Goal: Task Accomplishment & Management: Use online tool/utility

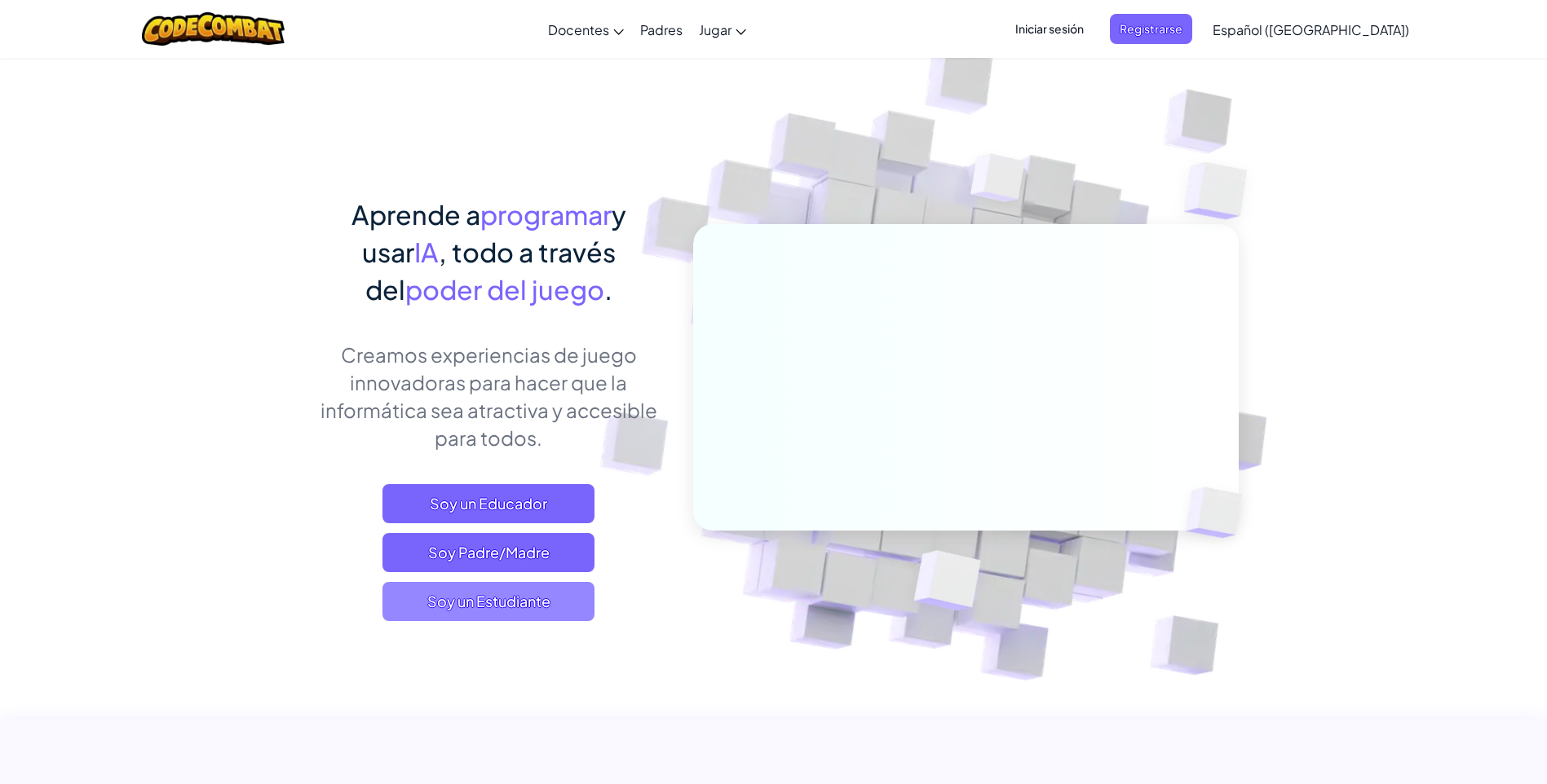
click at [546, 601] on span "Soy un Estudiante" at bounding box center [488, 602] width 212 height 40
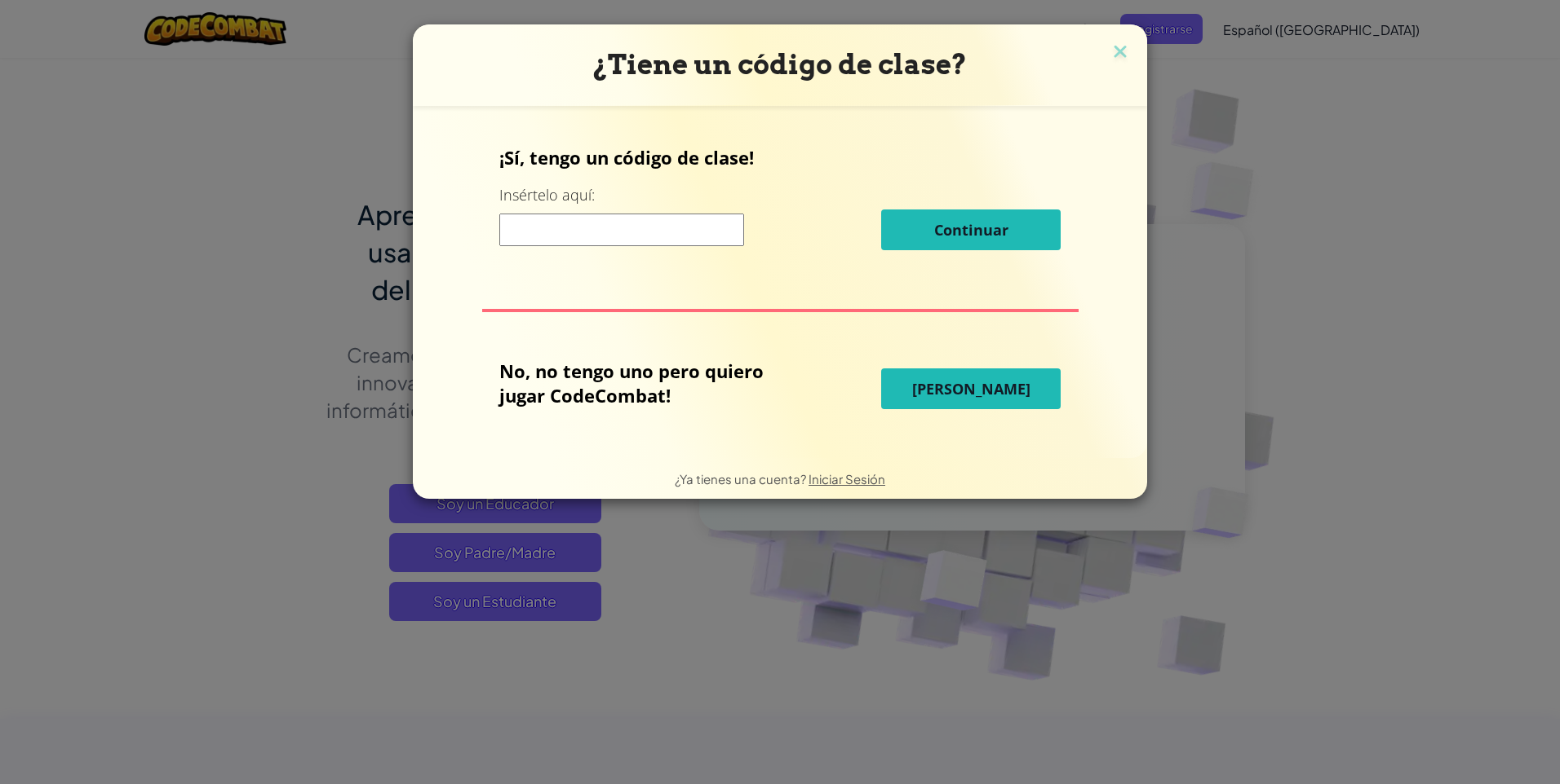
click at [981, 385] on span "[PERSON_NAME]" at bounding box center [971, 389] width 118 height 20
click at [983, 383] on span "[PERSON_NAME]" at bounding box center [971, 389] width 118 height 20
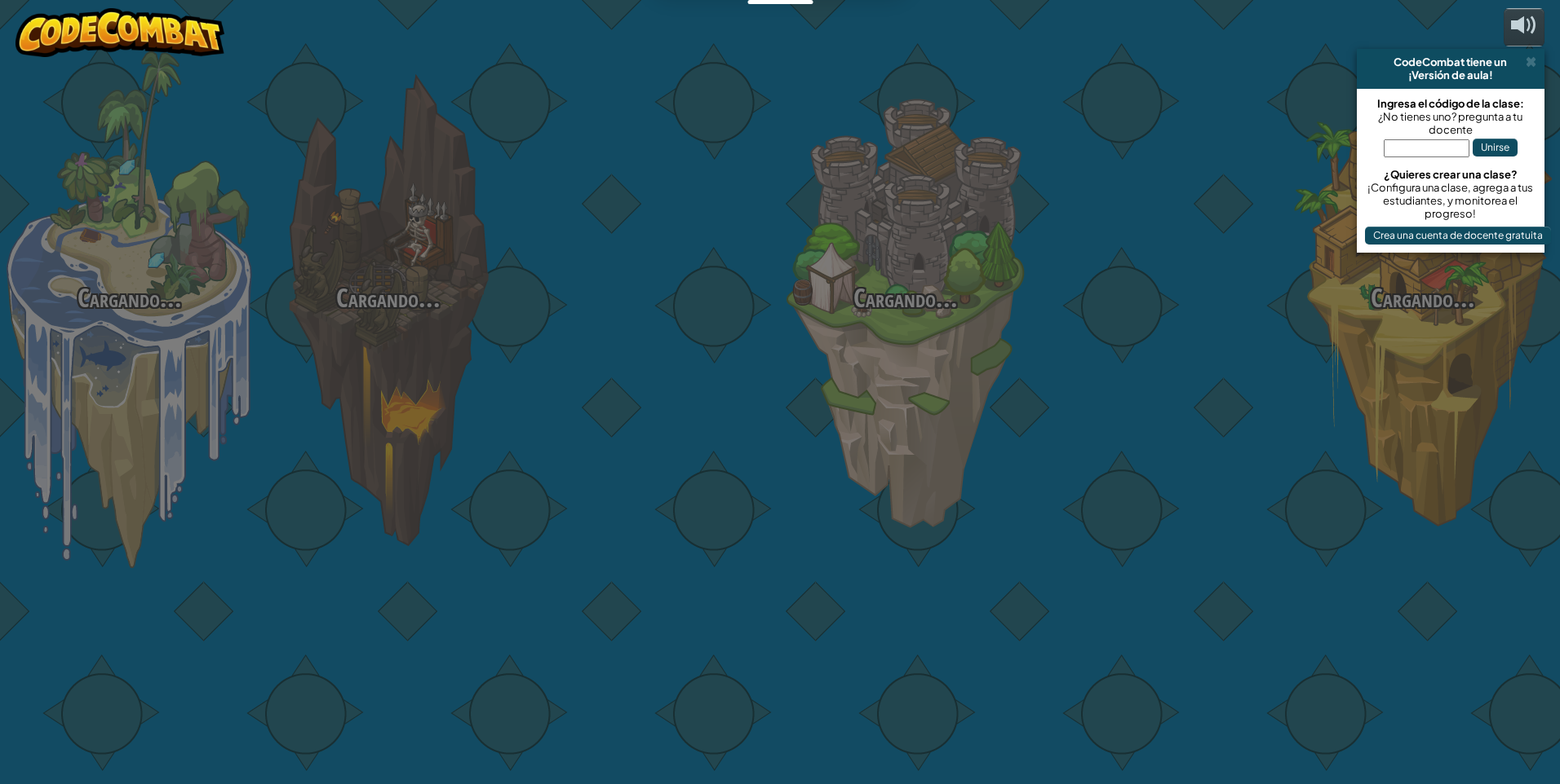
select select "es-419"
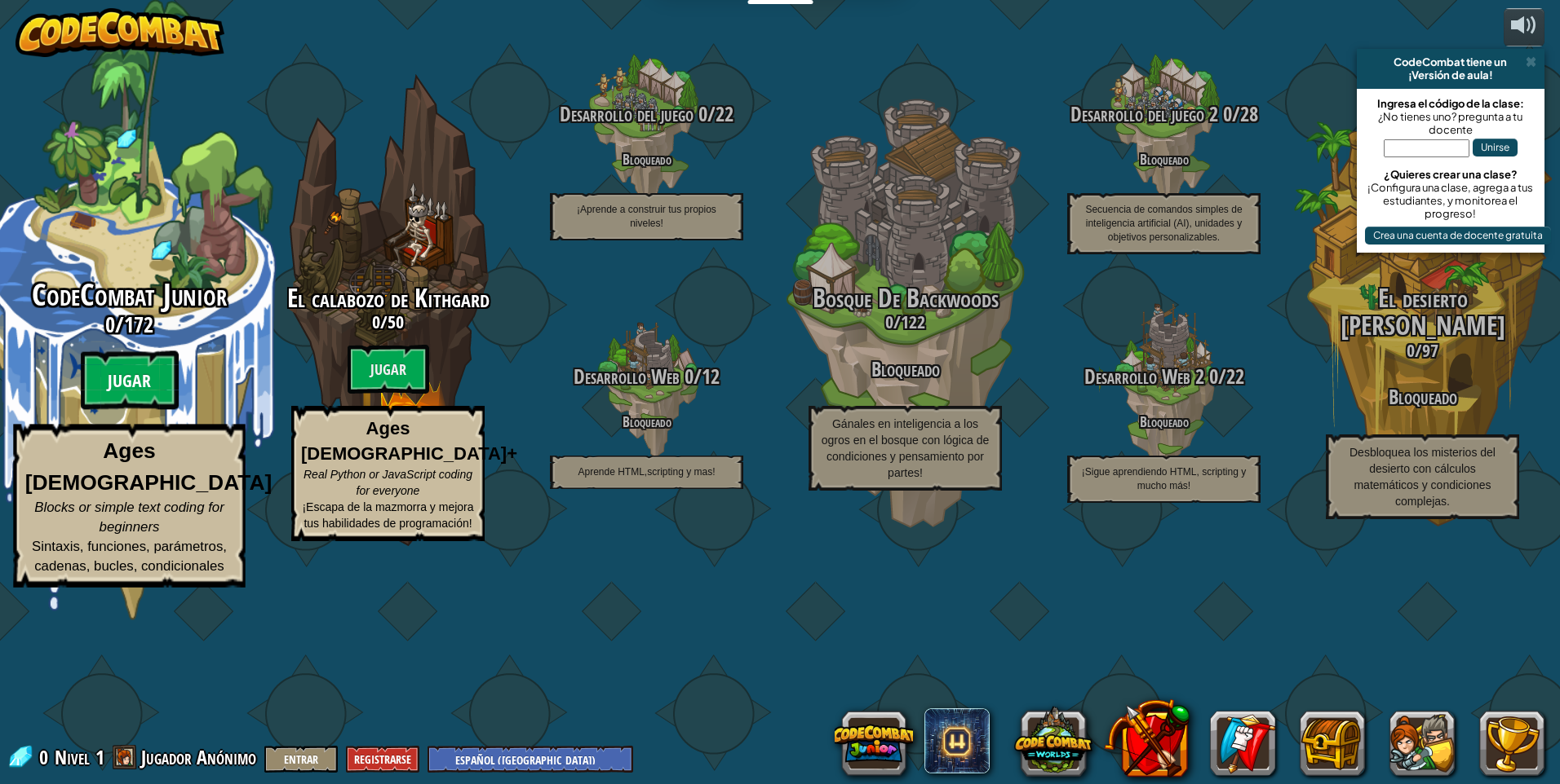
click at [97, 410] on btn "Jugar" at bounding box center [130, 380] width 98 height 58
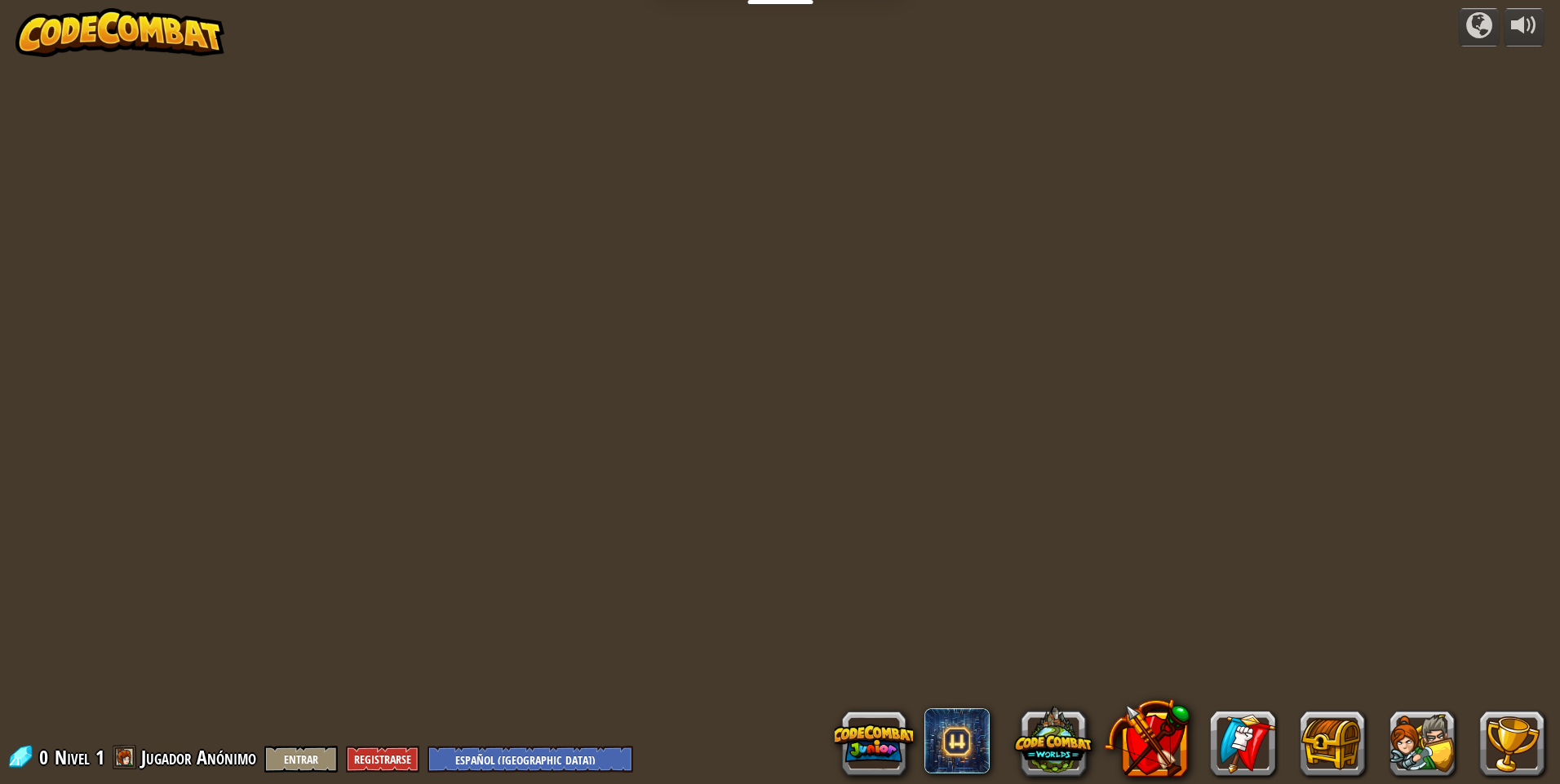
select select "es-419"
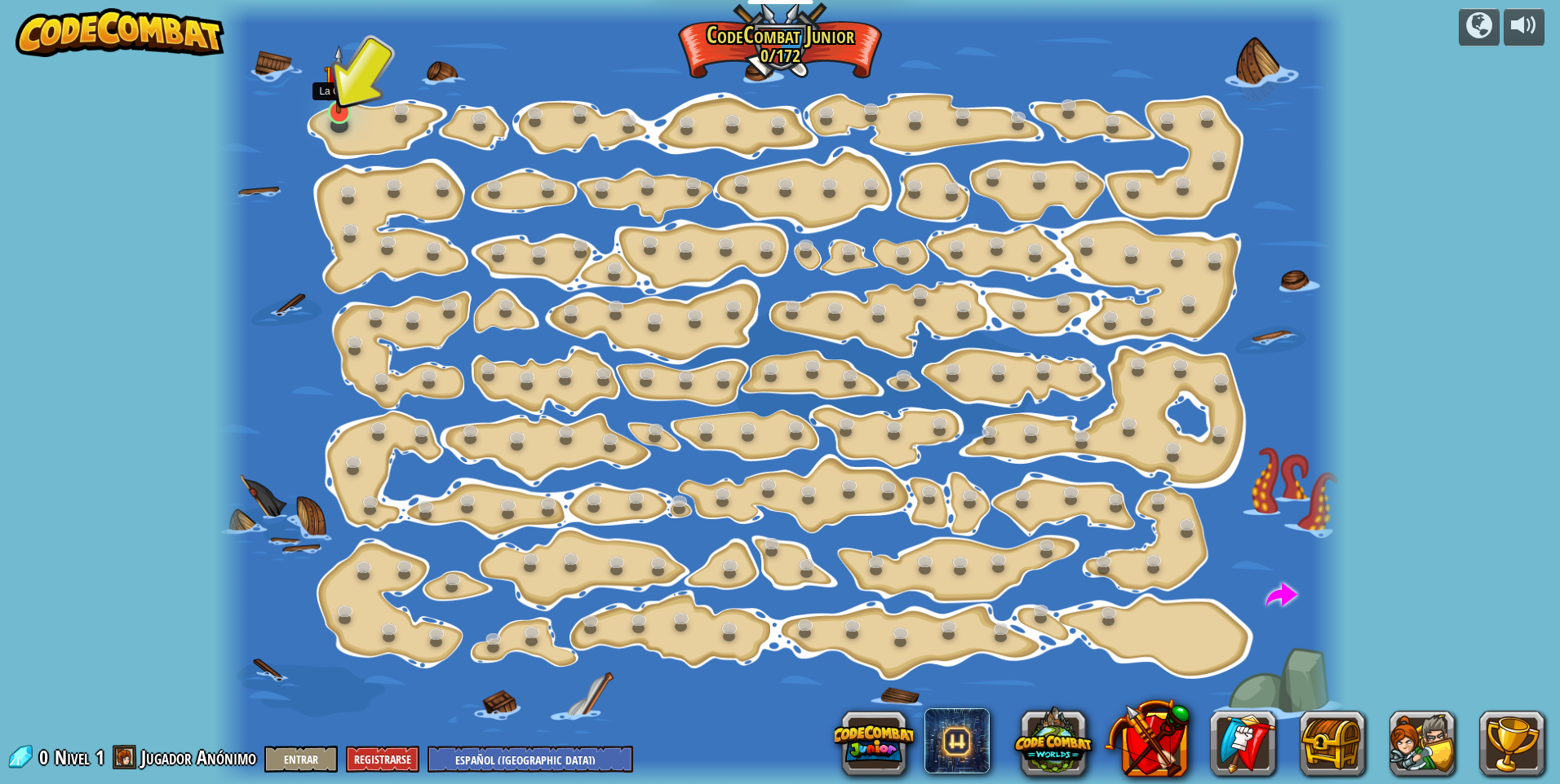
click at [342, 112] on img at bounding box center [339, 79] width 30 height 69
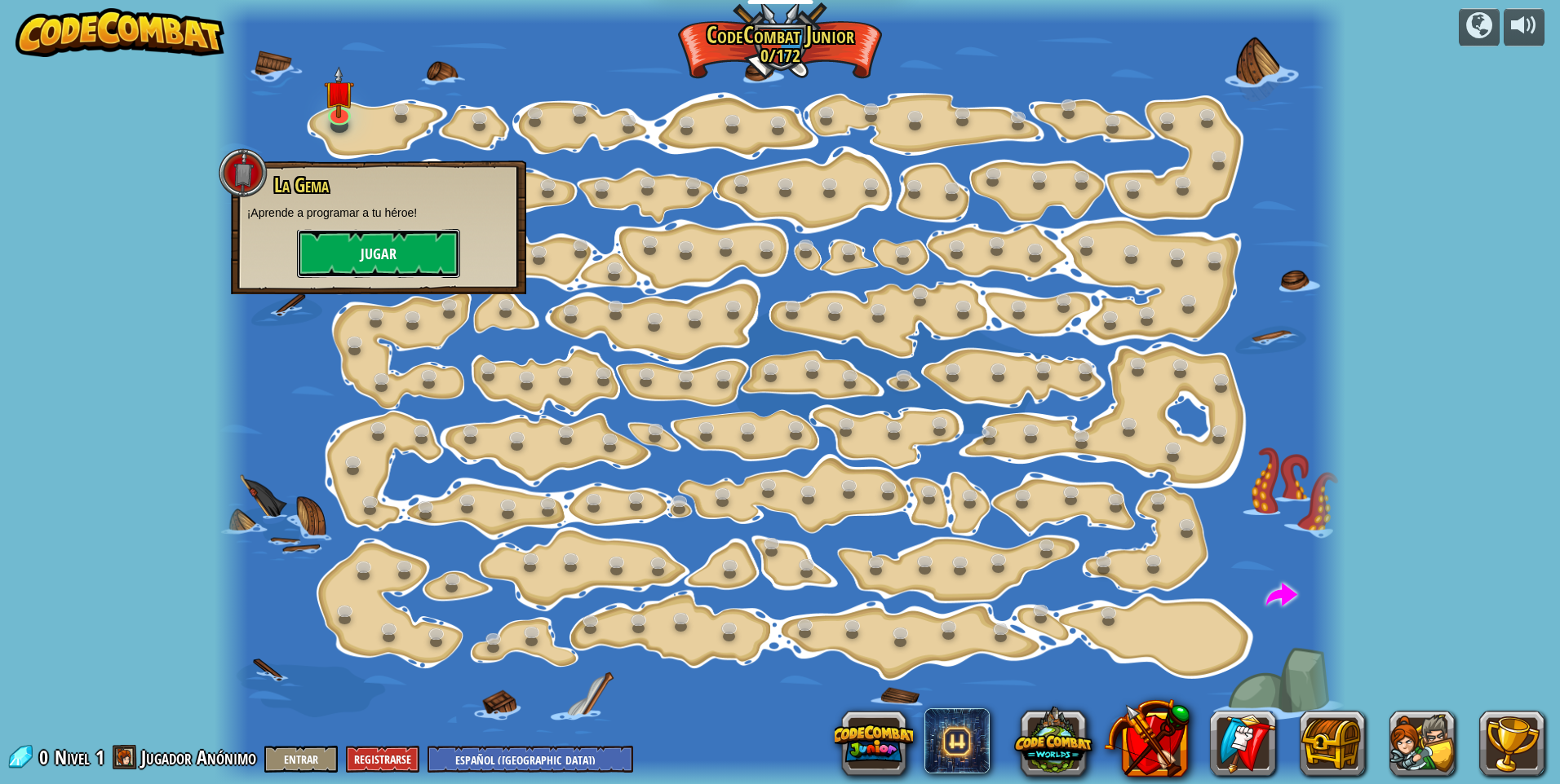
click at [370, 257] on button "Jugar" at bounding box center [378, 252] width 163 height 49
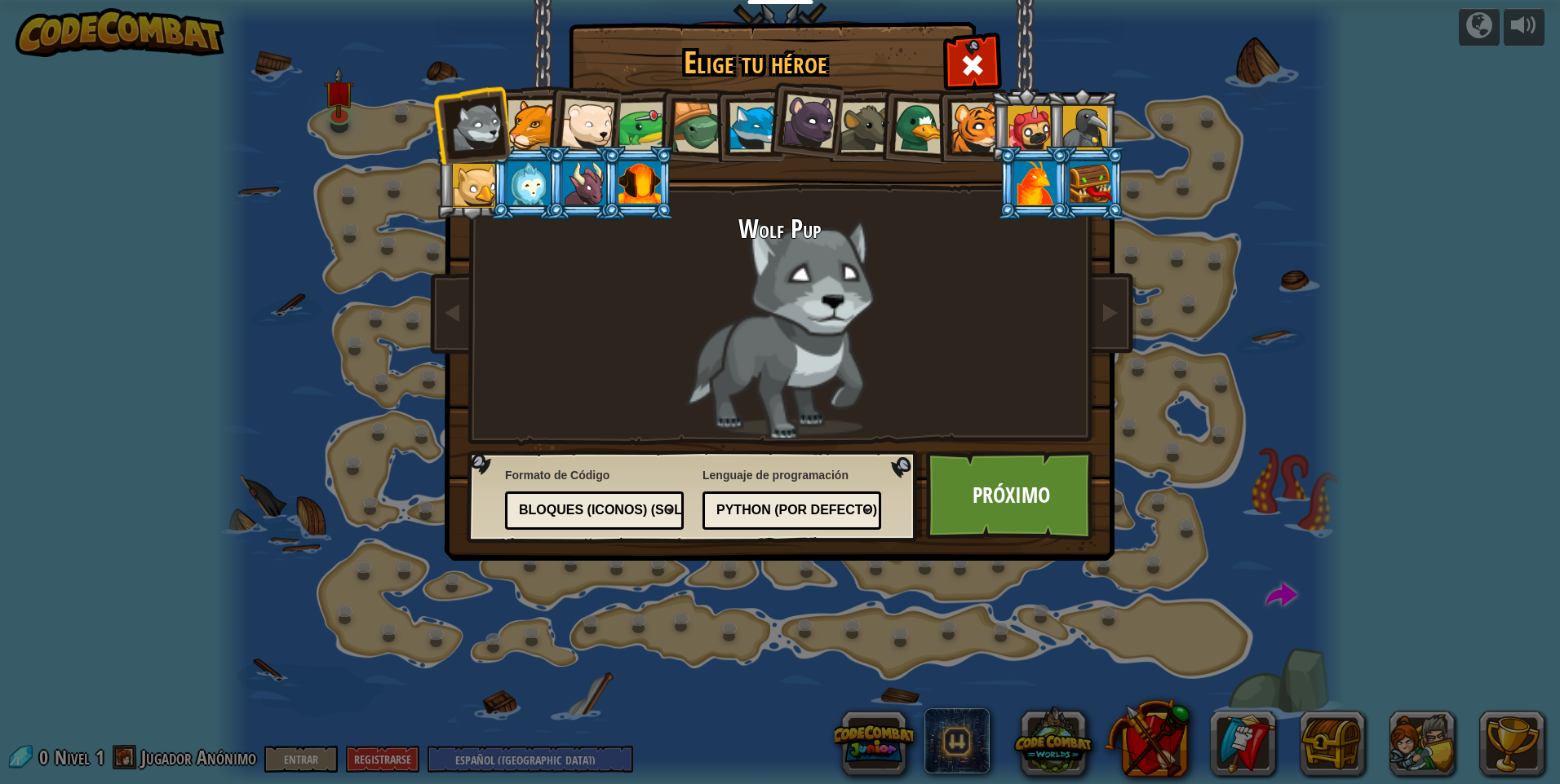
click at [585, 179] on div at bounding box center [583, 183] width 43 height 44
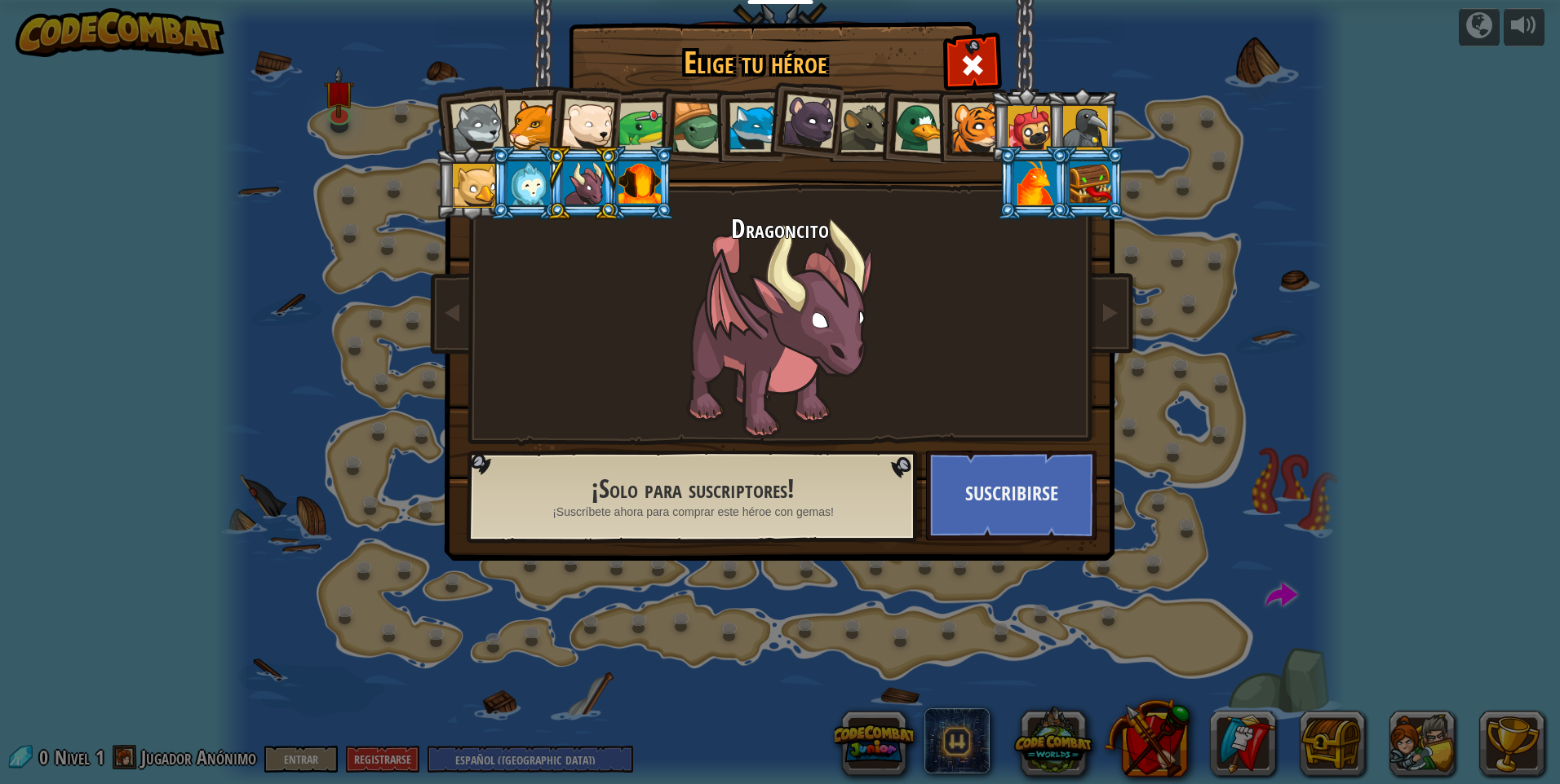
click at [904, 133] on div at bounding box center [921, 128] width 53 height 53
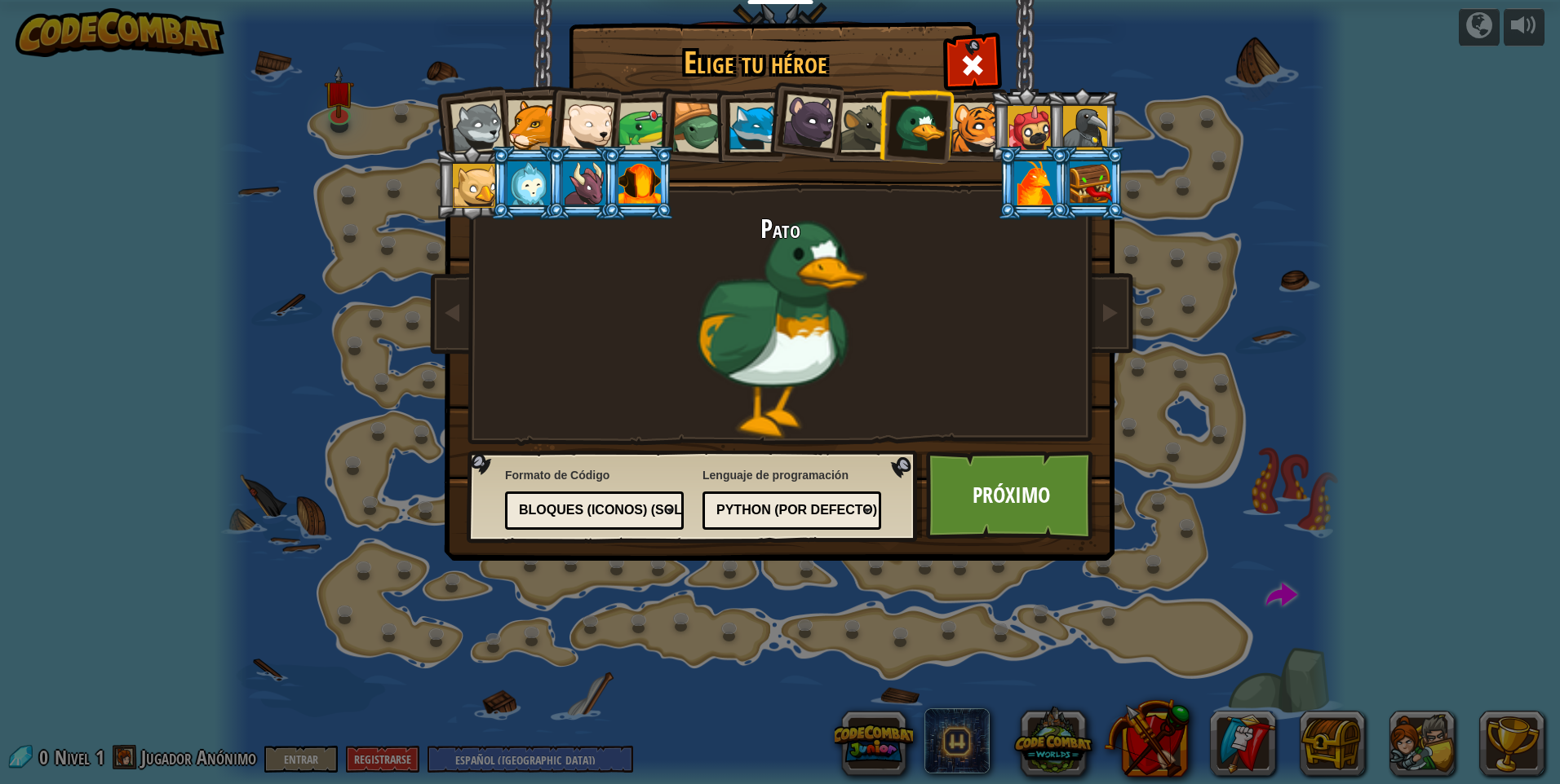
click at [869, 126] on div at bounding box center [865, 128] width 50 height 49
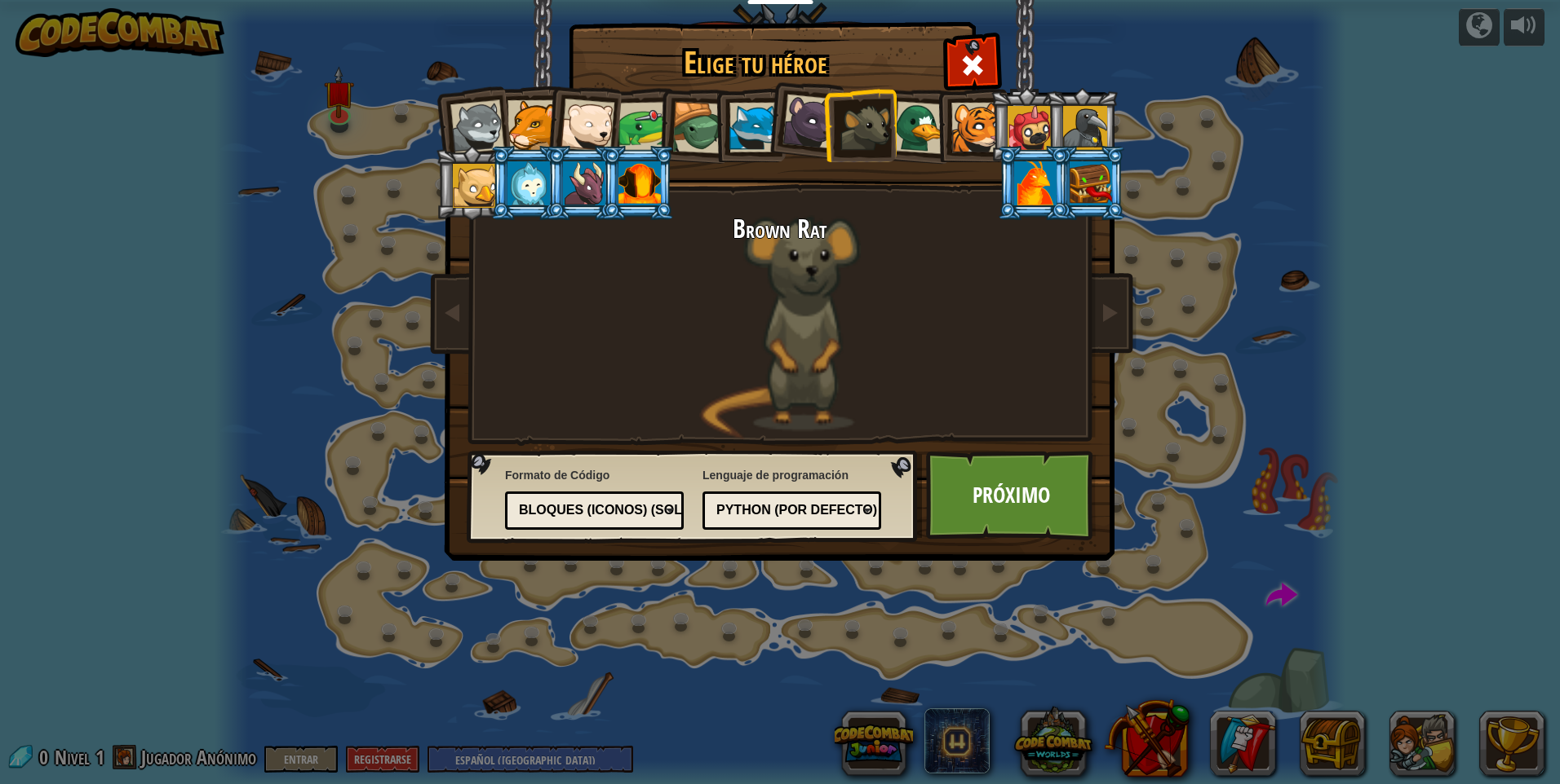
click at [1045, 136] on li at bounding box center [1082, 125] width 73 height 74
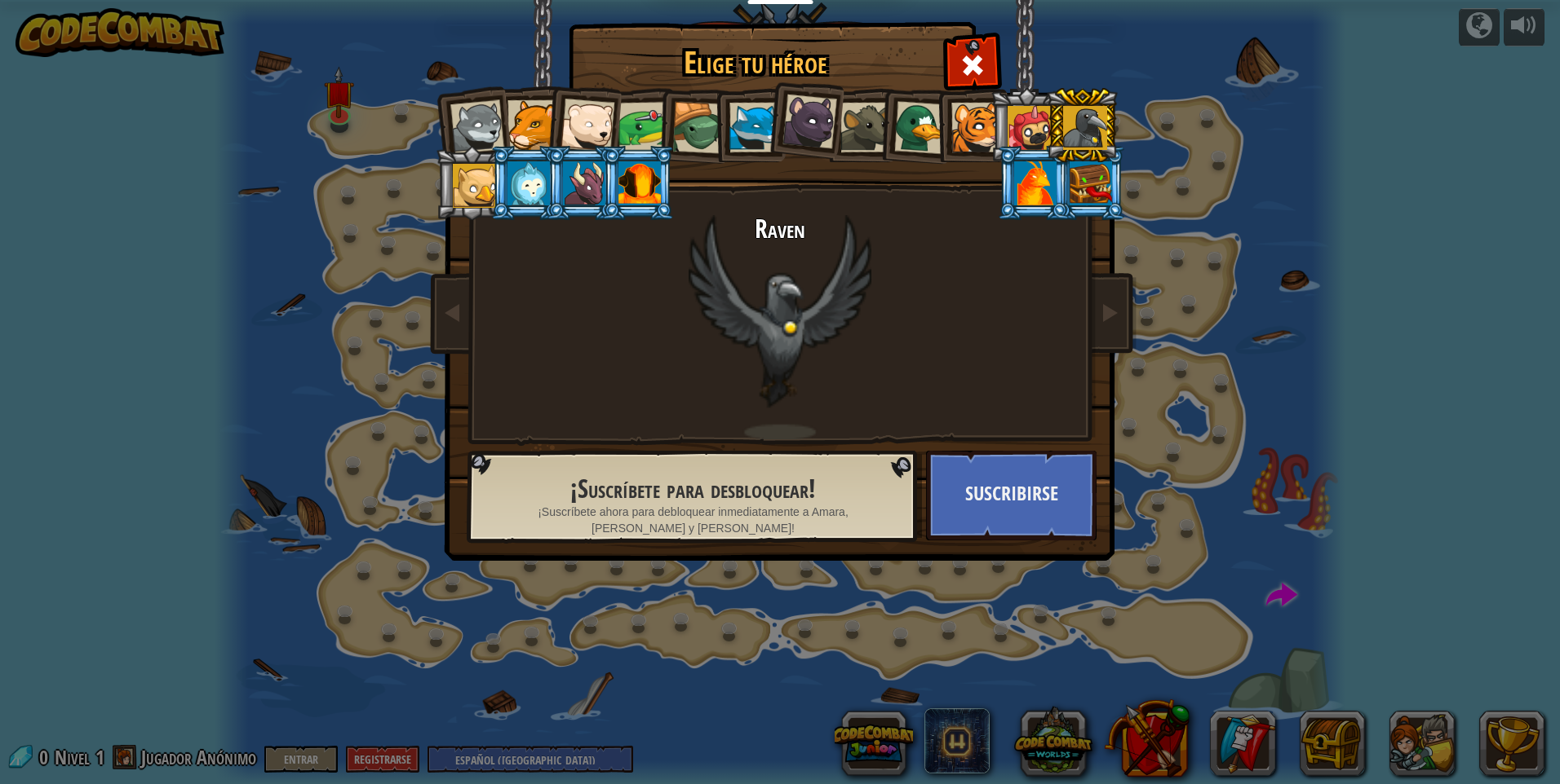
click at [988, 109] on div at bounding box center [976, 128] width 50 height 49
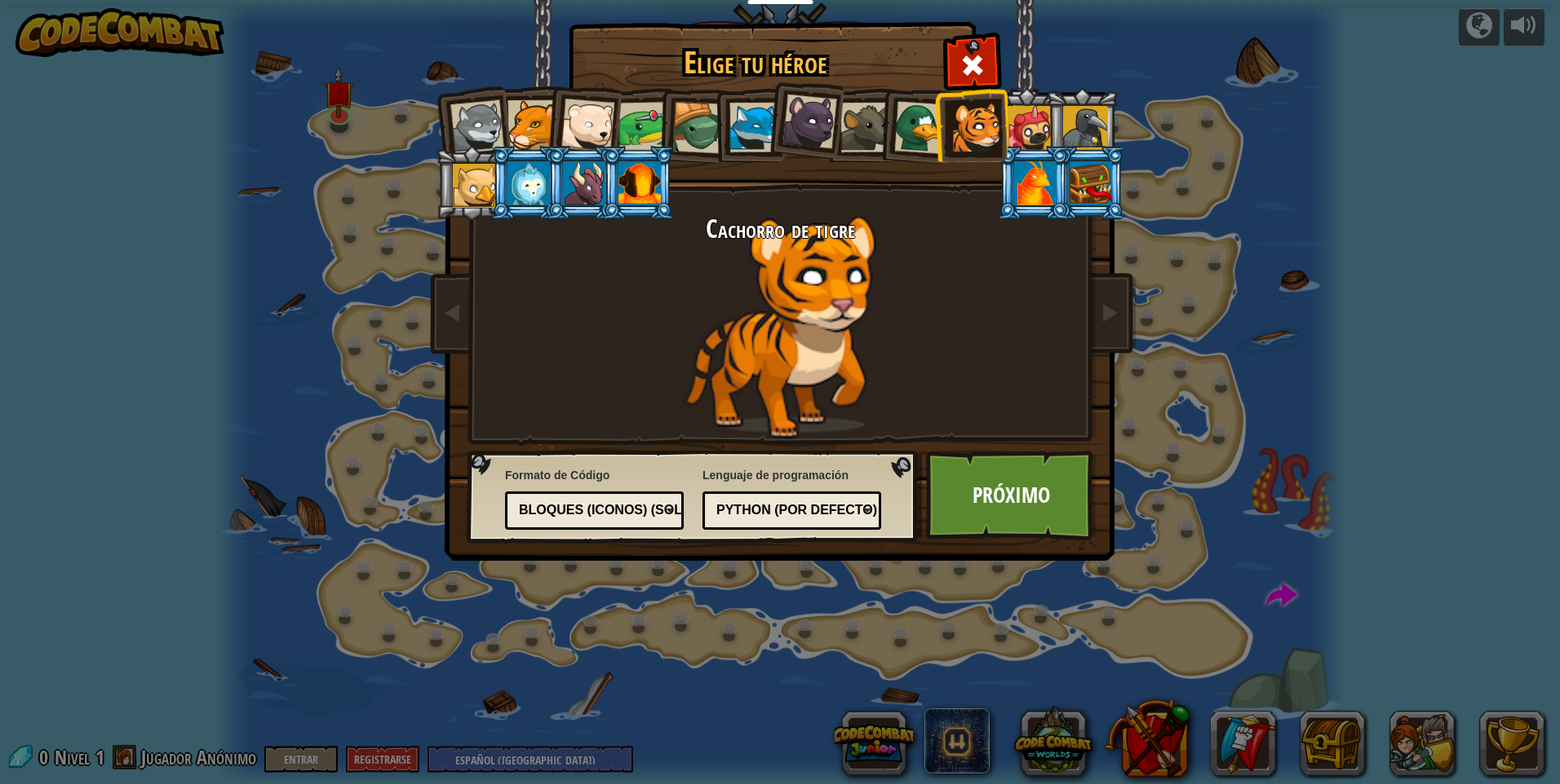
click at [890, 131] on li at bounding box center [915, 125] width 78 height 79
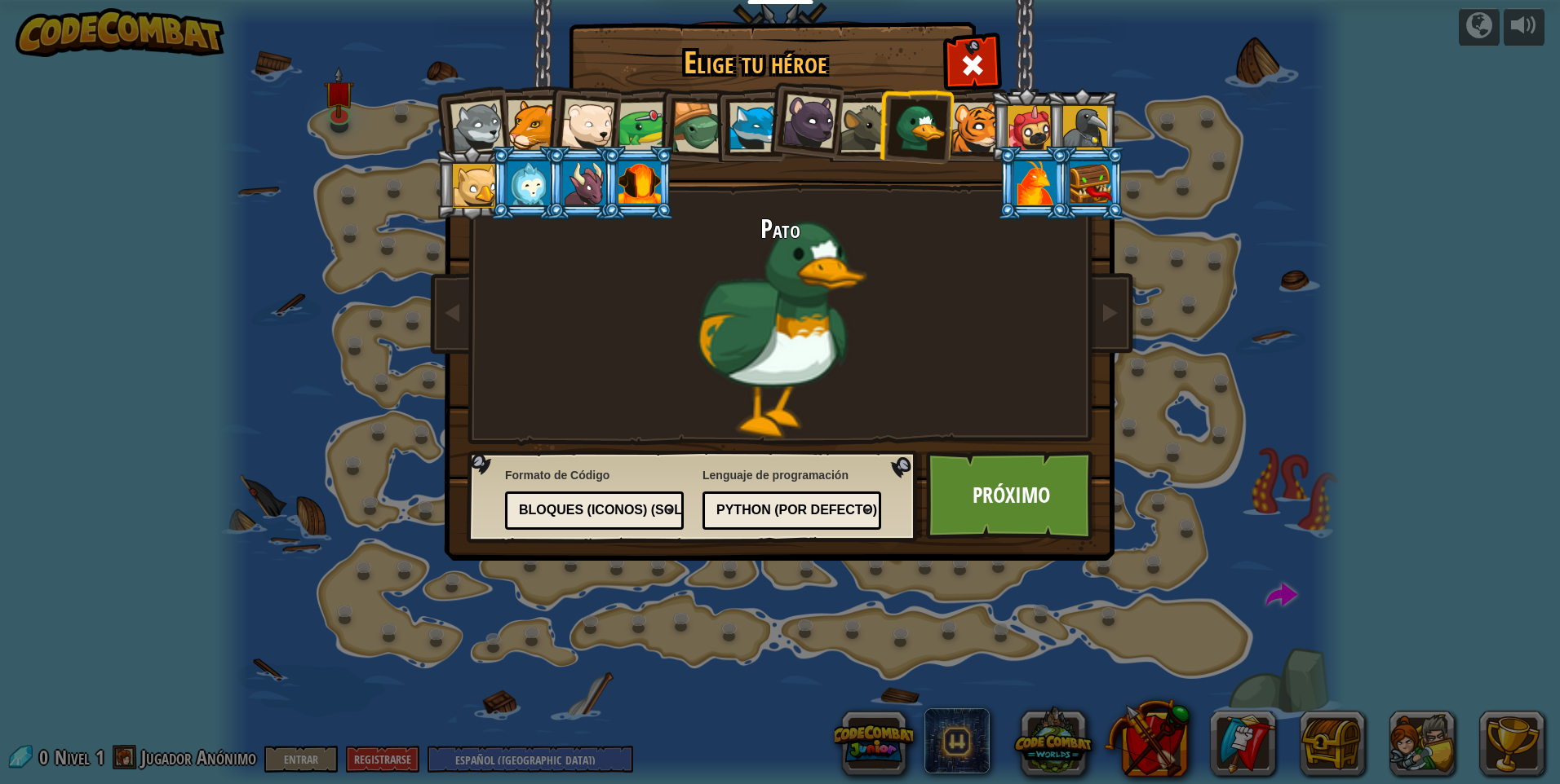
click at [870, 132] on div at bounding box center [865, 128] width 50 height 49
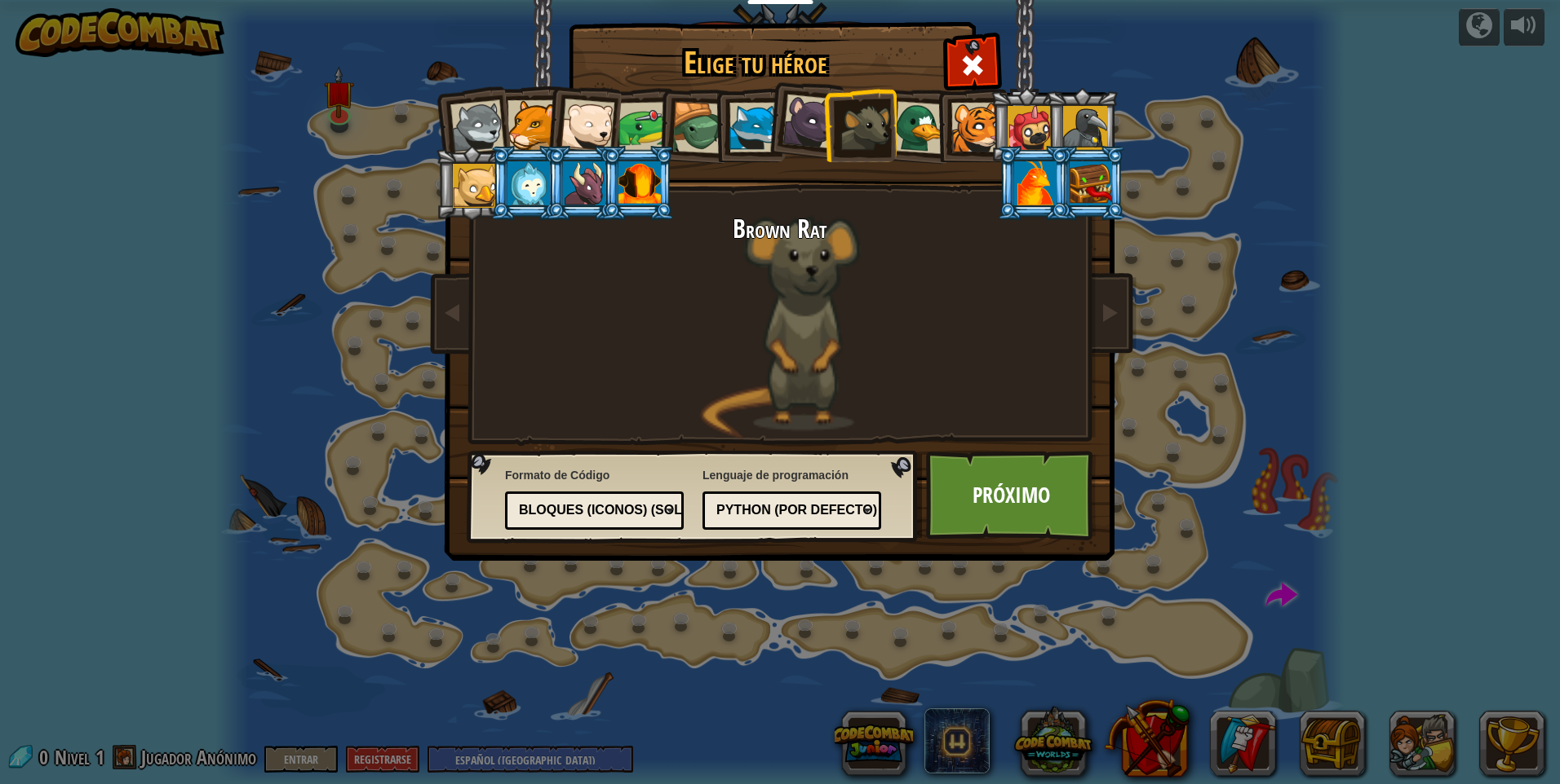
click at [818, 129] on div at bounding box center [809, 122] width 54 height 54
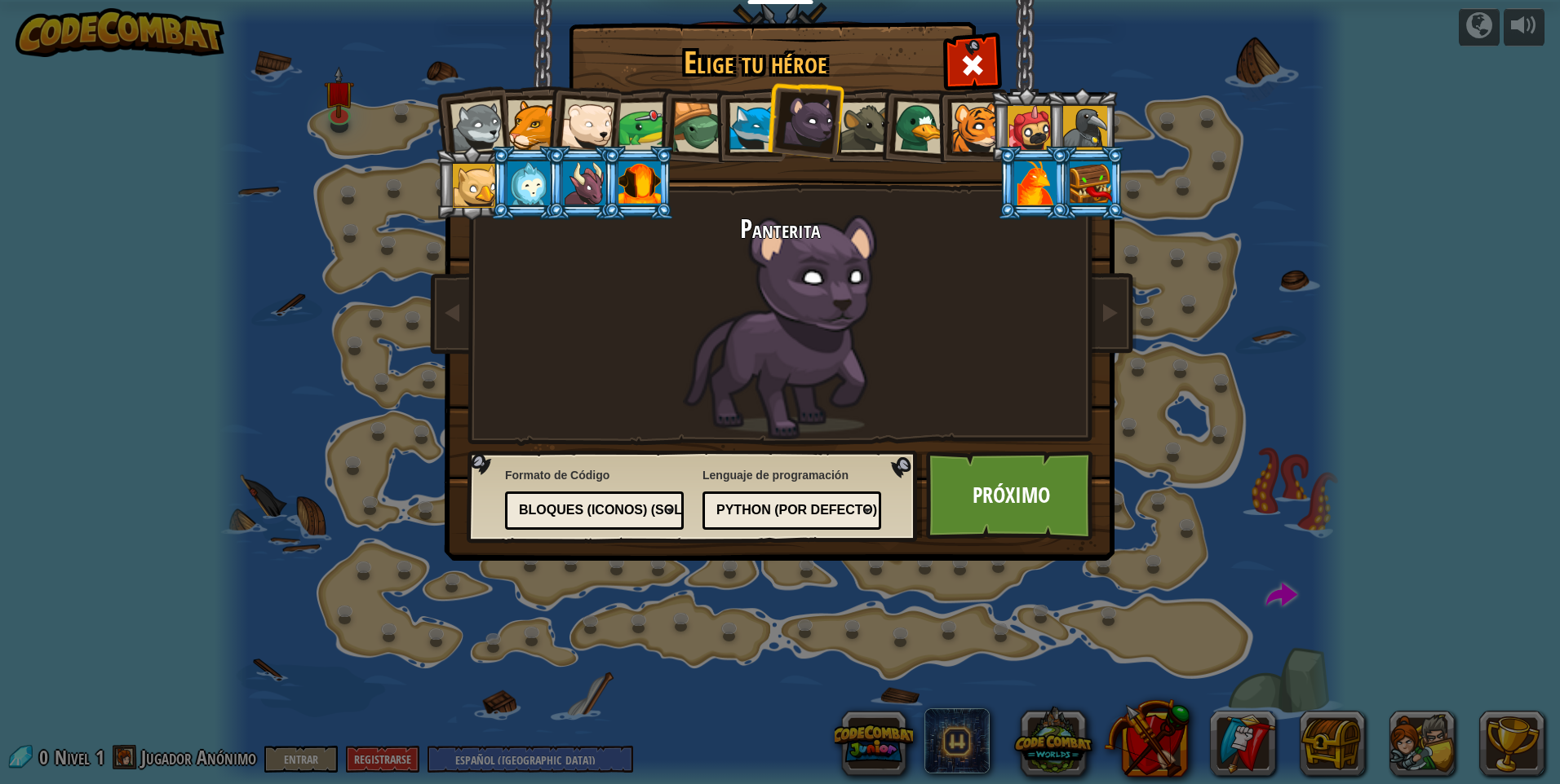
click at [740, 126] on div at bounding box center [754, 128] width 50 height 49
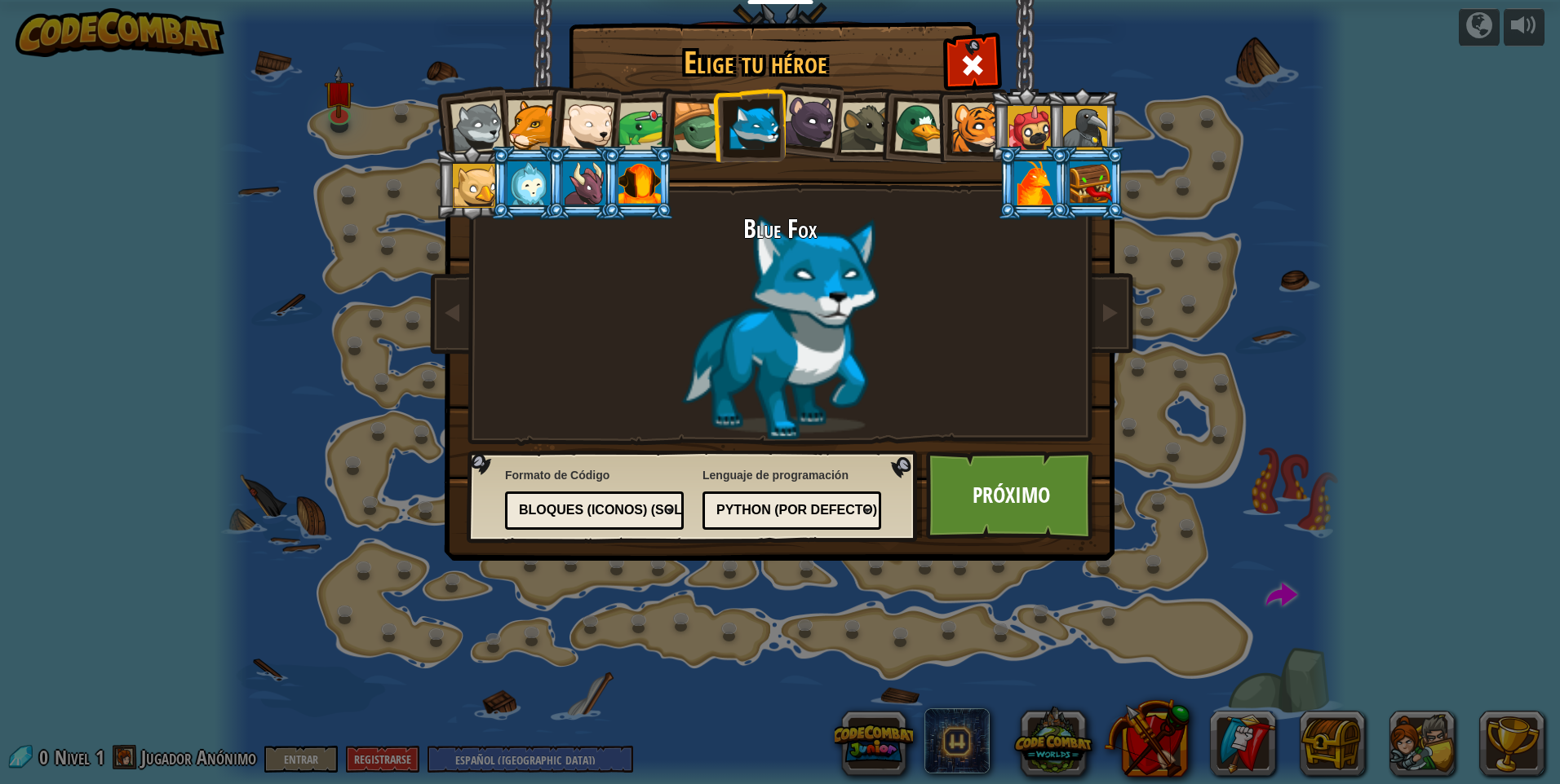
click at [694, 130] on div at bounding box center [698, 128] width 52 height 52
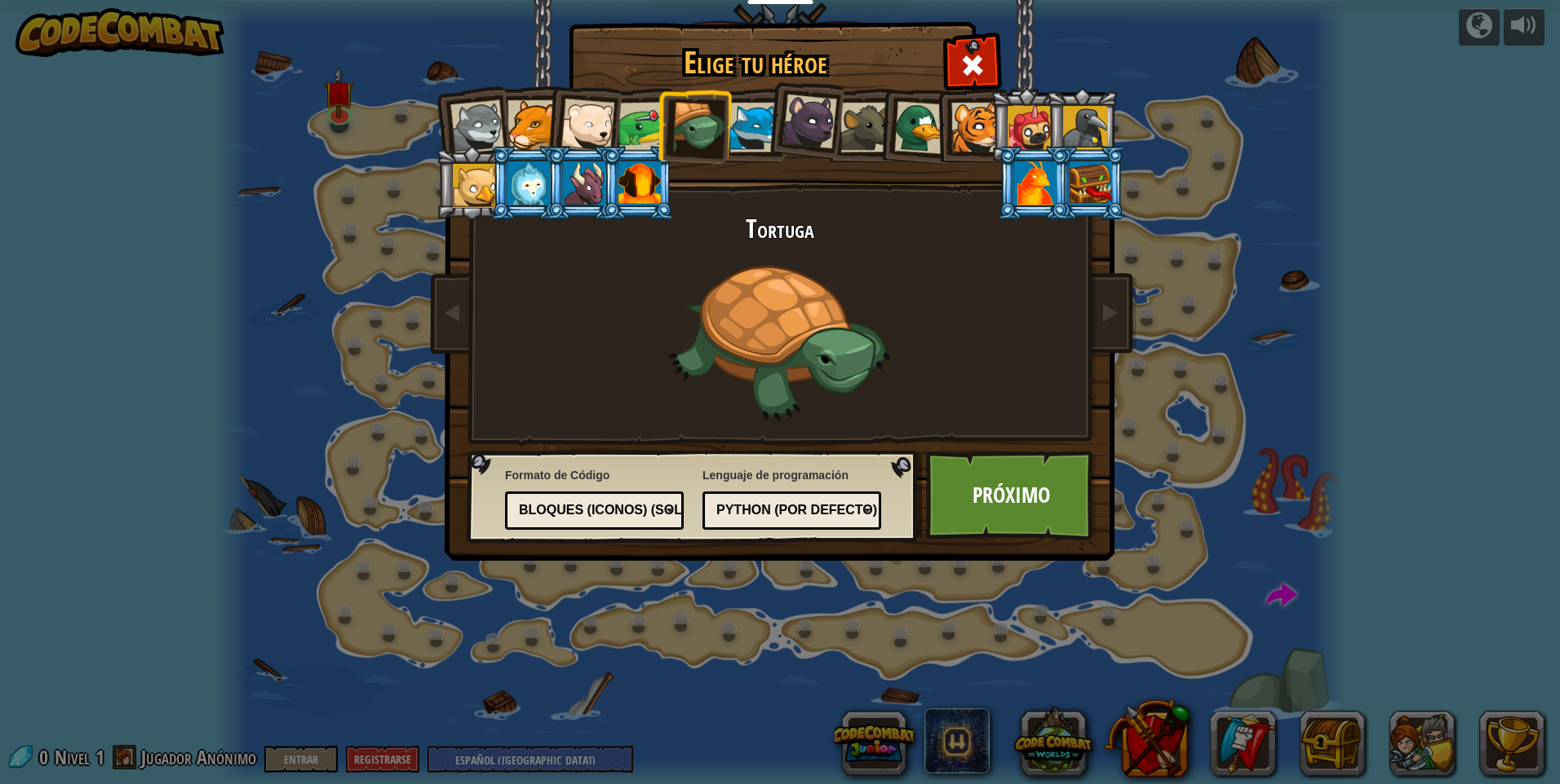
click at [633, 127] on div at bounding box center [643, 127] width 51 height 50
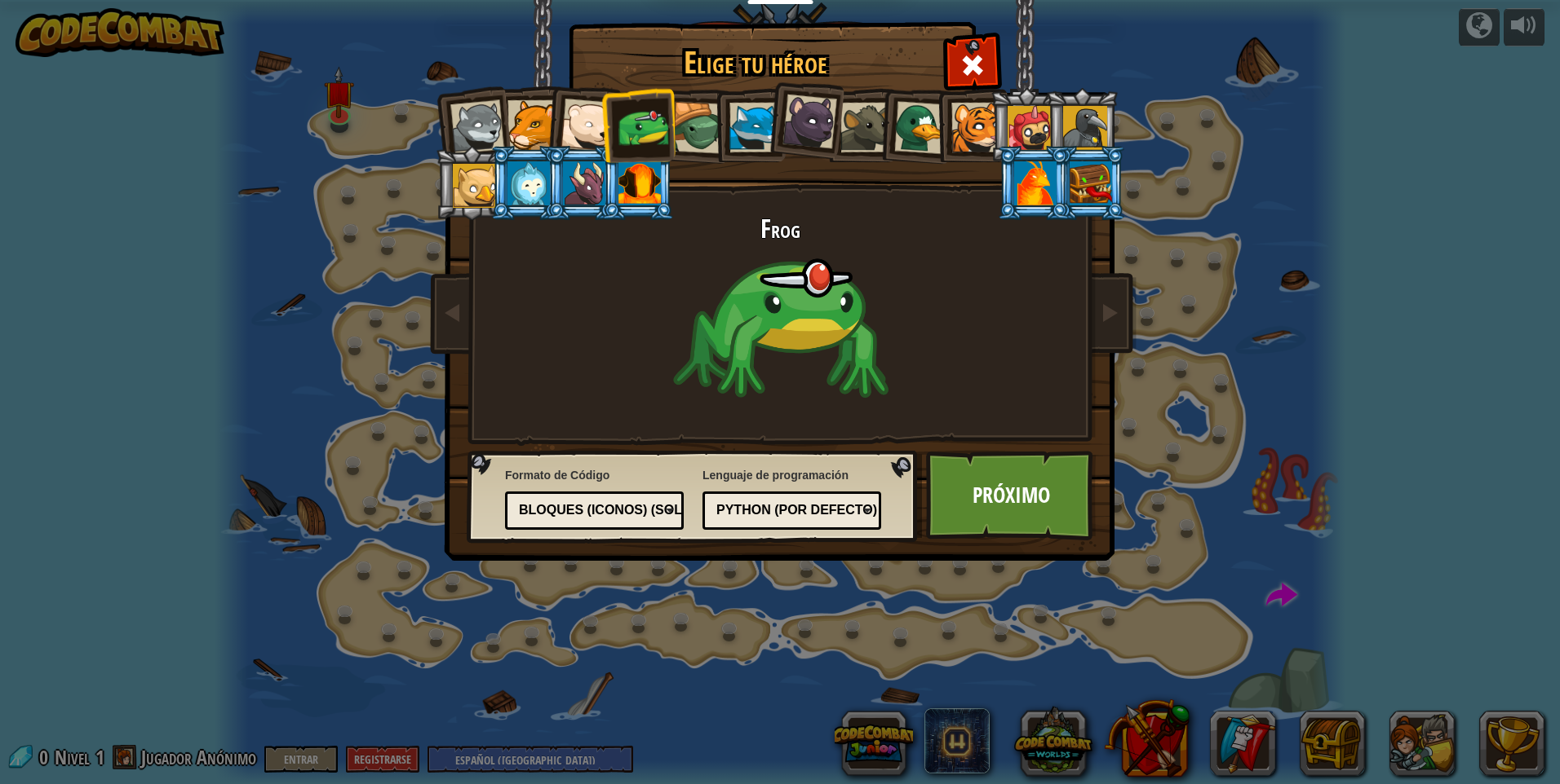
click at [599, 127] on div at bounding box center [587, 126] width 53 height 53
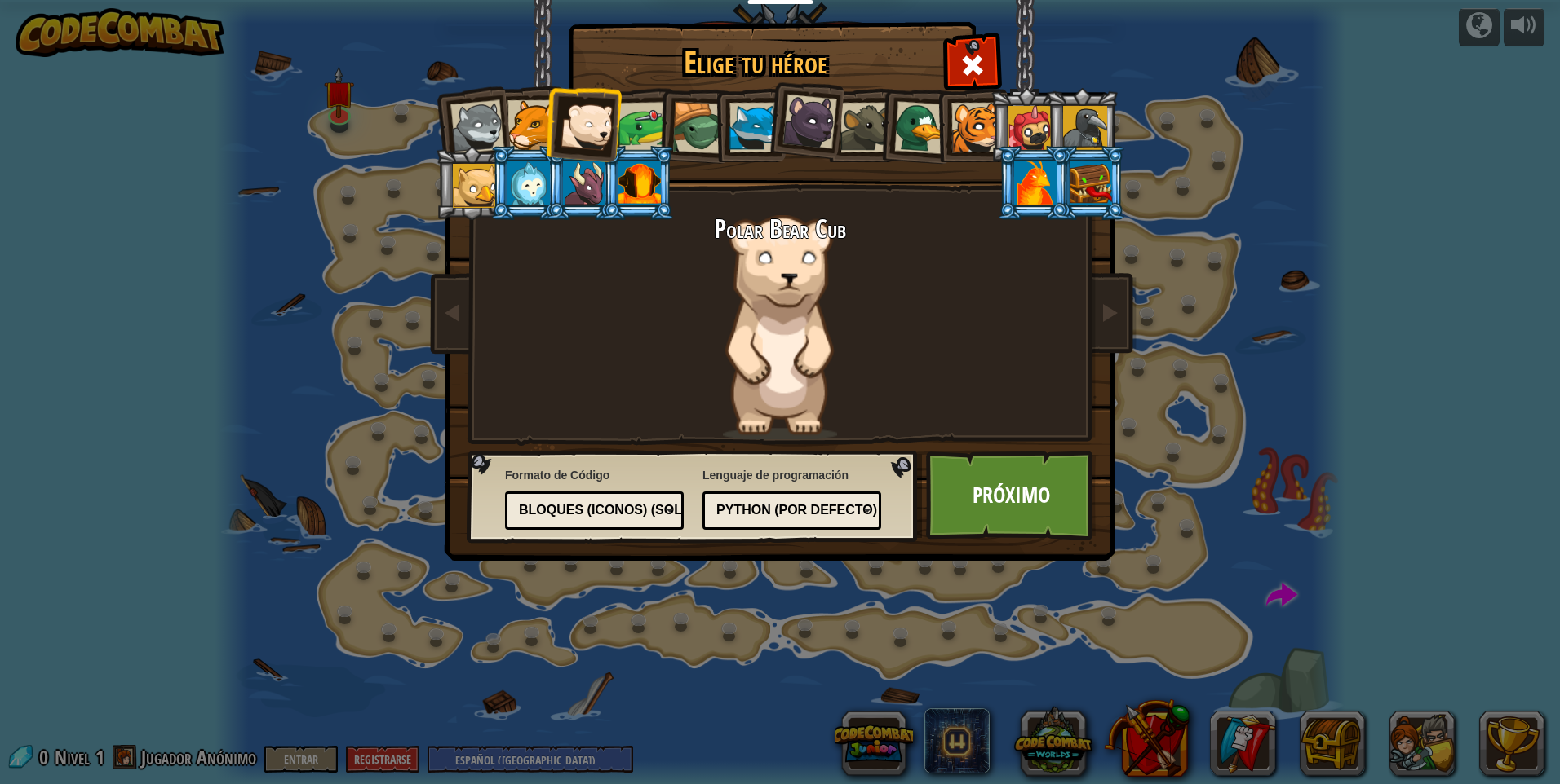
click at [528, 121] on div at bounding box center [532, 125] width 50 height 49
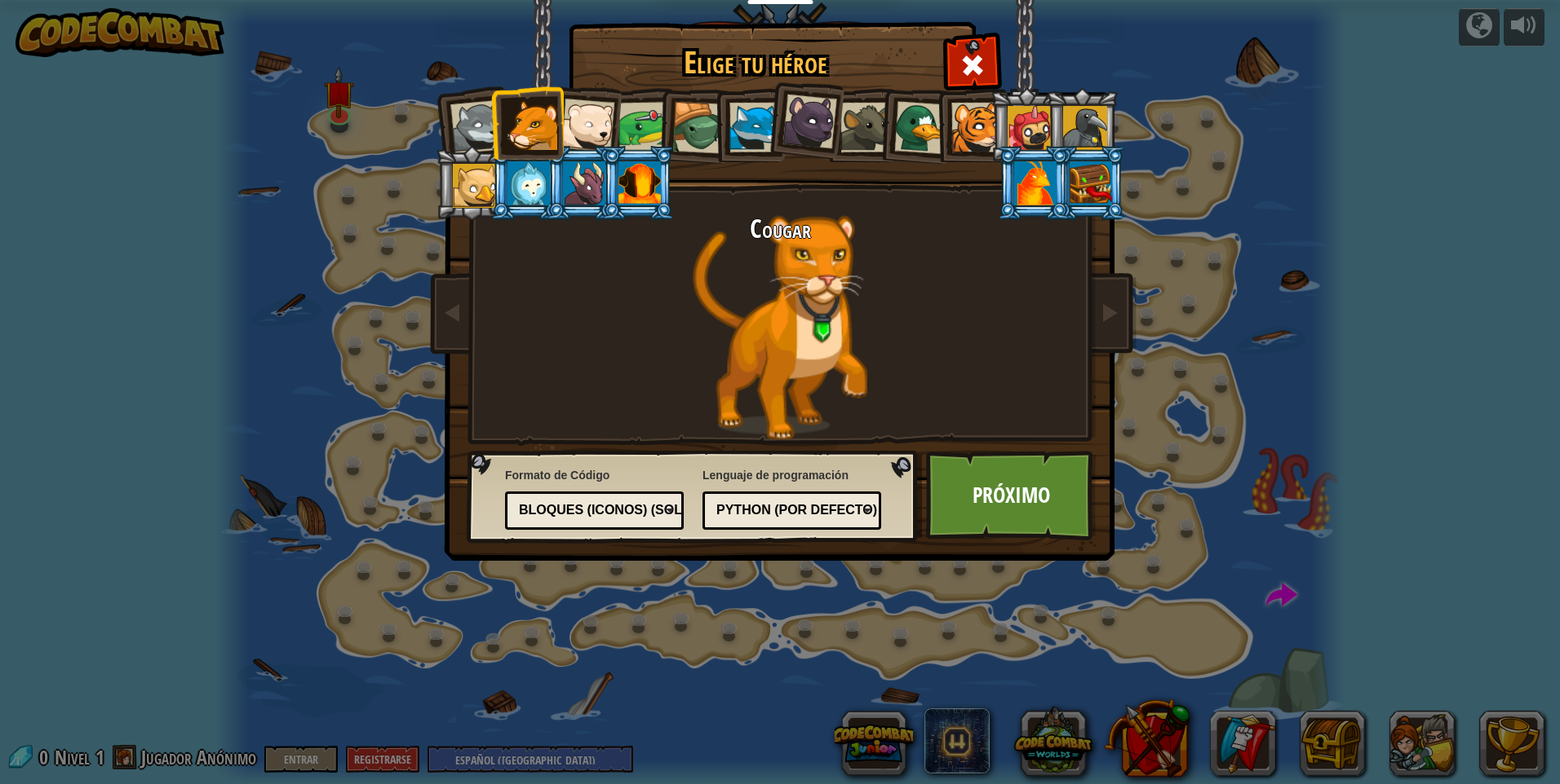
click at [483, 106] on div at bounding box center [477, 127] width 53 height 53
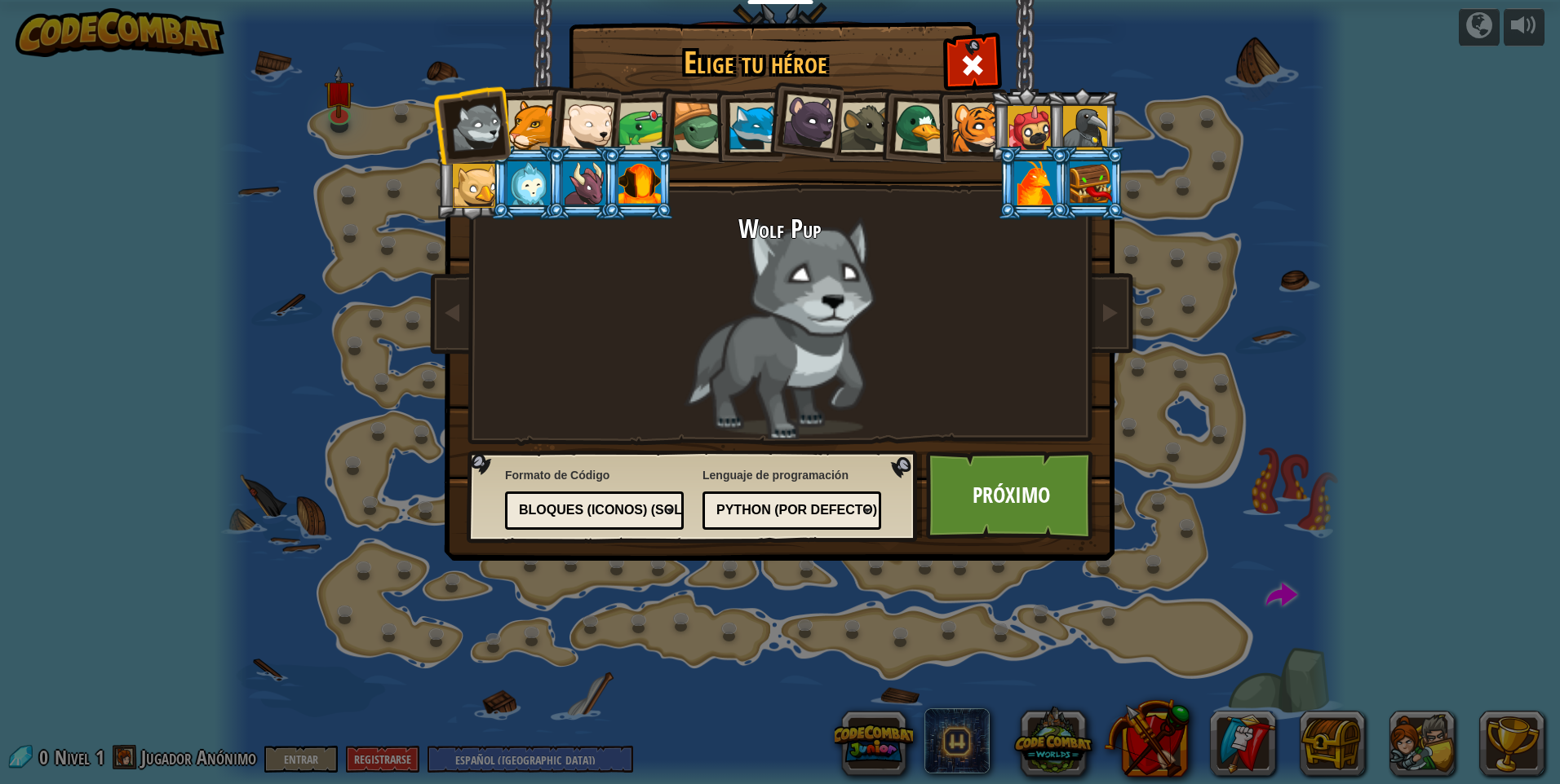
click at [483, 173] on div at bounding box center [474, 186] width 44 height 44
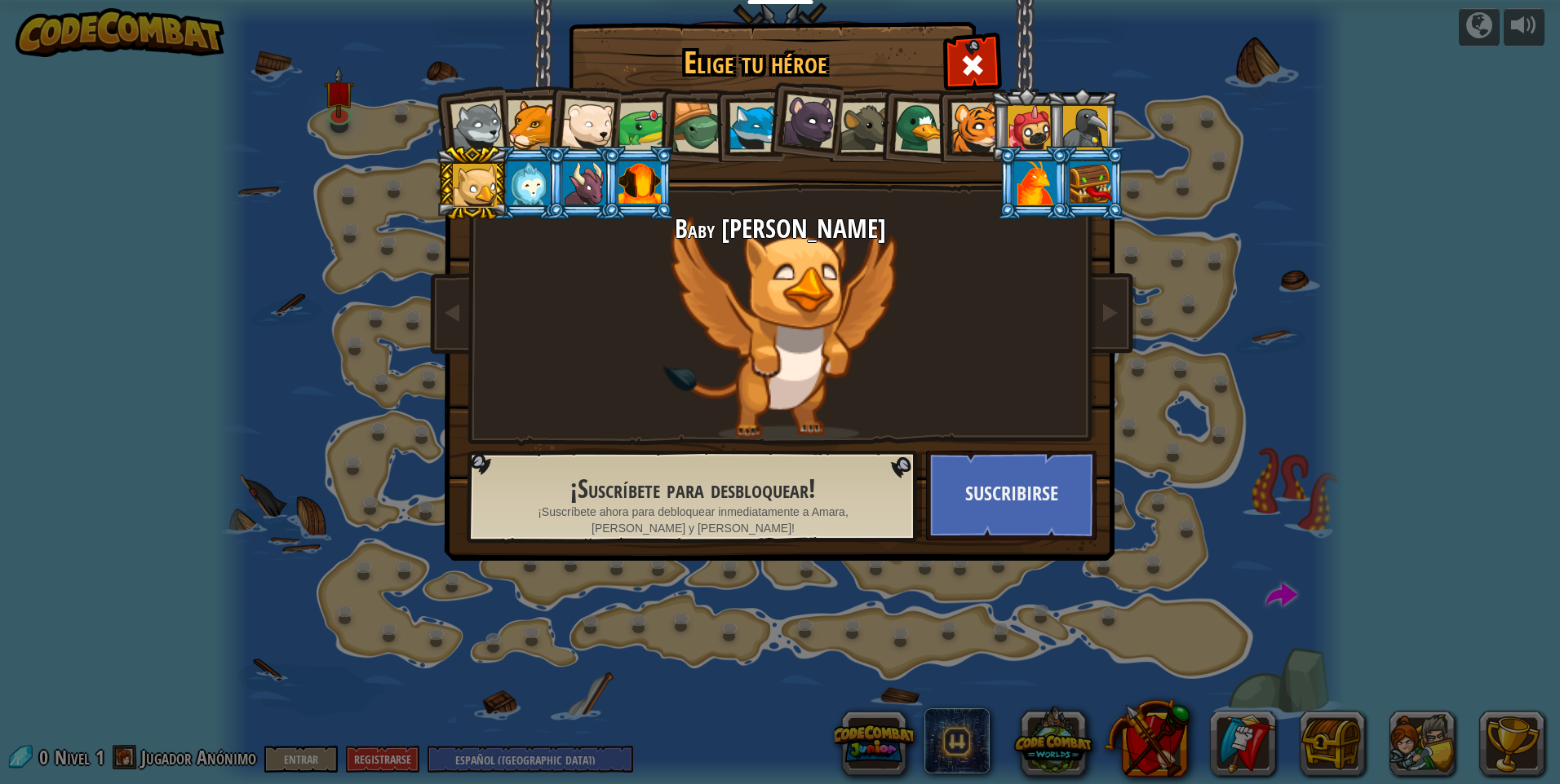
click at [525, 178] on div at bounding box center [528, 183] width 43 height 44
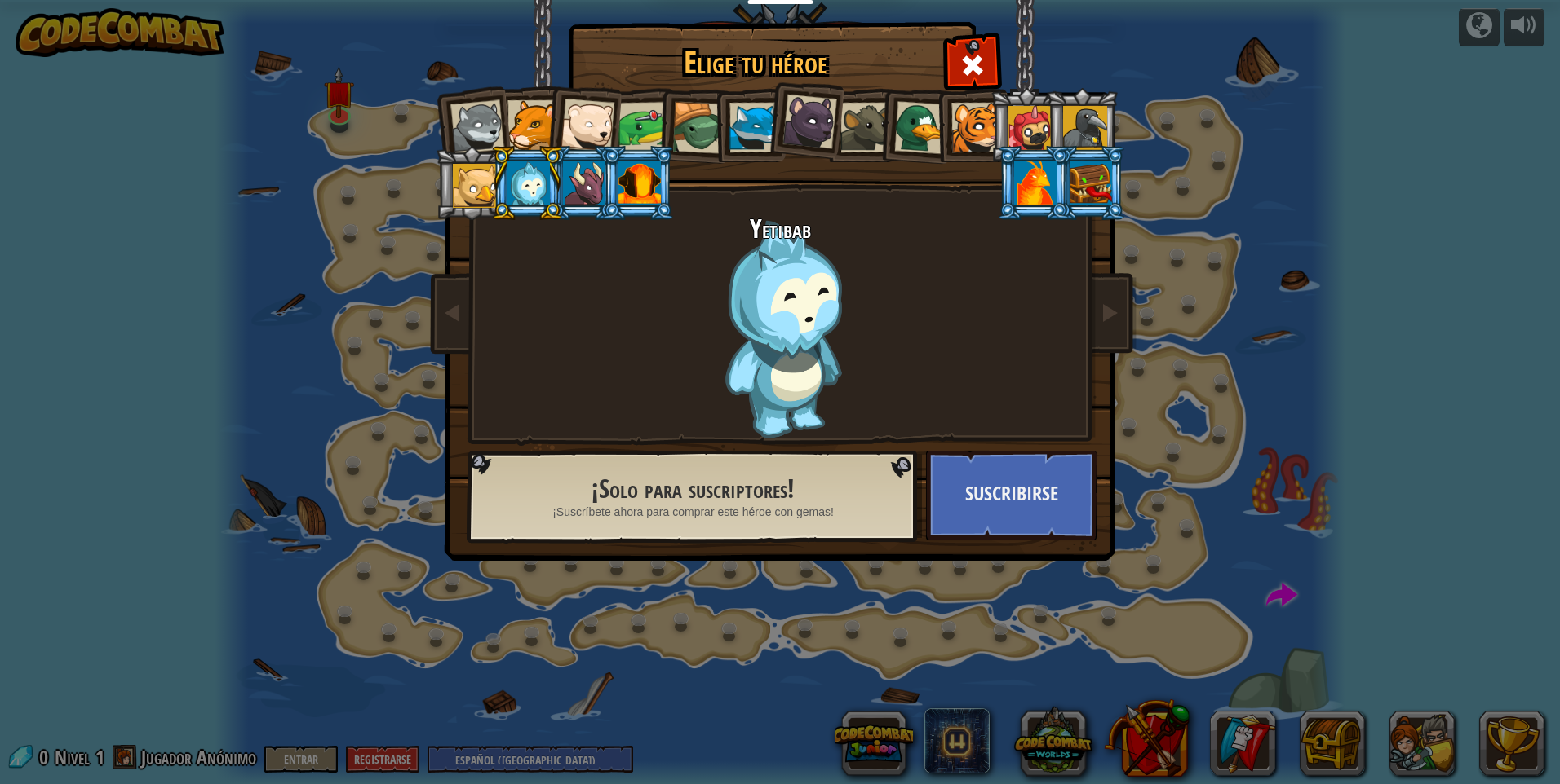
click at [597, 117] on div at bounding box center [587, 126] width 53 height 53
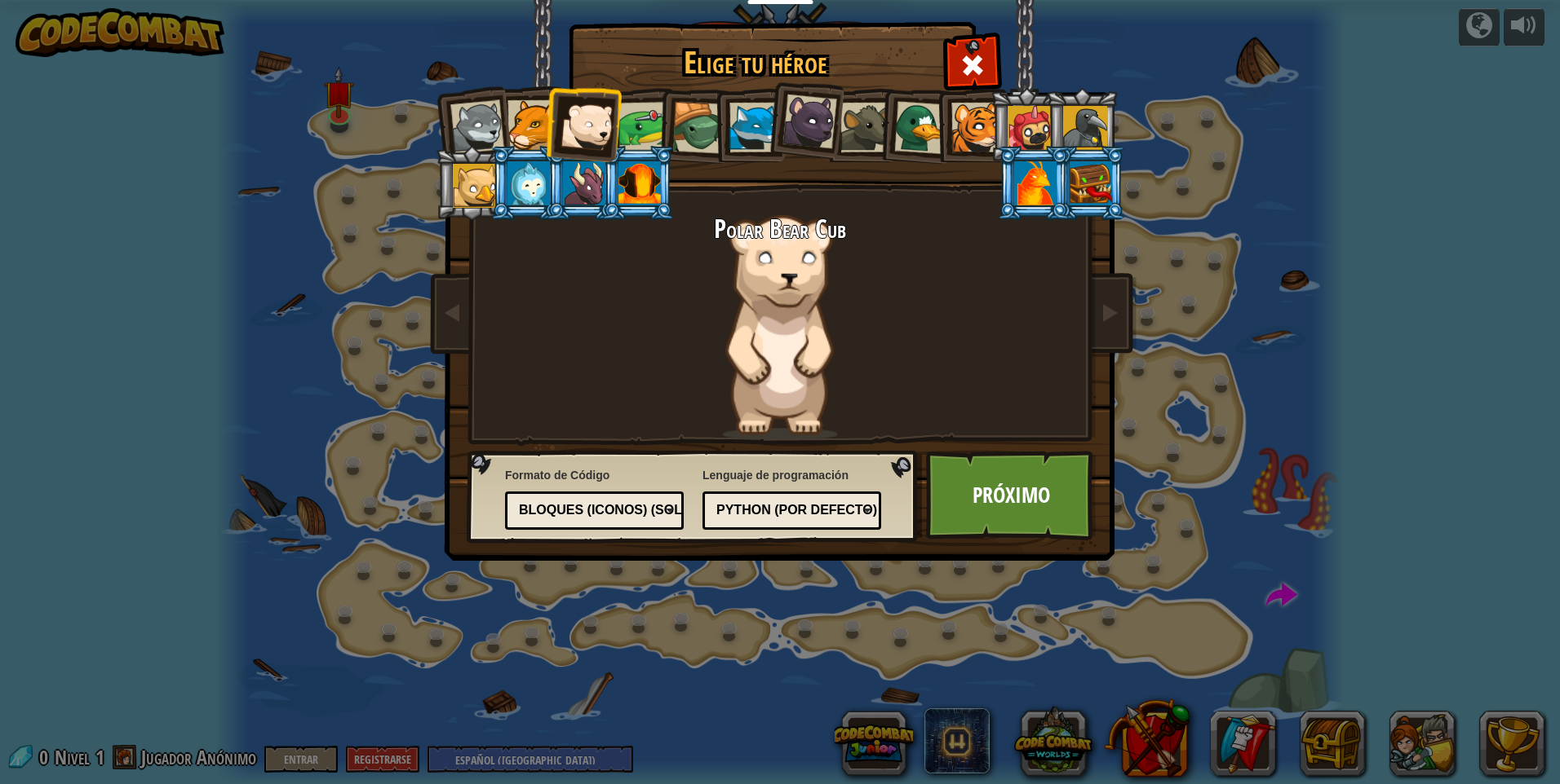
click at [480, 113] on div at bounding box center [477, 127] width 53 height 53
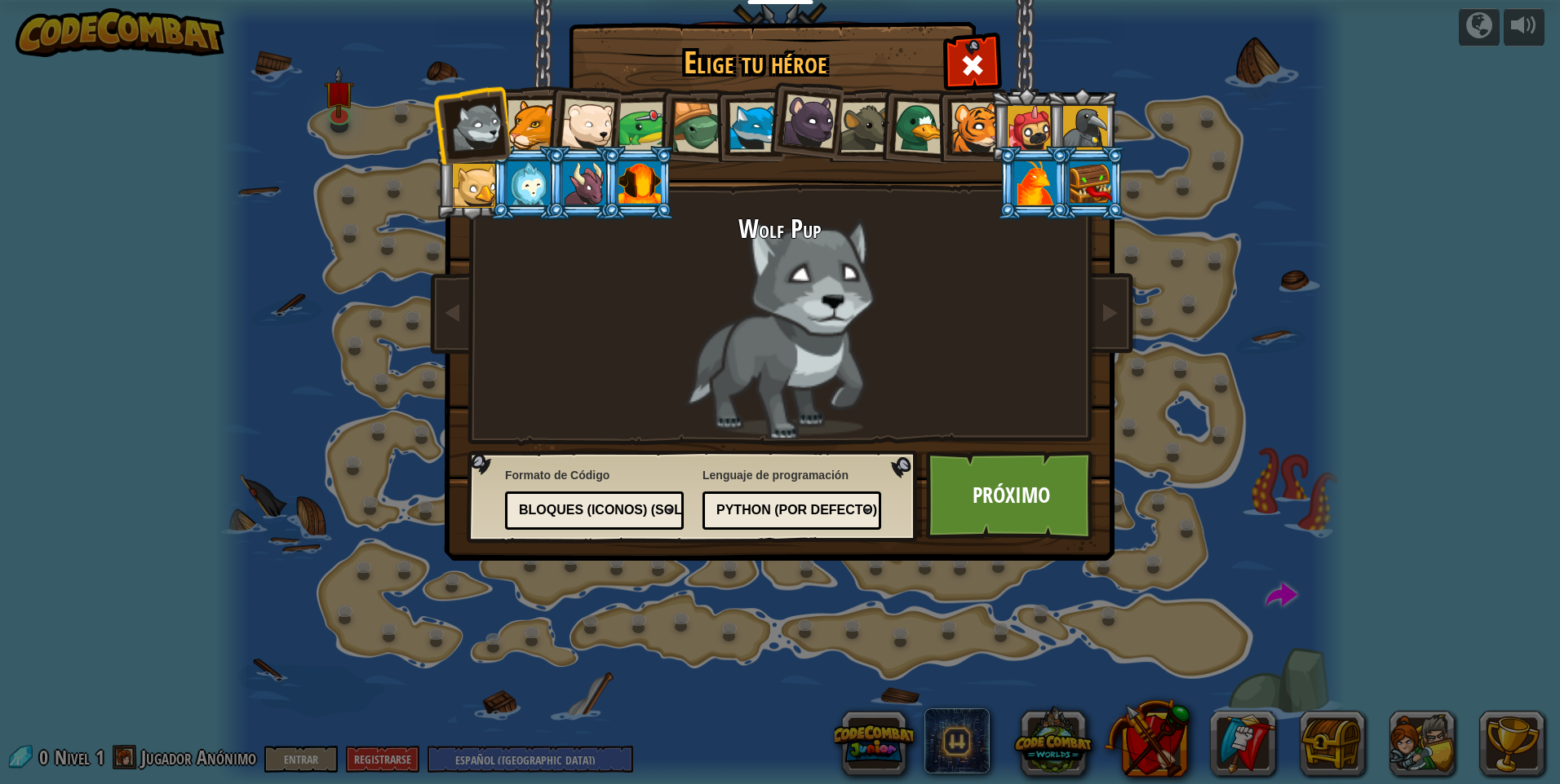
click at [1043, 177] on div at bounding box center [1035, 183] width 43 height 44
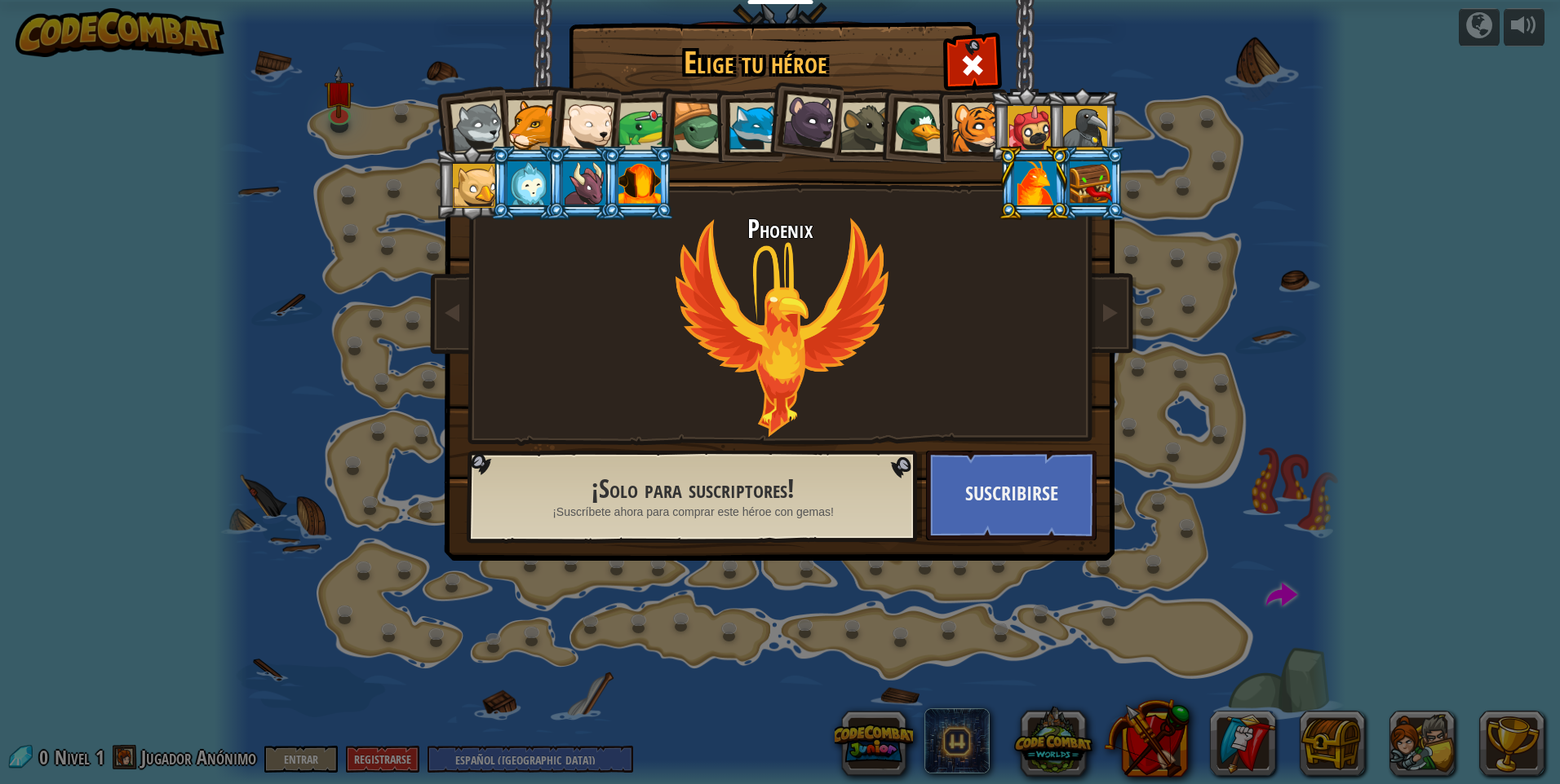
click at [657, 114] on li at bounding box center [693, 125] width 77 height 78
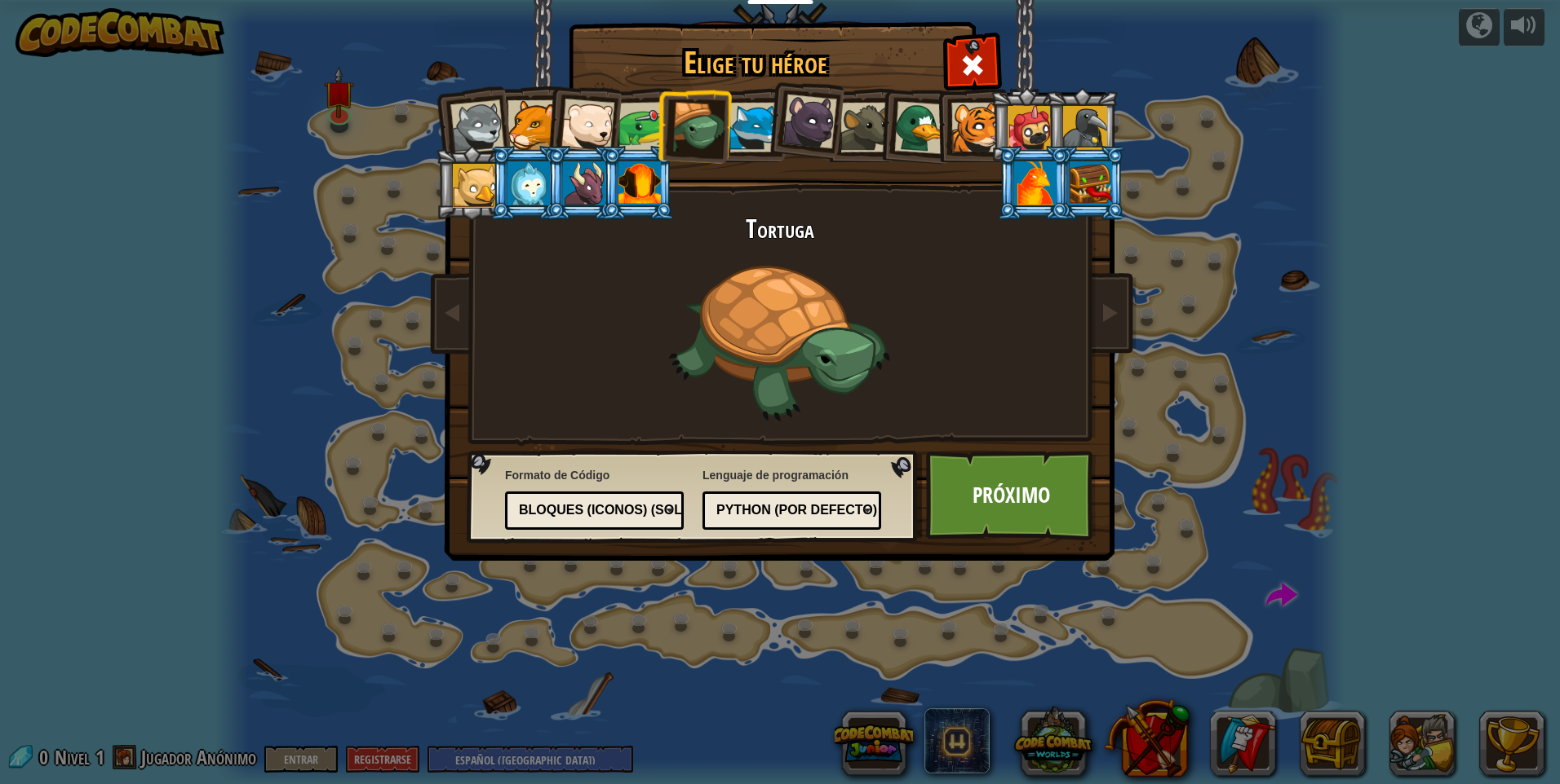
click at [619, 124] on li at bounding box center [582, 122] width 80 height 80
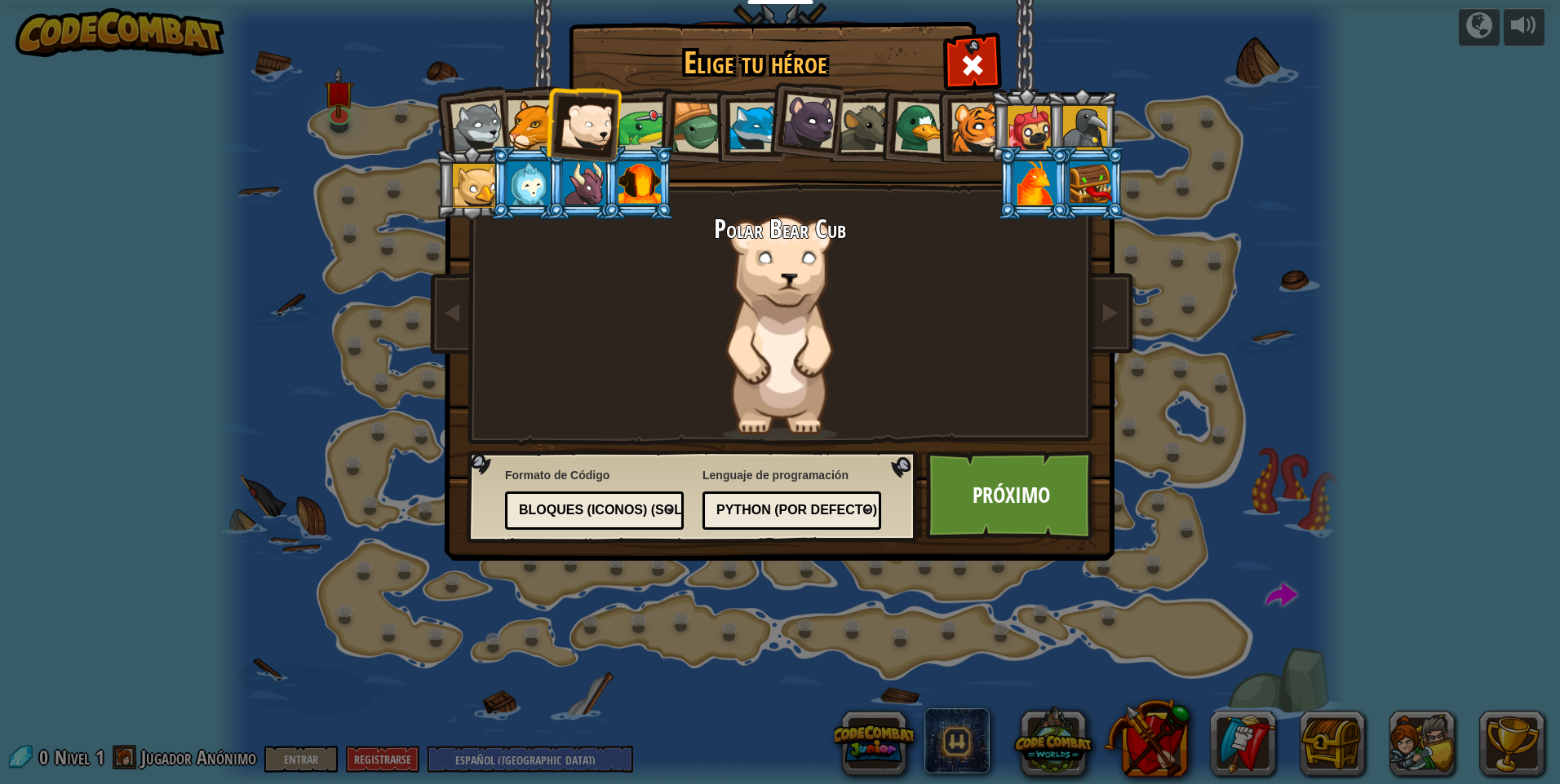
click at [630, 118] on div at bounding box center [643, 127] width 51 height 50
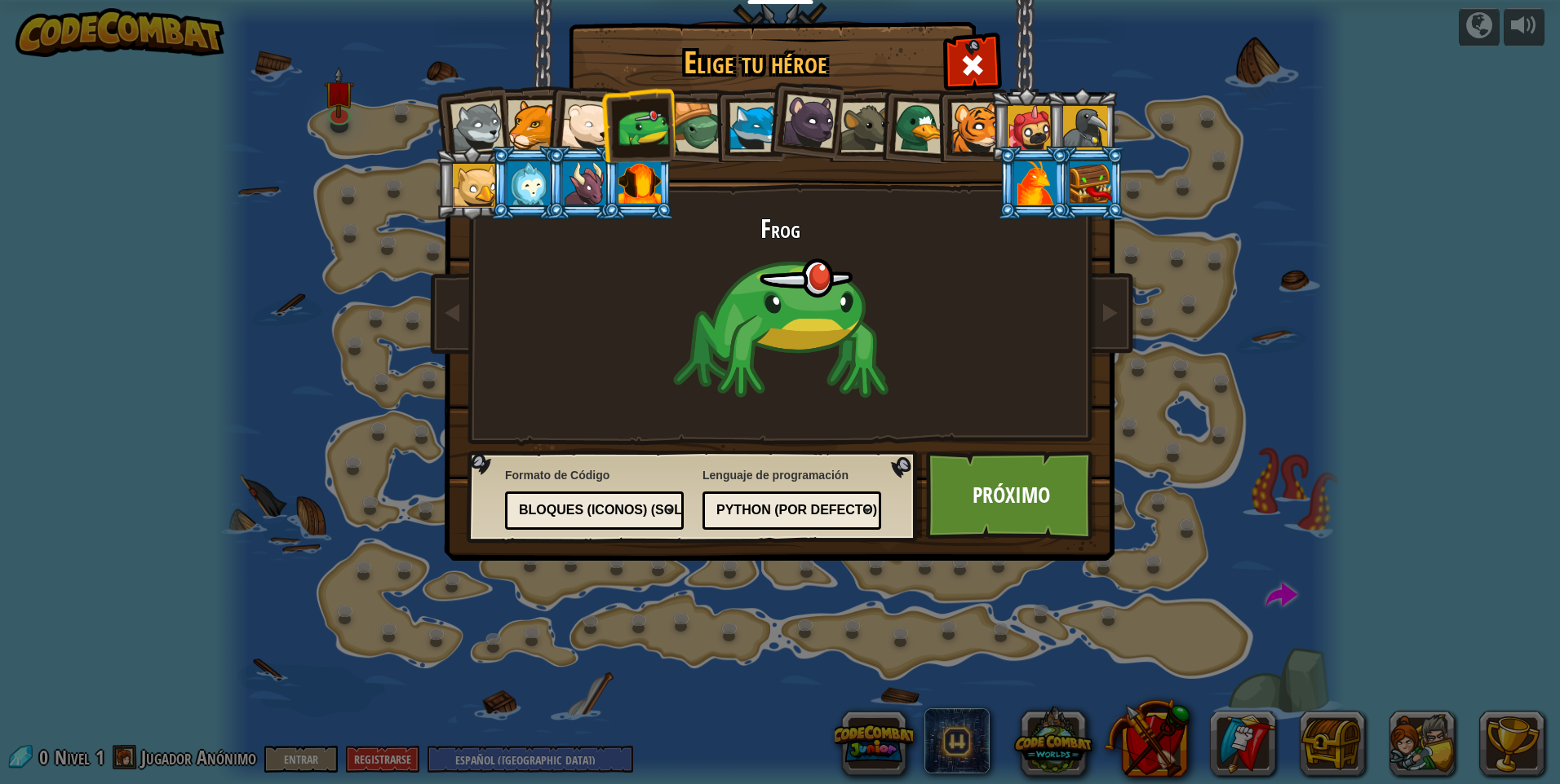
click at [597, 118] on div at bounding box center [587, 126] width 53 height 53
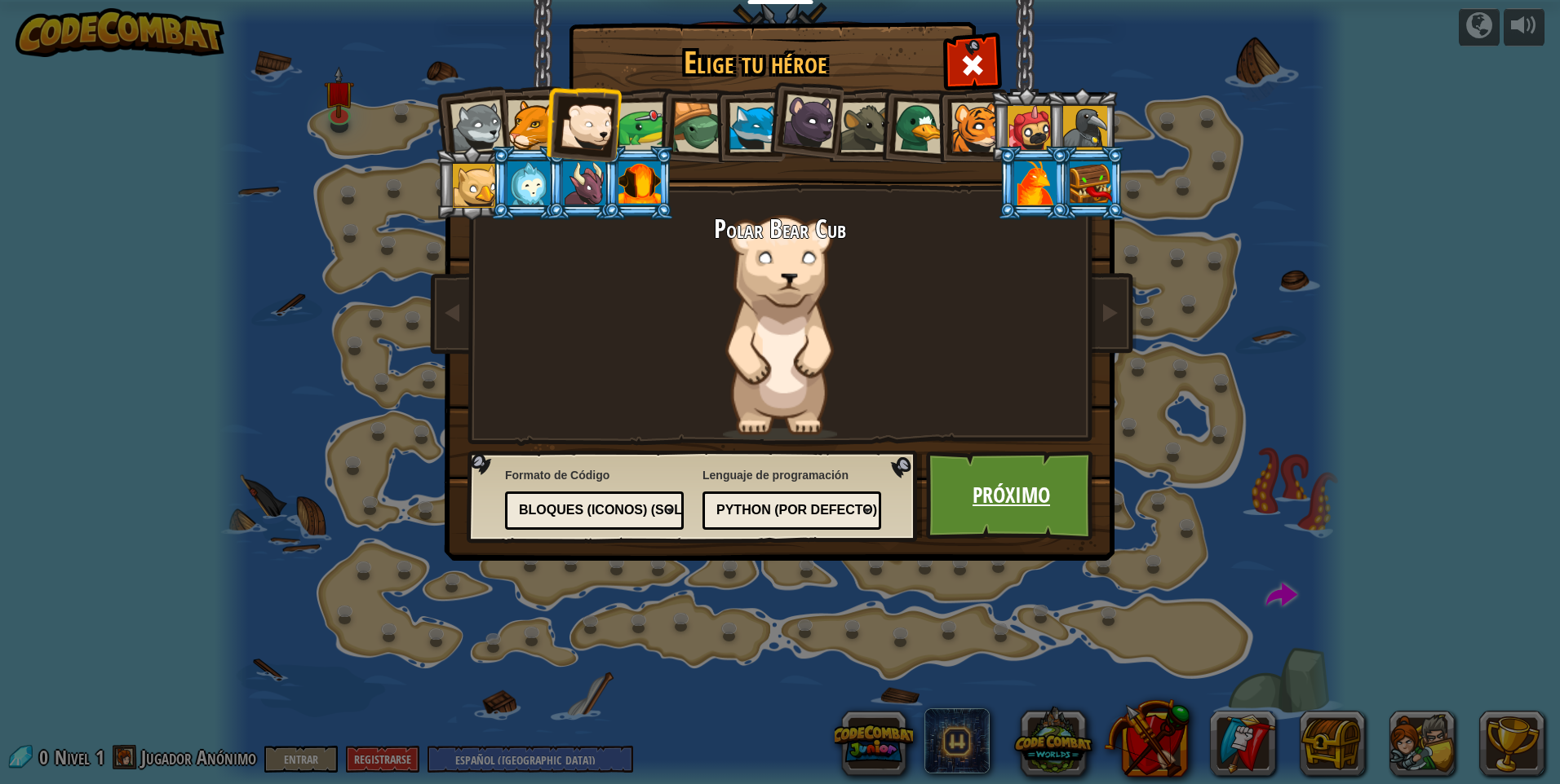
click at [1053, 501] on link "Próximo" at bounding box center [1011, 495] width 170 height 90
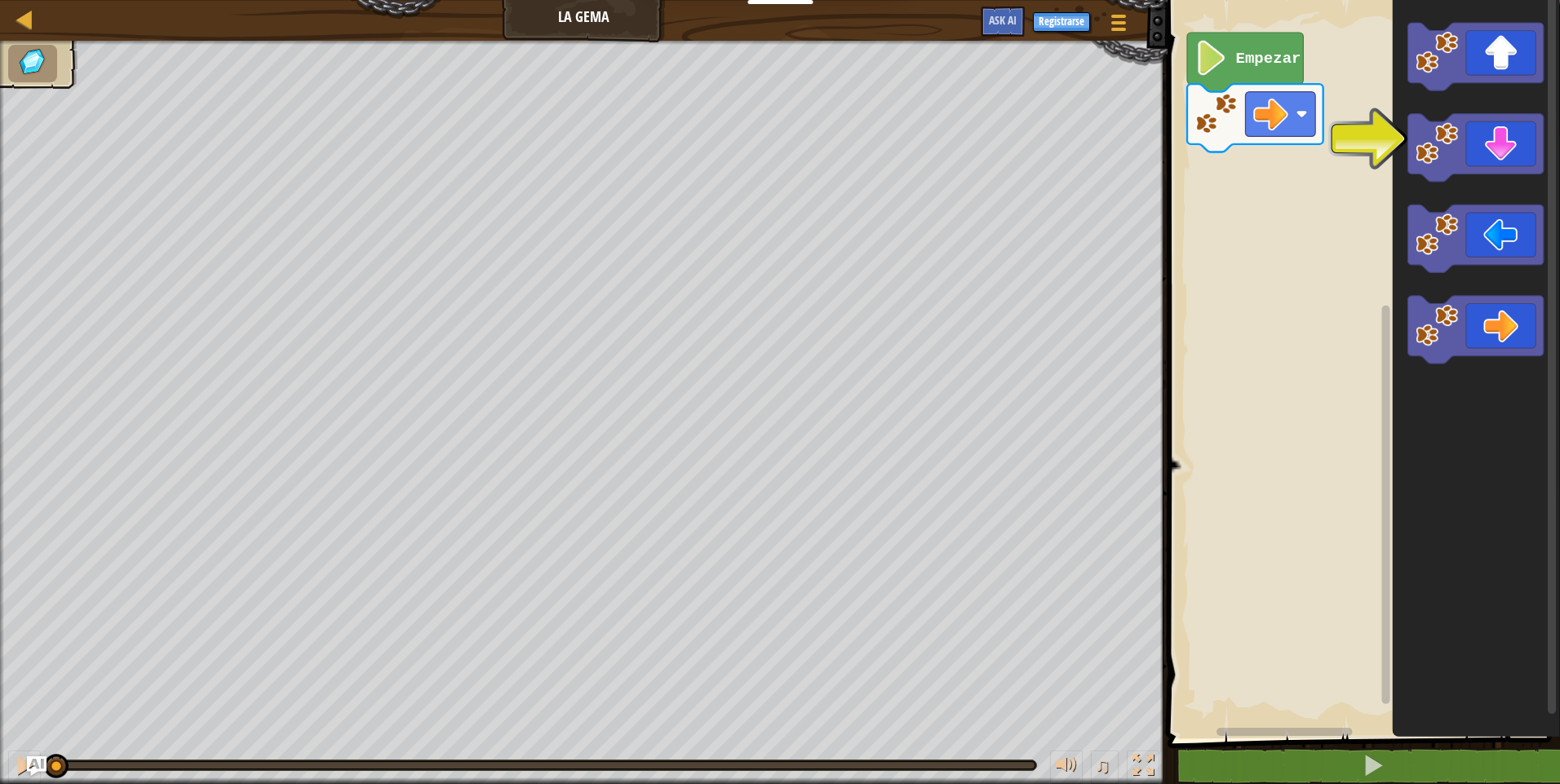
click at [1272, 60] on text "Empezar" at bounding box center [1268, 58] width 65 height 18
click at [1209, 67] on image "Espacio de trabajo de Blockly" at bounding box center [1210, 57] width 33 height 35
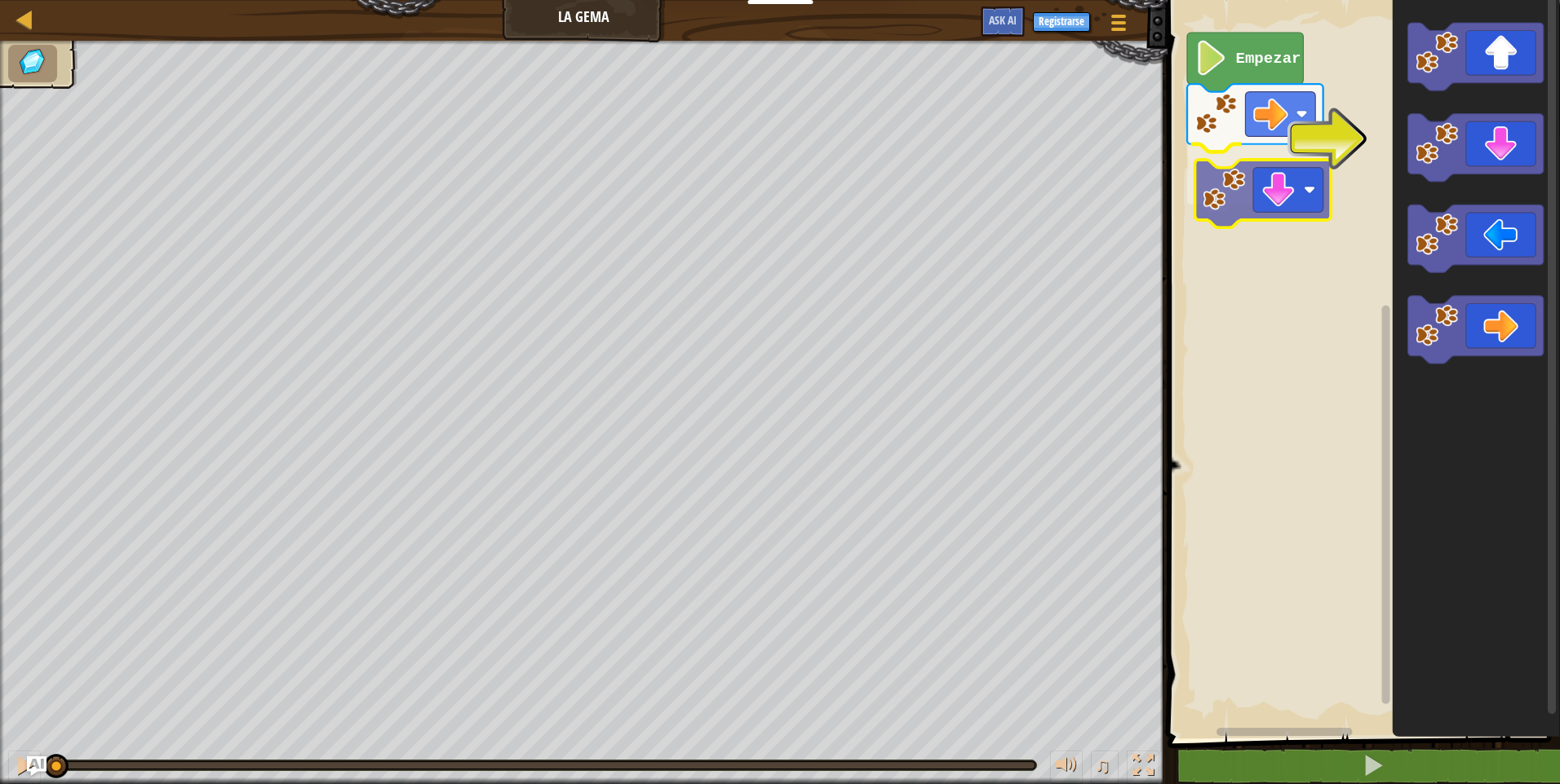
click at [1255, 211] on div "Empezar" at bounding box center [1361, 365] width 397 height 746
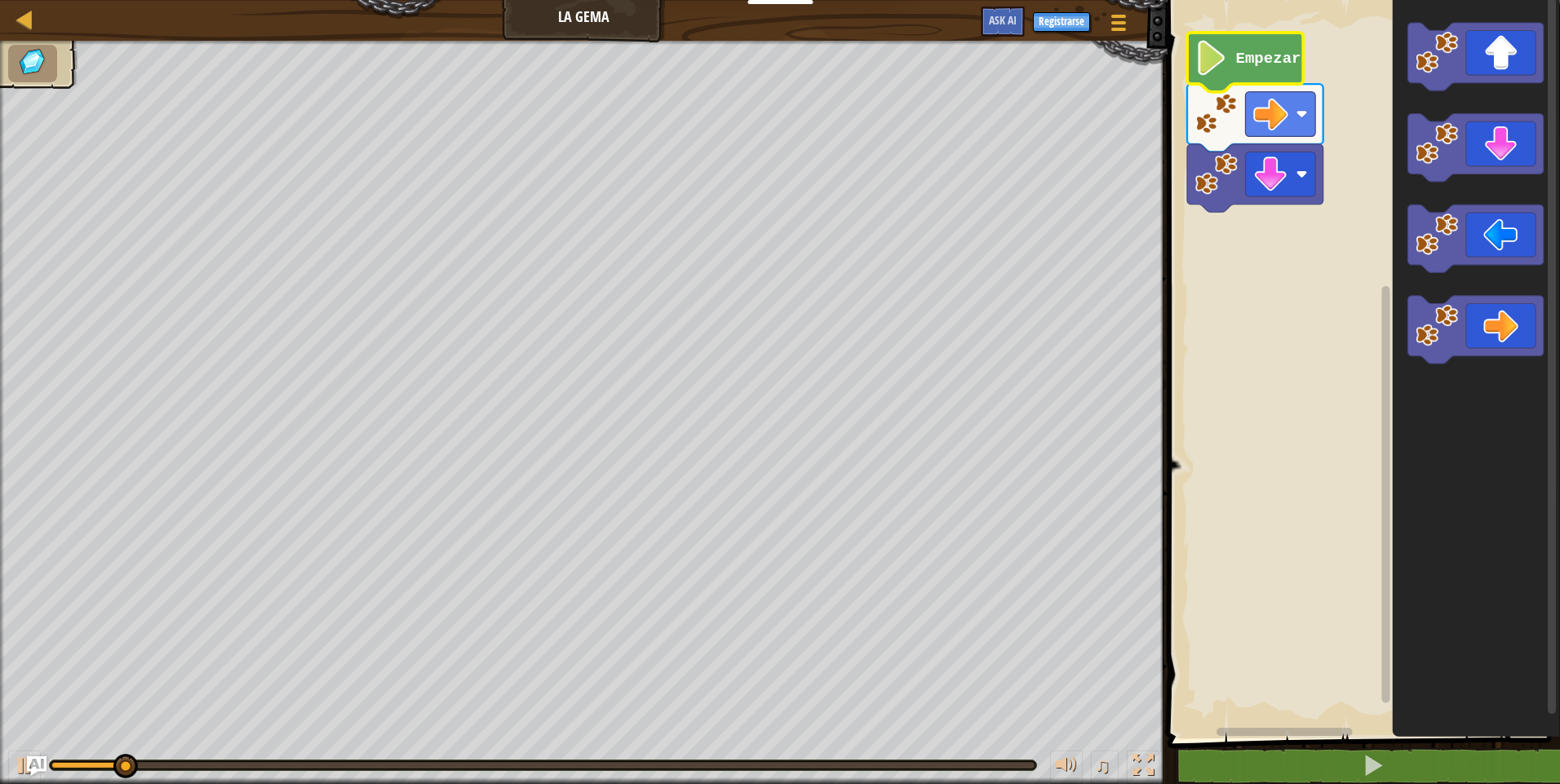
click at [1241, 62] on text "Empezar" at bounding box center [1268, 58] width 65 height 18
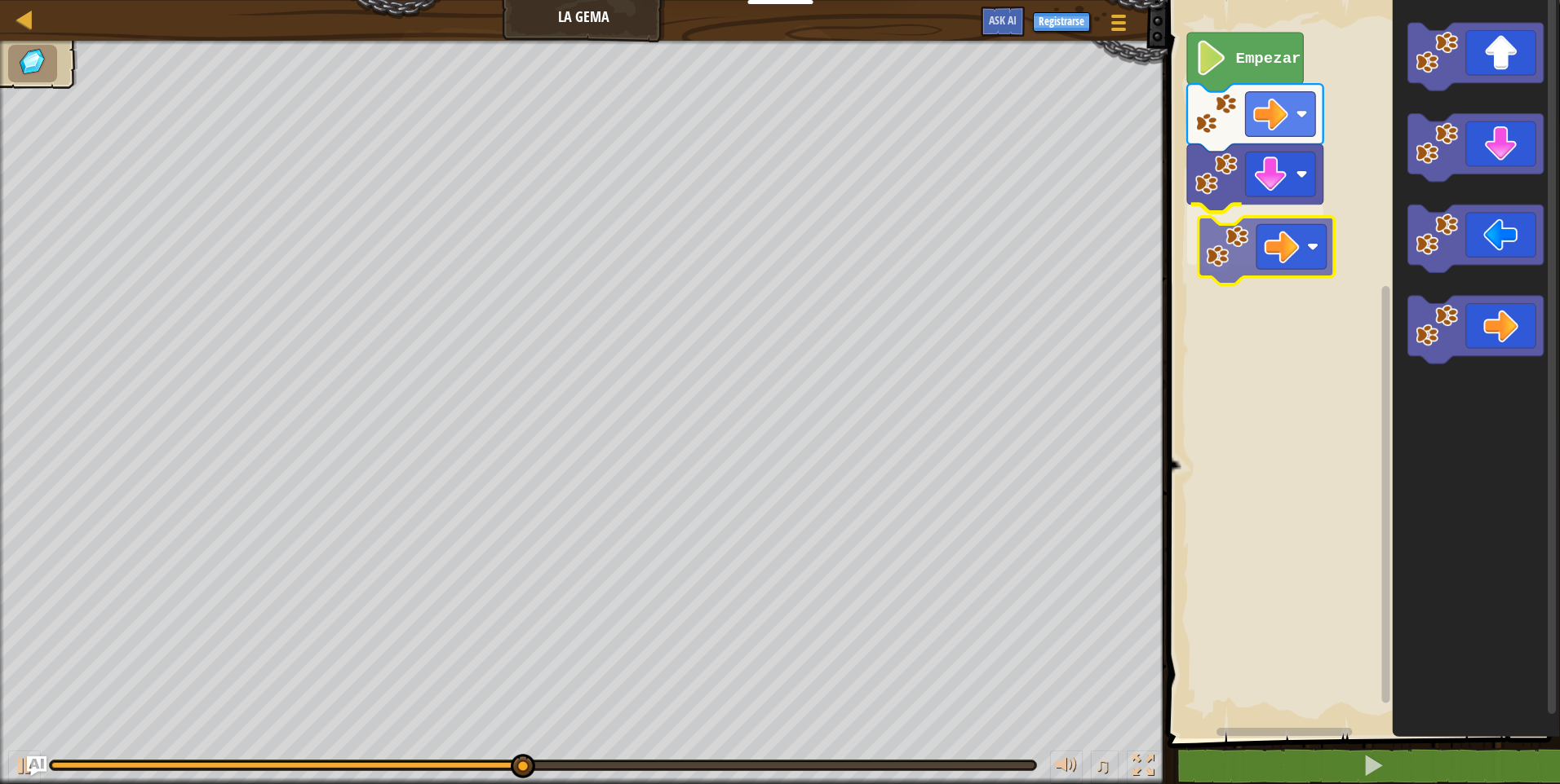
click at [1268, 231] on div "Empezar" at bounding box center [1361, 365] width 397 height 746
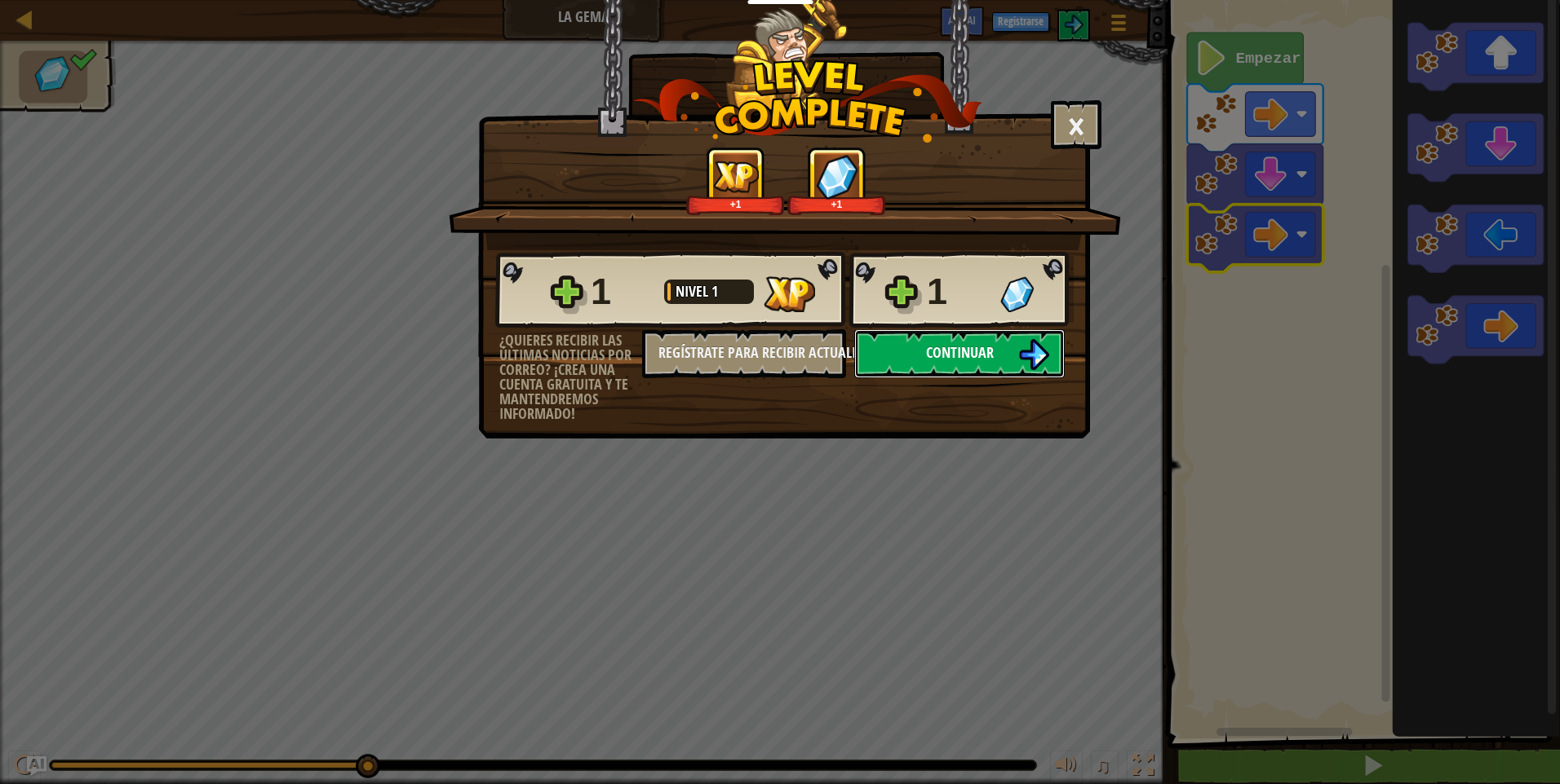
click at [937, 355] on span "Continuar" at bounding box center [960, 352] width 67 height 21
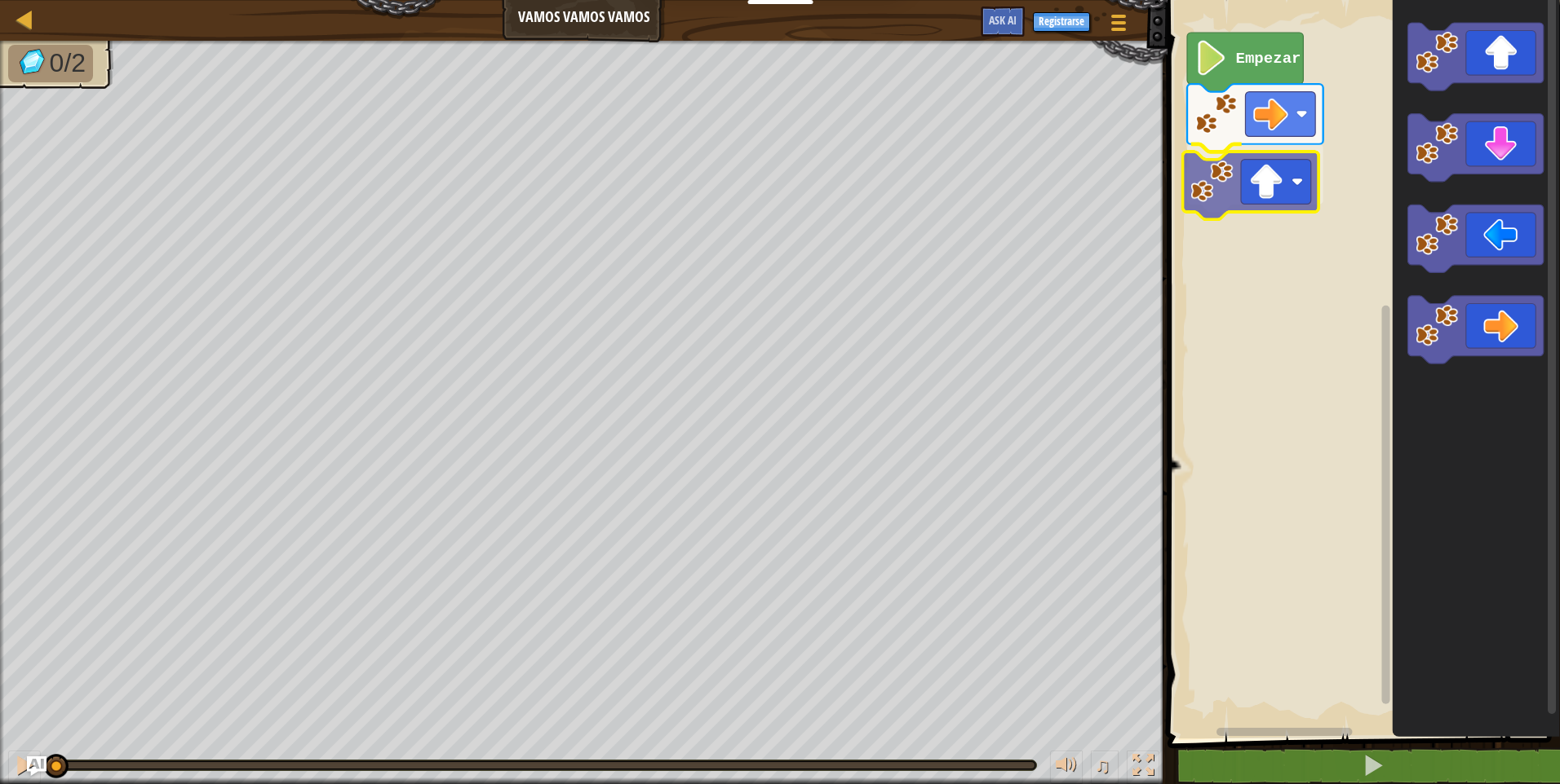
click at [1279, 188] on div "Empezar" at bounding box center [1361, 365] width 397 height 746
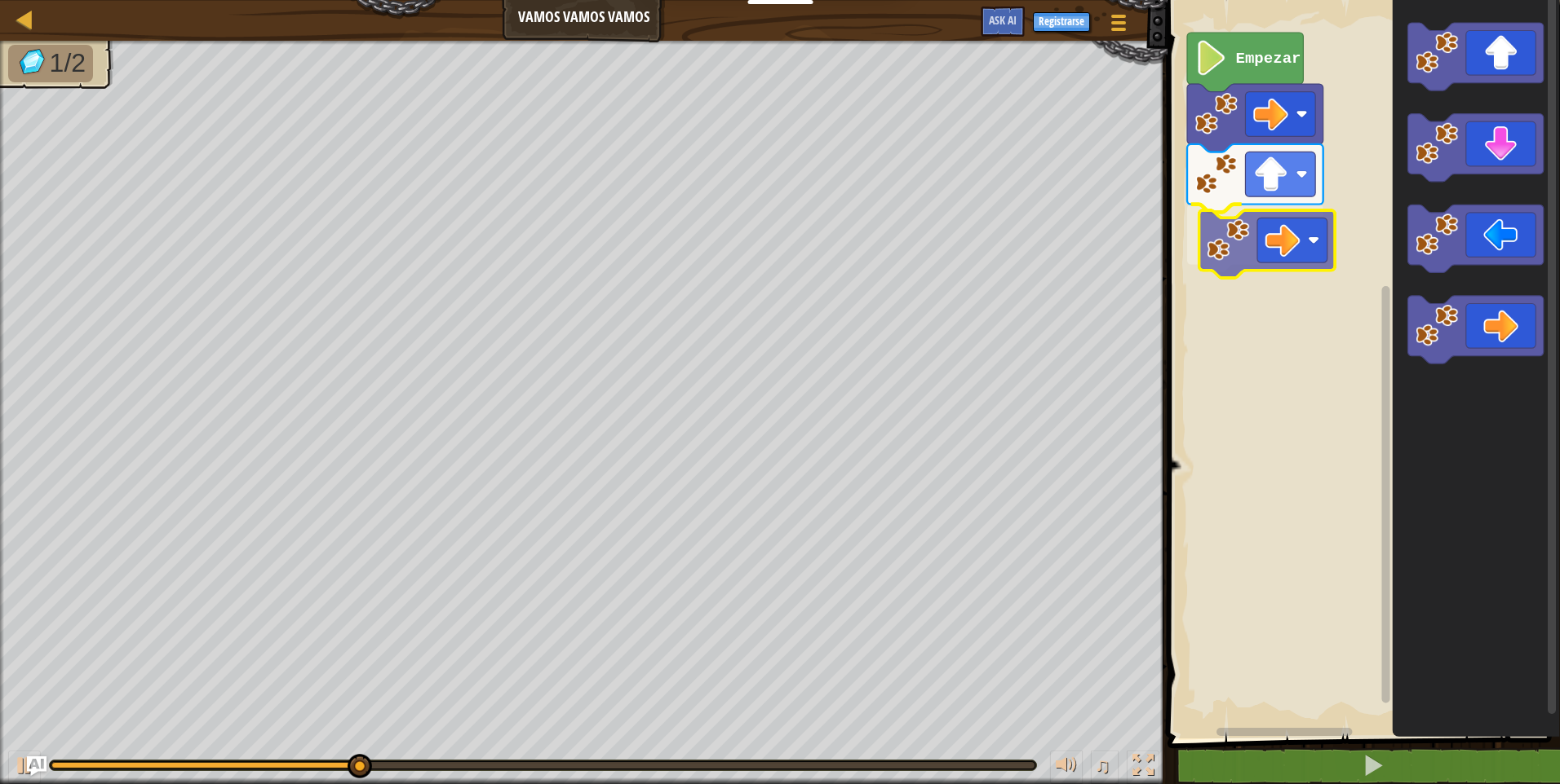
click at [1278, 255] on div "Empezar" at bounding box center [1361, 365] width 397 height 746
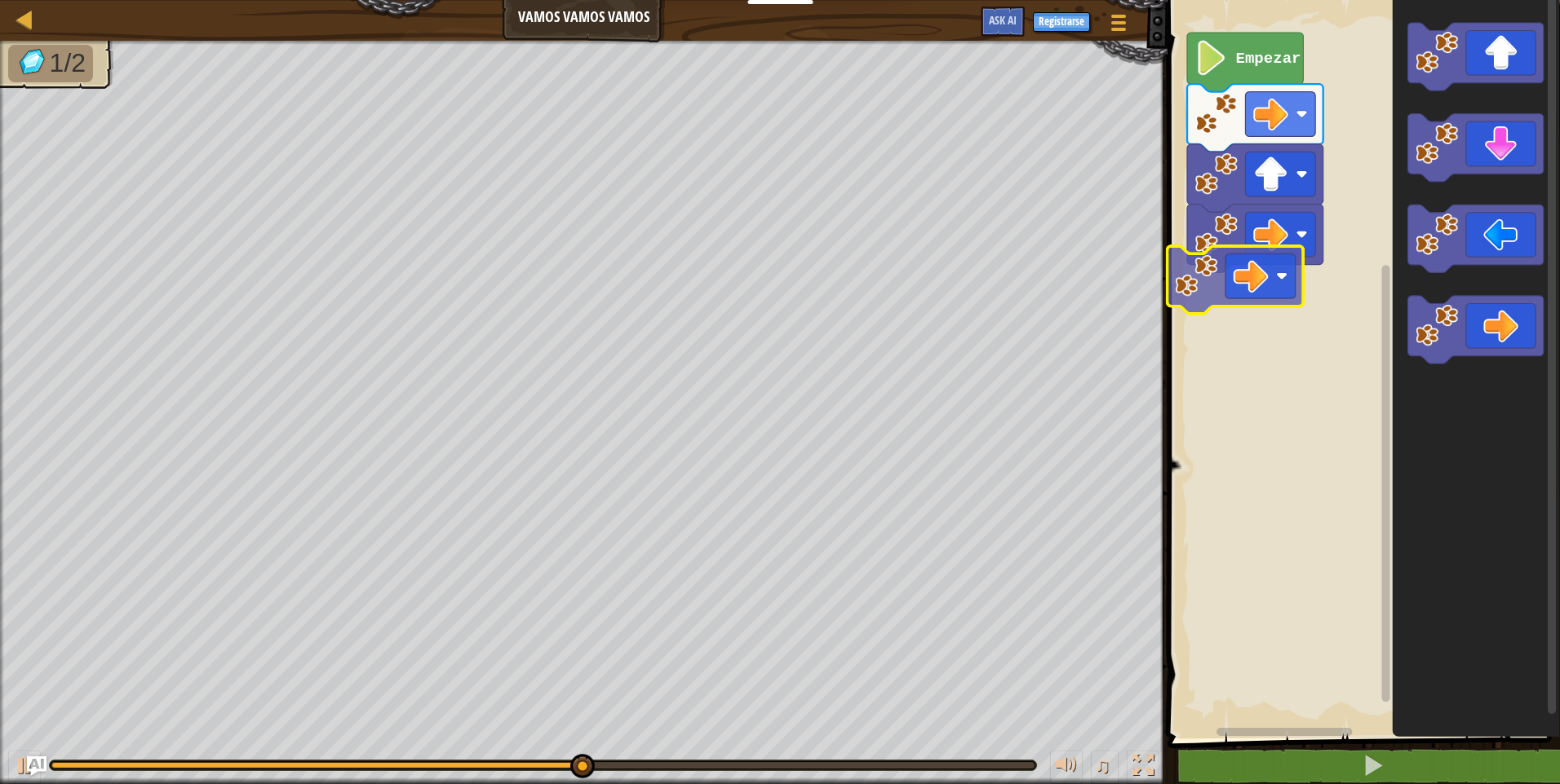
click at [1246, 270] on div "Empezar" at bounding box center [1361, 365] width 397 height 746
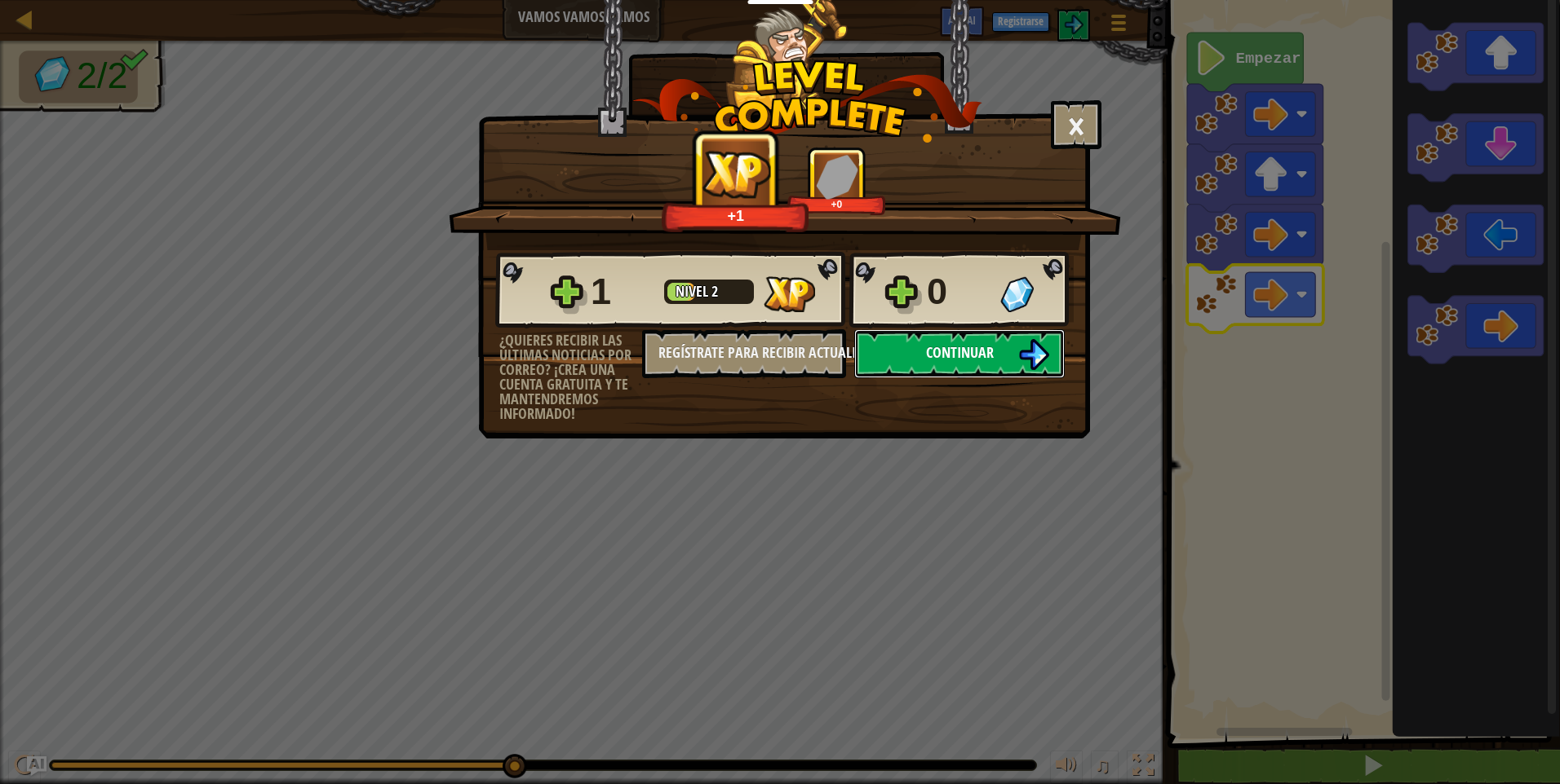
click at [963, 340] on button "Continuar" at bounding box center [959, 353] width 211 height 49
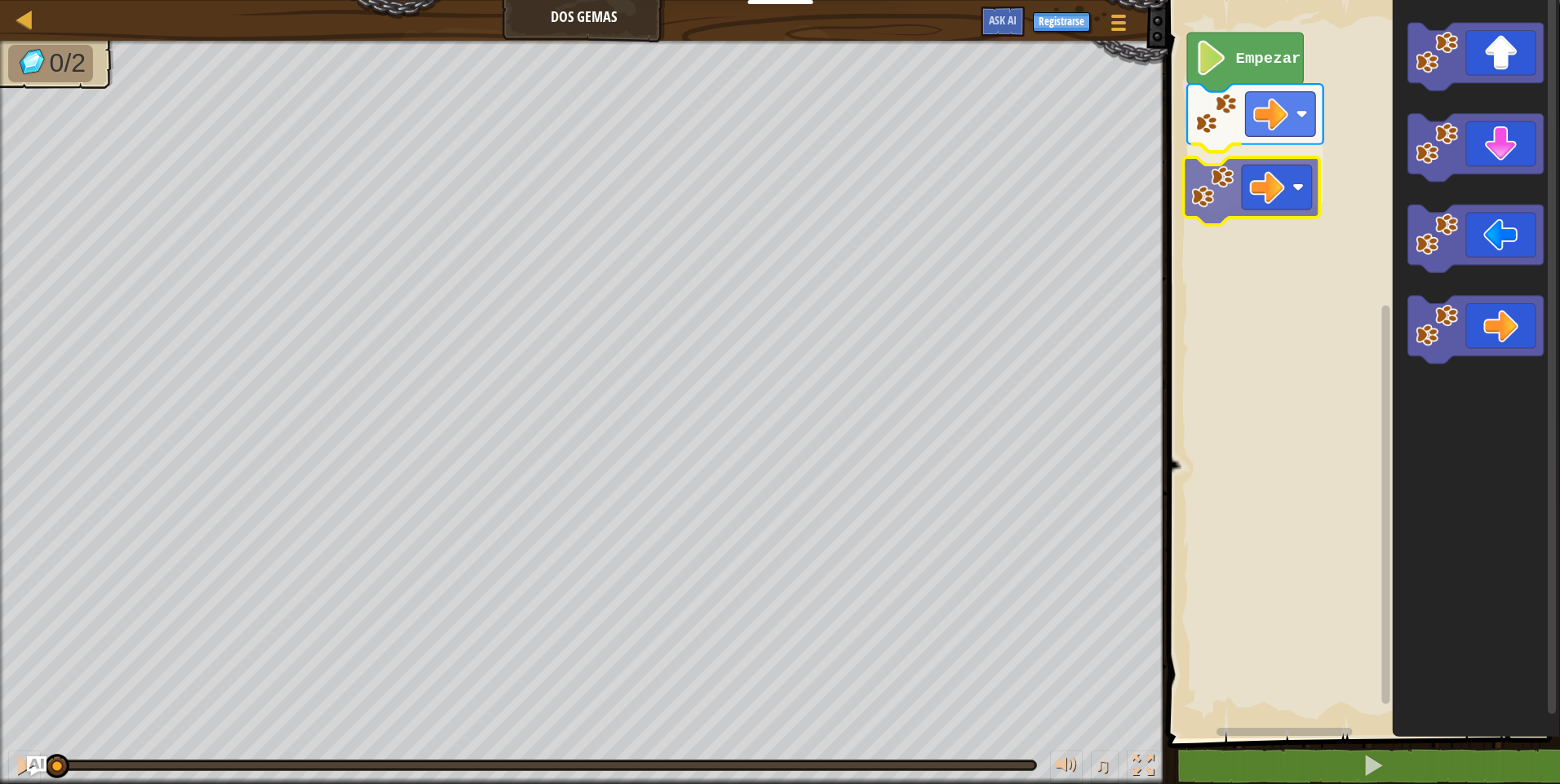
click at [1266, 198] on div "Empezar" at bounding box center [1361, 365] width 397 height 746
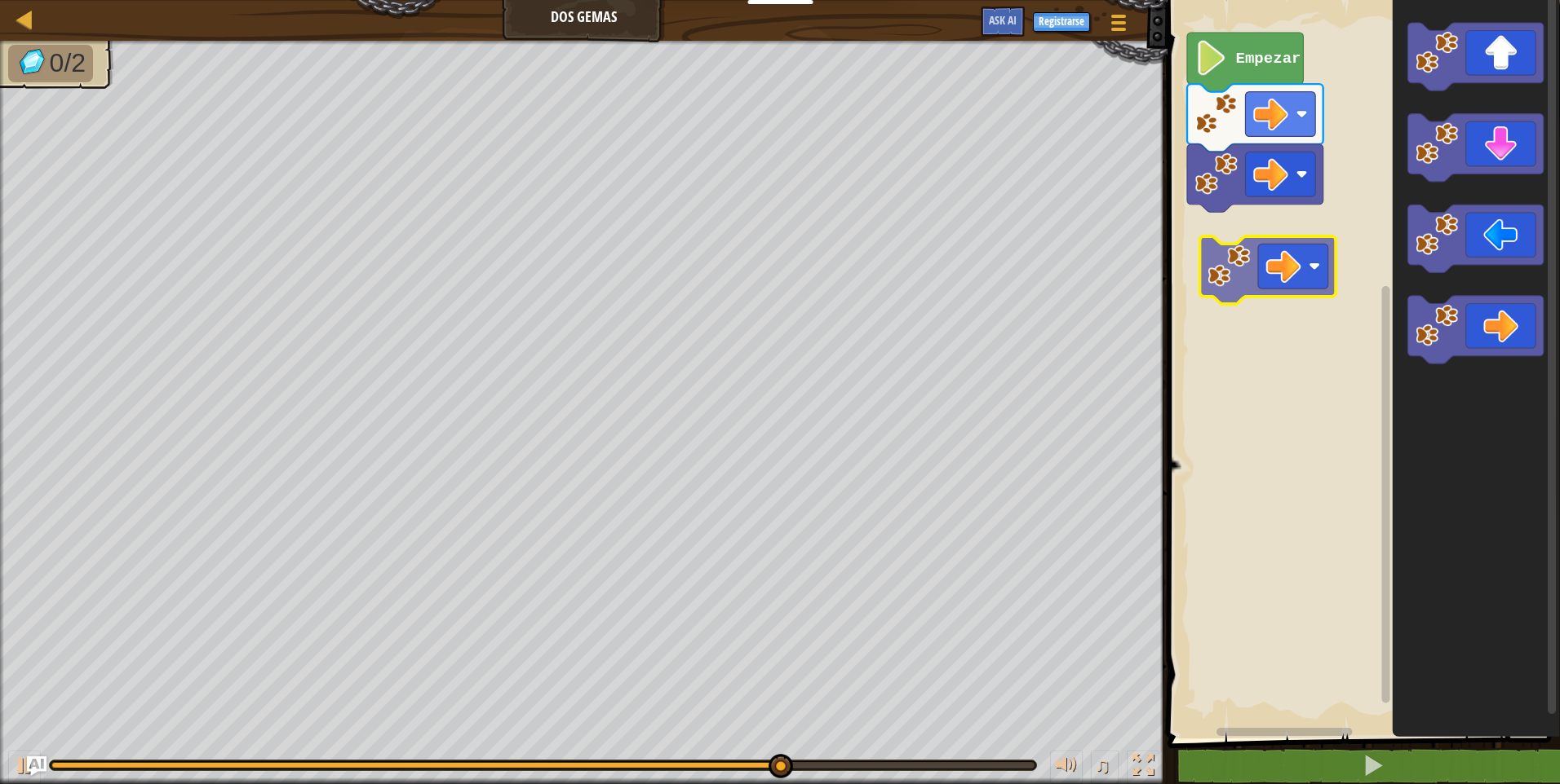
click at [1274, 262] on div "Empezar" at bounding box center [1361, 365] width 397 height 746
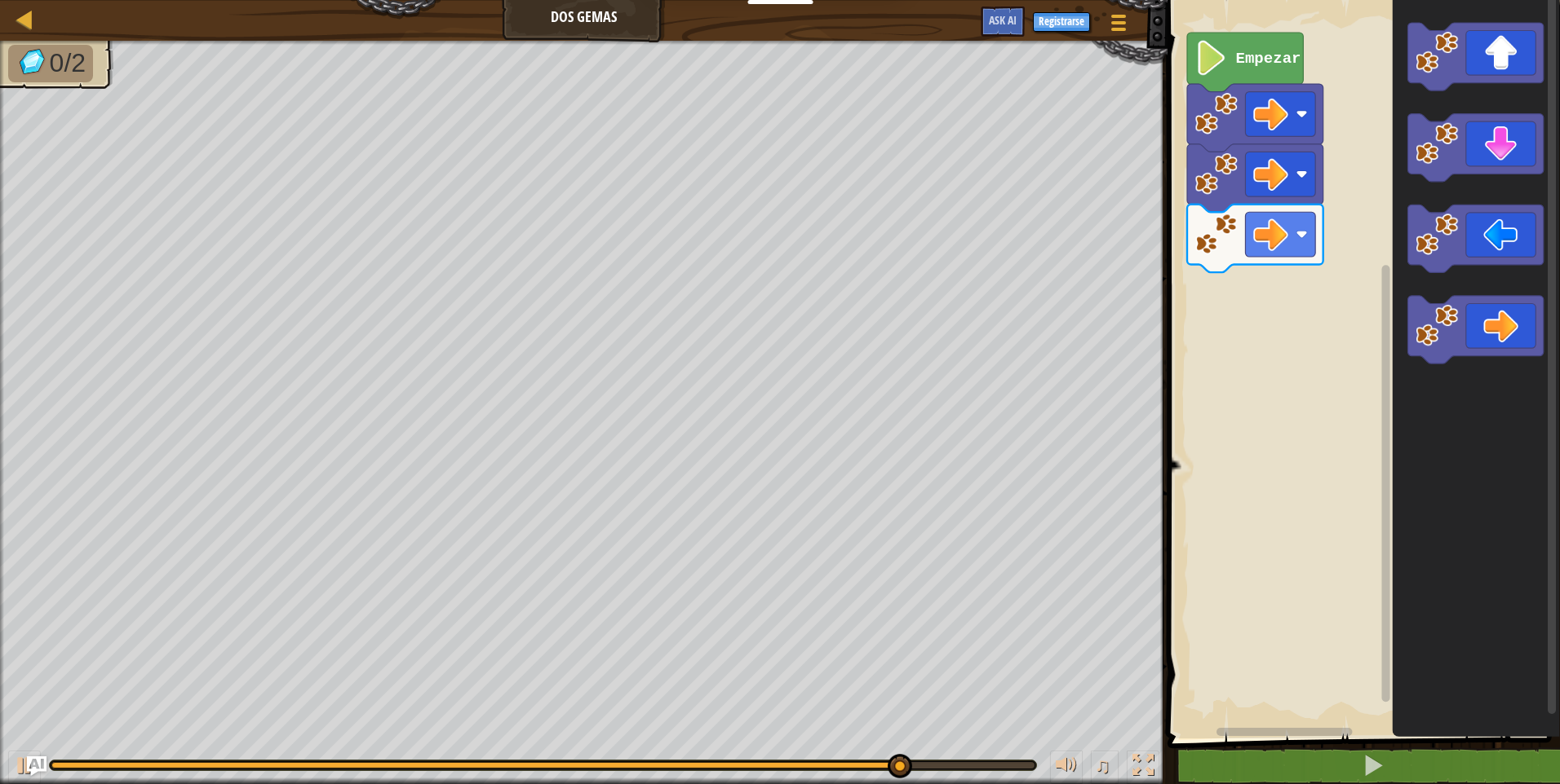
click at [1356, 247] on div "Empezar" at bounding box center [1361, 365] width 397 height 746
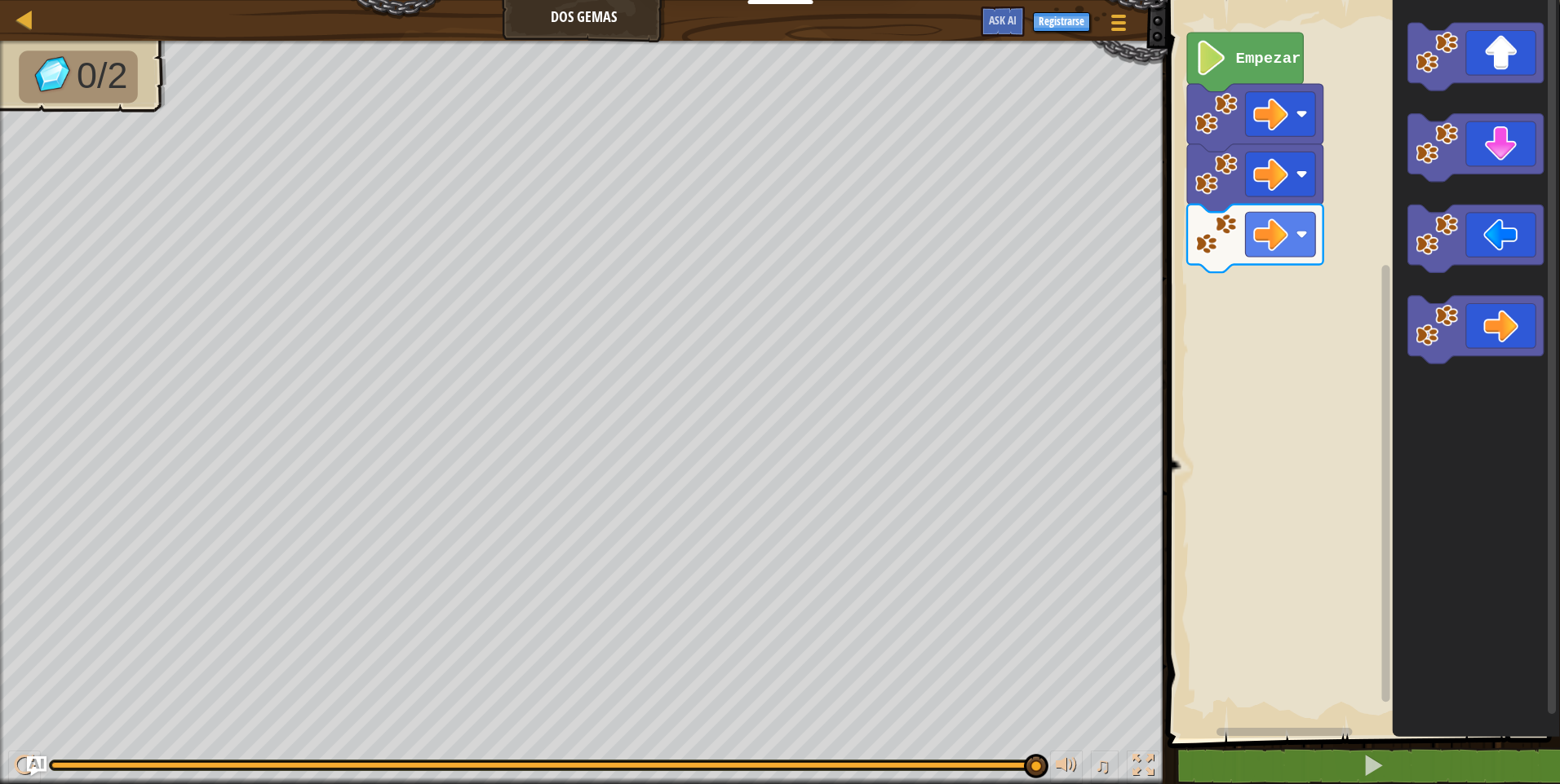
click at [1326, 256] on div "Empezar" at bounding box center [1361, 365] width 397 height 746
click at [1200, 328] on div "Empezar" at bounding box center [1361, 365] width 397 height 746
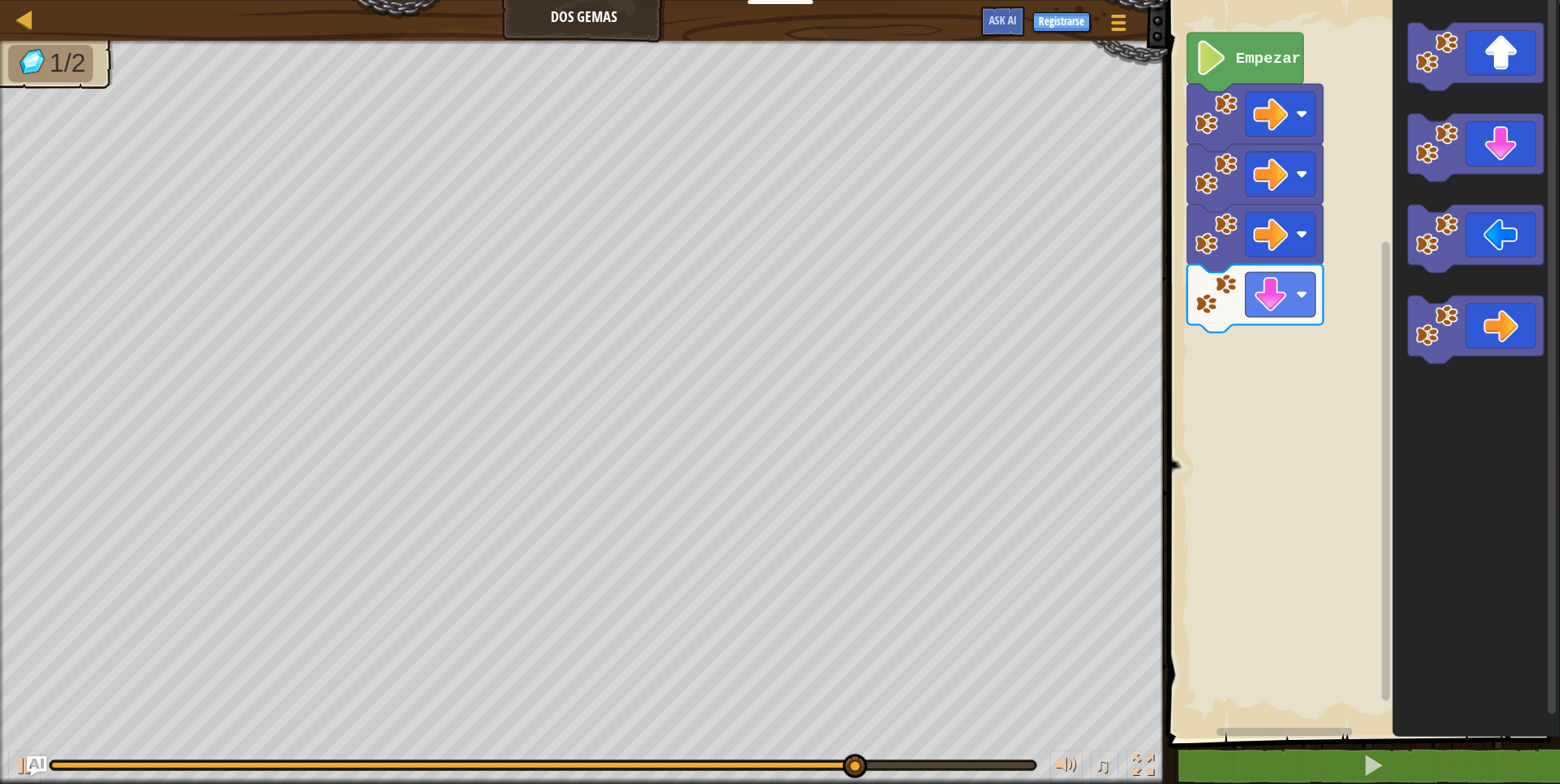
click at [1362, 303] on div "Empezar" at bounding box center [1361, 365] width 397 height 746
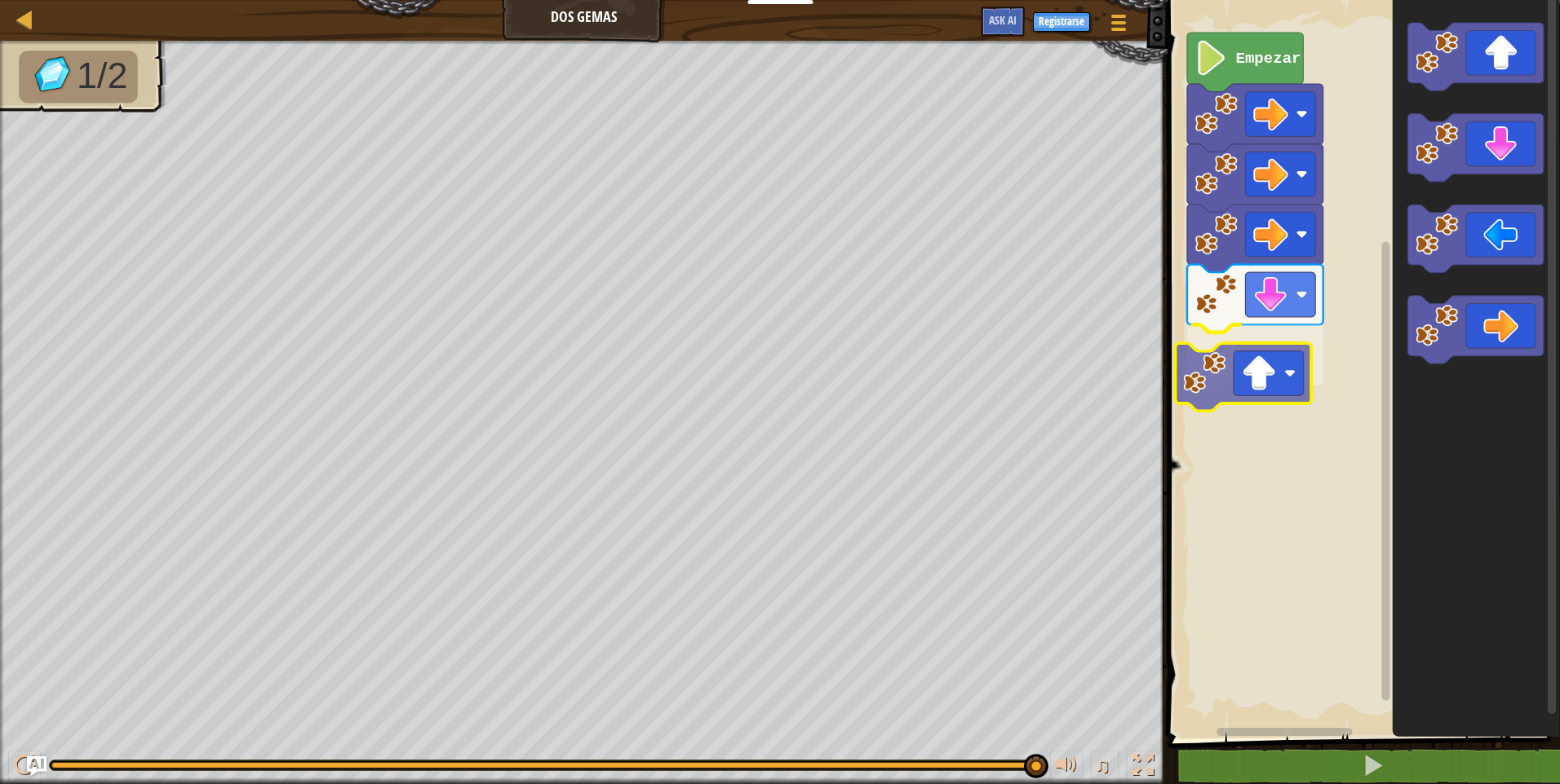
click at [1237, 379] on div "Empezar" at bounding box center [1361, 365] width 397 height 746
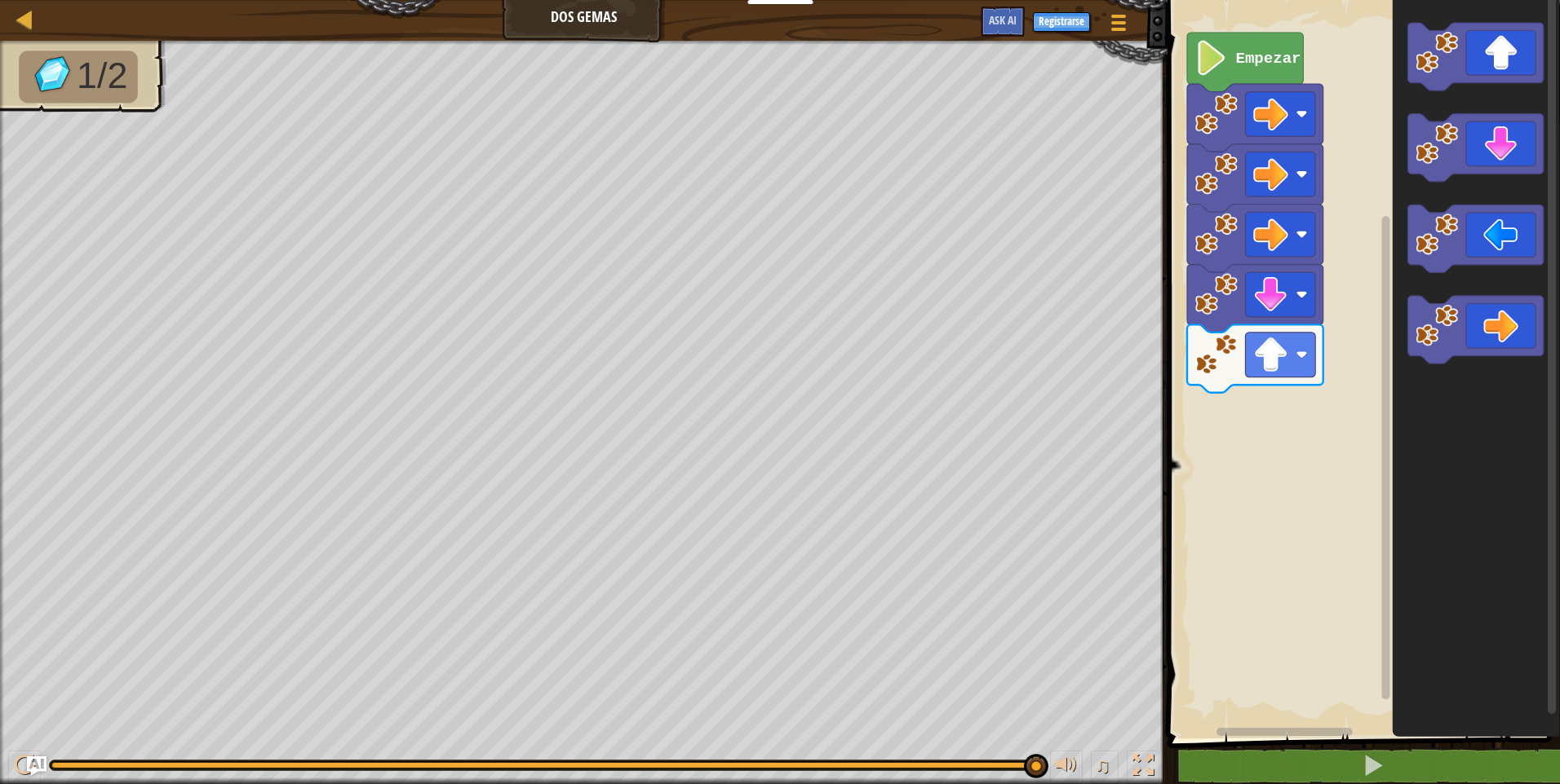
click at [1385, 270] on div "Empezar" at bounding box center [1361, 365] width 397 height 746
click at [1357, 225] on div "Empezar" at bounding box center [1361, 365] width 397 height 746
click at [1427, 100] on icon "Espacio de trabajo de Blockly" at bounding box center [1475, 365] width 167 height 746
click at [1242, 433] on div "Empezar" at bounding box center [1361, 365] width 397 height 746
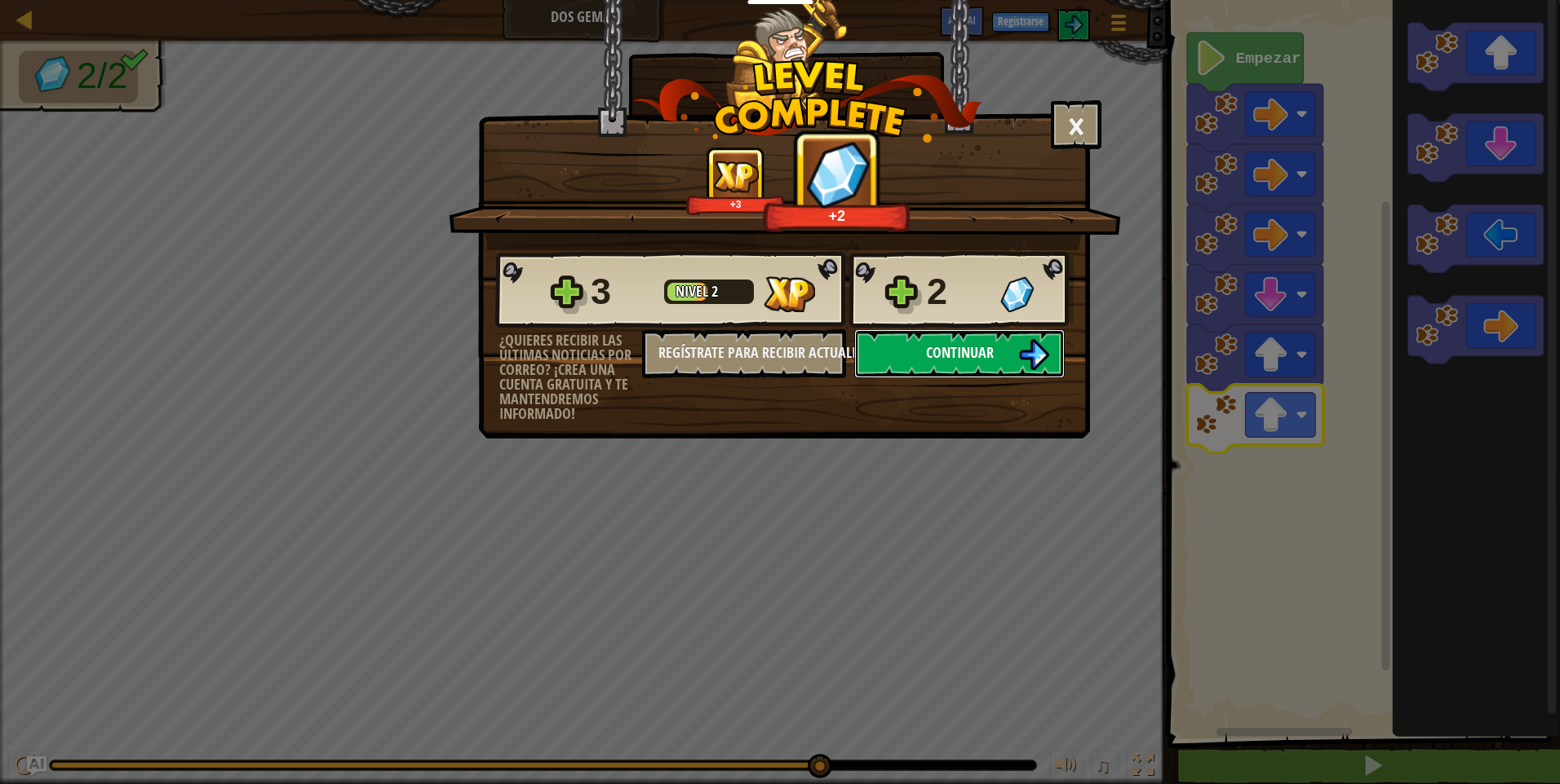
click at [971, 353] on span "Continuar" at bounding box center [960, 352] width 67 height 21
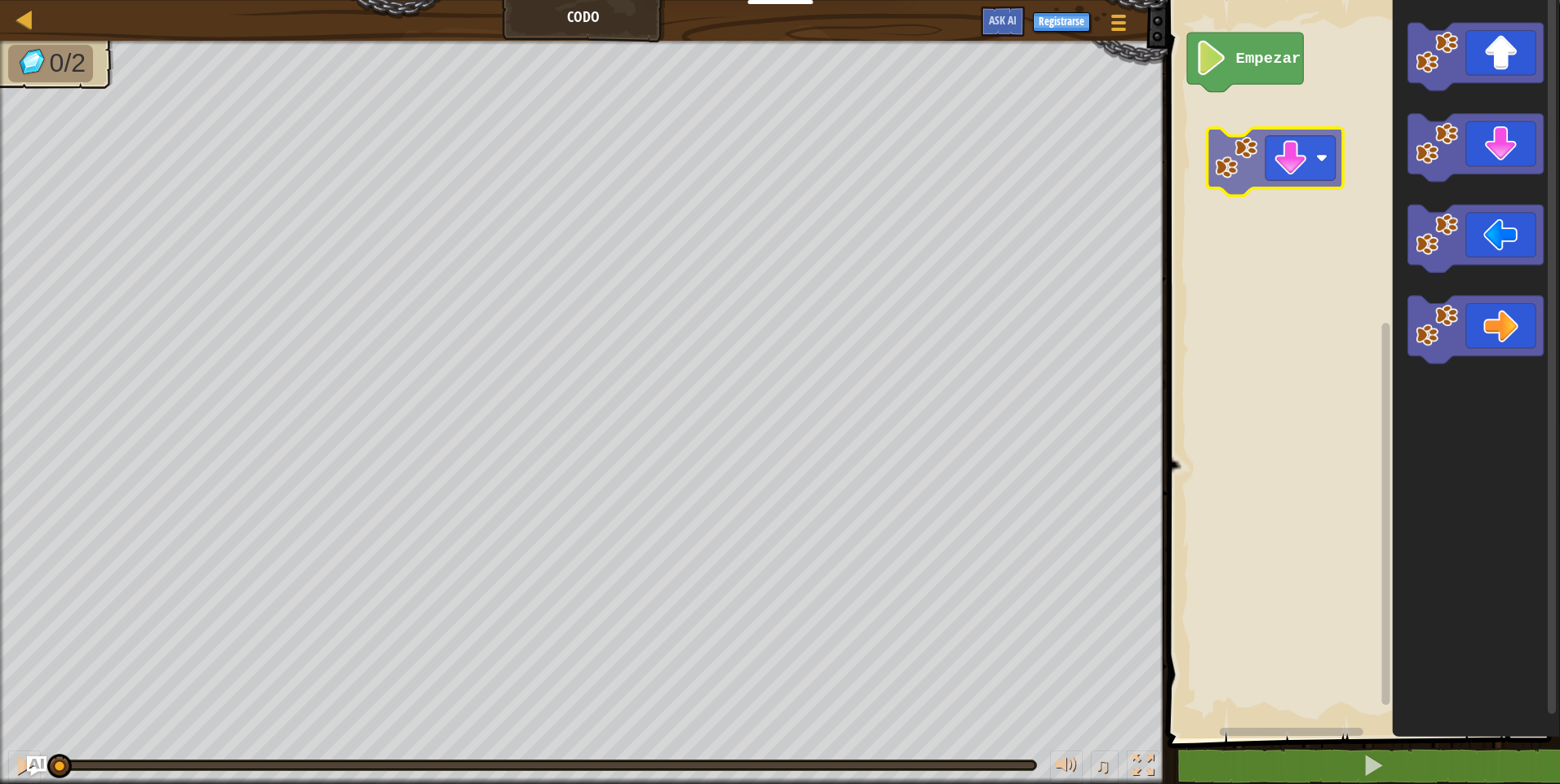
click at [1279, 166] on div "Empezar" at bounding box center [1361, 365] width 397 height 746
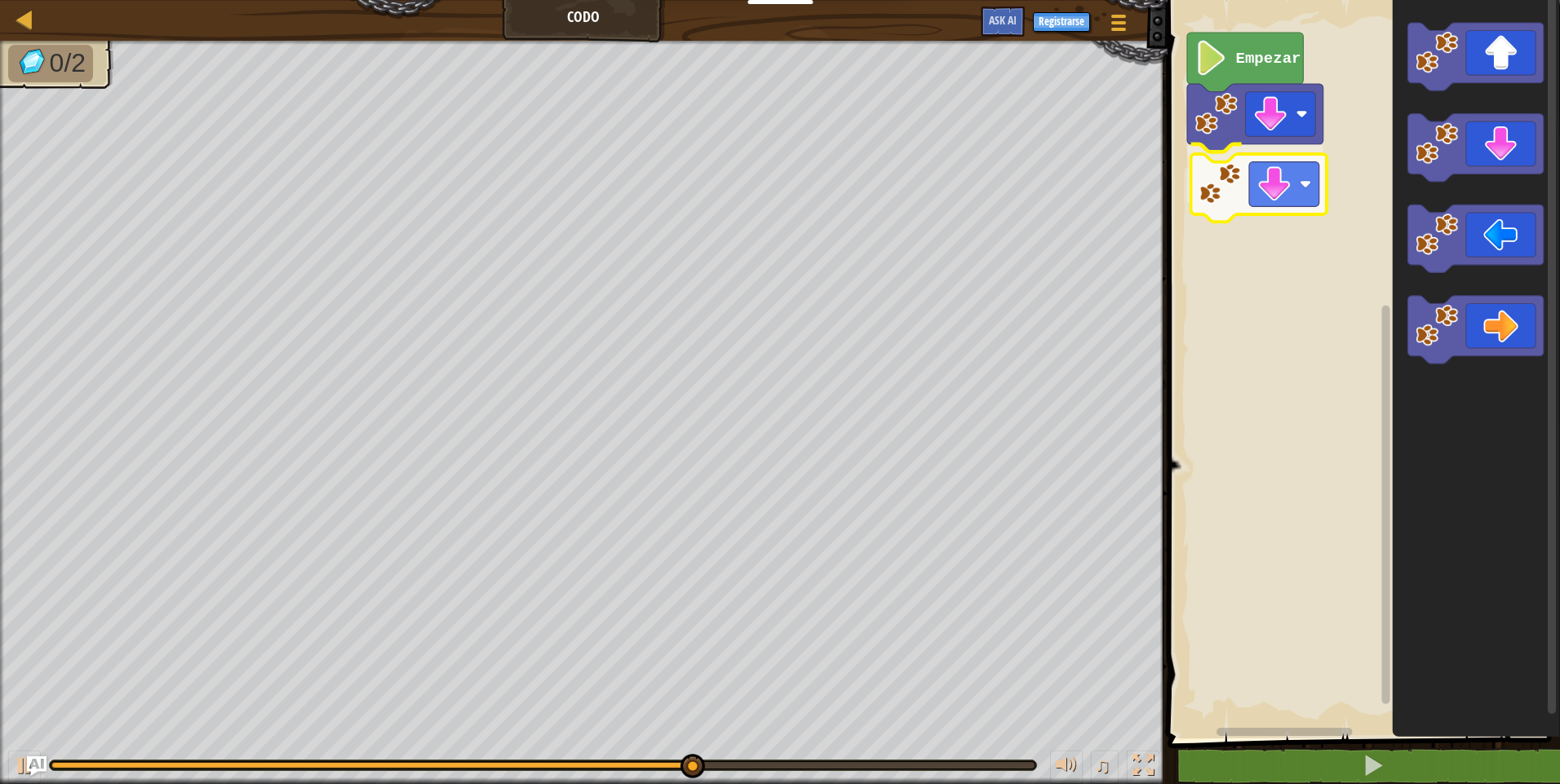
click at [1299, 178] on div "Empezar" at bounding box center [1361, 365] width 397 height 746
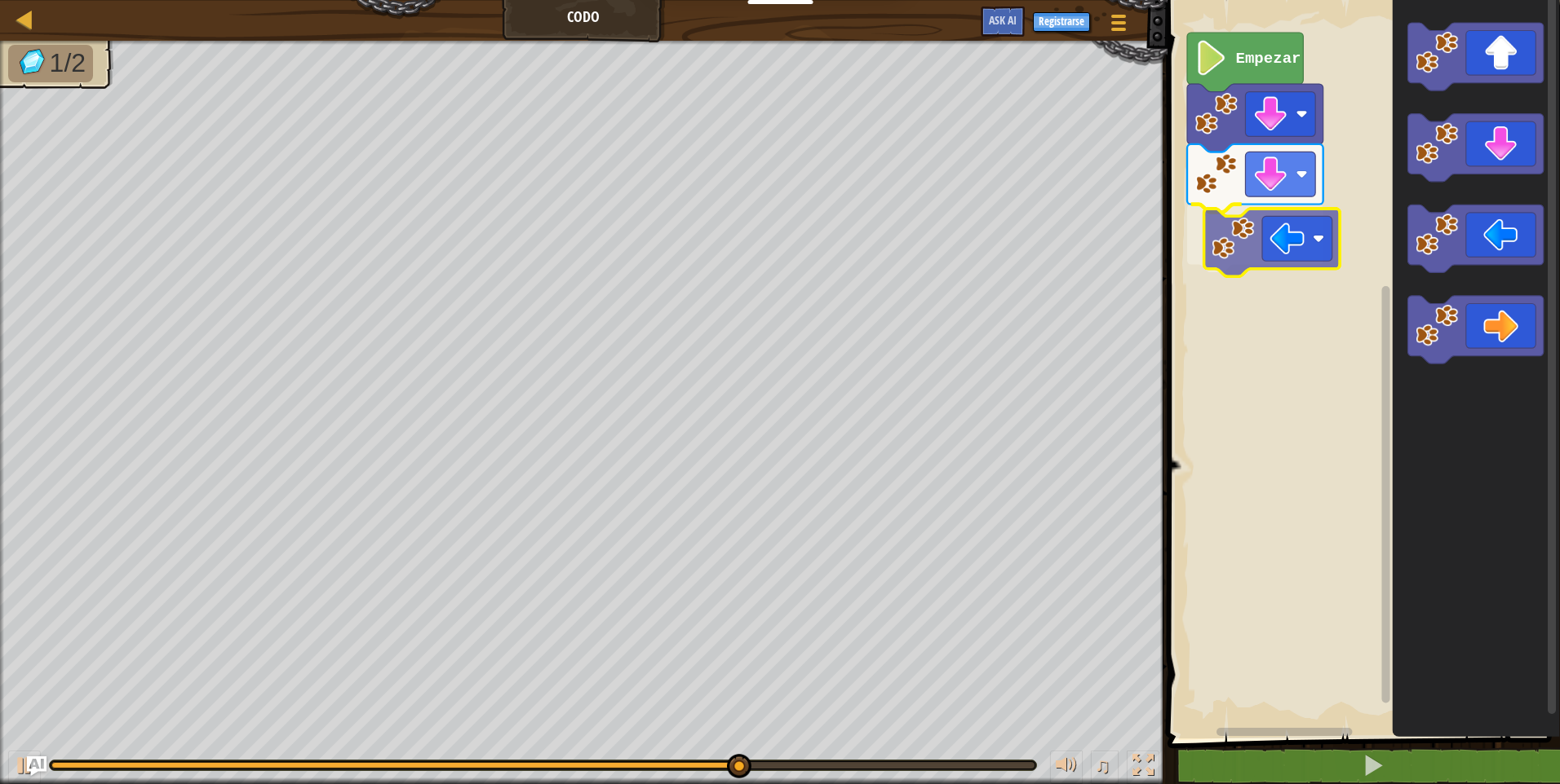
click at [1265, 211] on div "Empezar" at bounding box center [1361, 365] width 397 height 746
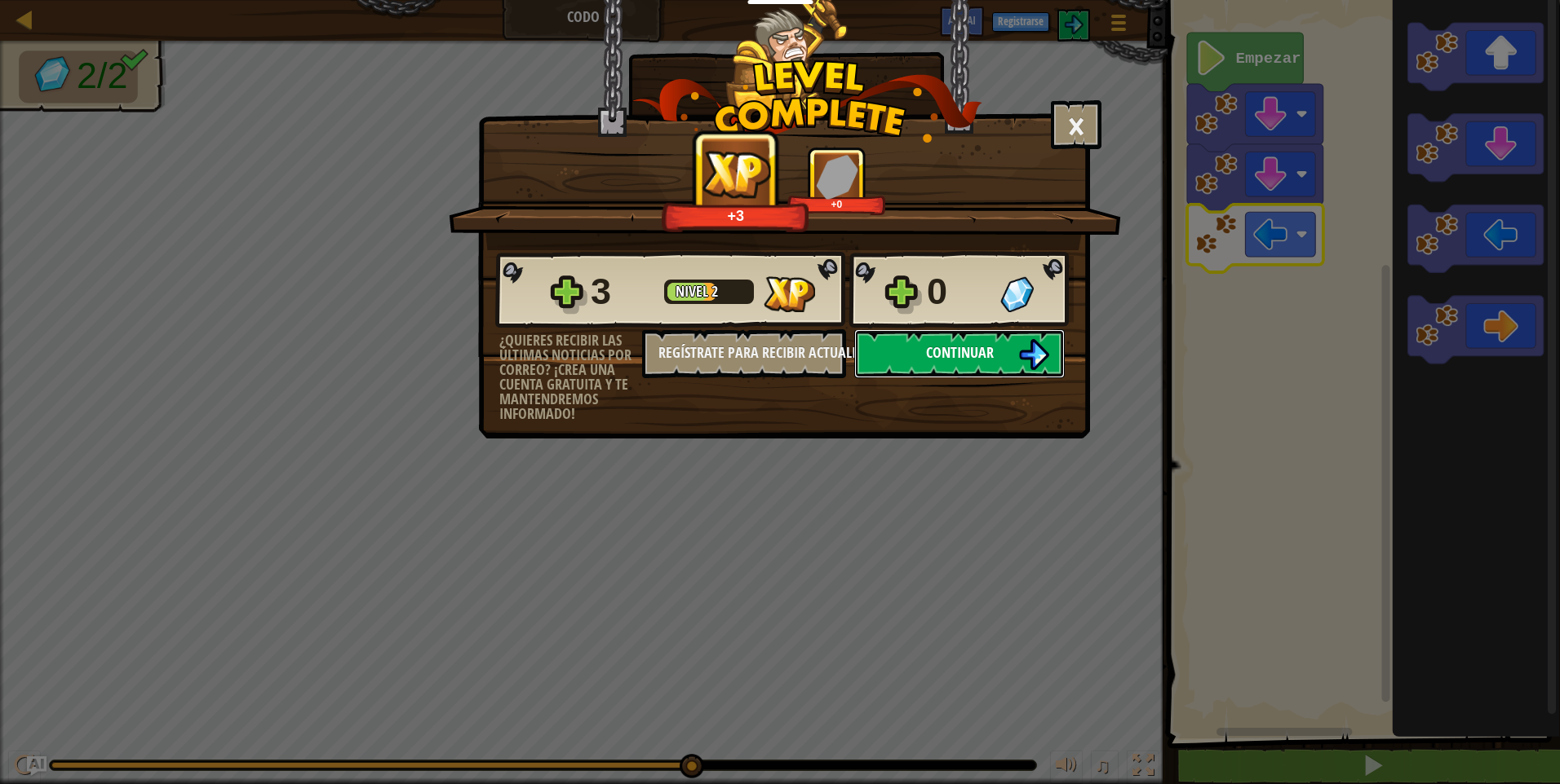
click at [971, 343] on span "Continuar" at bounding box center [960, 352] width 67 height 21
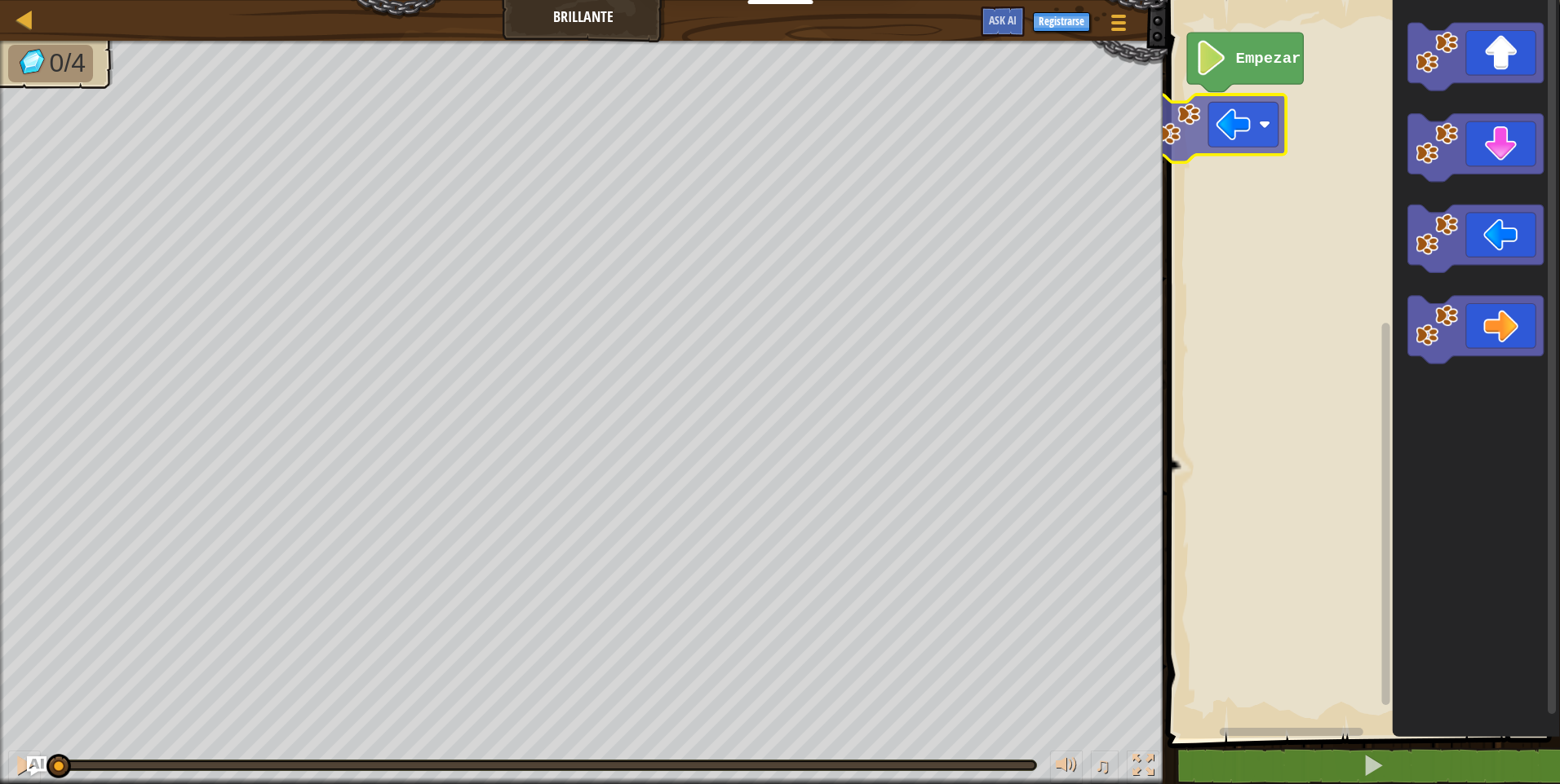
click at [1232, 130] on div "Empezar" at bounding box center [1361, 365] width 397 height 746
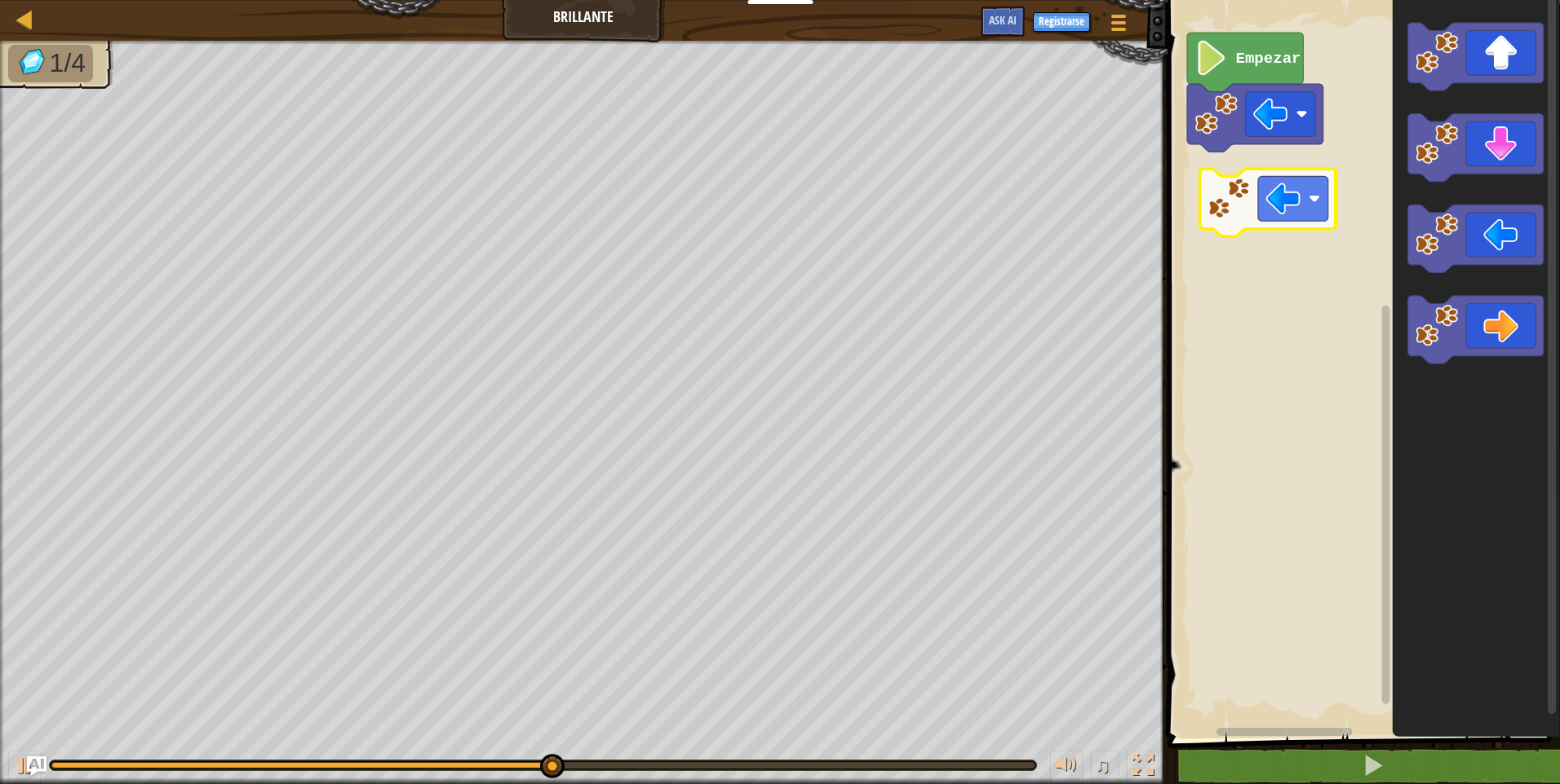
click at [1307, 178] on div "Empezar" at bounding box center [1361, 365] width 397 height 746
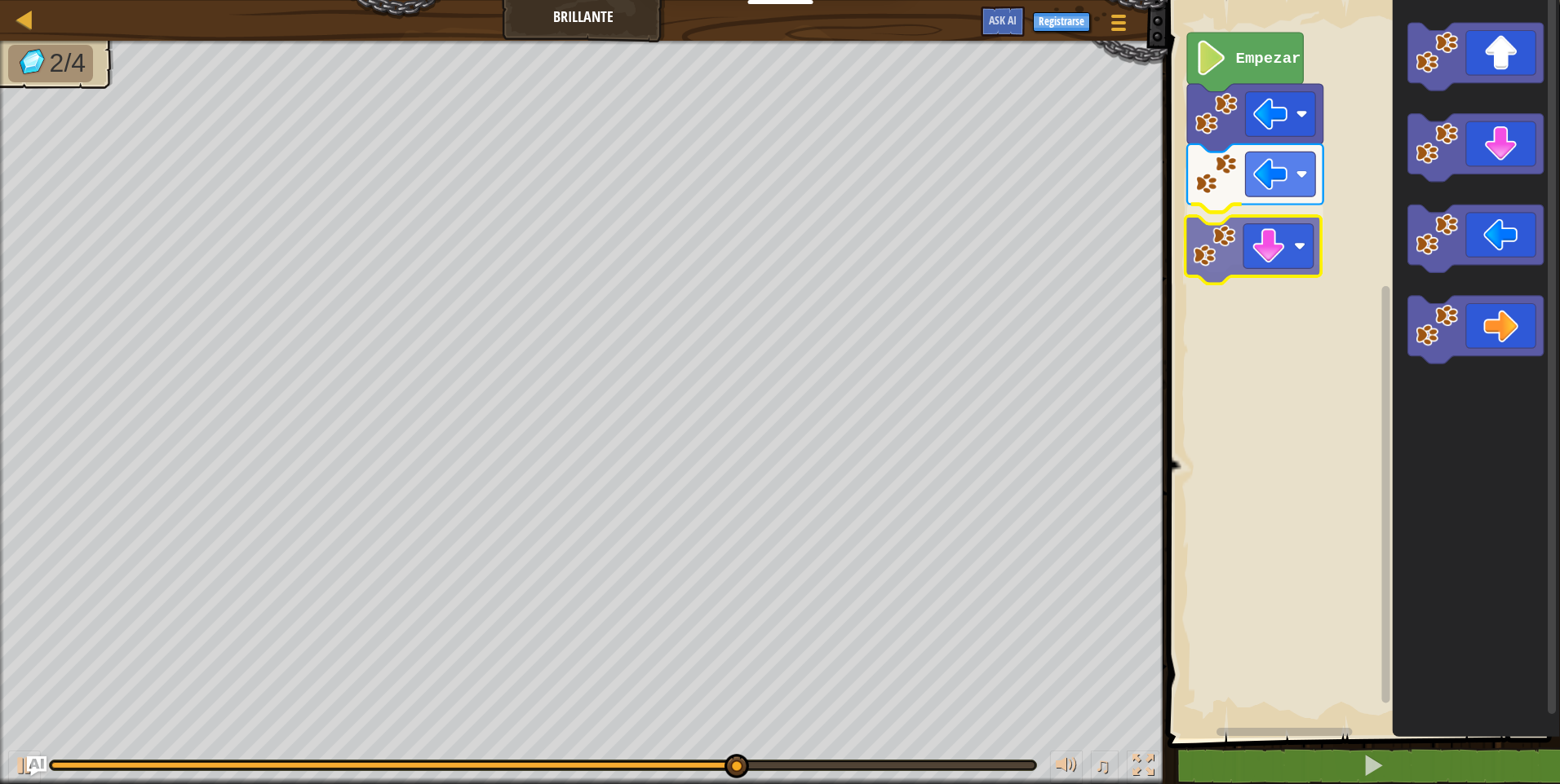
click at [1218, 240] on div "Empezar" at bounding box center [1361, 365] width 397 height 746
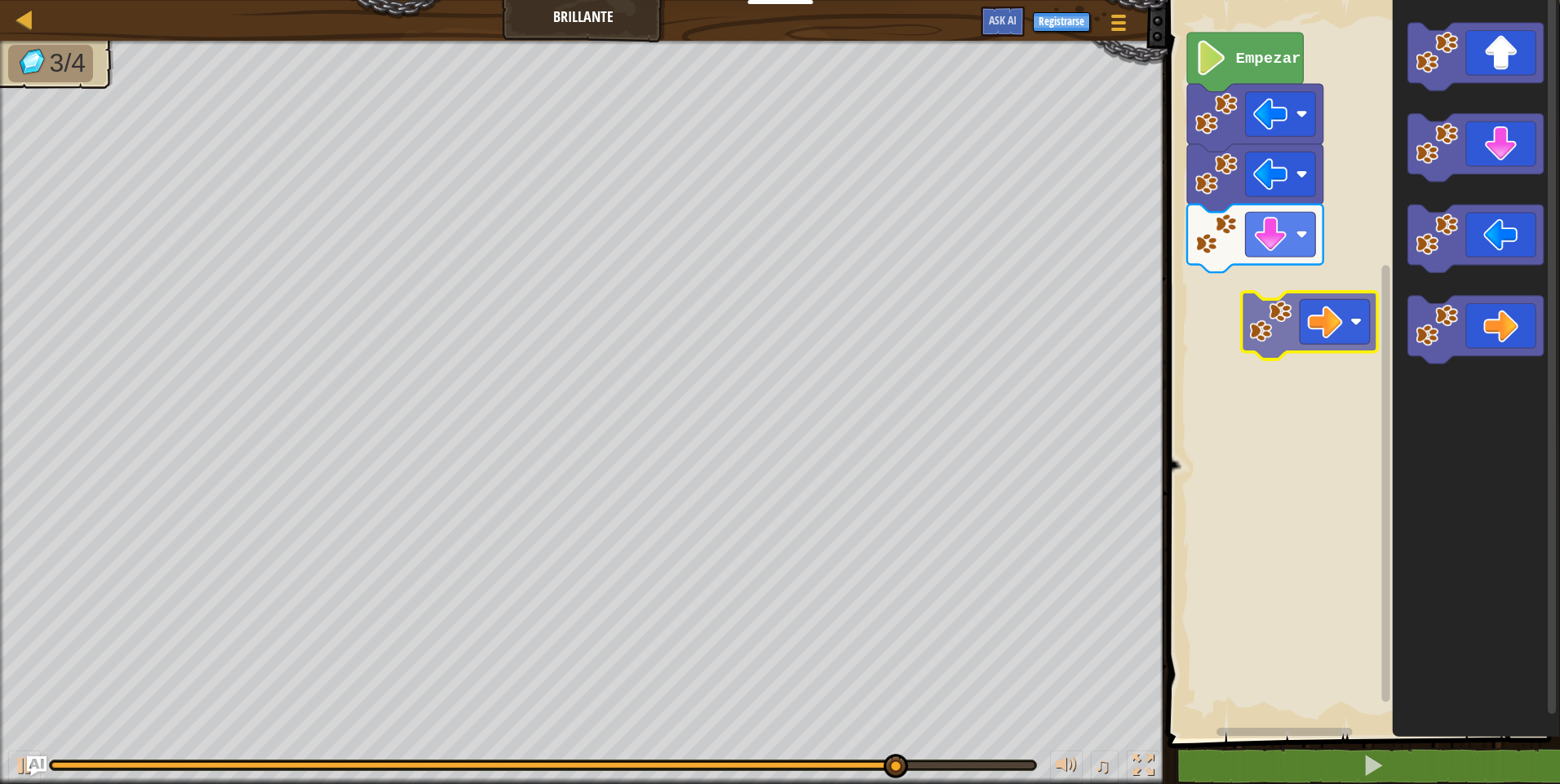
click at [1312, 304] on div "Empezar" at bounding box center [1361, 365] width 397 height 746
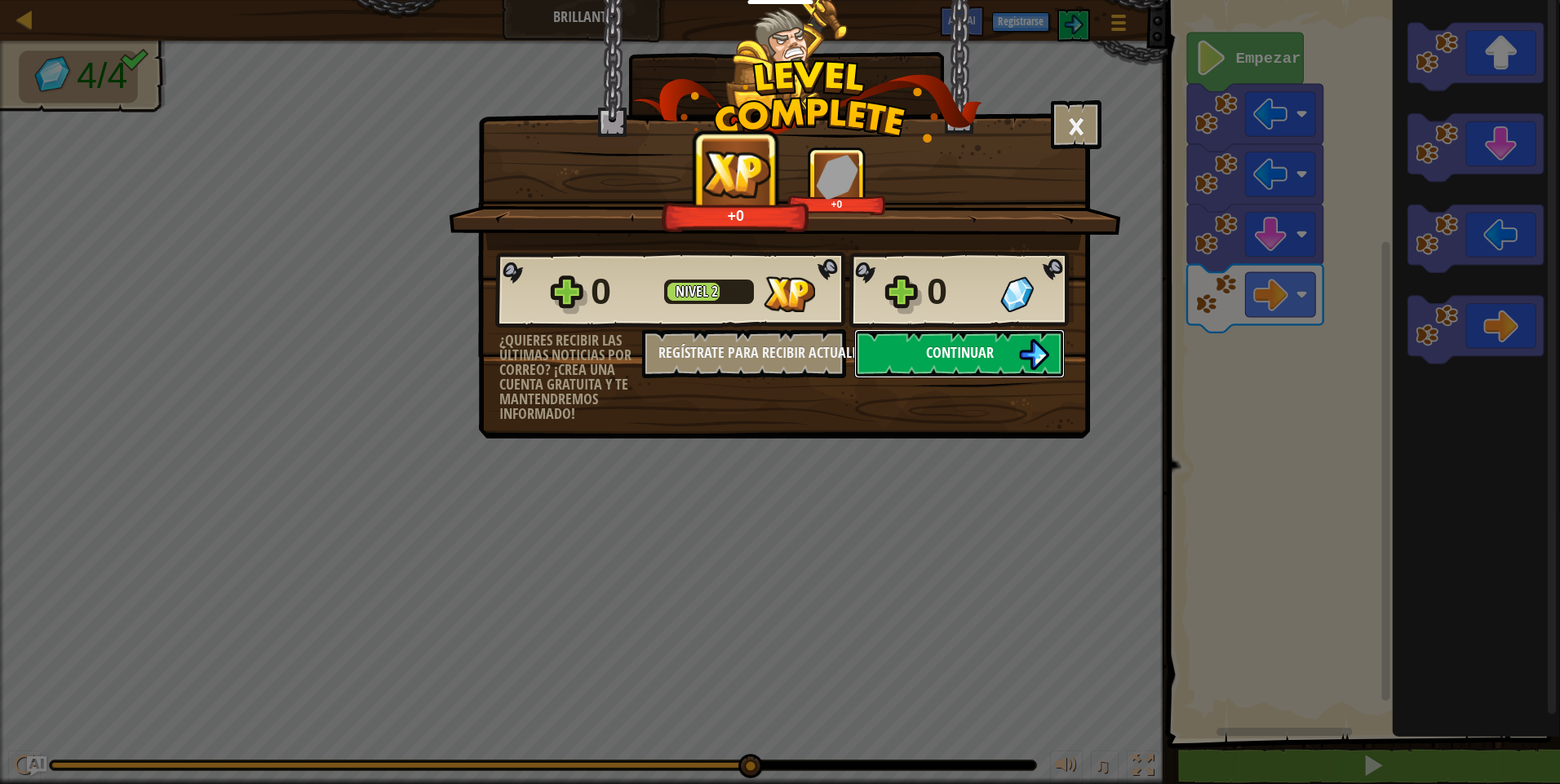
click at [916, 331] on button "Continuar" at bounding box center [959, 353] width 211 height 49
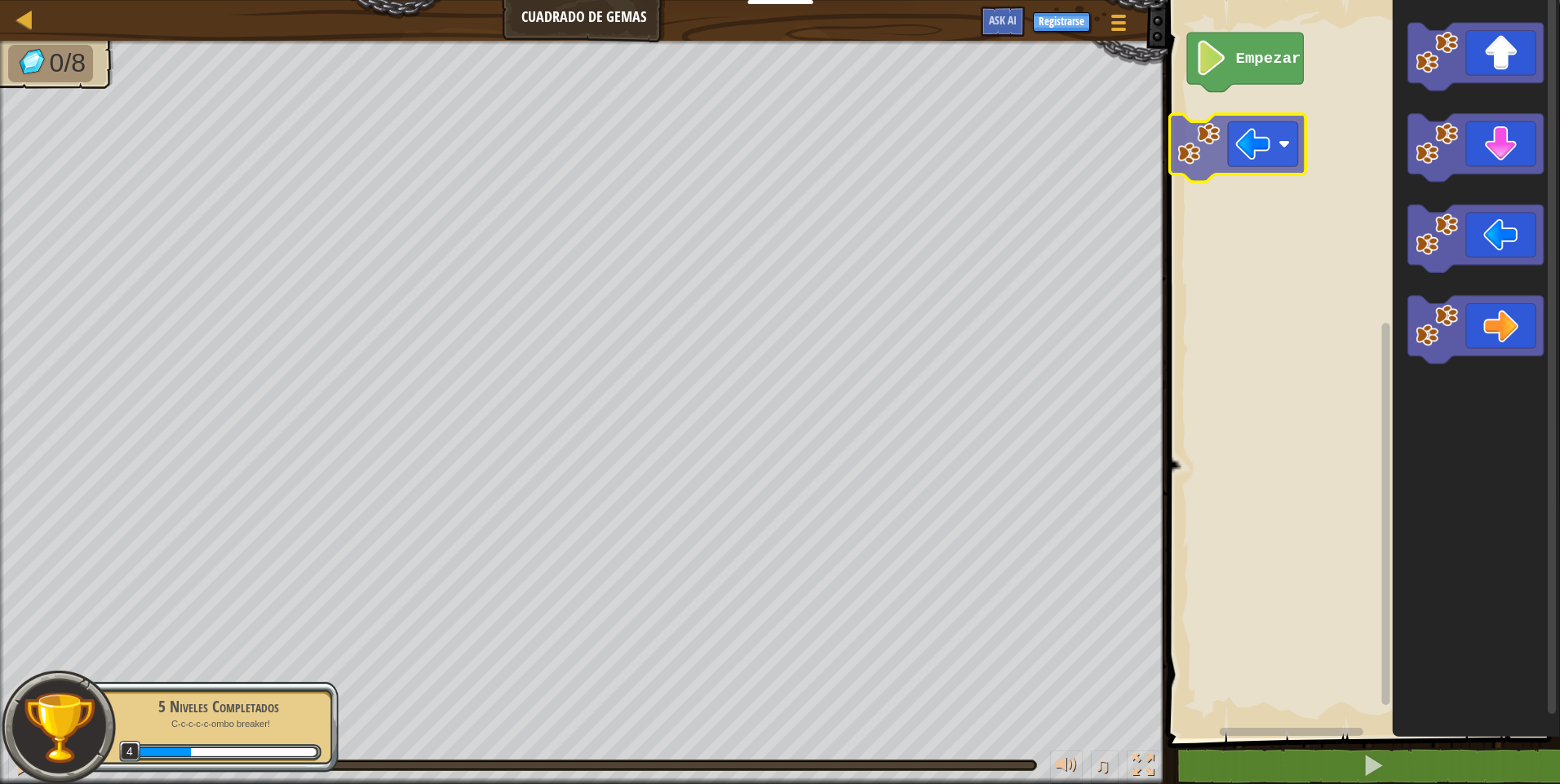
click at [1273, 141] on div "Empezar" at bounding box center [1361, 365] width 397 height 746
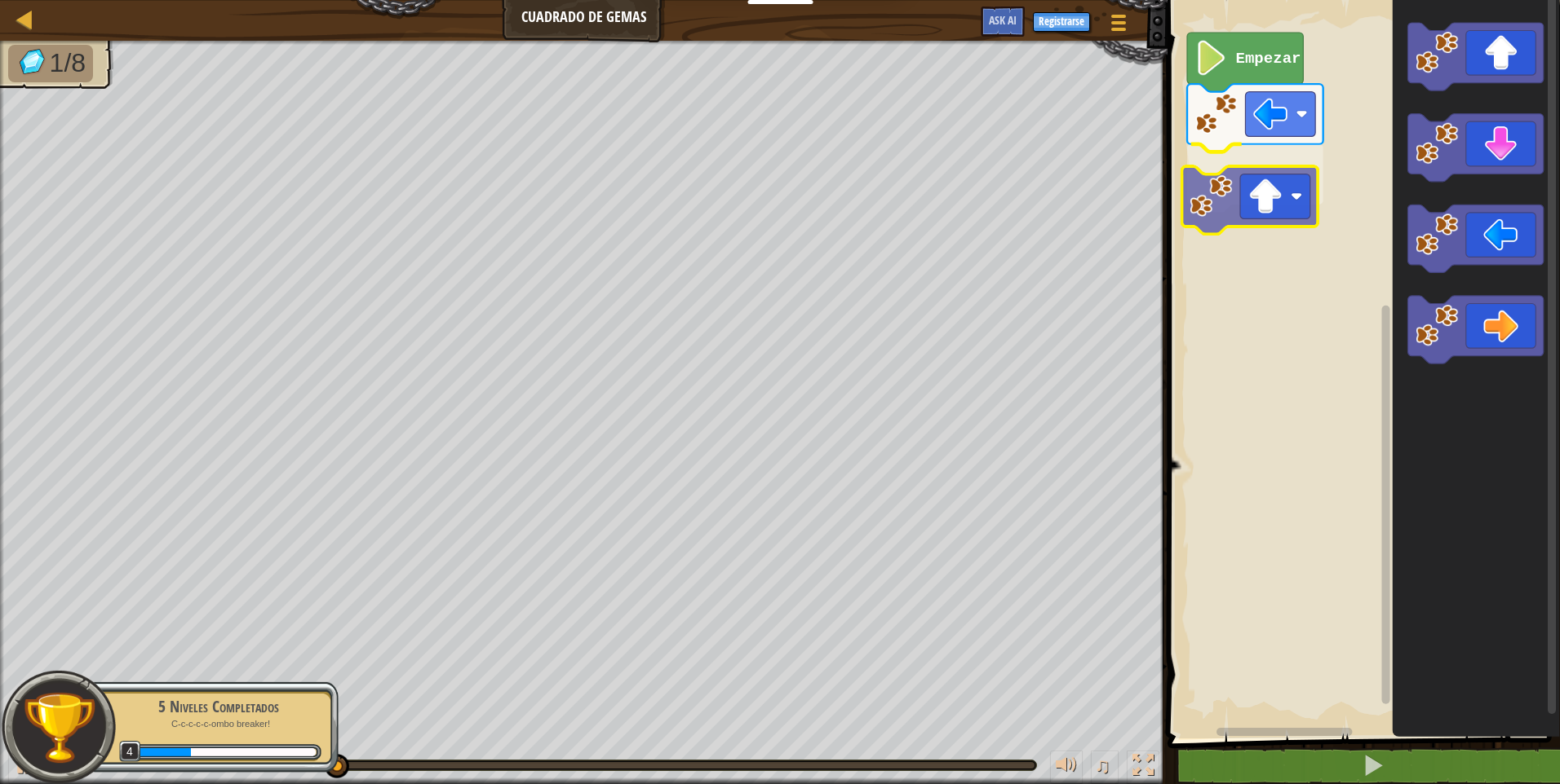
click at [1245, 223] on div "Empezar" at bounding box center [1361, 365] width 397 height 746
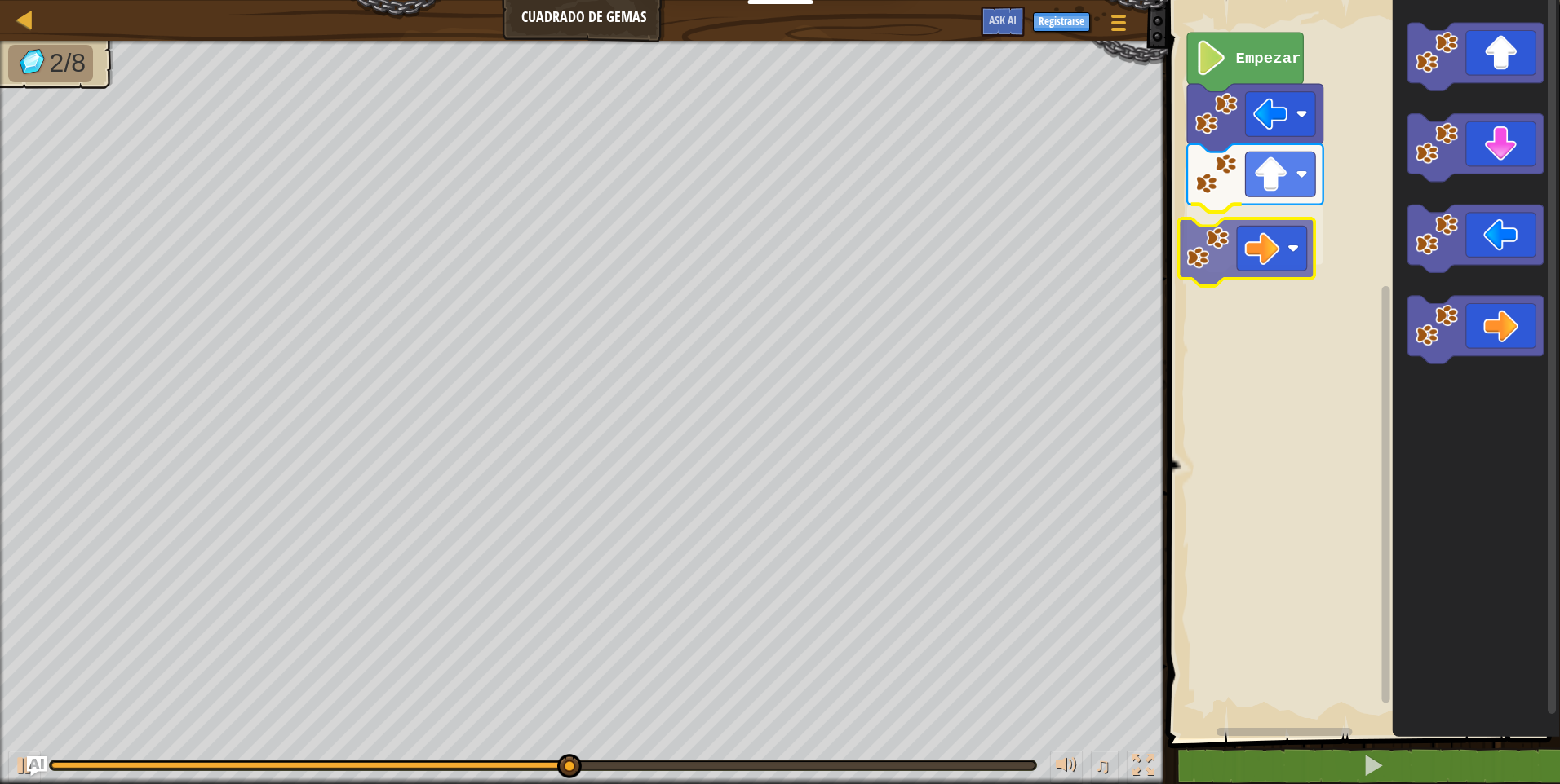
click at [1295, 262] on div "Empezar" at bounding box center [1361, 365] width 397 height 746
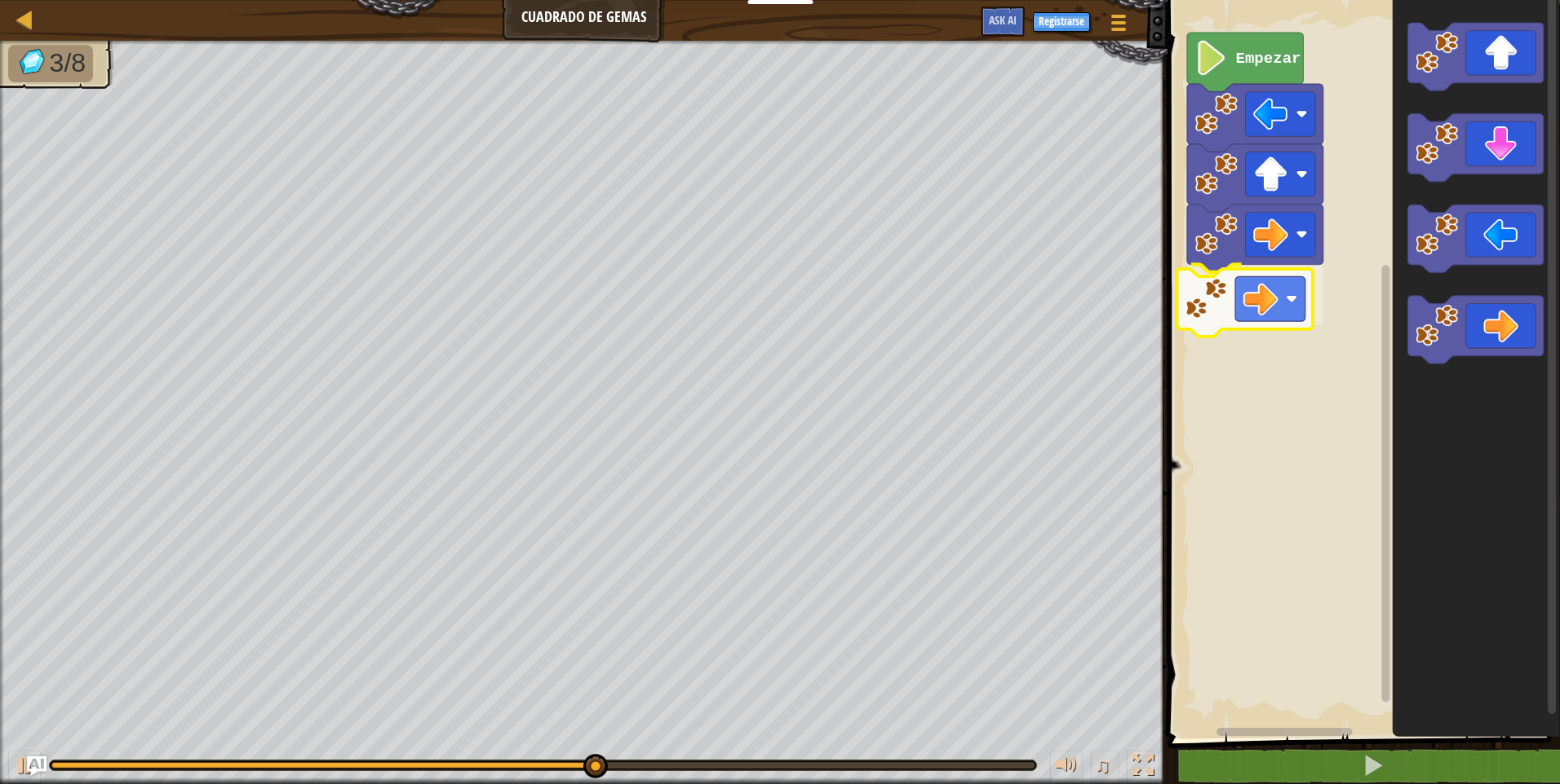
click at [1285, 303] on div "Empezar" at bounding box center [1361, 365] width 397 height 746
click at [1362, 399] on div "Empezar" at bounding box center [1361, 365] width 397 height 746
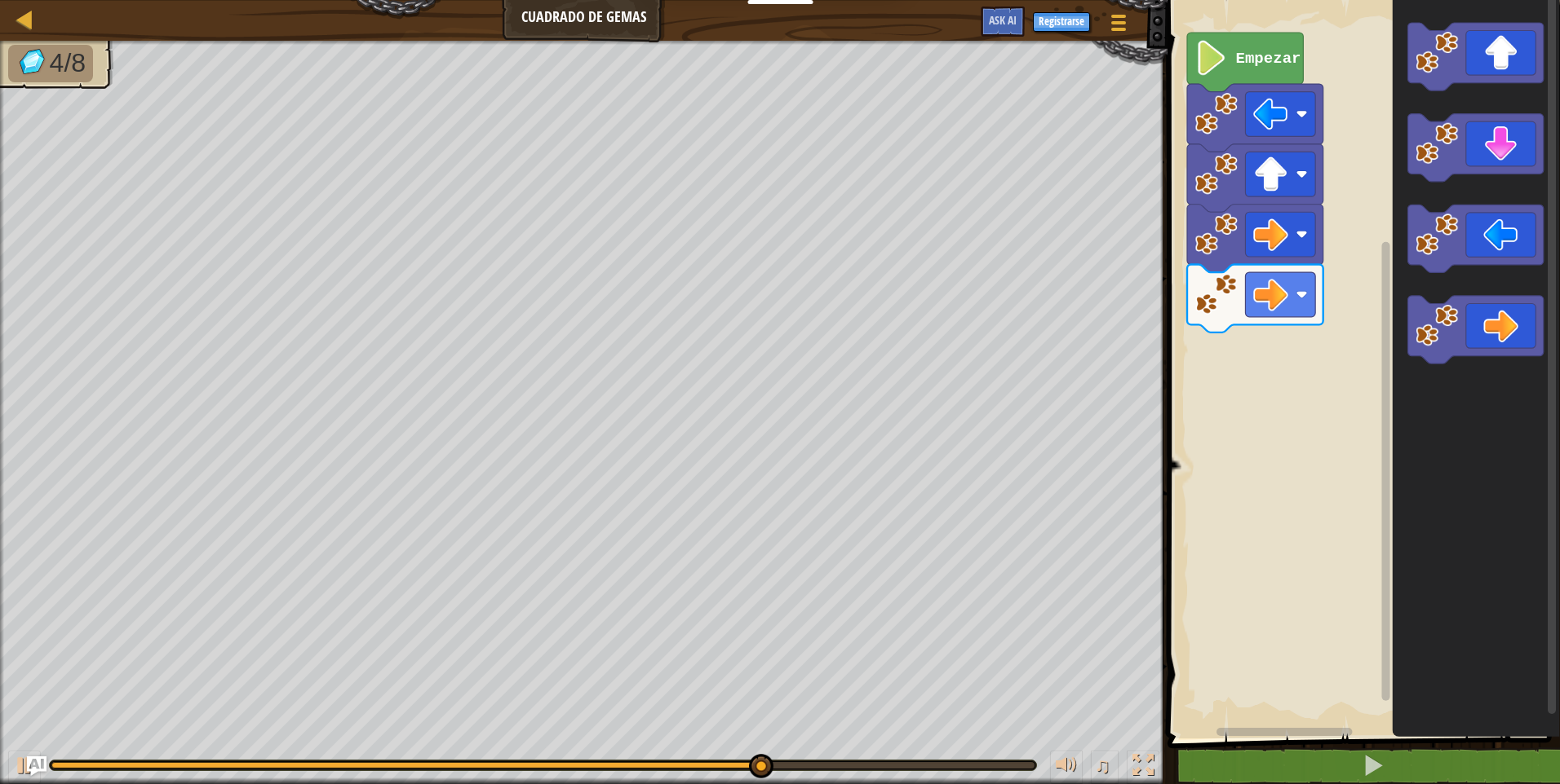
click at [1344, 270] on div "Empezar" at bounding box center [1361, 365] width 397 height 746
click at [1415, 230] on g "Espacio de trabajo de Blockly" at bounding box center [1476, 193] width 137 height 342
click at [1397, 231] on icon "Espacio de trabajo de Blockly" at bounding box center [1475, 365] width 167 height 746
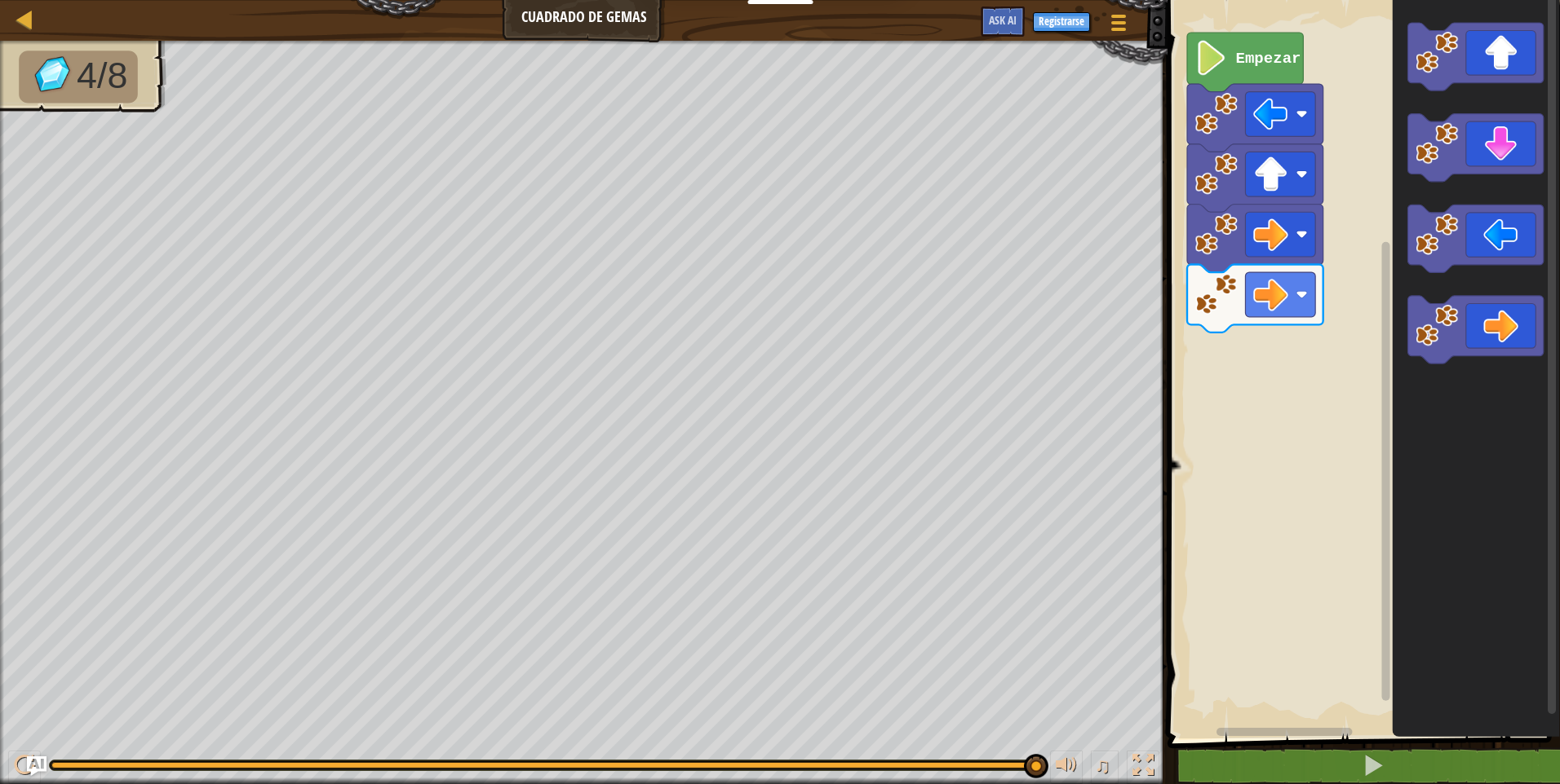
click at [1391, 254] on div "Empezar" at bounding box center [1361, 365] width 397 height 746
click at [1276, 367] on div "Empezar" at bounding box center [1361, 365] width 397 height 746
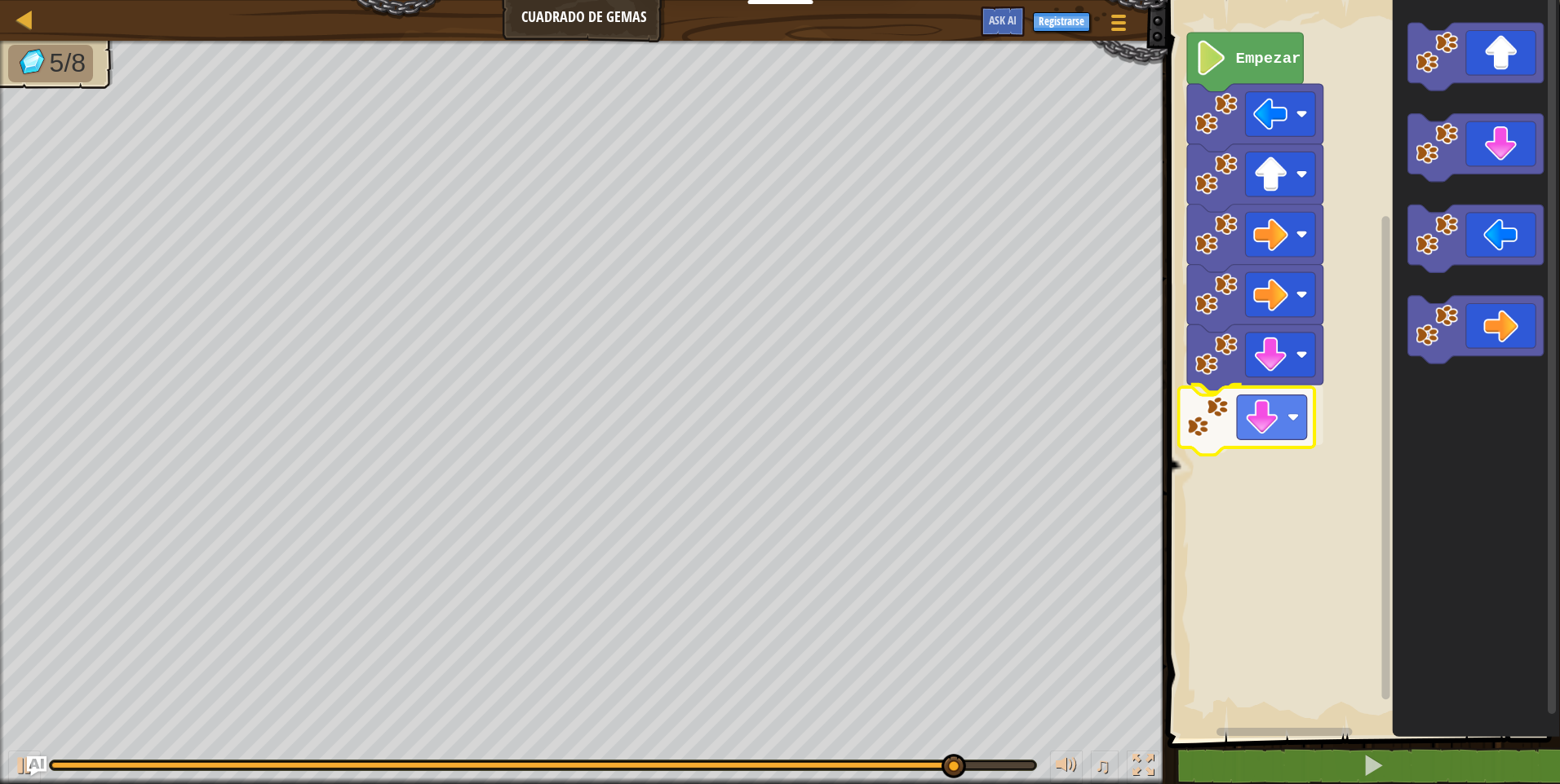
click at [1300, 410] on div "Empezar" at bounding box center [1361, 365] width 397 height 746
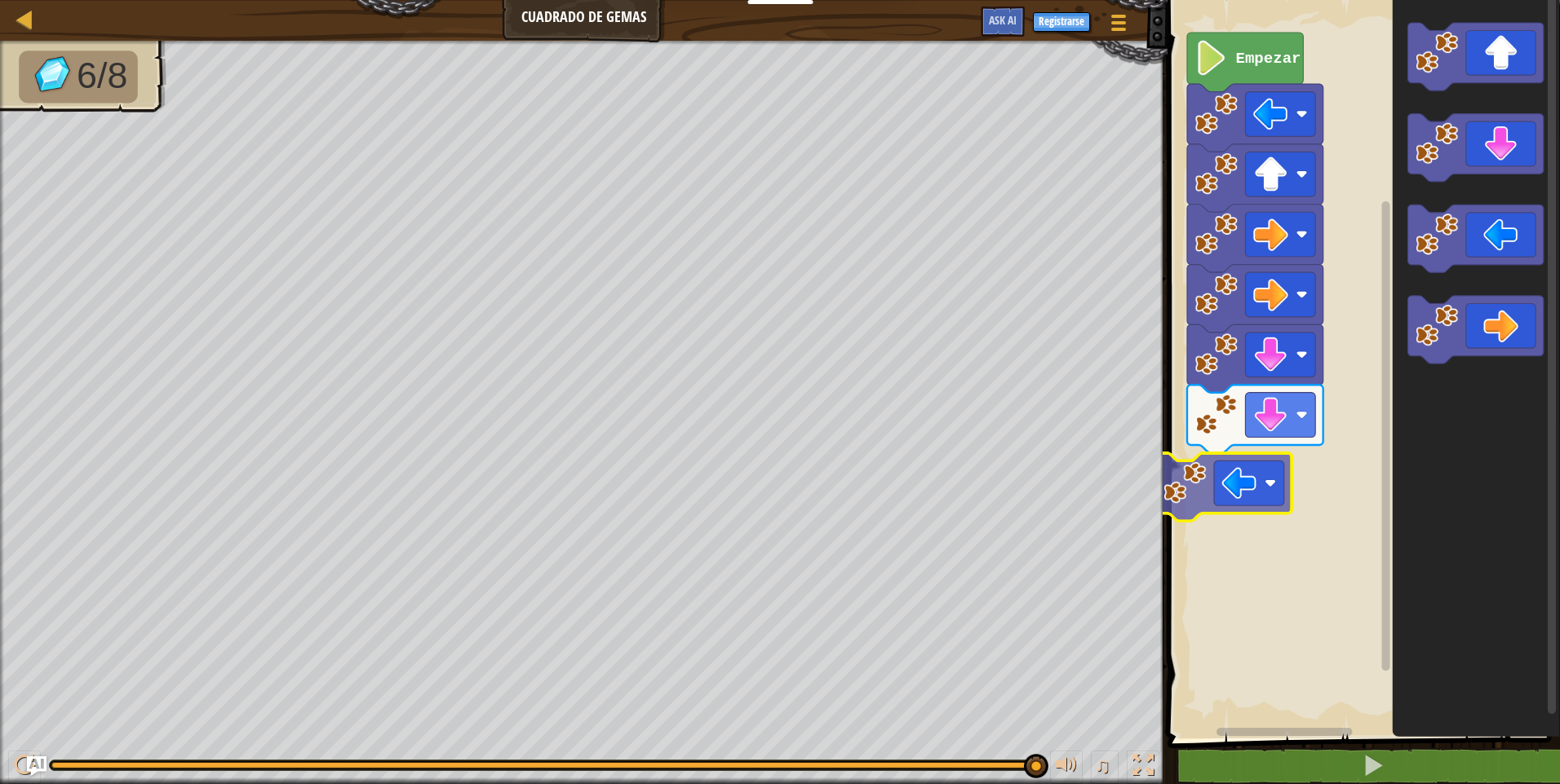
click at [1236, 492] on div "Empezar" at bounding box center [1361, 365] width 397 height 746
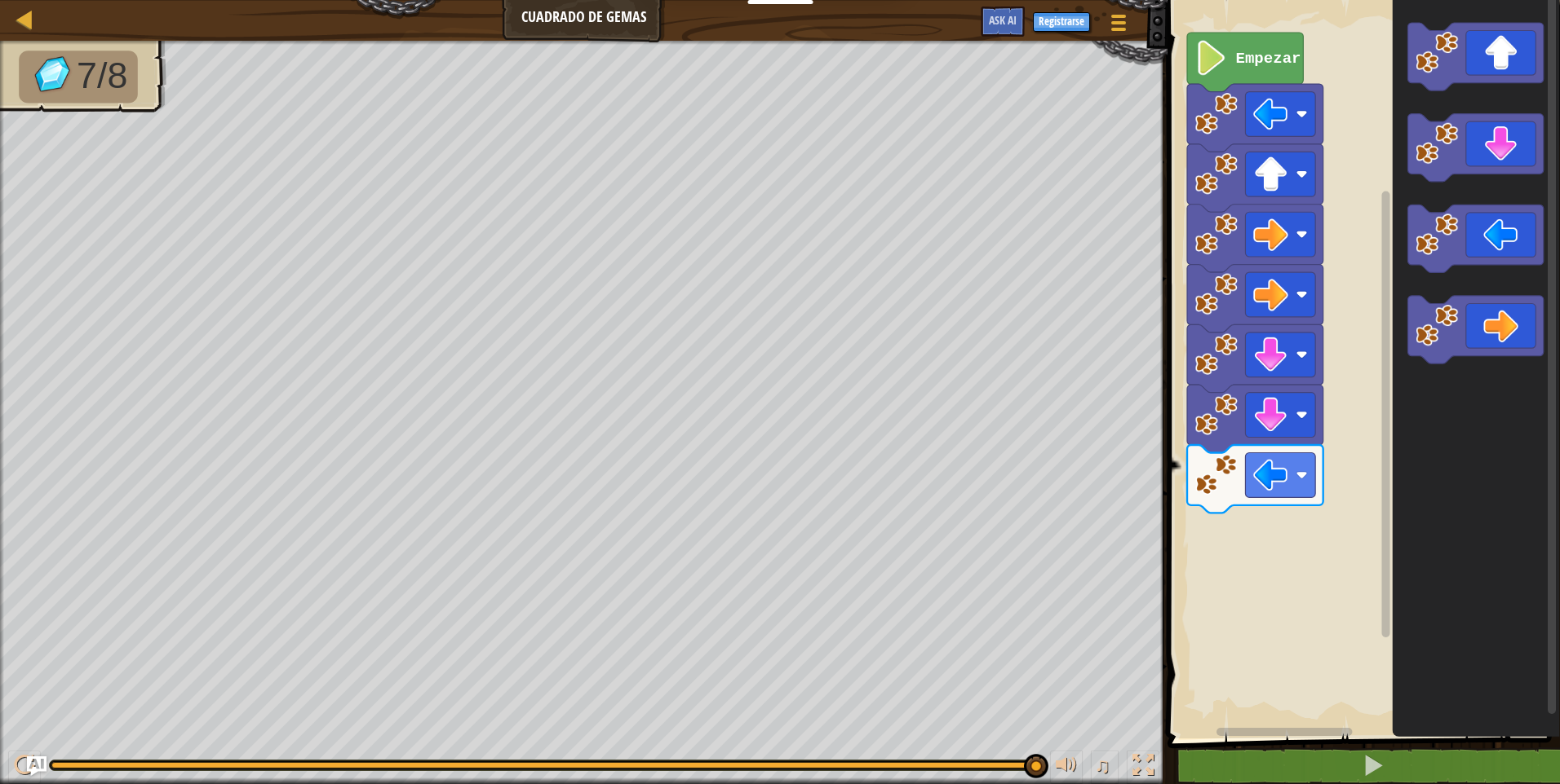
click at [1439, 323] on g "Espacio de trabajo de Blockly" at bounding box center [1476, 193] width 137 height 342
click at [1261, 538] on div "Empezar" at bounding box center [1361, 365] width 397 height 746
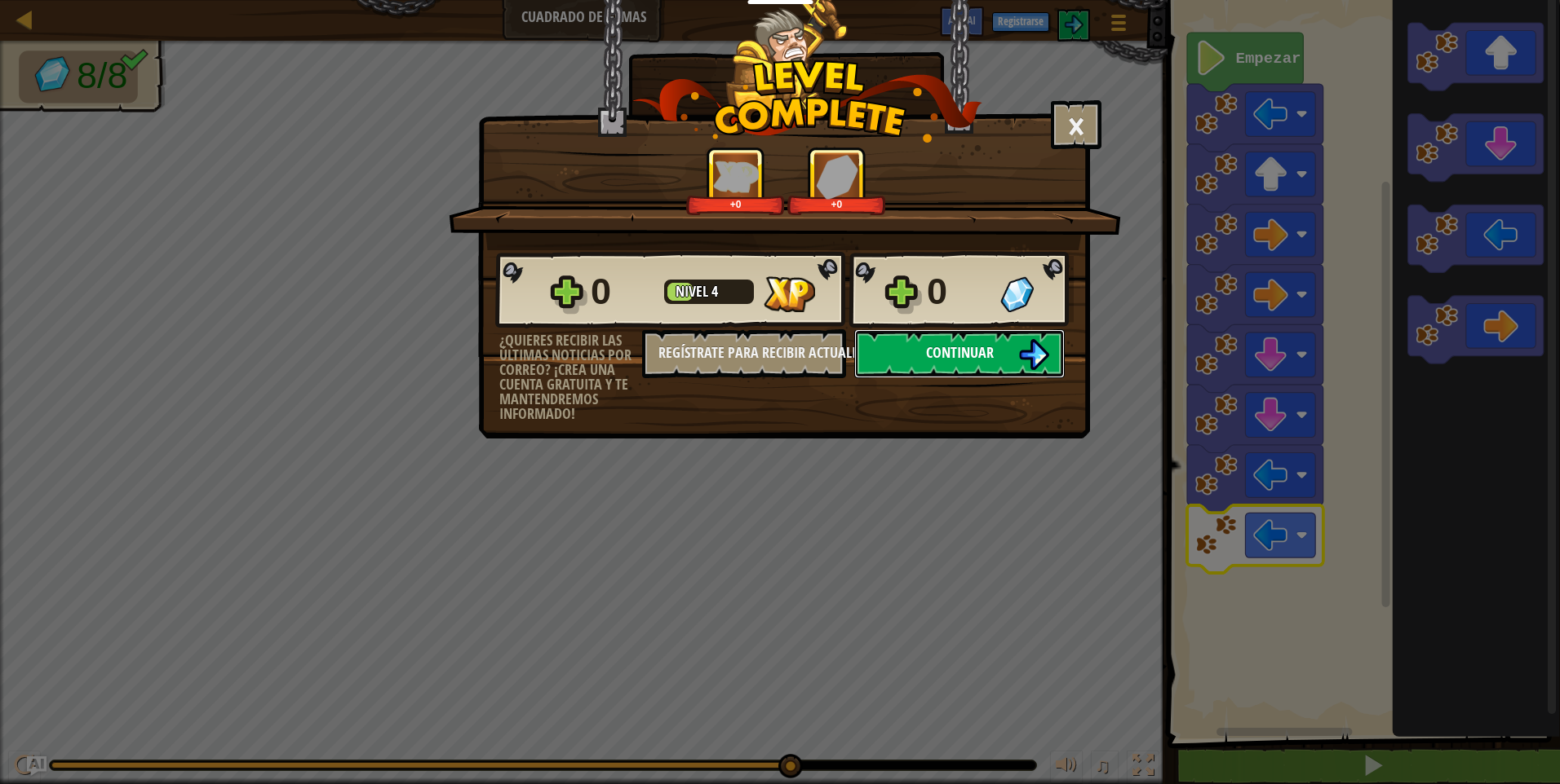
click at [964, 349] on span "Continuar" at bounding box center [960, 352] width 67 height 21
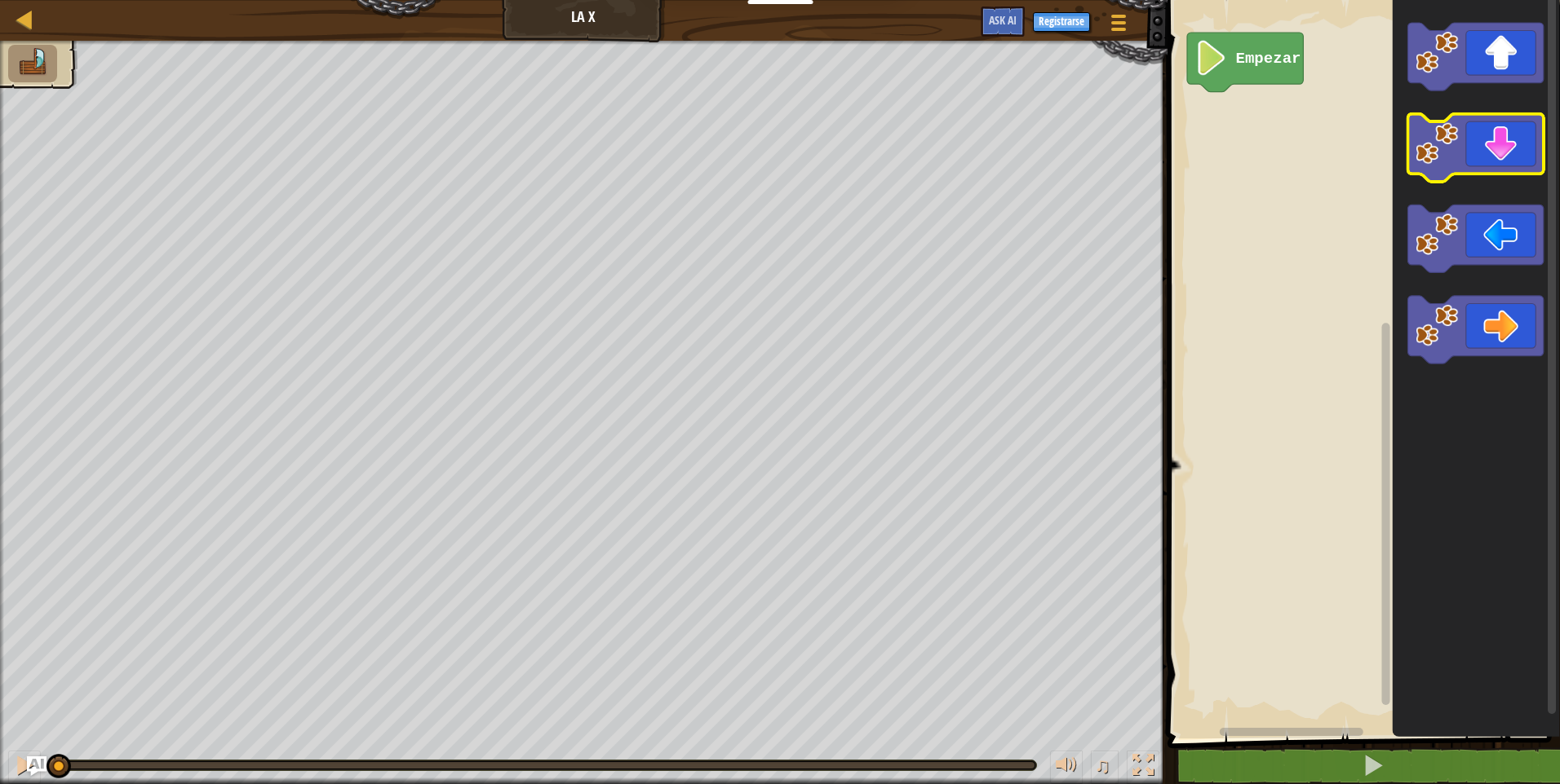
click at [1413, 156] on g "Espacio de trabajo de Blockly" at bounding box center [1476, 193] width 137 height 342
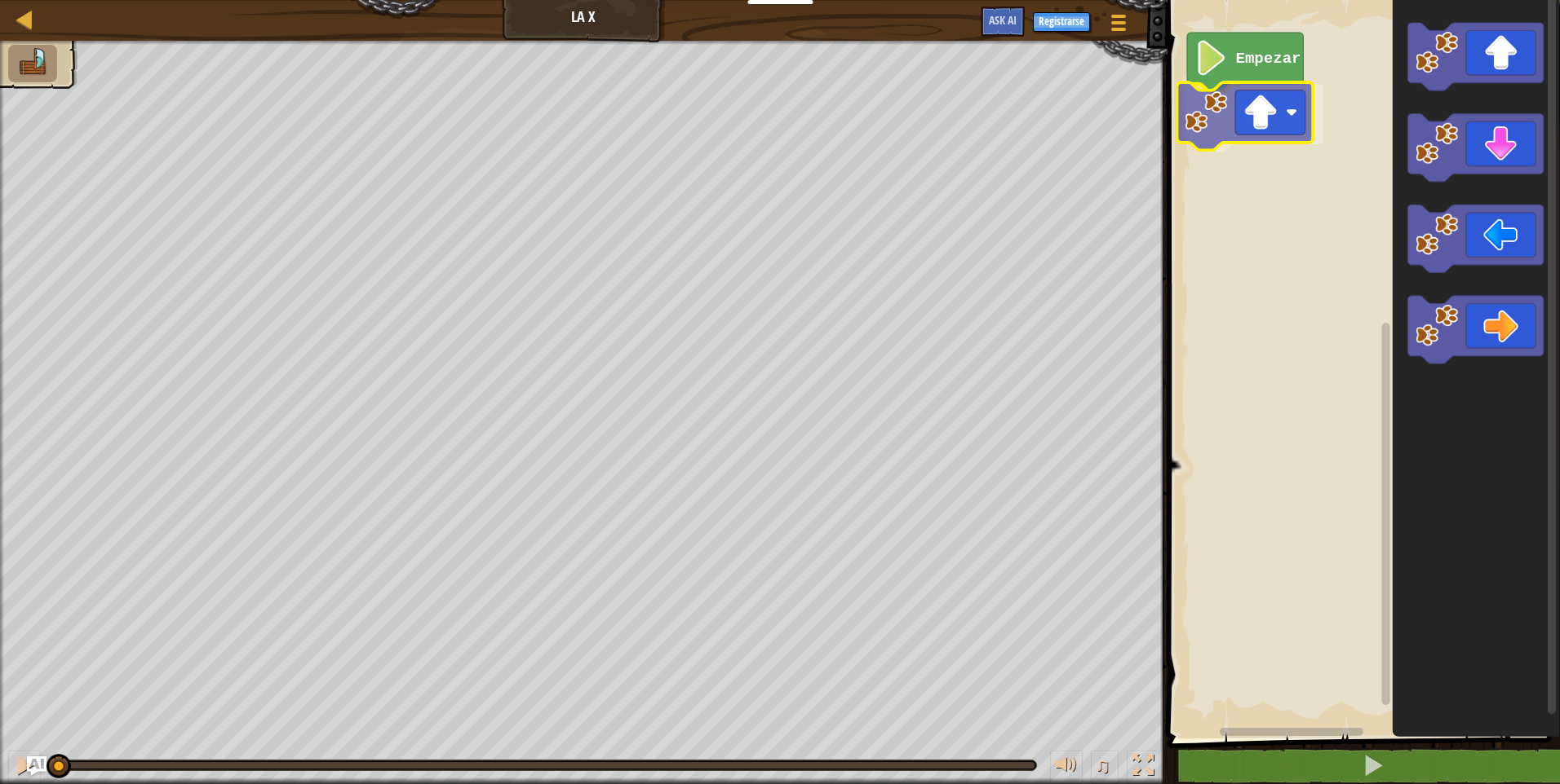
click at [1199, 150] on div "Empezar" at bounding box center [1361, 365] width 397 height 746
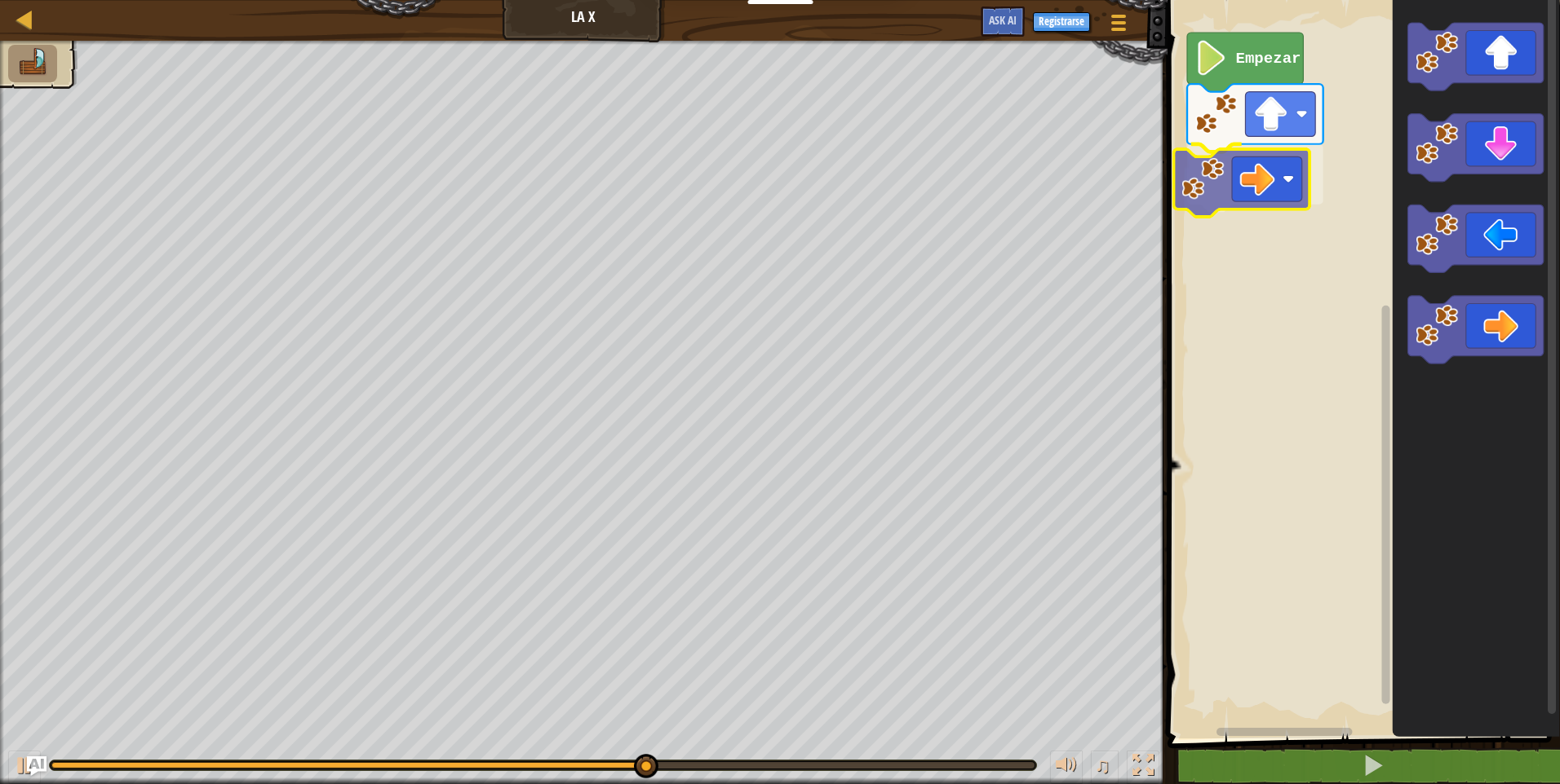
click at [1261, 192] on div "Empezar" at bounding box center [1361, 365] width 397 height 746
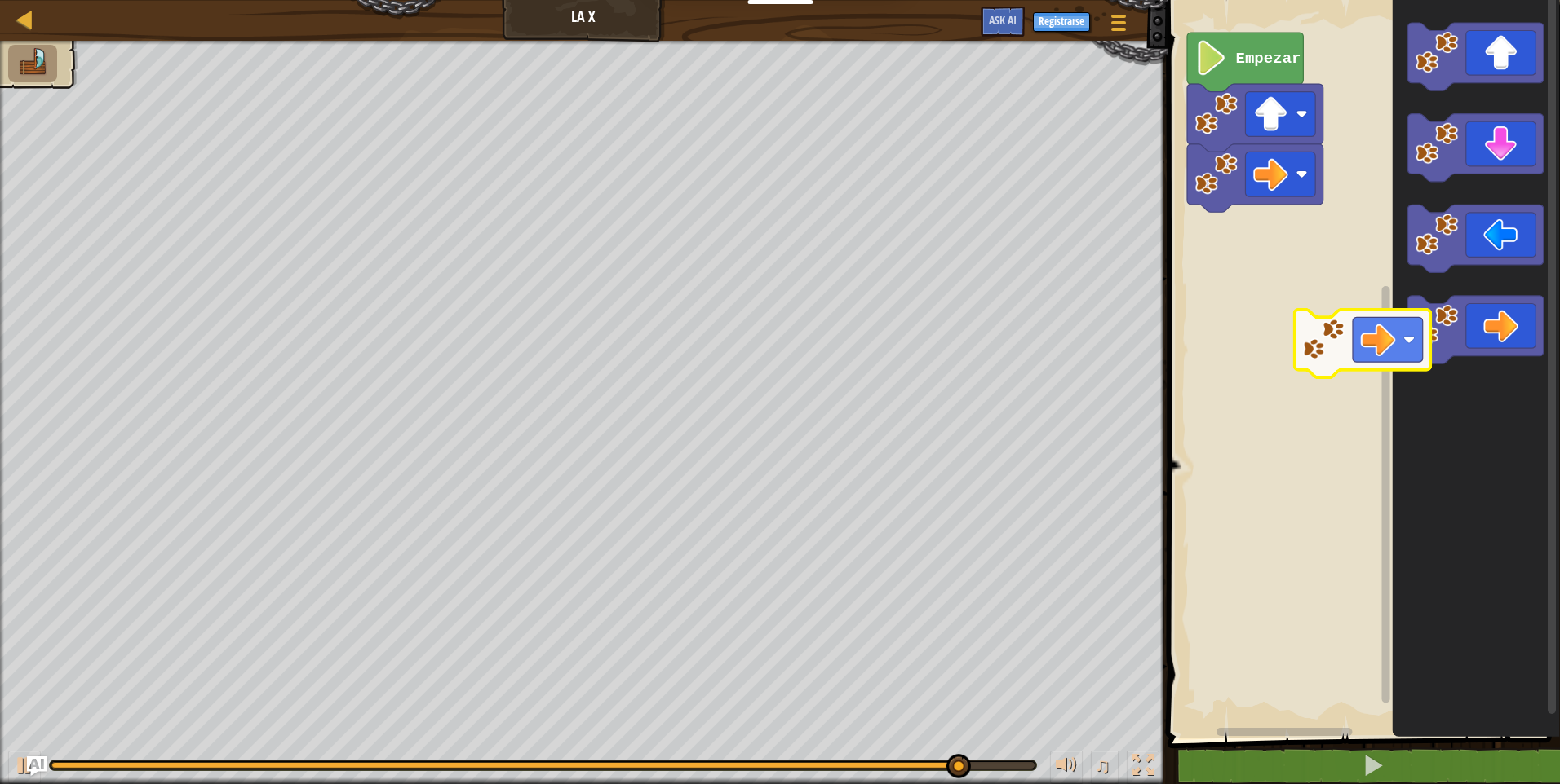
click at [1398, 349] on icon "Espacio de trabajo de Blockly" at bounding box center [1475, 365] width 167 height 746
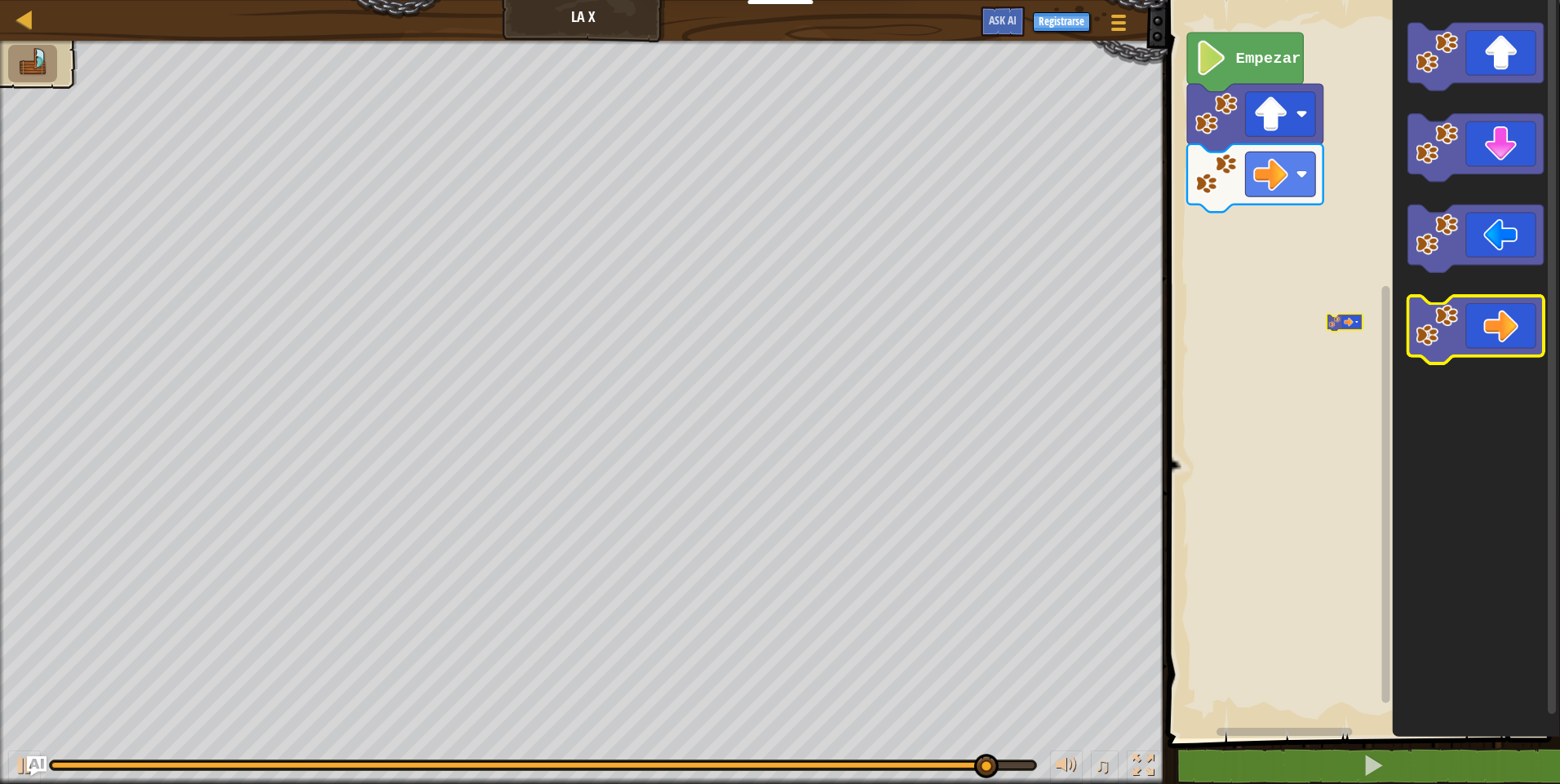
click at [1412, 344] on icon "Espacio de trabajo de Blockly" at bounding box center [1476, 331] width 137 height 67
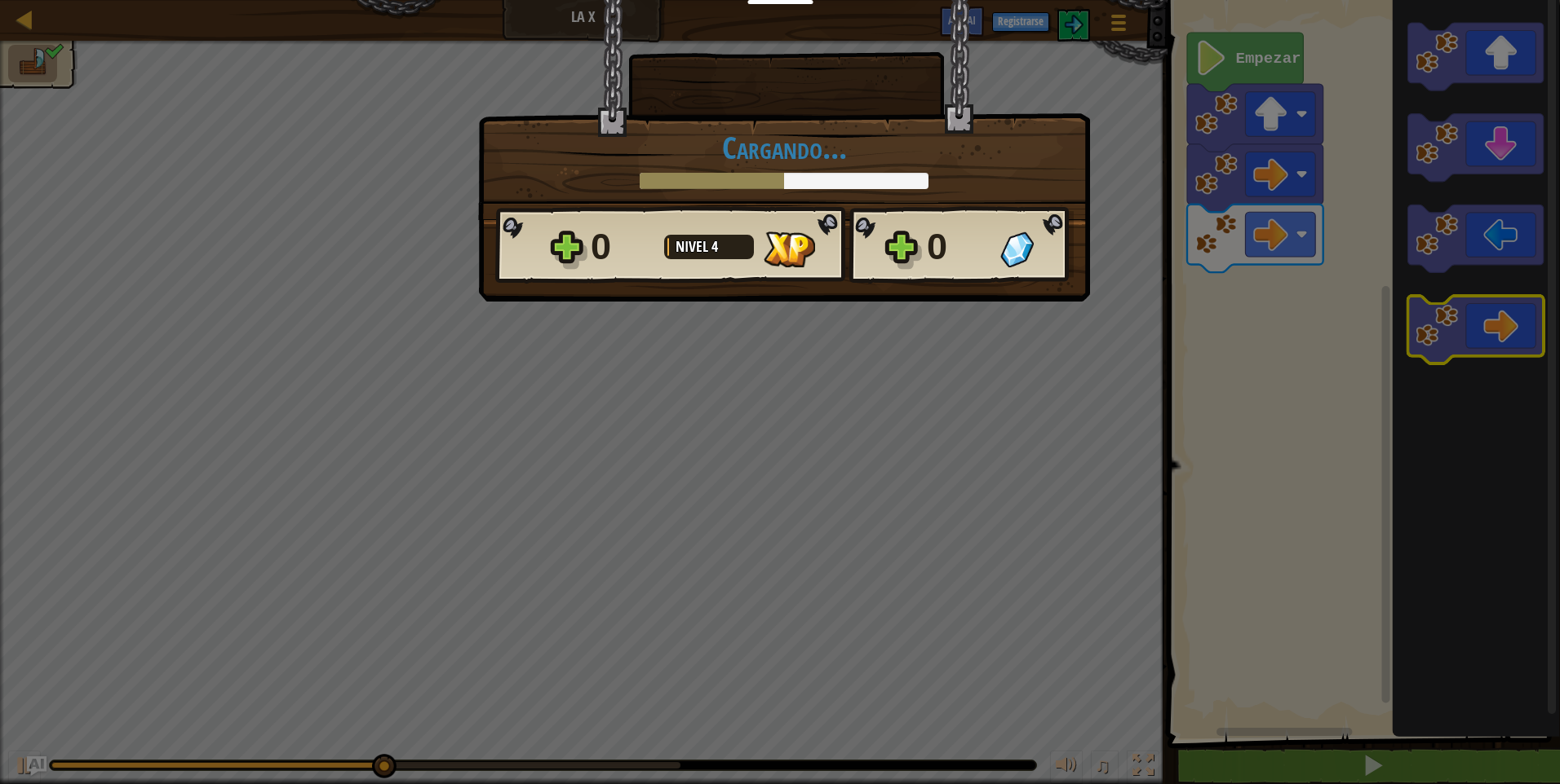
click at [1363, 319] on div "× ¿Cómo de divertido estuvo este nivel? Cargando... Reticulating Splines... Car…" at bounding box center [780, 392] width 1560 height 784
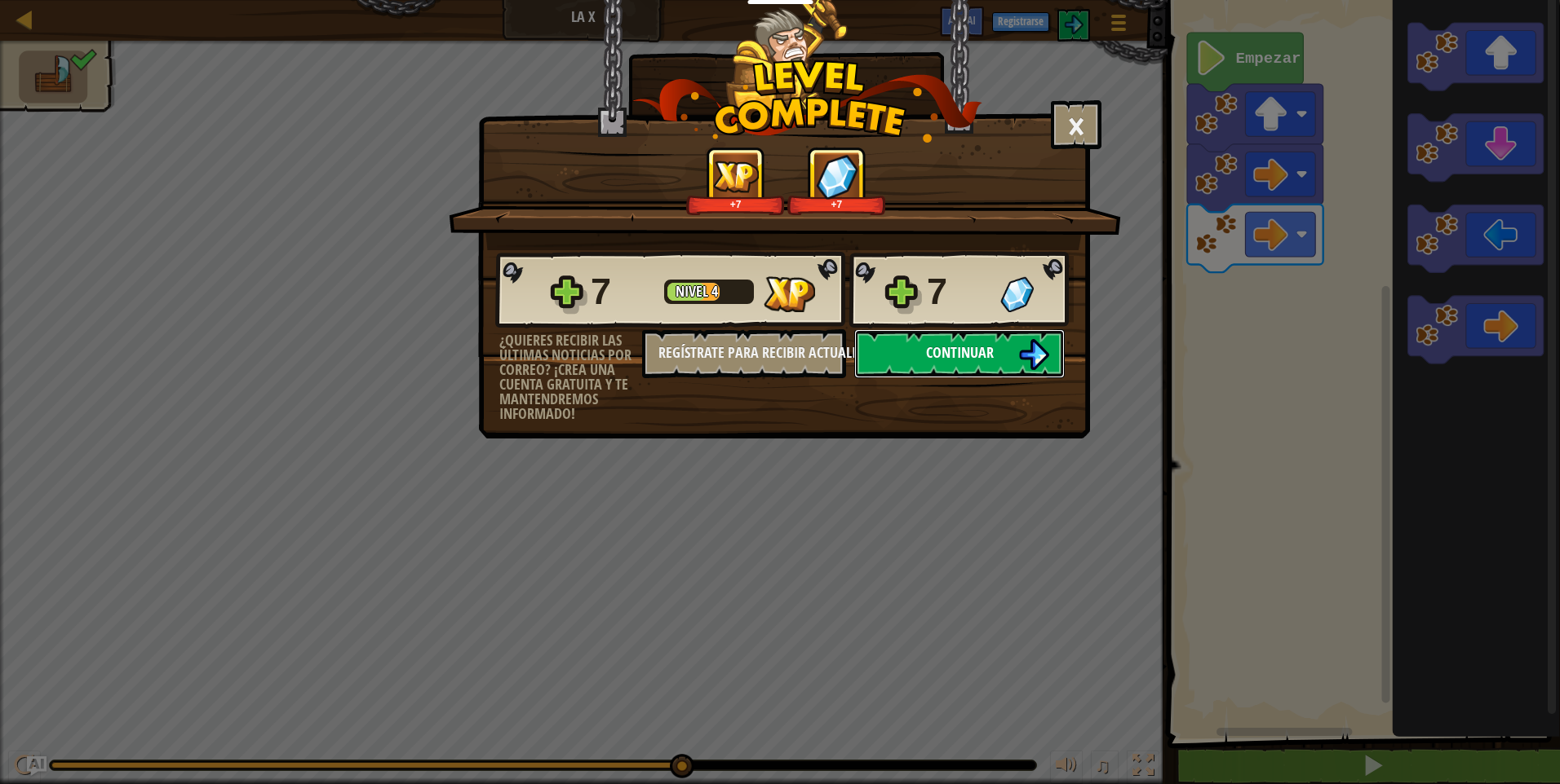
click at [993, 349] on button "Continuar" at bounding box center [959, 353] width 211 height 49
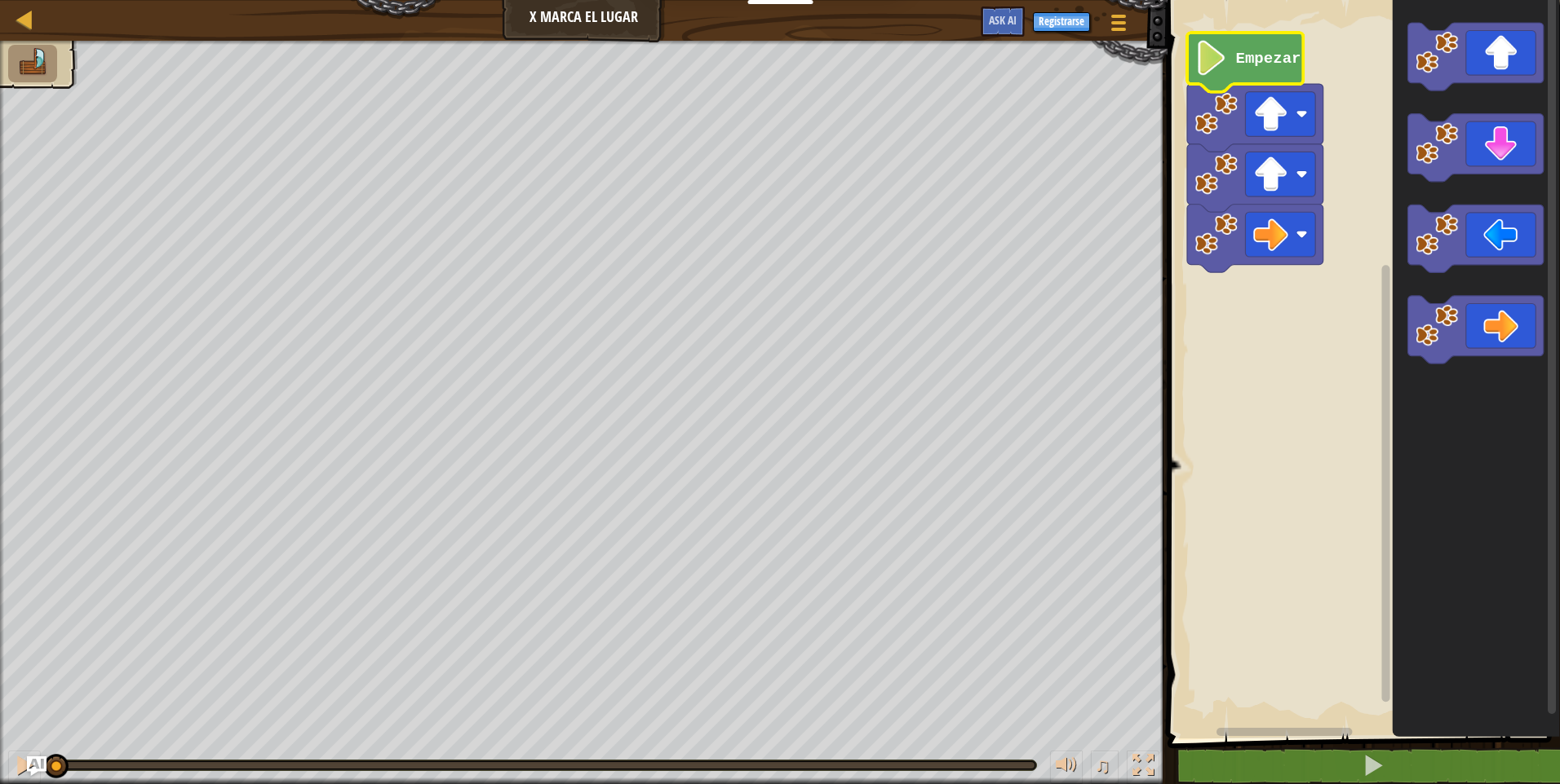
click at [1255, 70] on icon "Espacio de trabajo de Blockly" at bounding box center [1244, 62] width 116 height 59
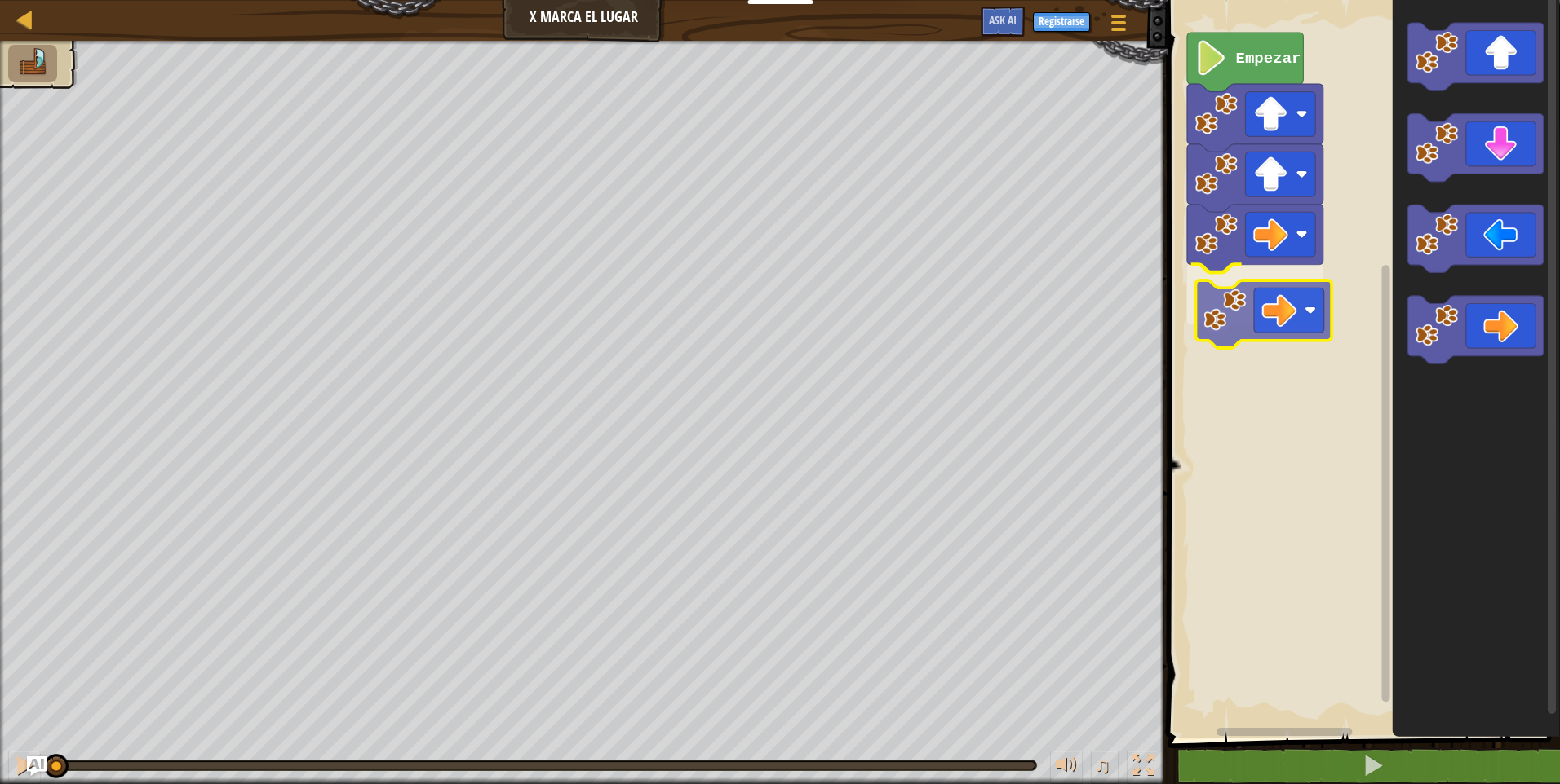
click at [1258, 308] on div "Empezar" at bounding box center [1361, 365] width 397 height 746
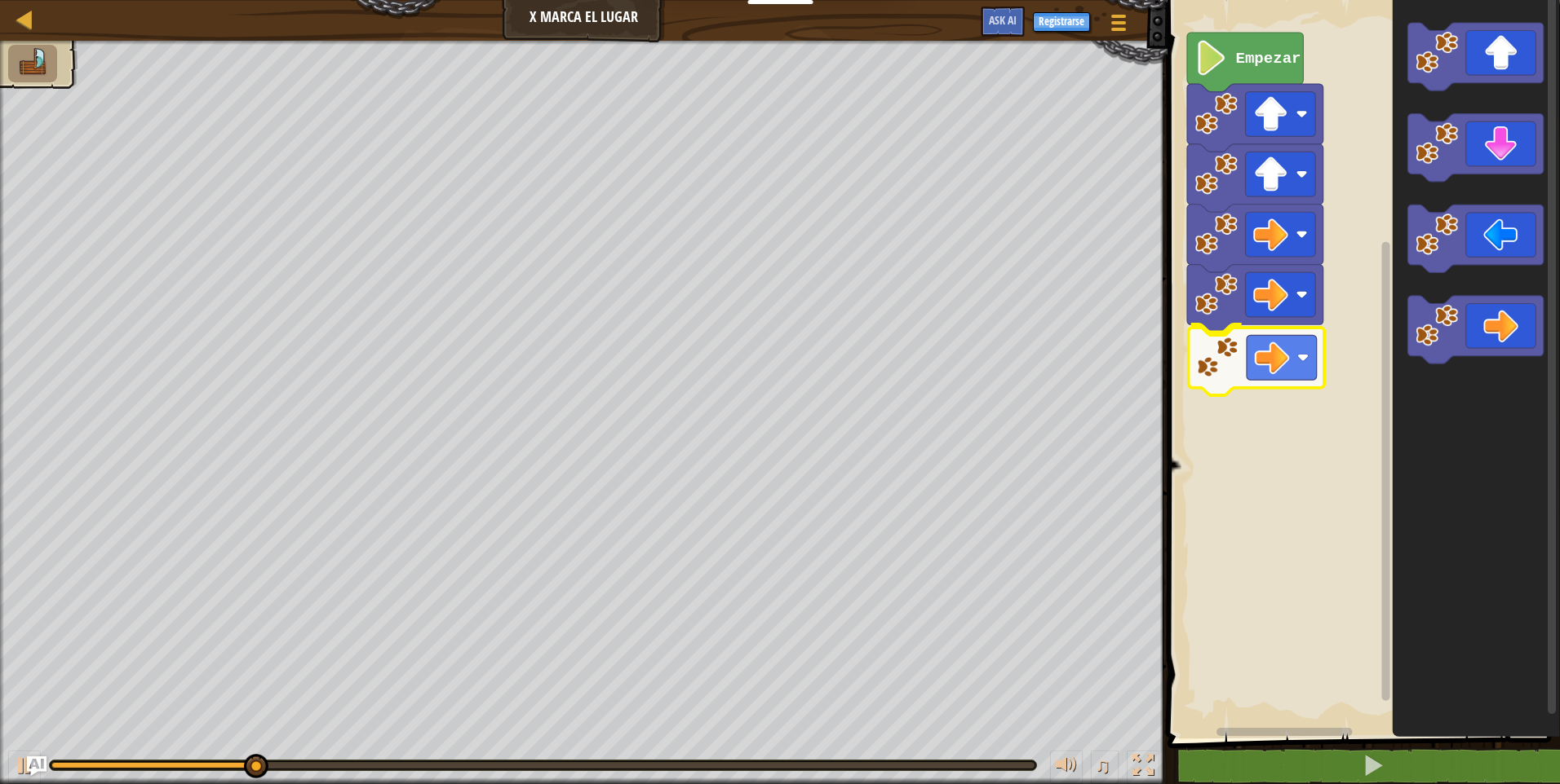
click at [1265, 372] on div "Empezar" at bounding box center [1361, 365] width 397 height 746
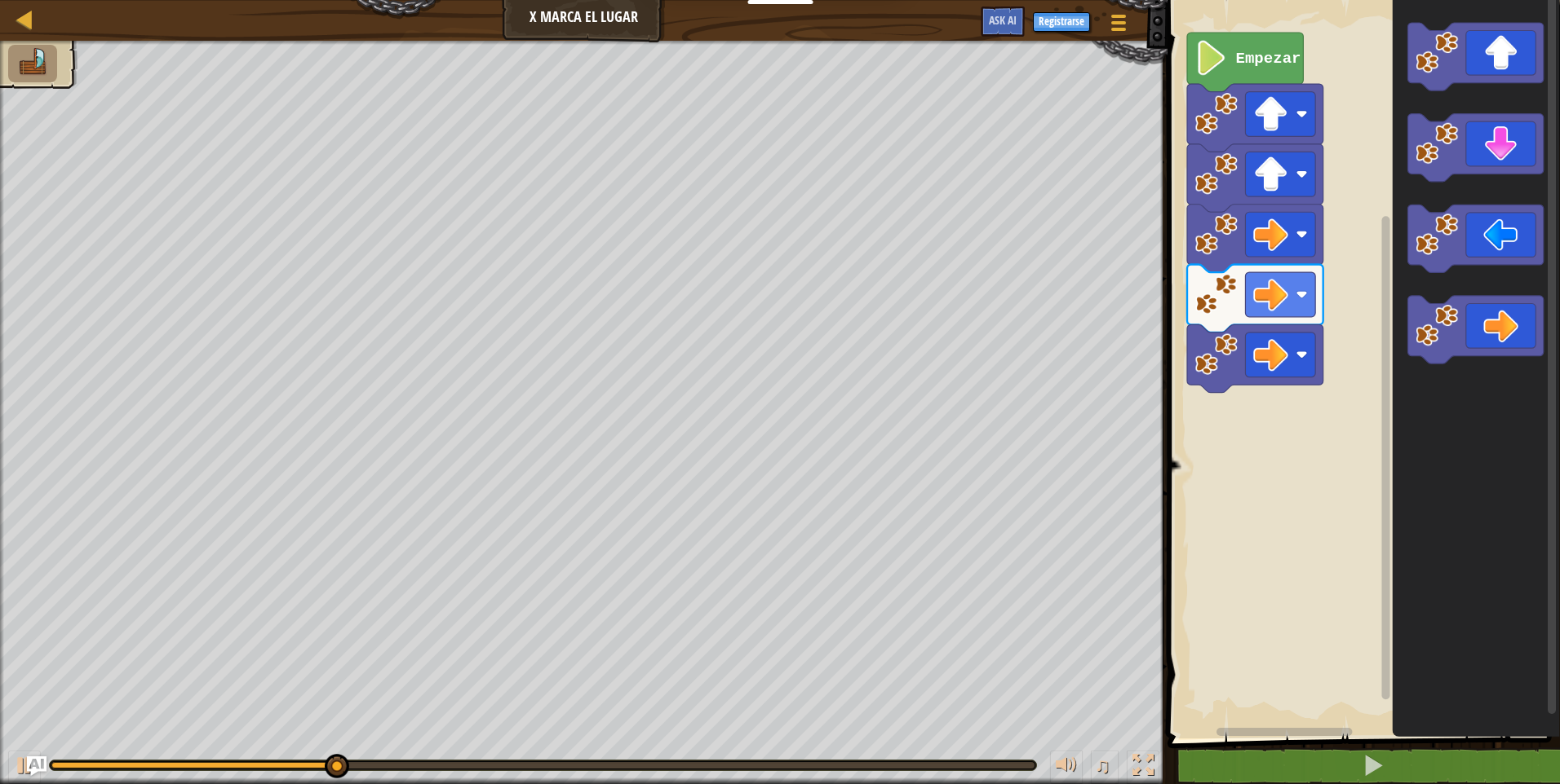
click at [1436, 294] on icon "Espacio de trabajo de Blockly" at bounding box center [1475, 365] width 167 height 746
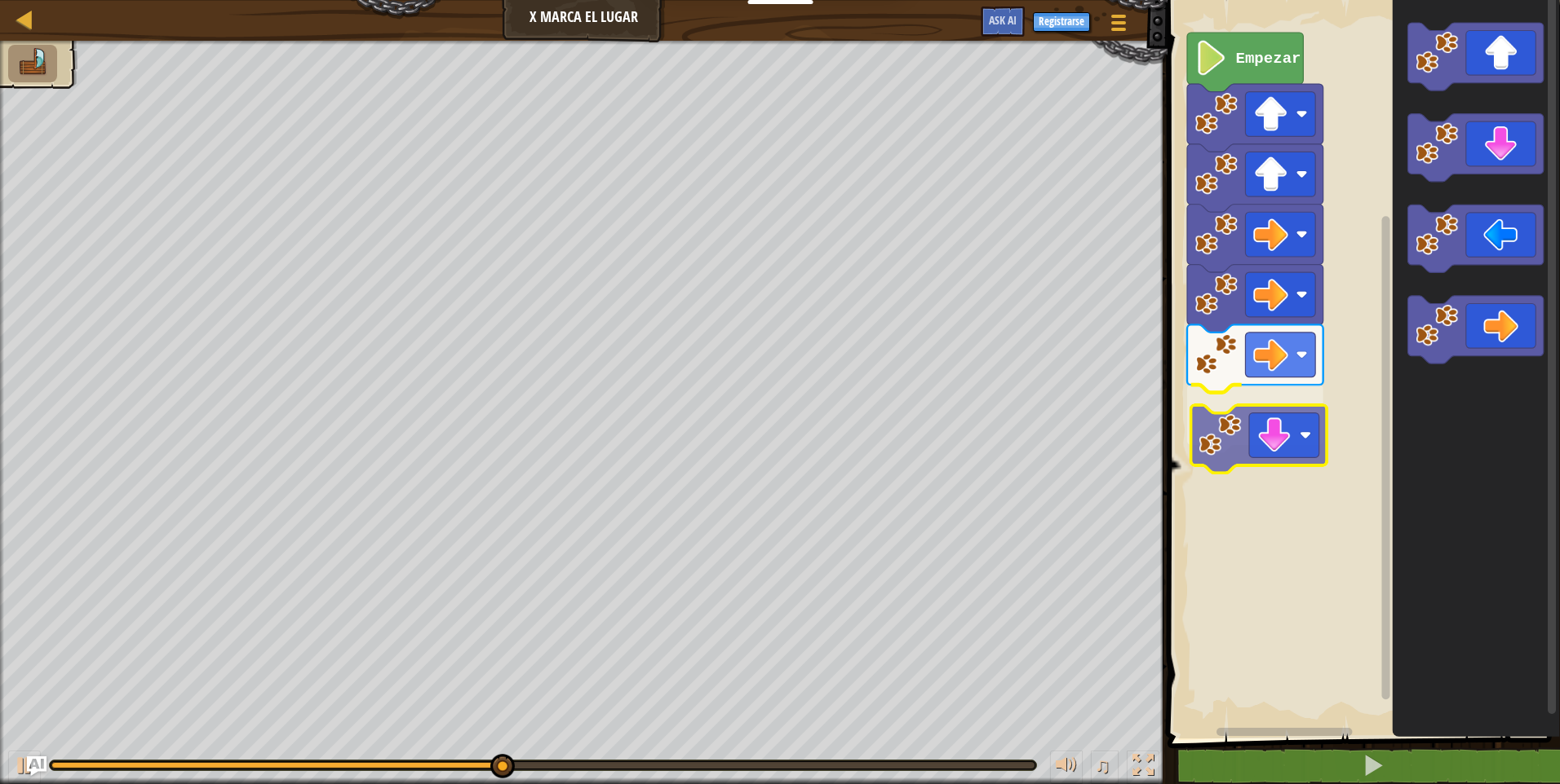
click at [1244, 454] on div "Empezar" at bounding box center [1361, 365] width 397 height 746
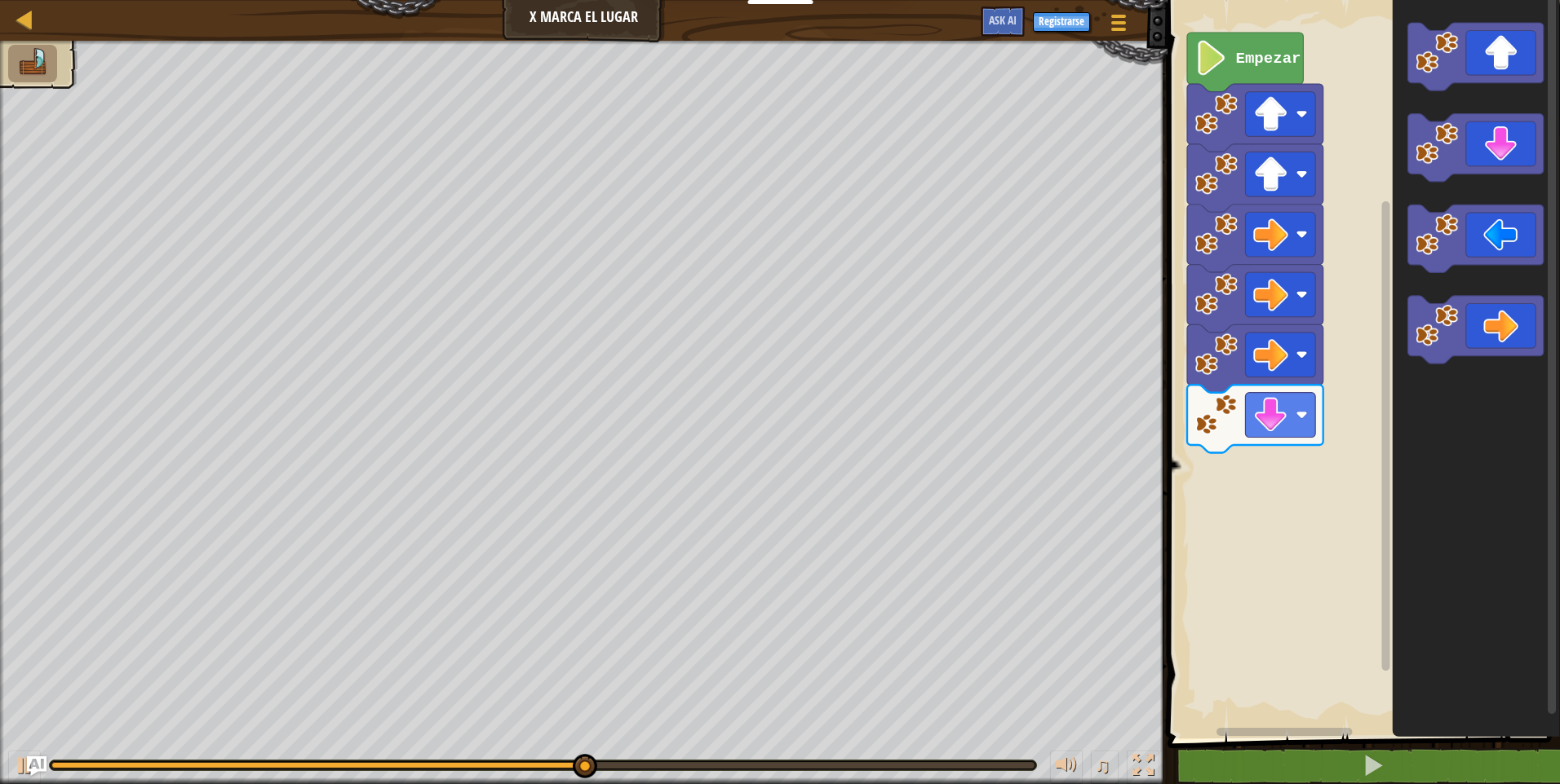
click at [1314, 390] on div "Empezar" at bounding box center [1361, 365] width 397 height 746
click at [1358, 238] on div "Empezar" at bounding box center [1361, 365] width 397 height 746
click at [1400, 371] on icon "Espacio de trabajo de Blockly" at bounding box center [1475, 365] width 167 height 746
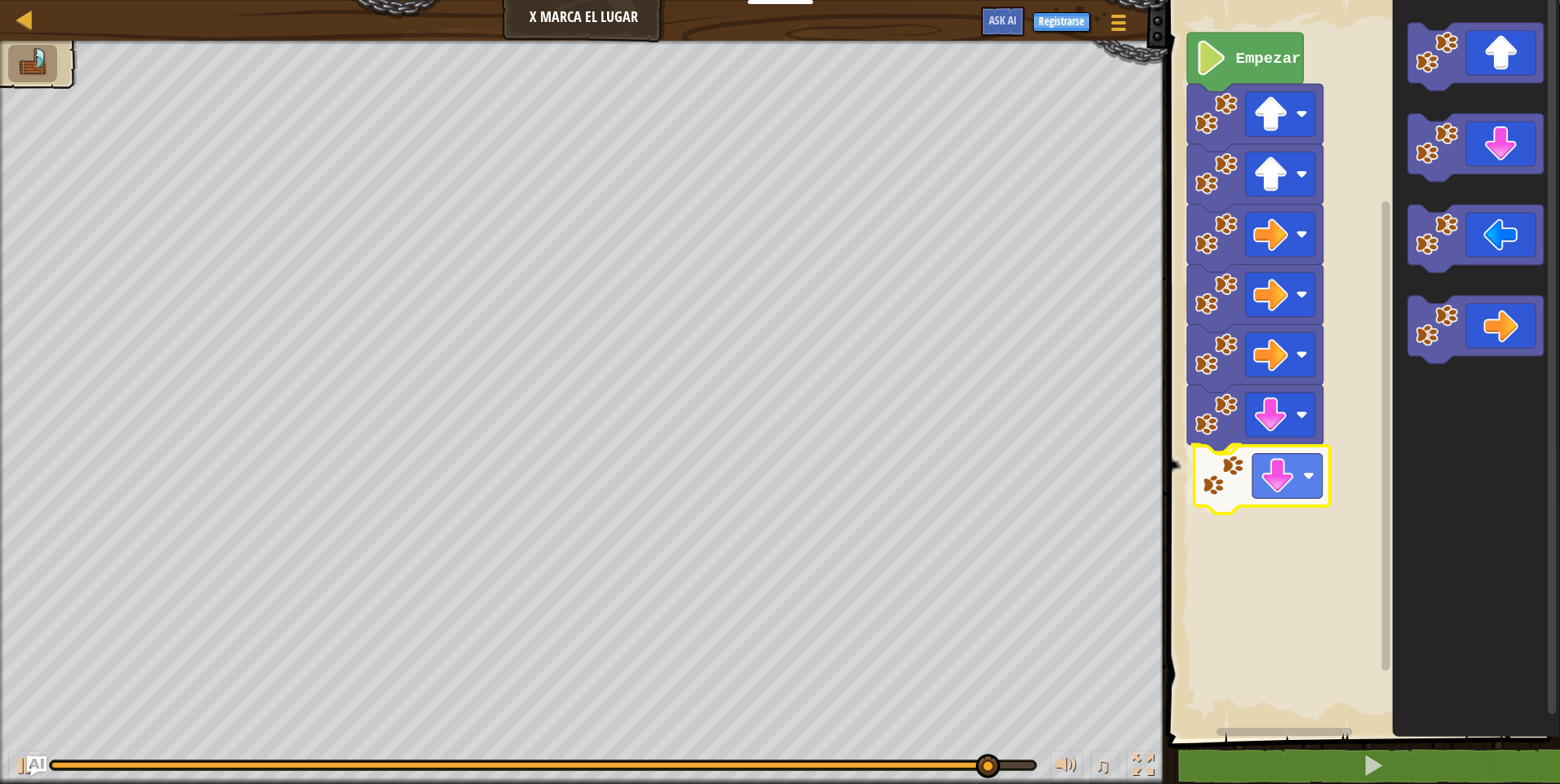
click at [1236, 485] on div "Empezar" at bounding box center [1361, 365] width 397 height 746
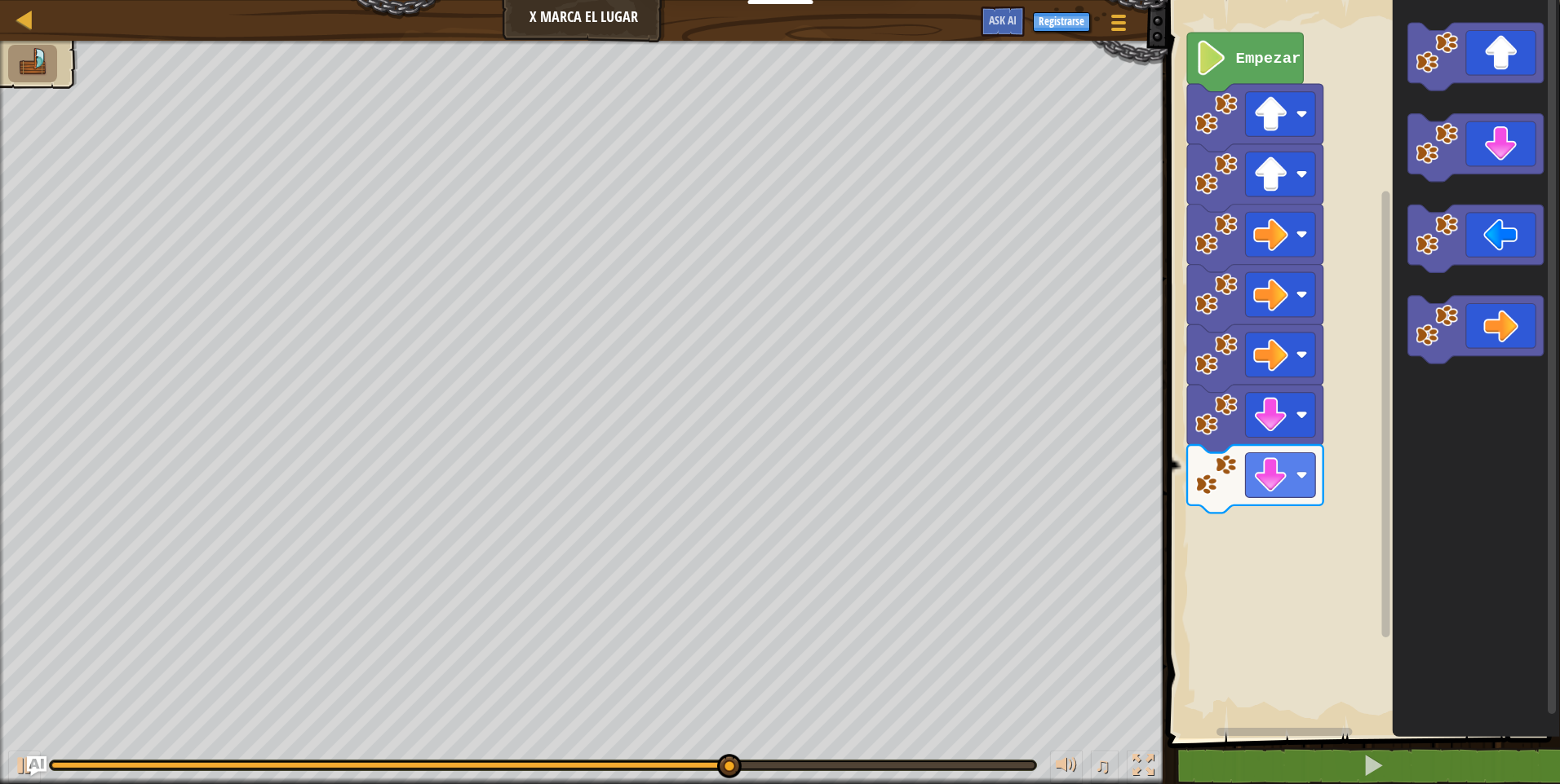
click at [1390, 247] on div "Empezar" at bounding box center [1361, 365] width 397 height 746
click at [1386, 272] on div "Empezar" at bounding box center [1361, 365] width 397 height 746
click at [1383, 245] on div "Empezar" at bounding box center [1361, 365] width 397 height 746
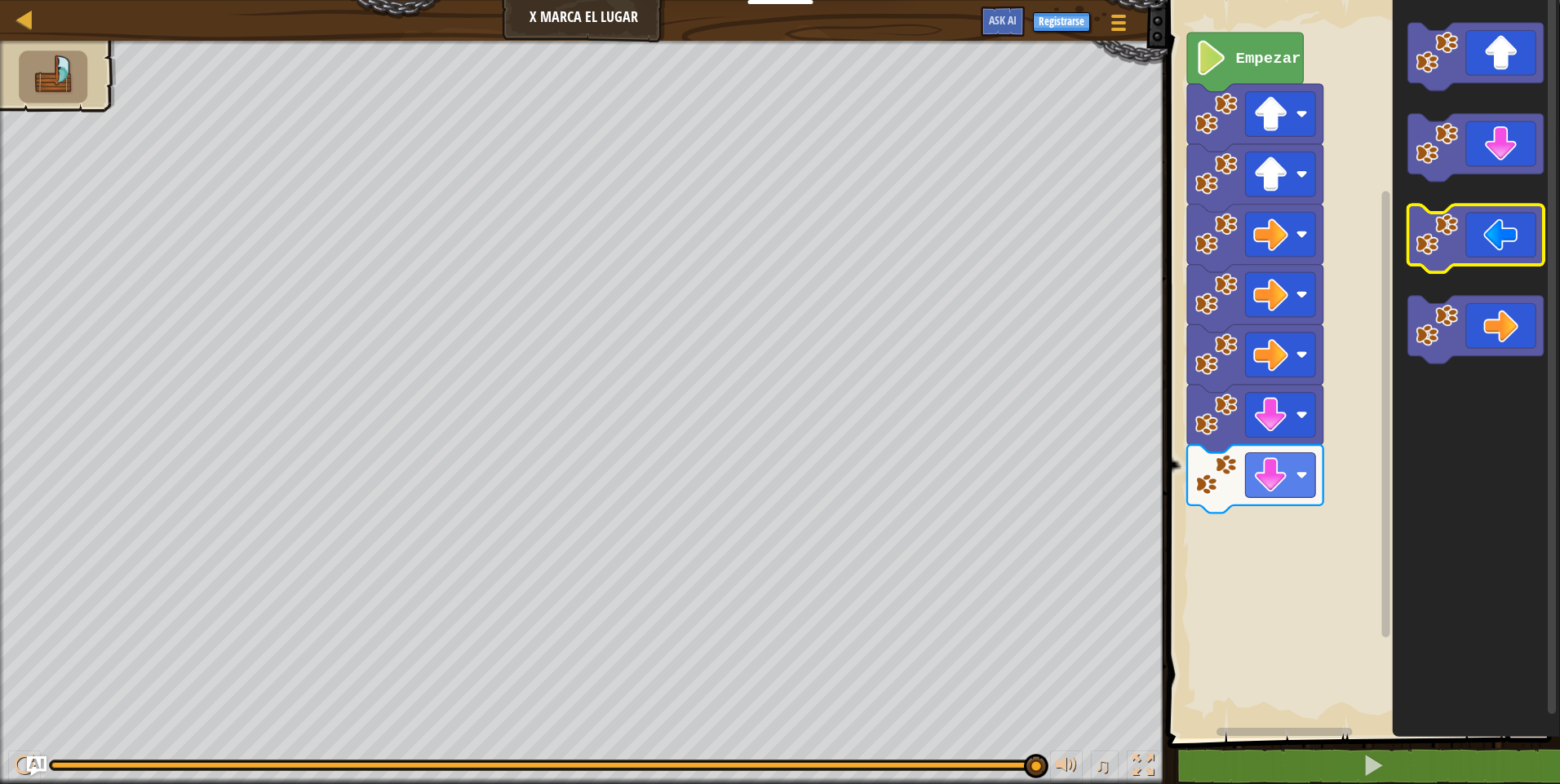
click at [1413, 190] on icon "Espacio de trabajo de Blockly" at bounding box center [1475, 365] width 167 height 746
click at [1443, 90] on g "Espacio de trabajo de Blockly" at bounding box center [1476, 56] width 137 height 67
click at [1431, 106] on icon "Espacio de trabajo de Blockly" at bounding box center [1475, 365] width 167 height 746
click at [1432, 99] on icon "Espacio de trabajo de Blockly" at bounding box center [1475, 365] width 167 height 746
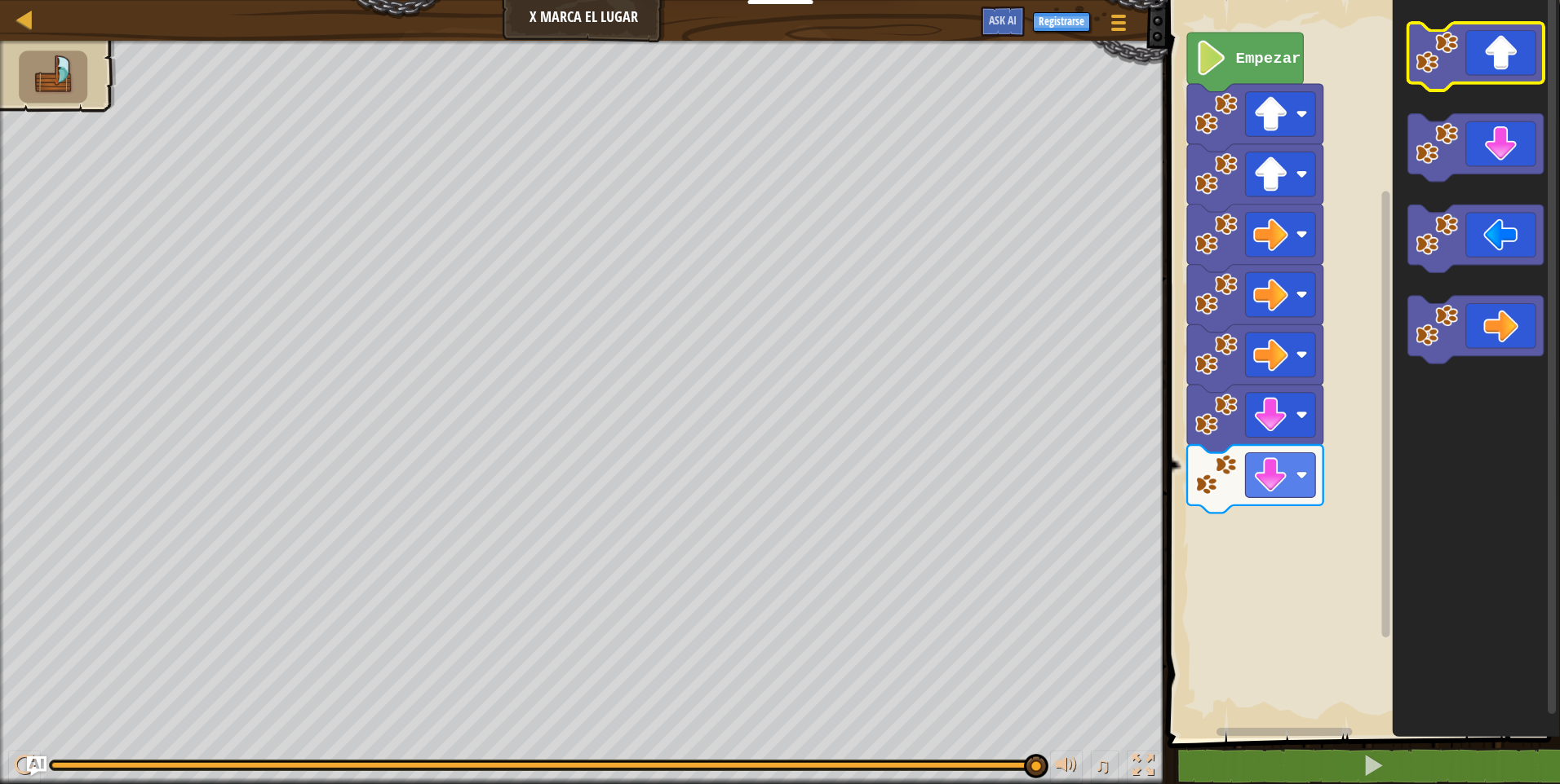
click at [1432, 49] on image "Espacio de trabajo de Blockly" at bounding box center [1436, 51] width 43 height 43
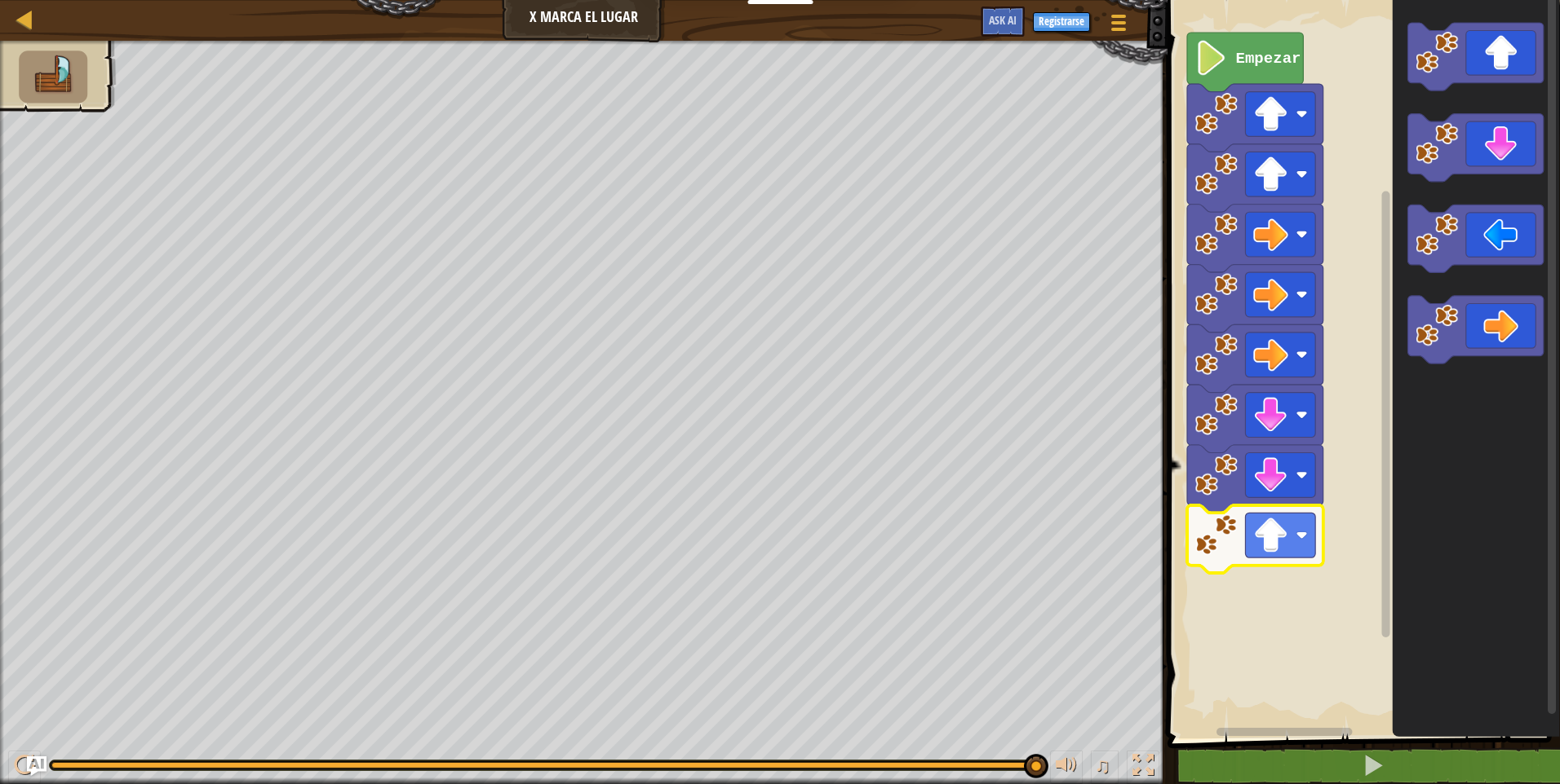
click at [1286, 539] on image "Espacio de trabajo de Blockly" at bounding box center [1270, 535] width 35 height 35
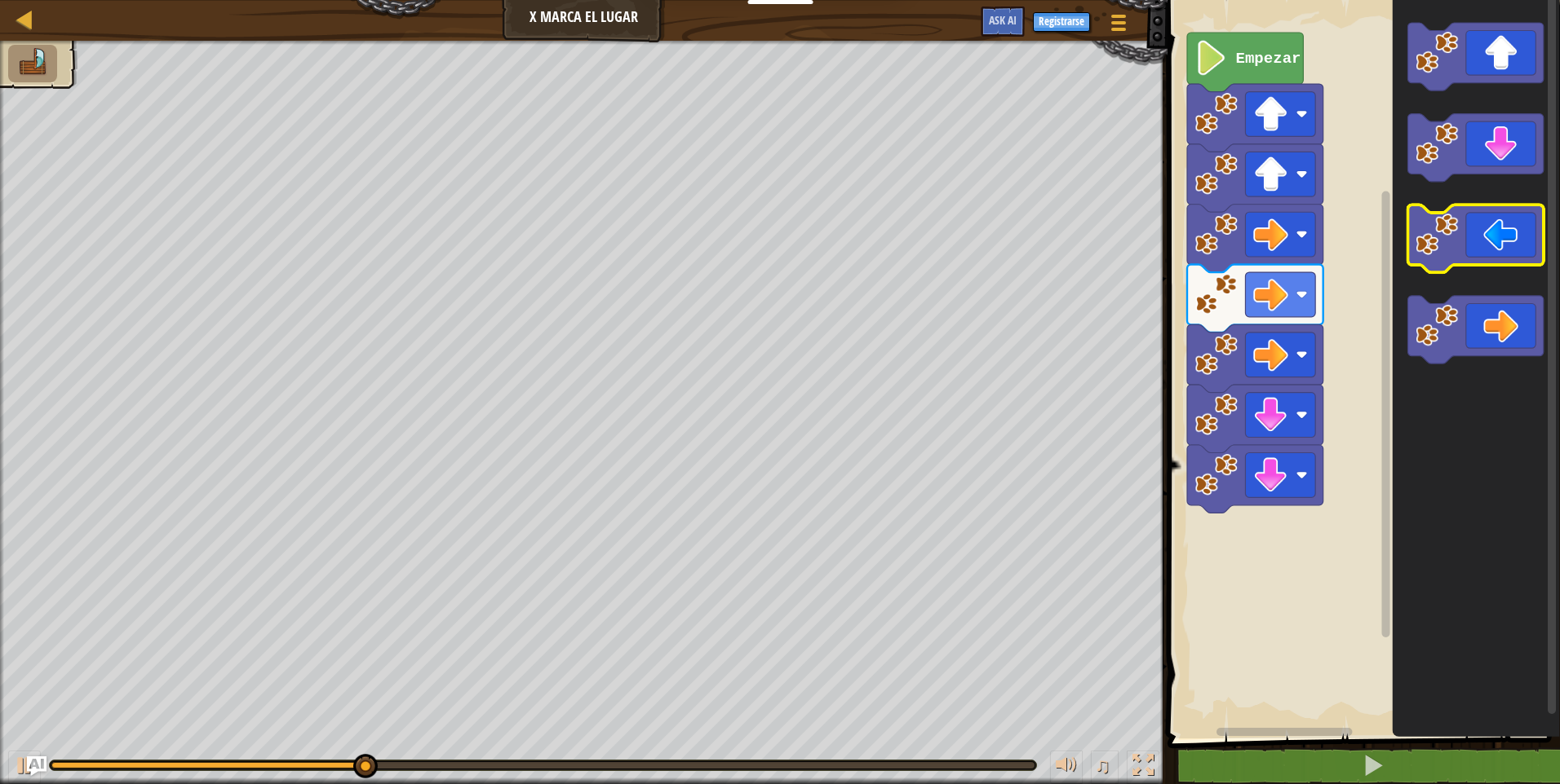
click at [1455, 247] on image "Espacio de trabajo de Blockly" at bounding box center [1436, 235] width 43 height 43
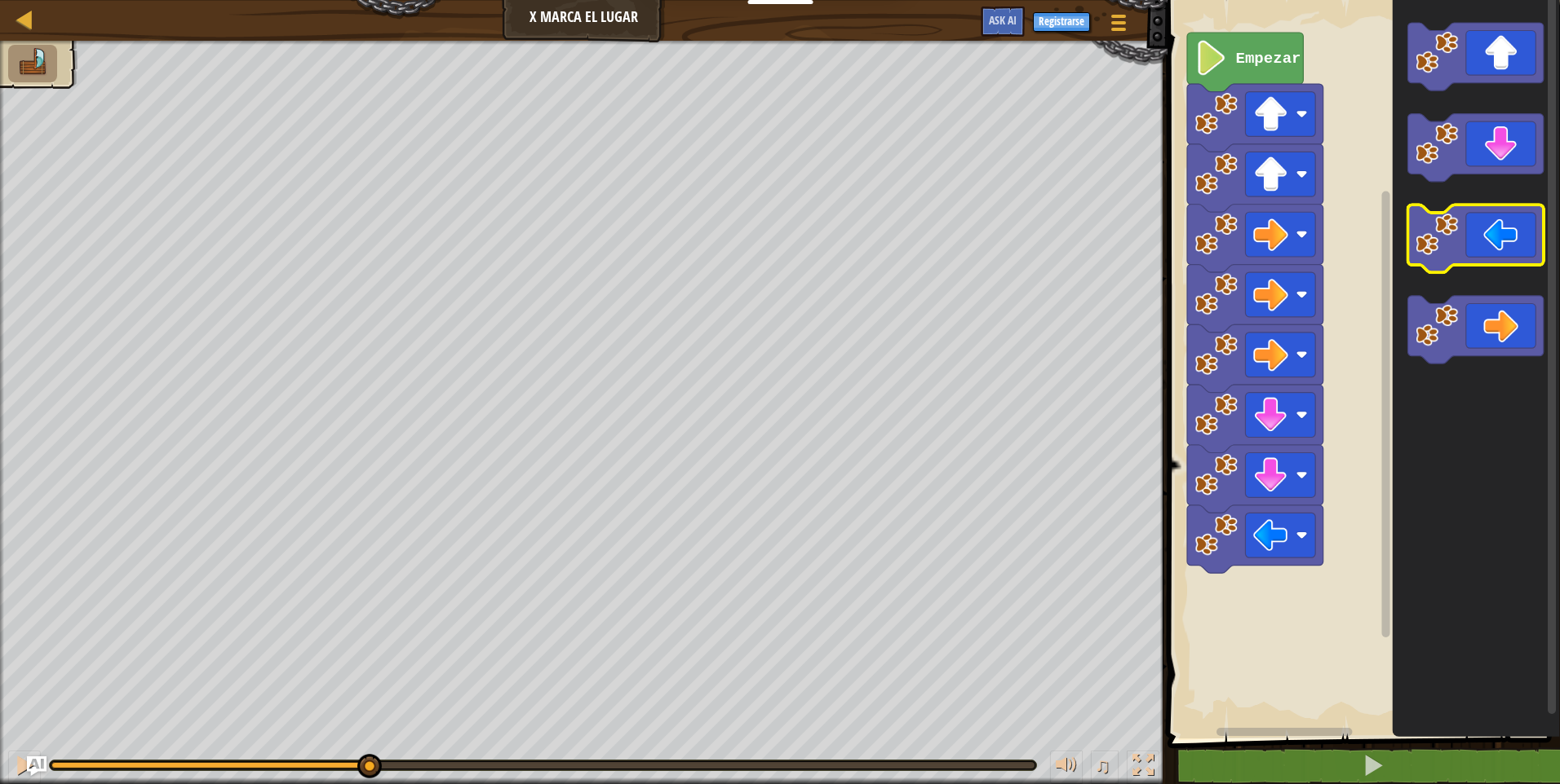
click at [1455, 247] on image "Espacio de trabajo de Blockly" at bounding box center [1436, 235] width 43 height 43
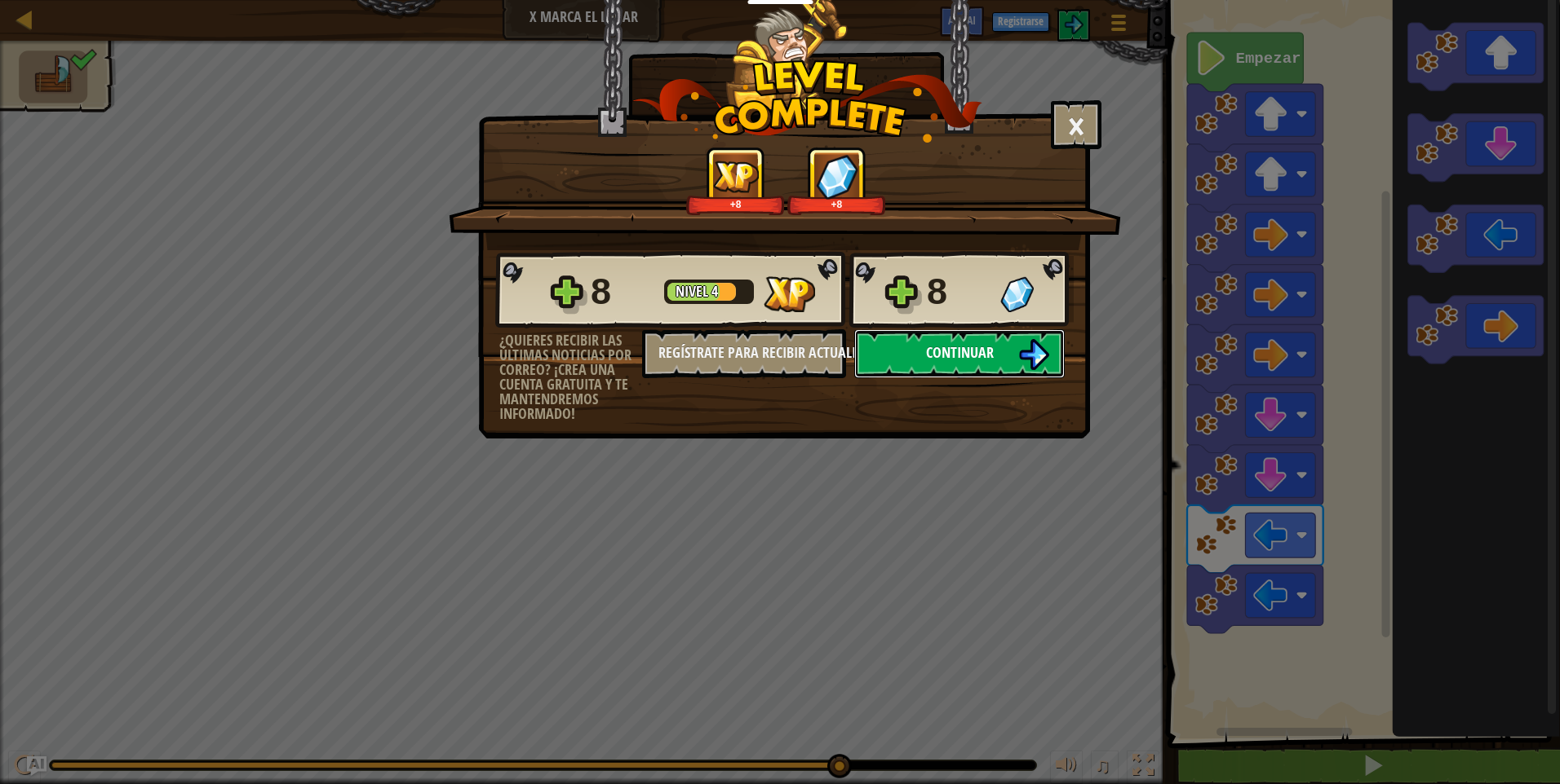
click at [969, 363] on button "Continuar" at bounding box center [959, 353] width 211 height 49
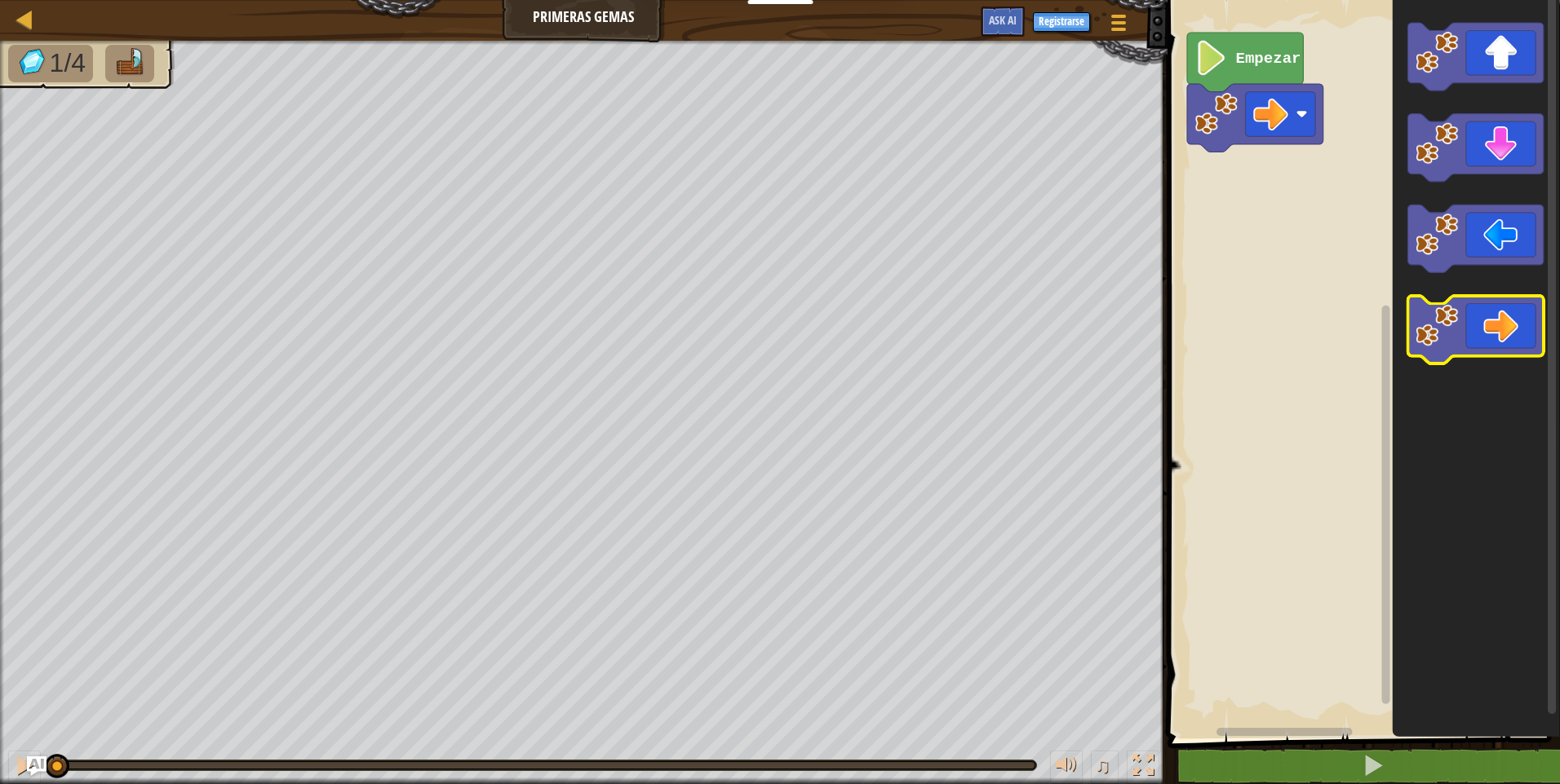
click at [1510, 325] on icon "Espacio de trabajo de Blockly" at bounding box center [1476, 331] width 137 height 67
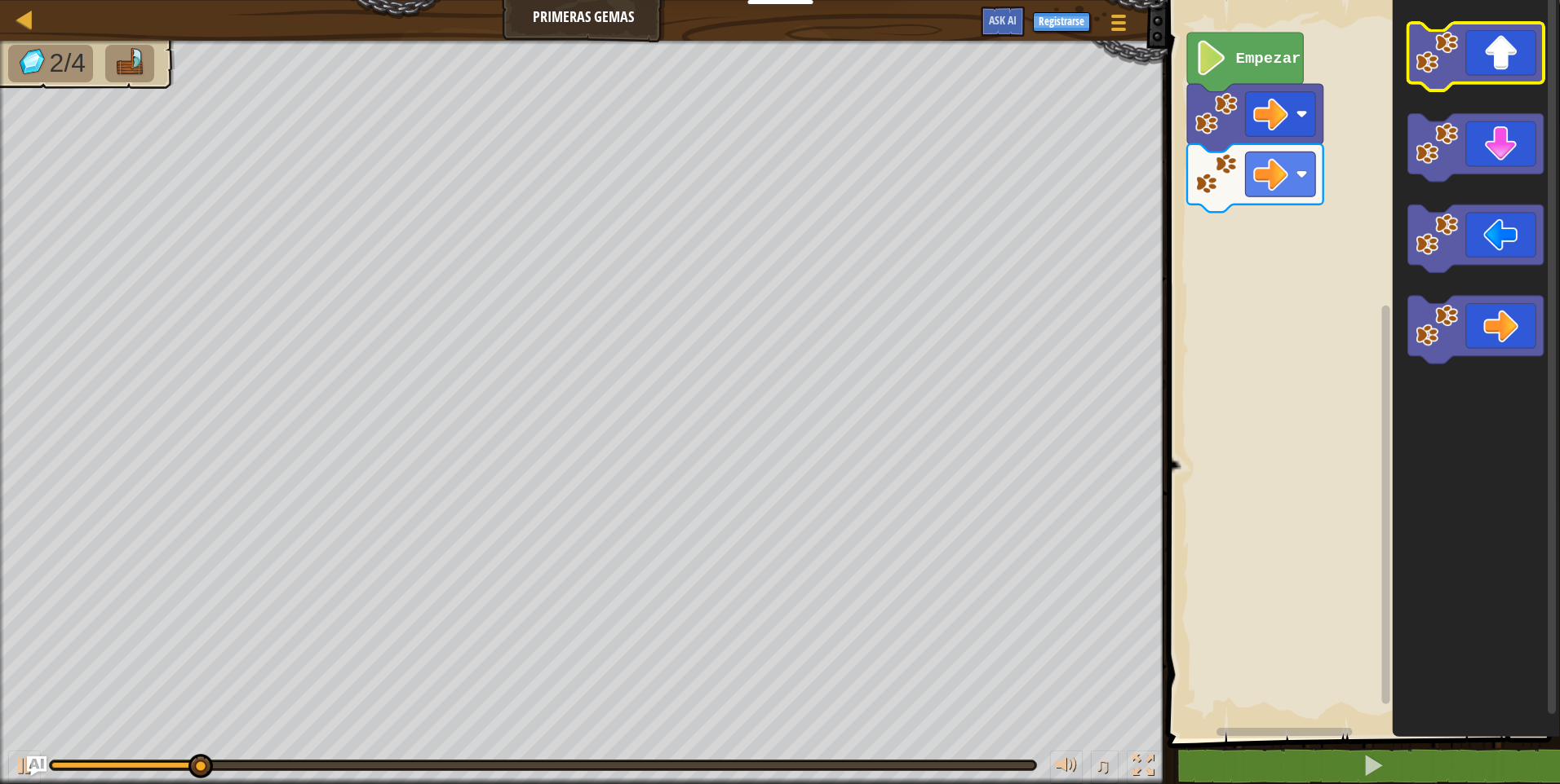
click at [1484, 76] on icon "Espacio de trabajo de Blockly" at bounding box center [1476, 56] width 137 height 67
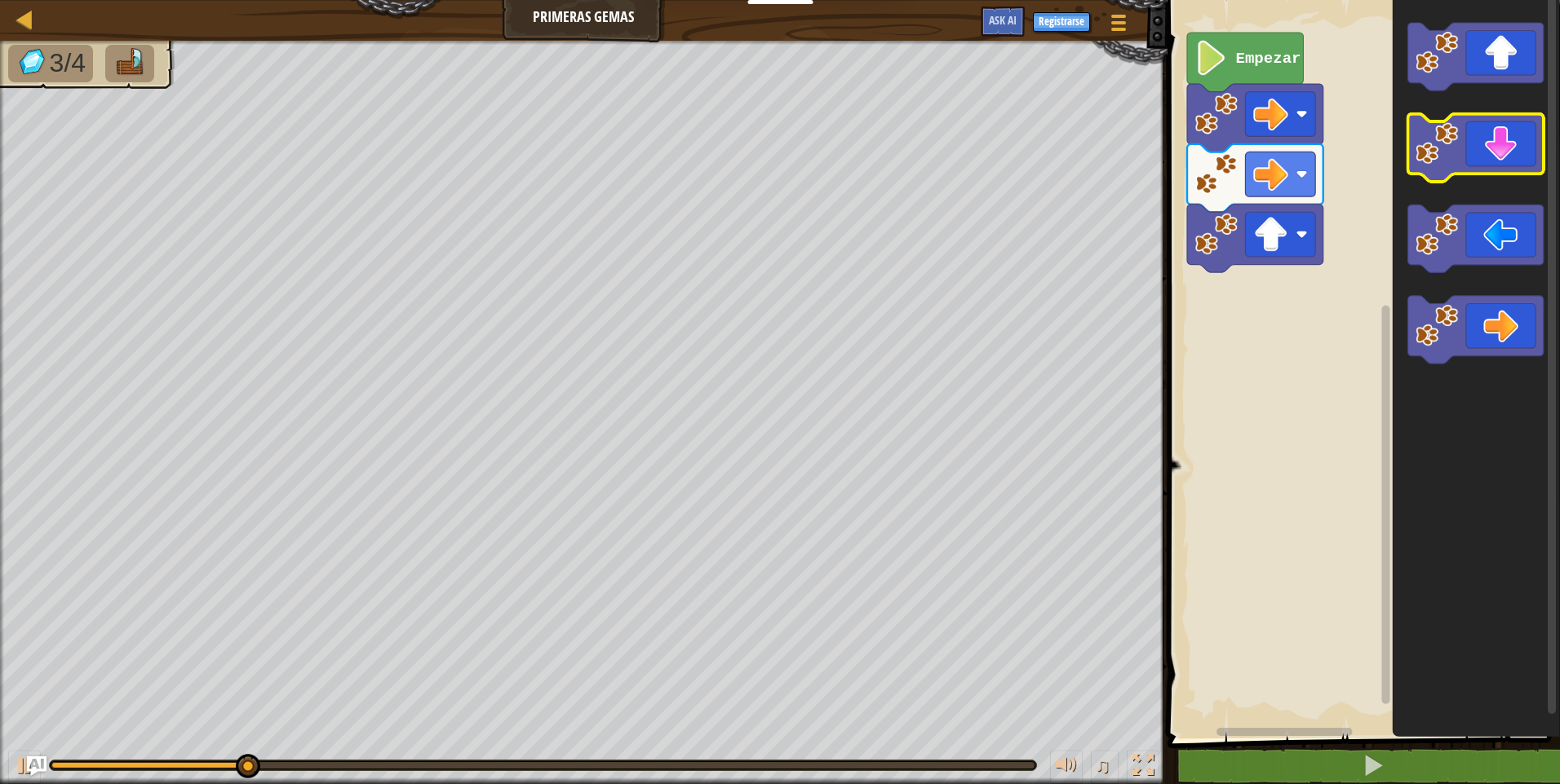
click at [1517, 157] on icon "Espacio de trabajo de Blockly" at bounding box center [1476, 147] width 137 height 67
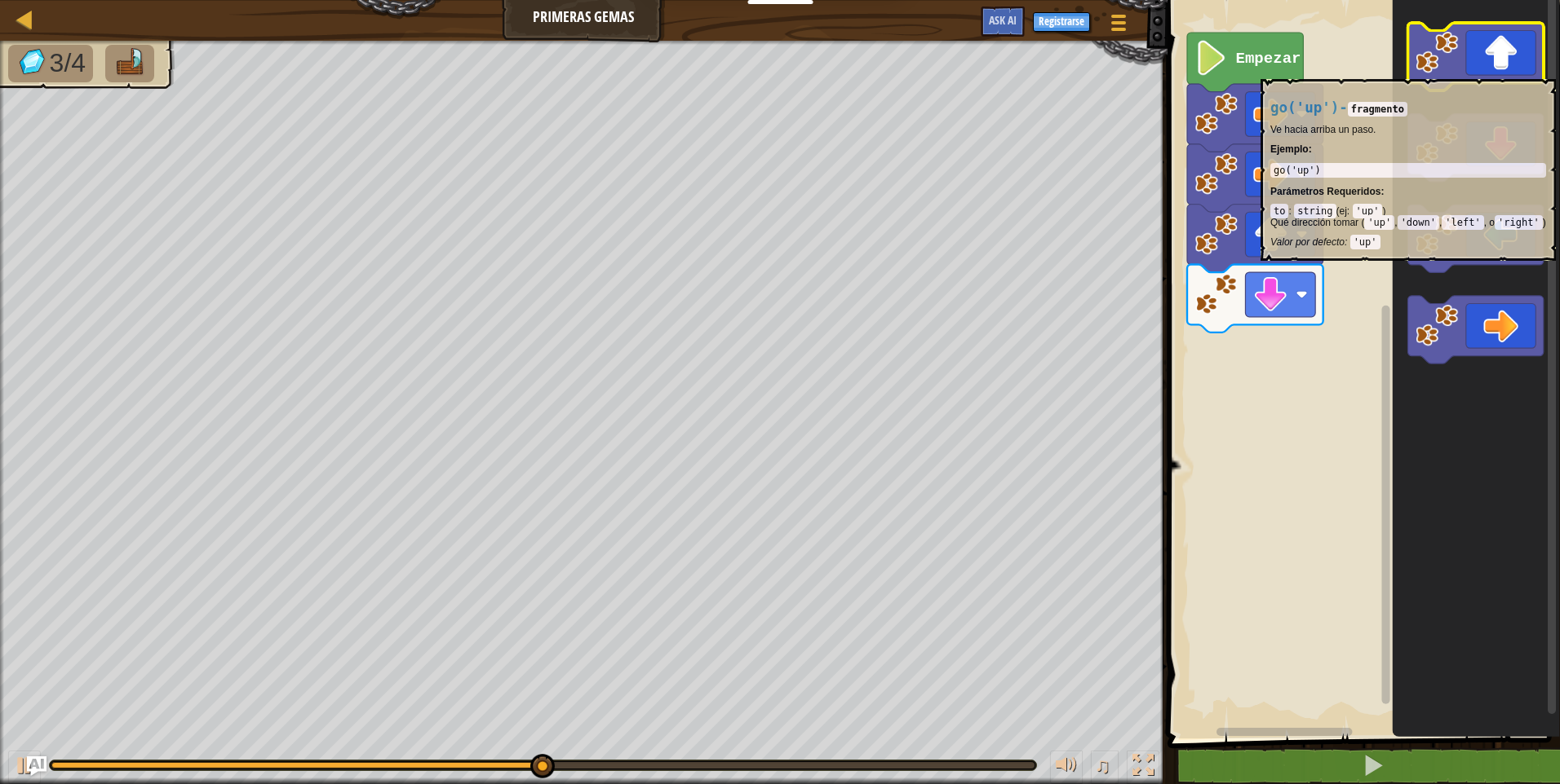
click at [1483, 71] on icon "Espacio de trabajo de Blockly" at bounding box center [1476, 56] width 137 height 67
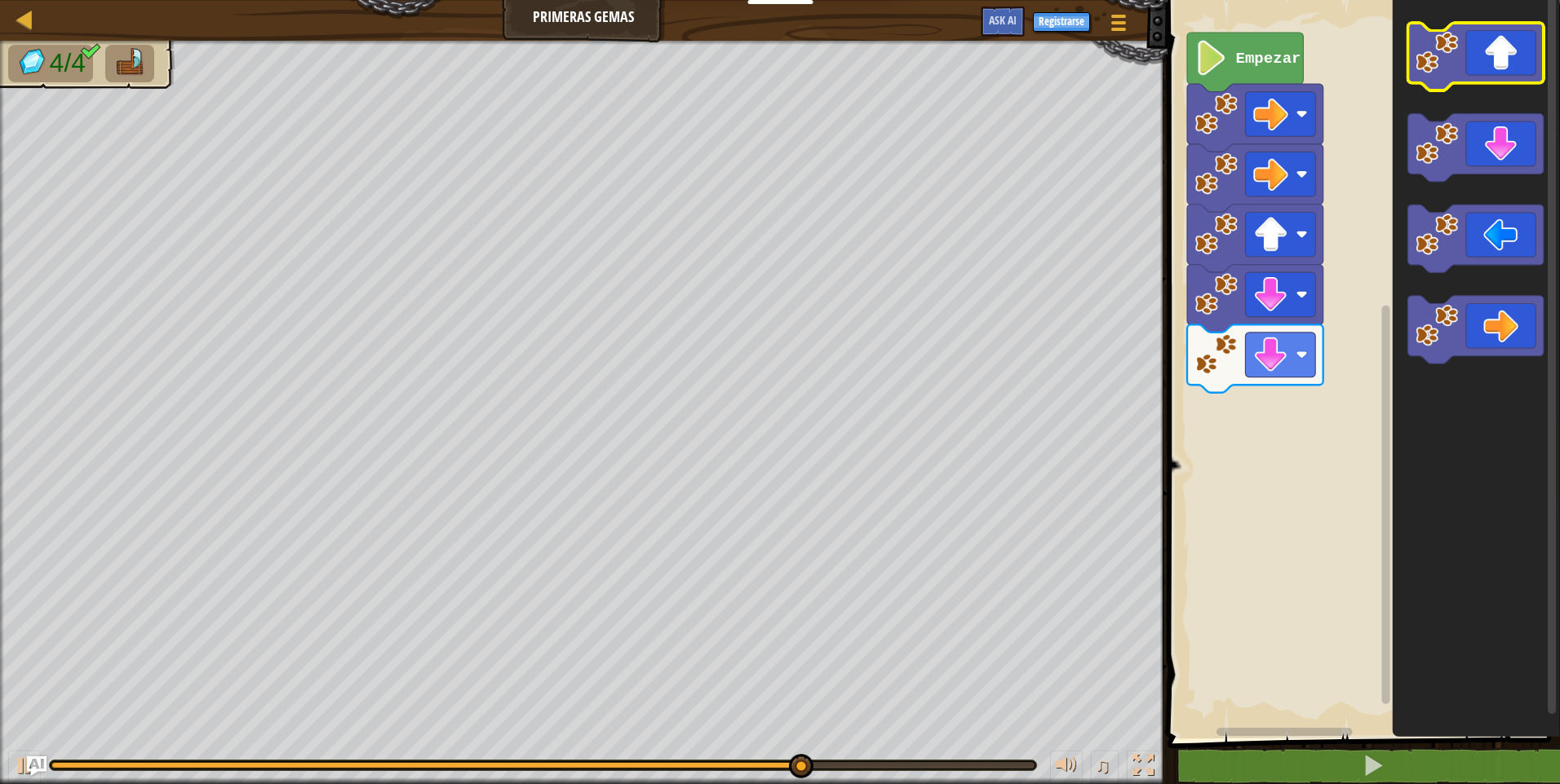
click at [1450, 76] on icon "Espacio de trabajo de Blockly" at bounding box center [1476, 56] width 137 height 67
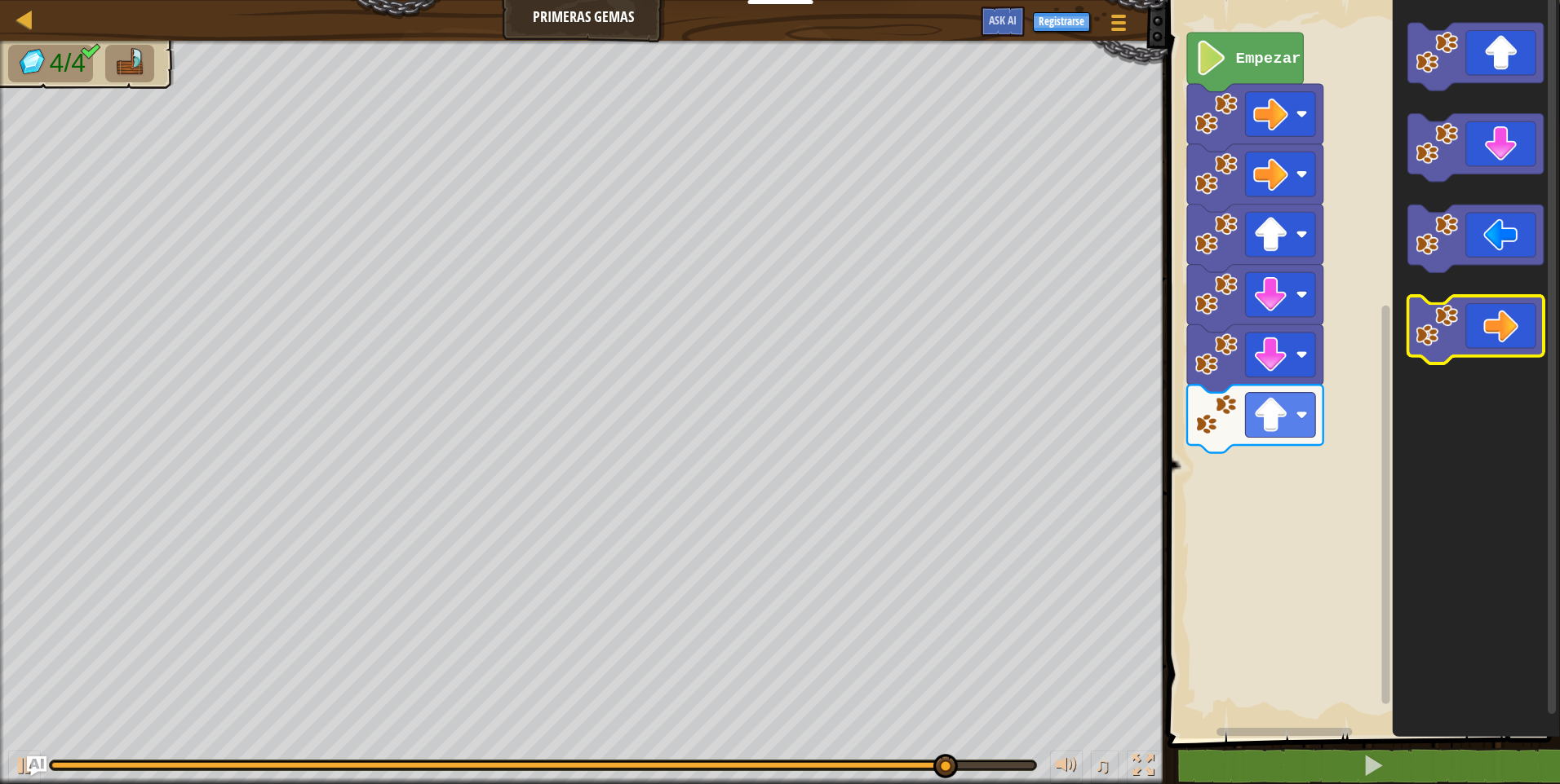
click at [1526, 322] on icon "Espacio de trabajo de Blockly" at bounding box center [1476, 331] width 137 height 67
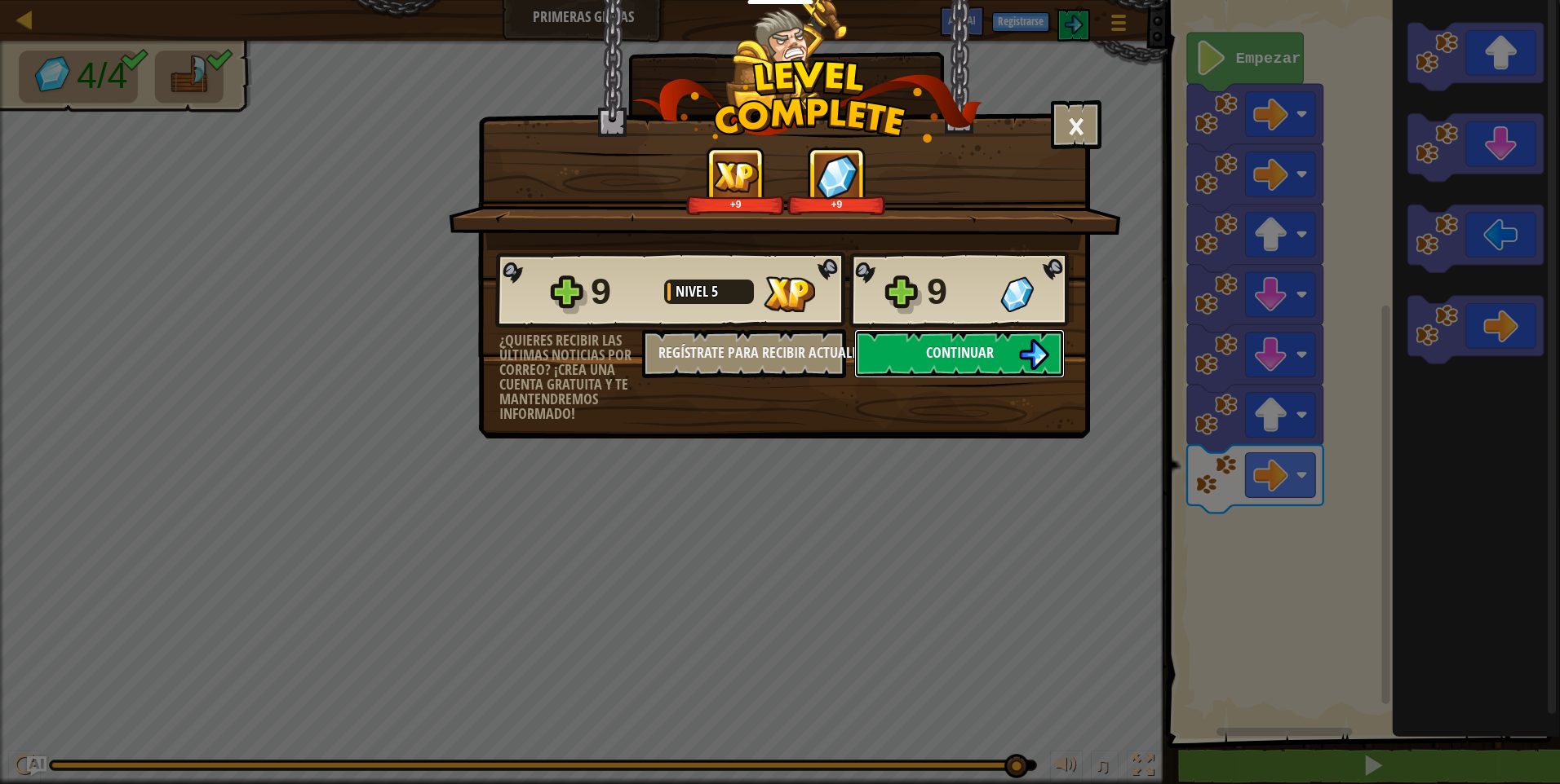
click at [929, 349] on span "Continuar" at bounding box center [960, 352] width 67 height 21
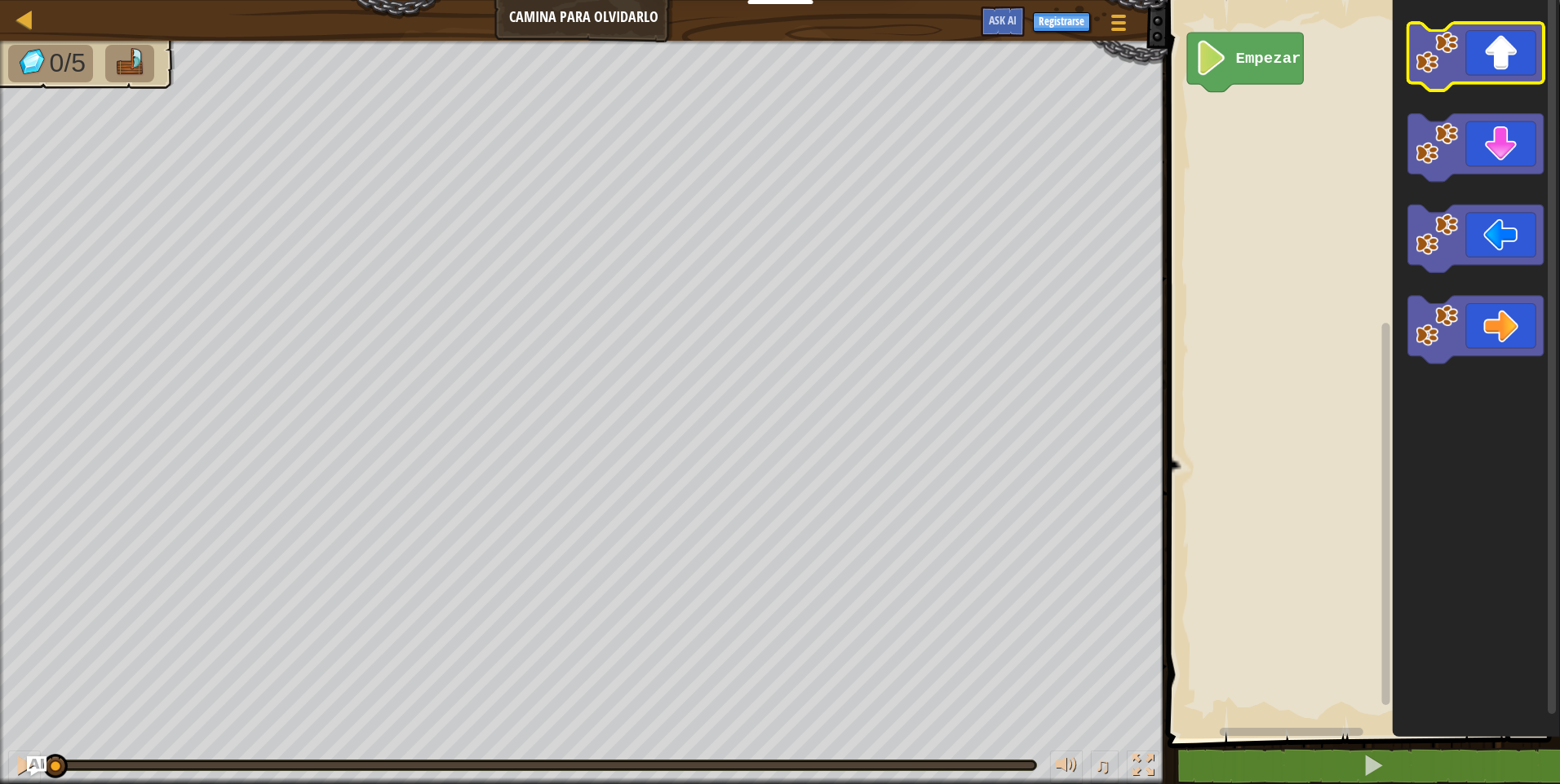
click at [1514, 64] on icon "Espacio de trabajo de Blockly" at bounding box center [1476, 56] width 137 height 67
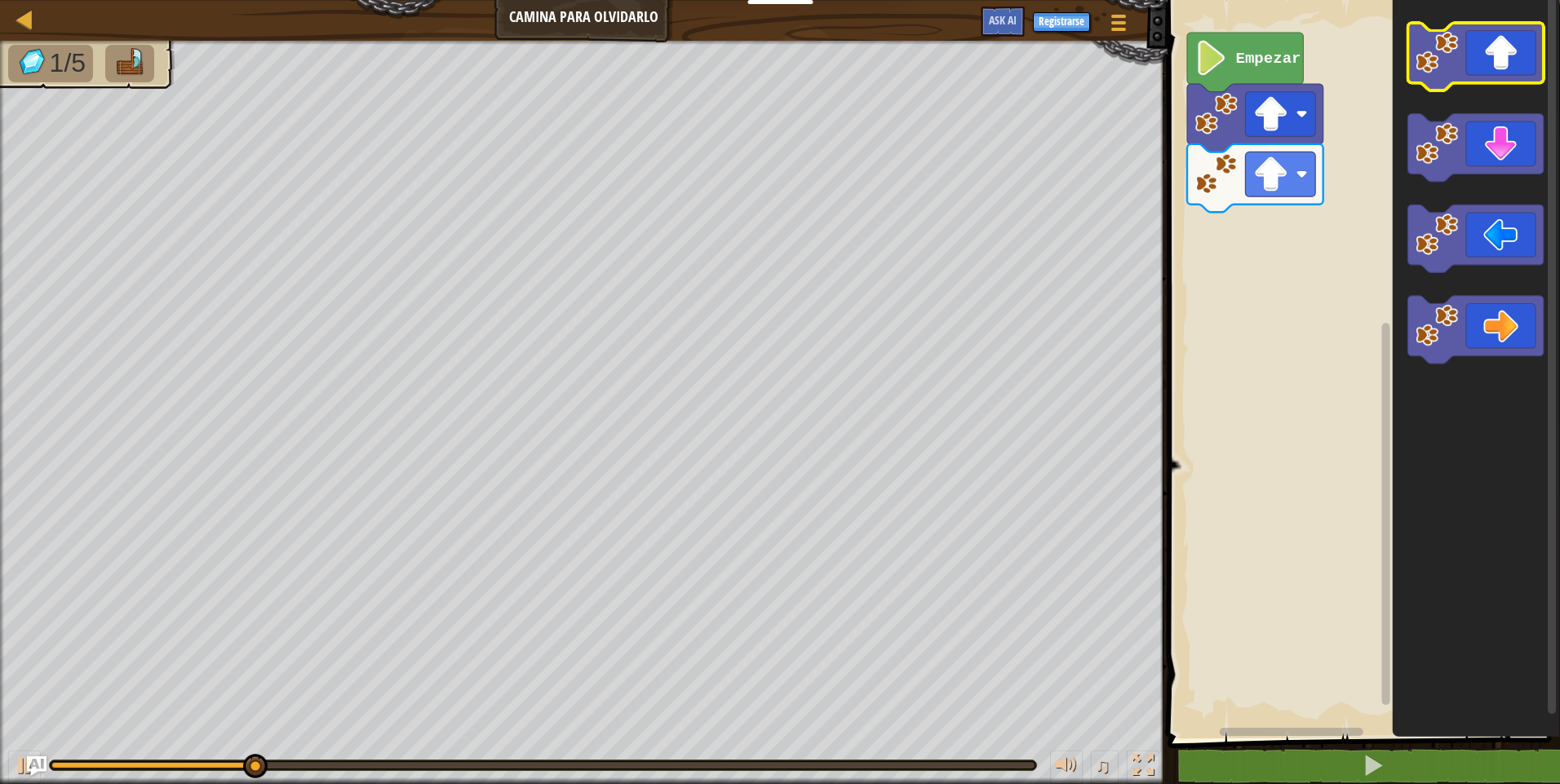
click at [1514, 64] on icon "Espacio de trabajo de Blockly" at bounding box center [1476, 56] width 137 height 67
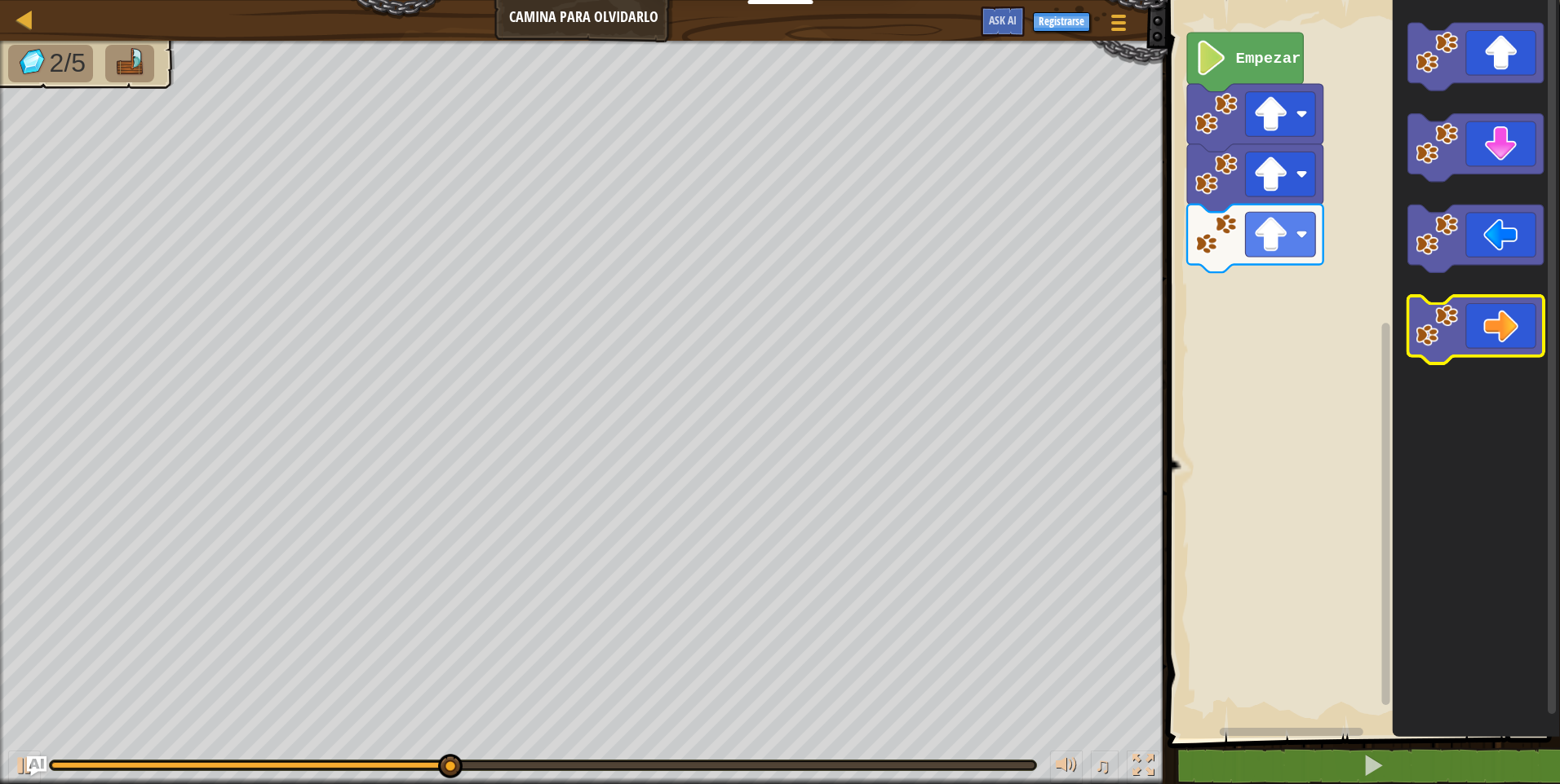
click at [1489, 328] on icon "Espacio de trabajo de Blockly" at bounding box center [1476, 331] width 137 height 67
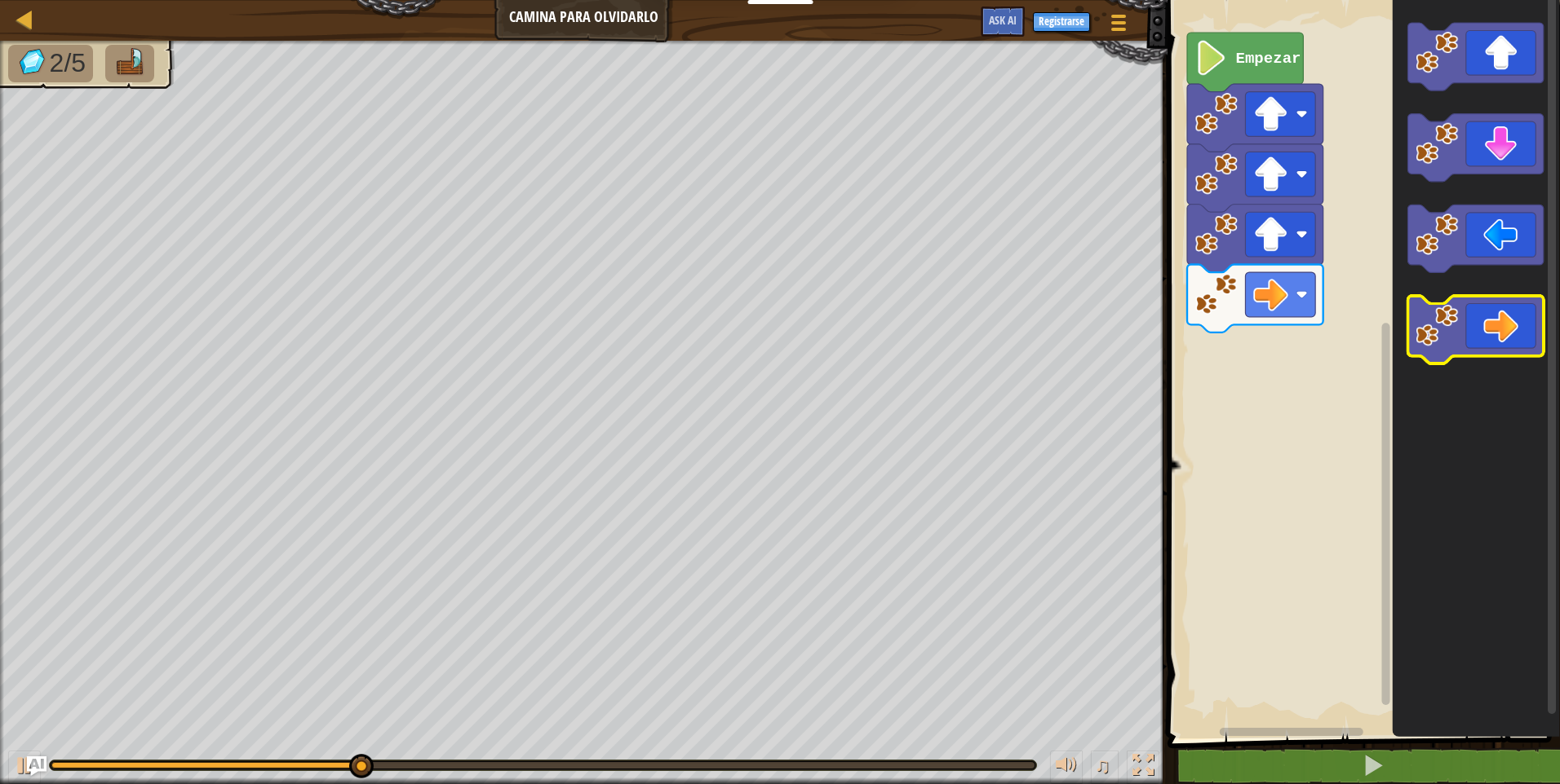
click at [1489, 328] on icon "Espacio de trabajo de Blockly" at bounding box center [1476, 331] width 137 height 67
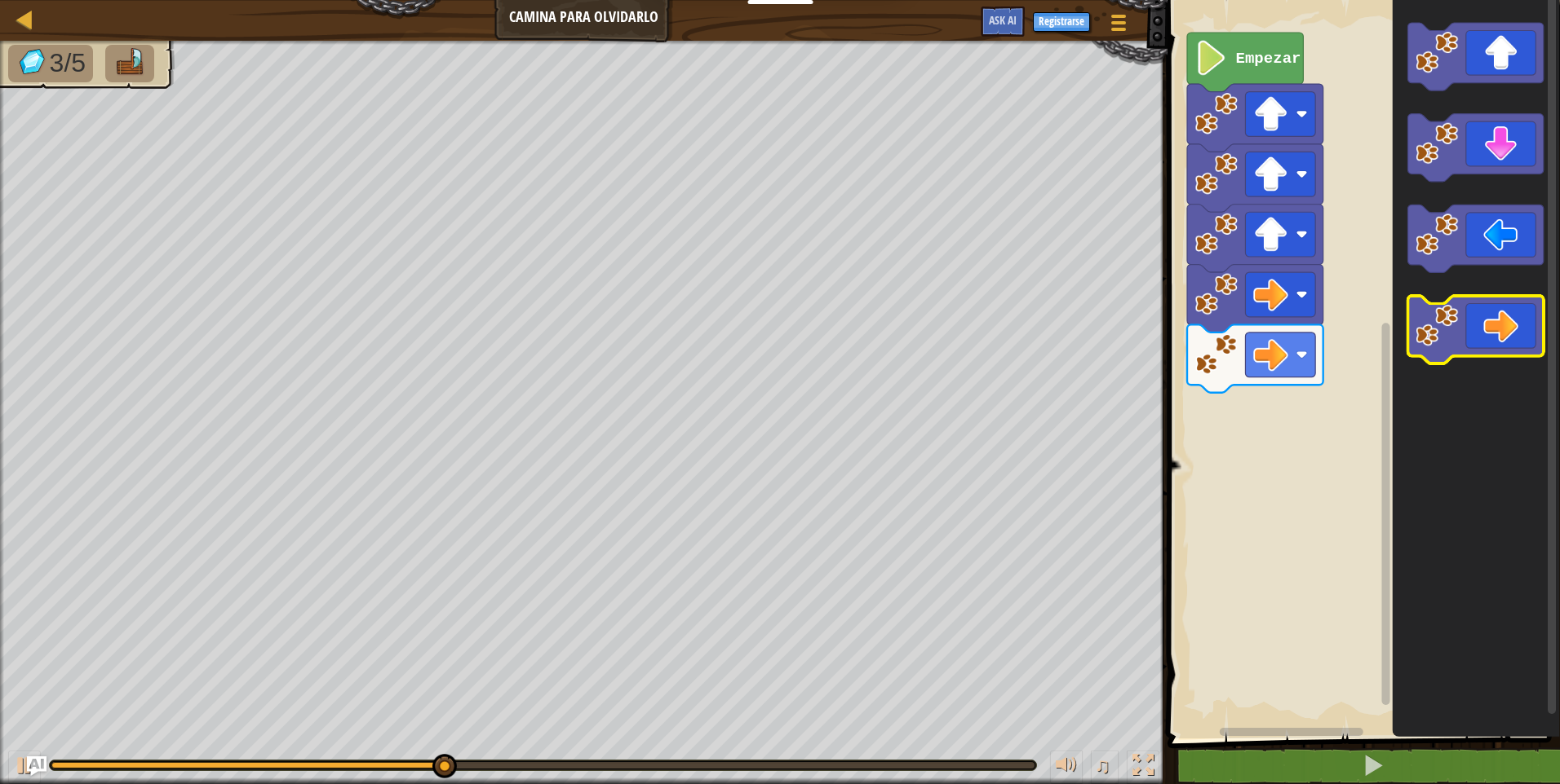
click at [1489, 328] on icon "Espacio de trabajo de Blockly" at bounding box center [1476, 331] width 137 height 67
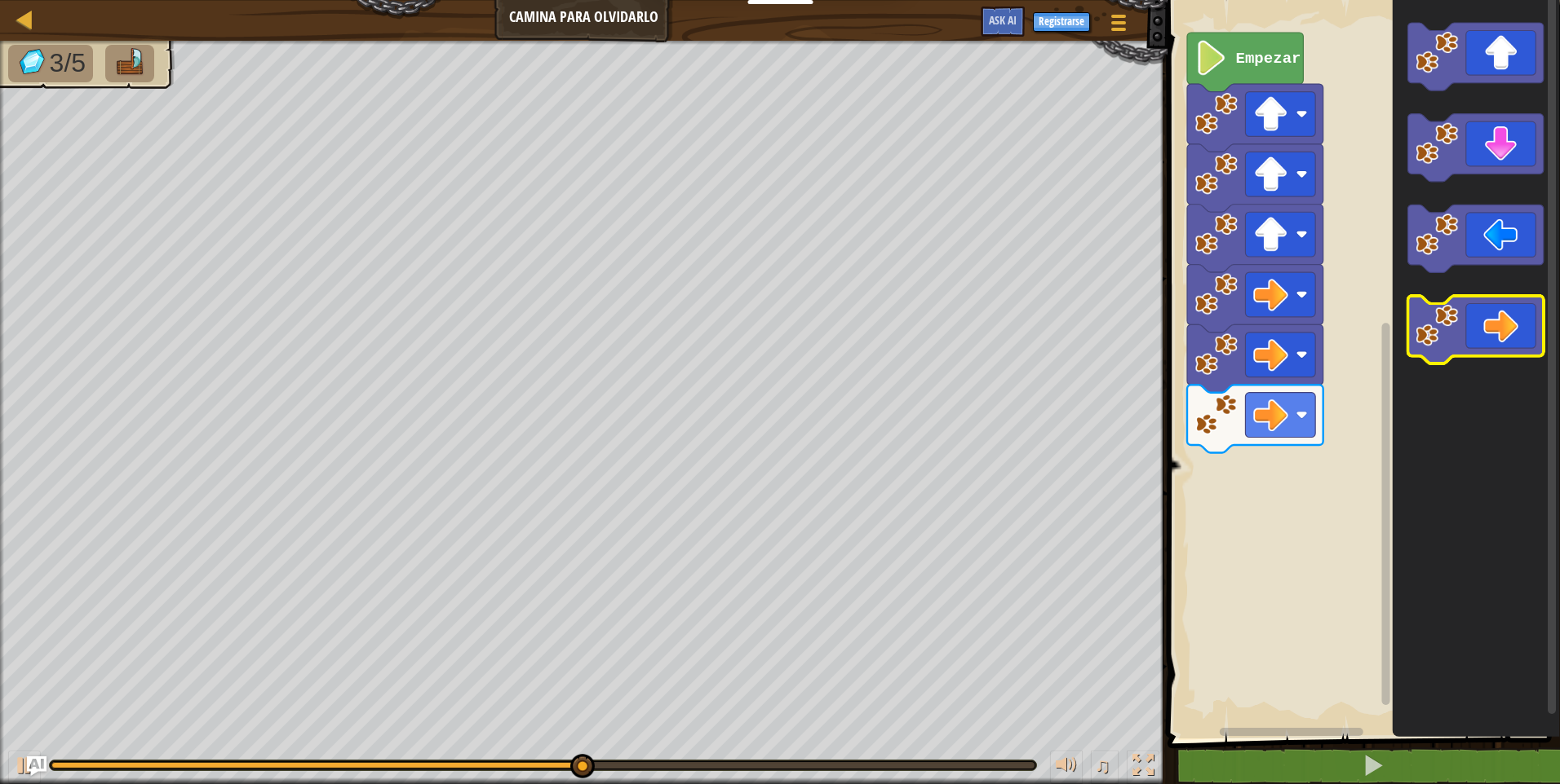
click at [1489, 329] on icon "Espacio de trabajo de Blockly" at bounding box center [1476, 331] width 137 height 67
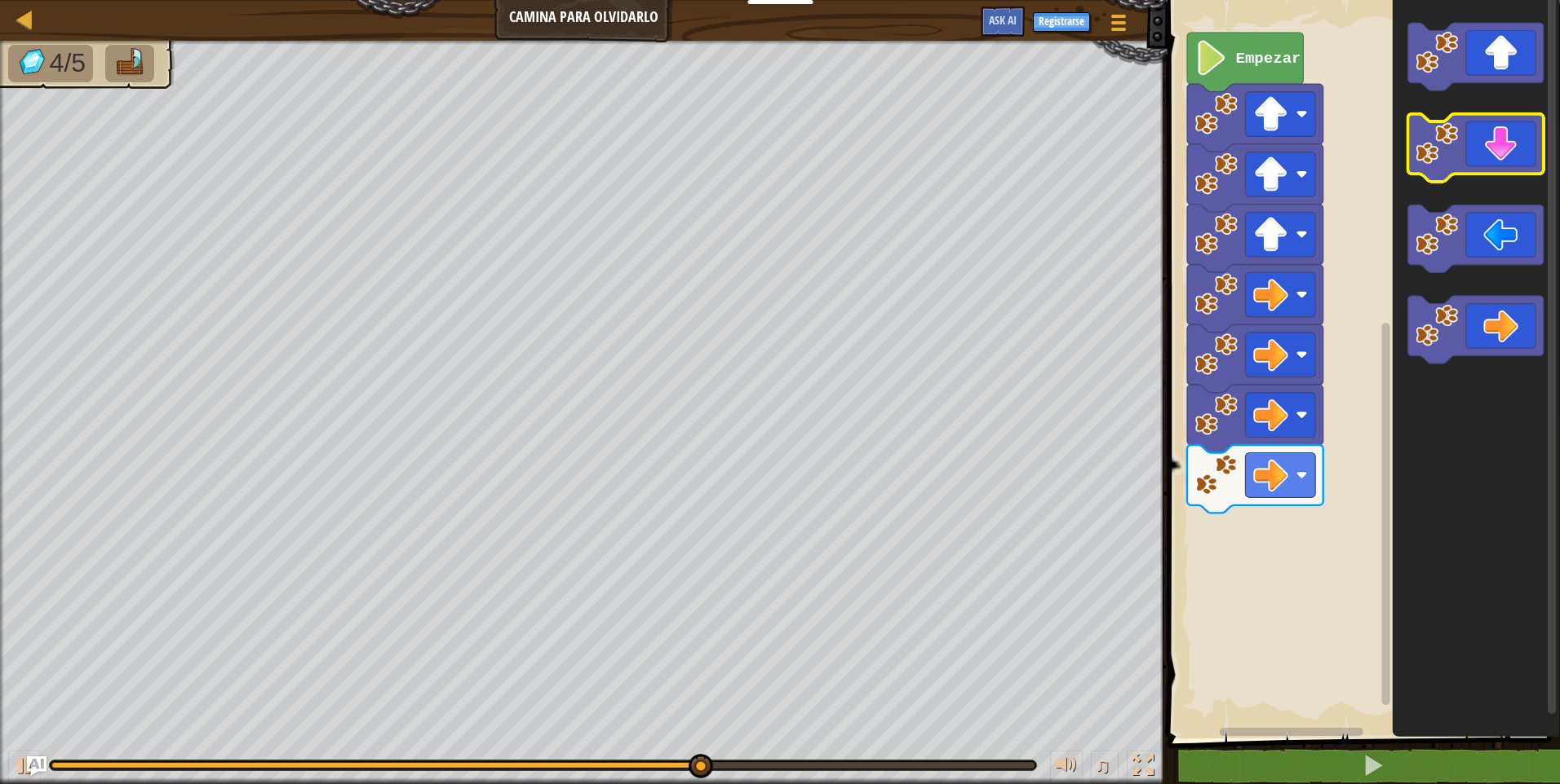
click at [1486, 157] on icon "Espacio de trabajo de Blockly" at bounding box center [1476, 147] width 137 height 67
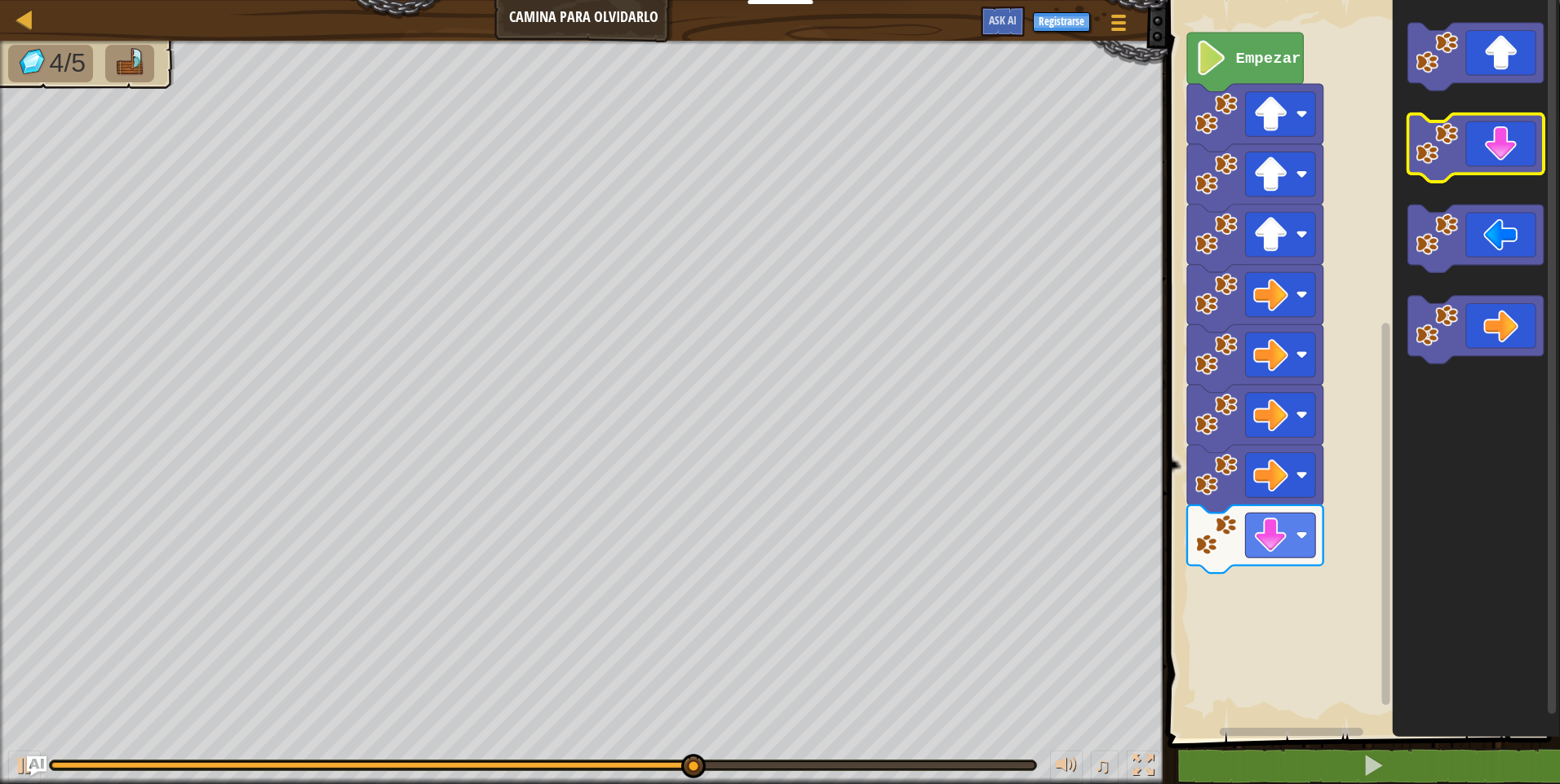
click at [1486, 157] on icon "Espacio de trabajo de Blockly" at bounding box center [1476, 147] width 137 height 67
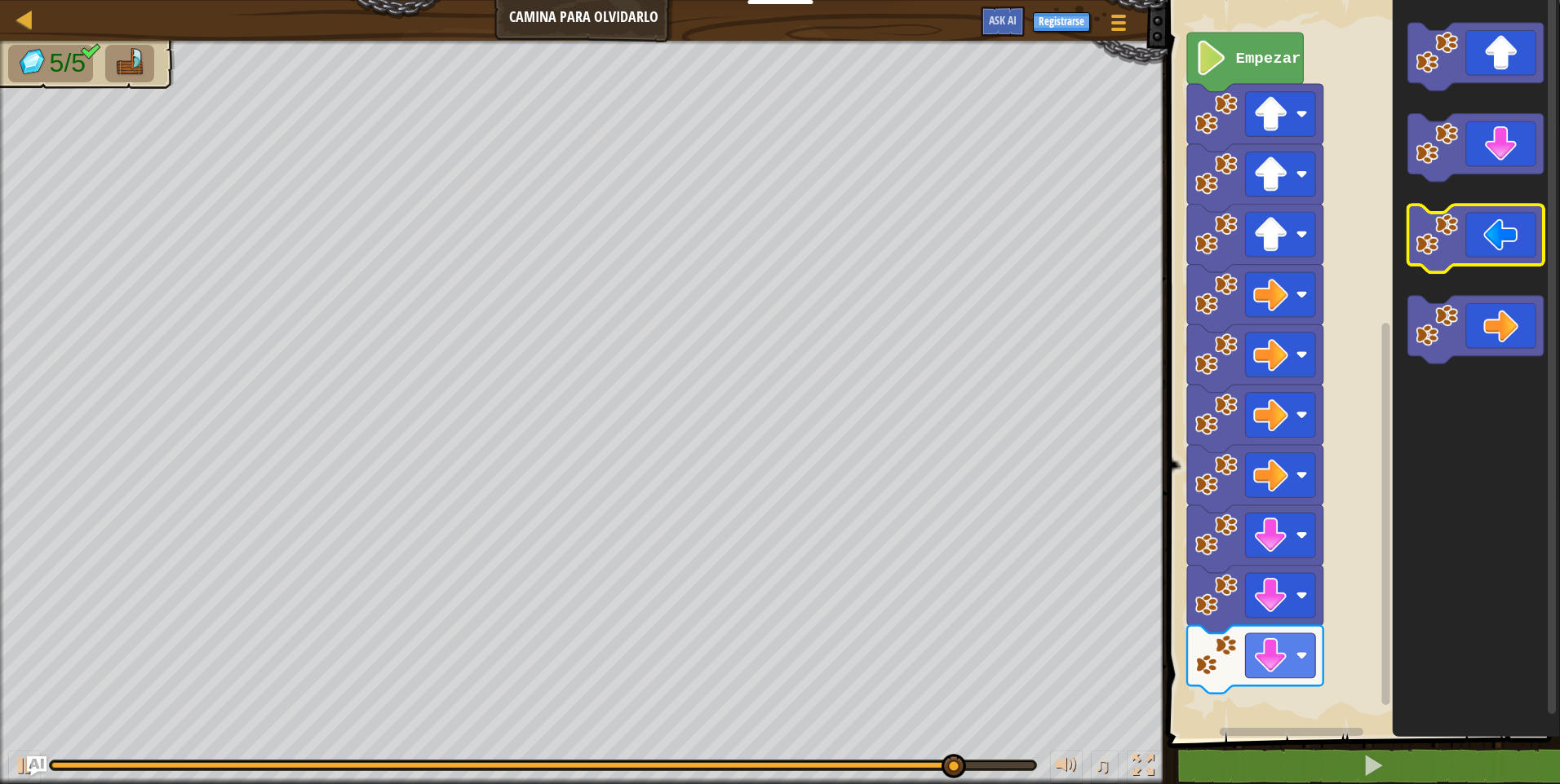
click at [1466, 243] on icon "Espacio de trabajo de Blockly" at bounding box center [1476, 240] width 137 height 67
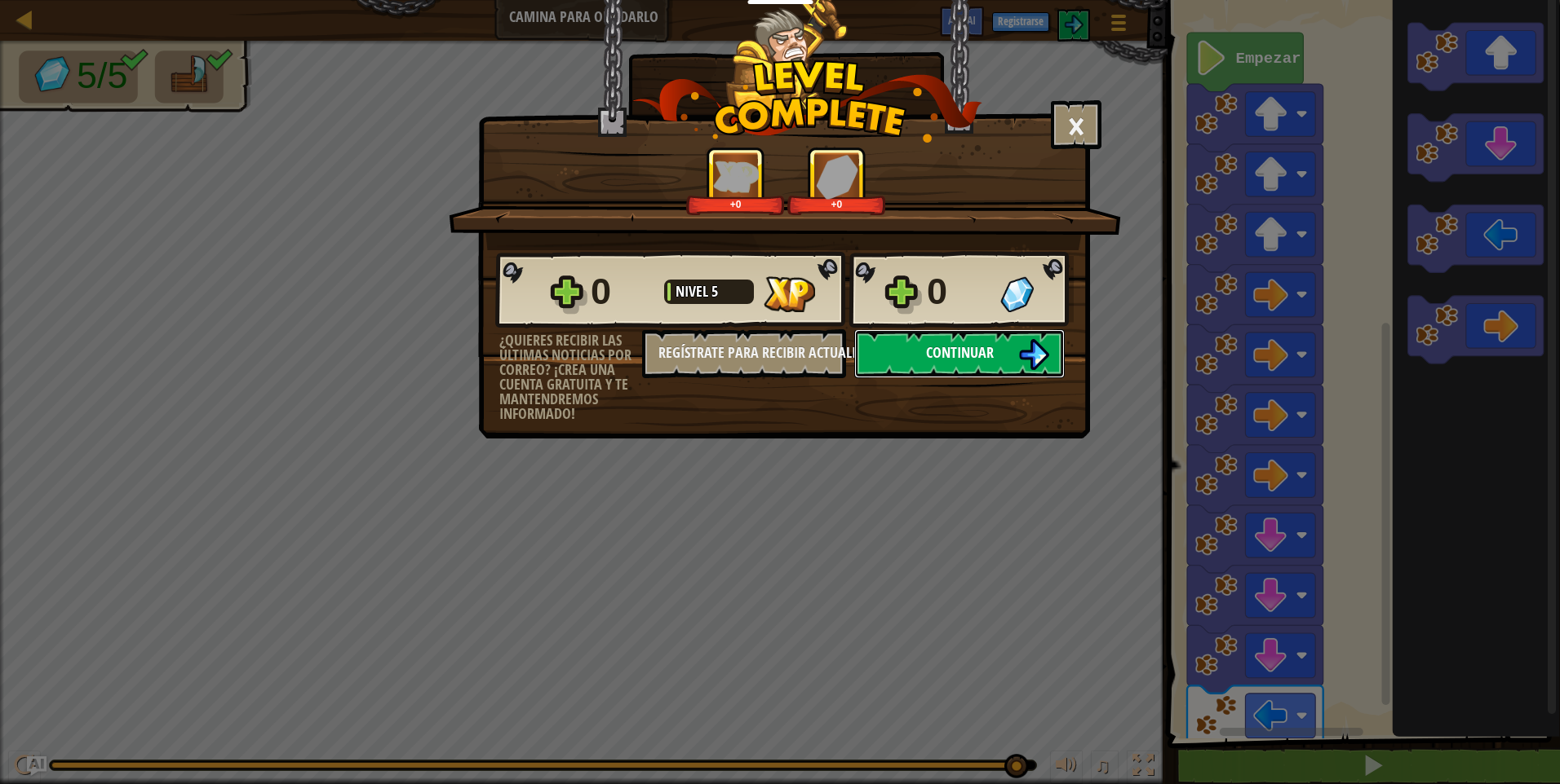
click at [1001, 350] on button "Continuar" at bounding box center [959, 353] width 211 height 49
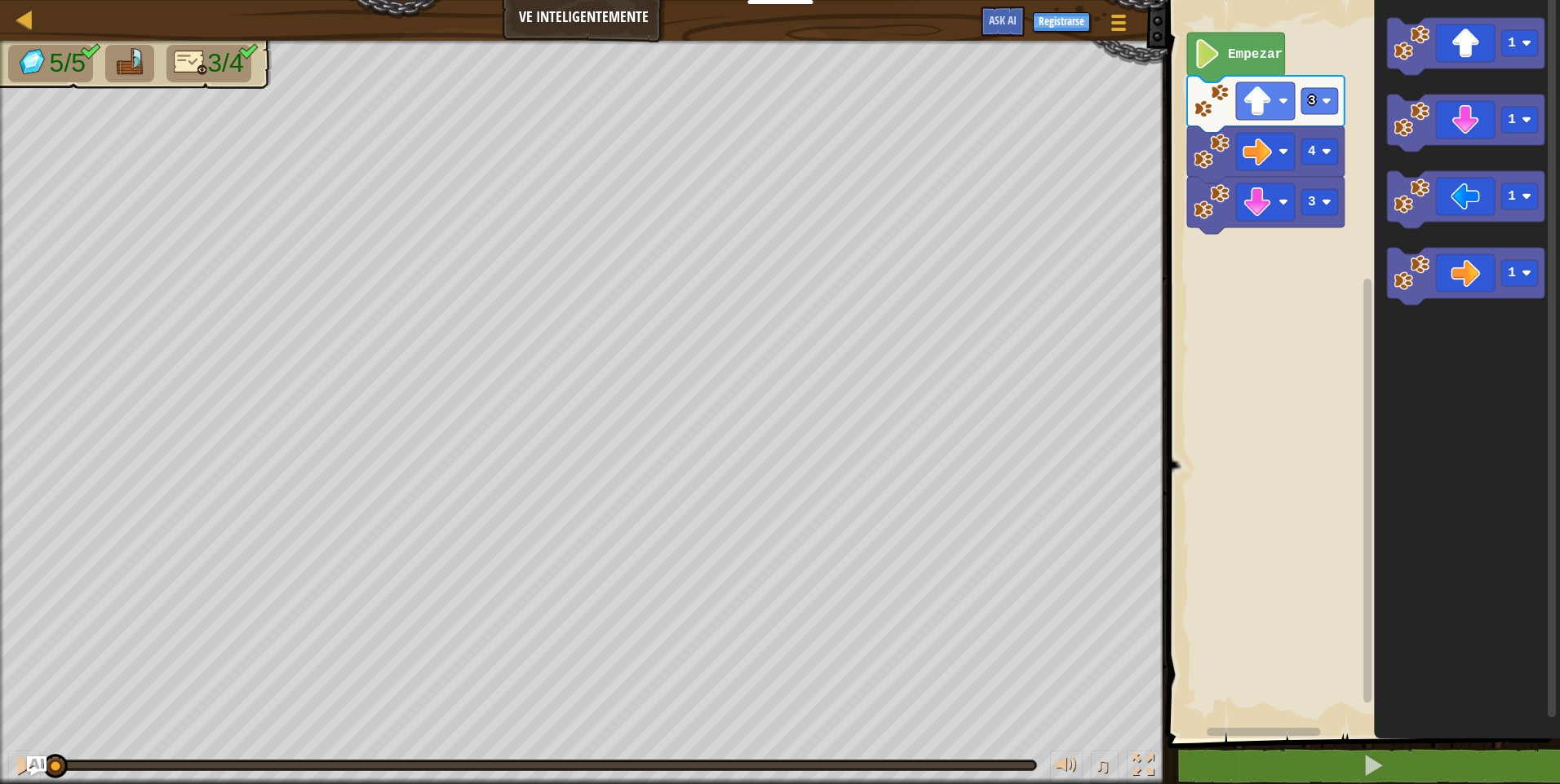
click at [1460, 234] on icon "1 1 1 1" at bounding box center [1467, 365] width 186 height 746
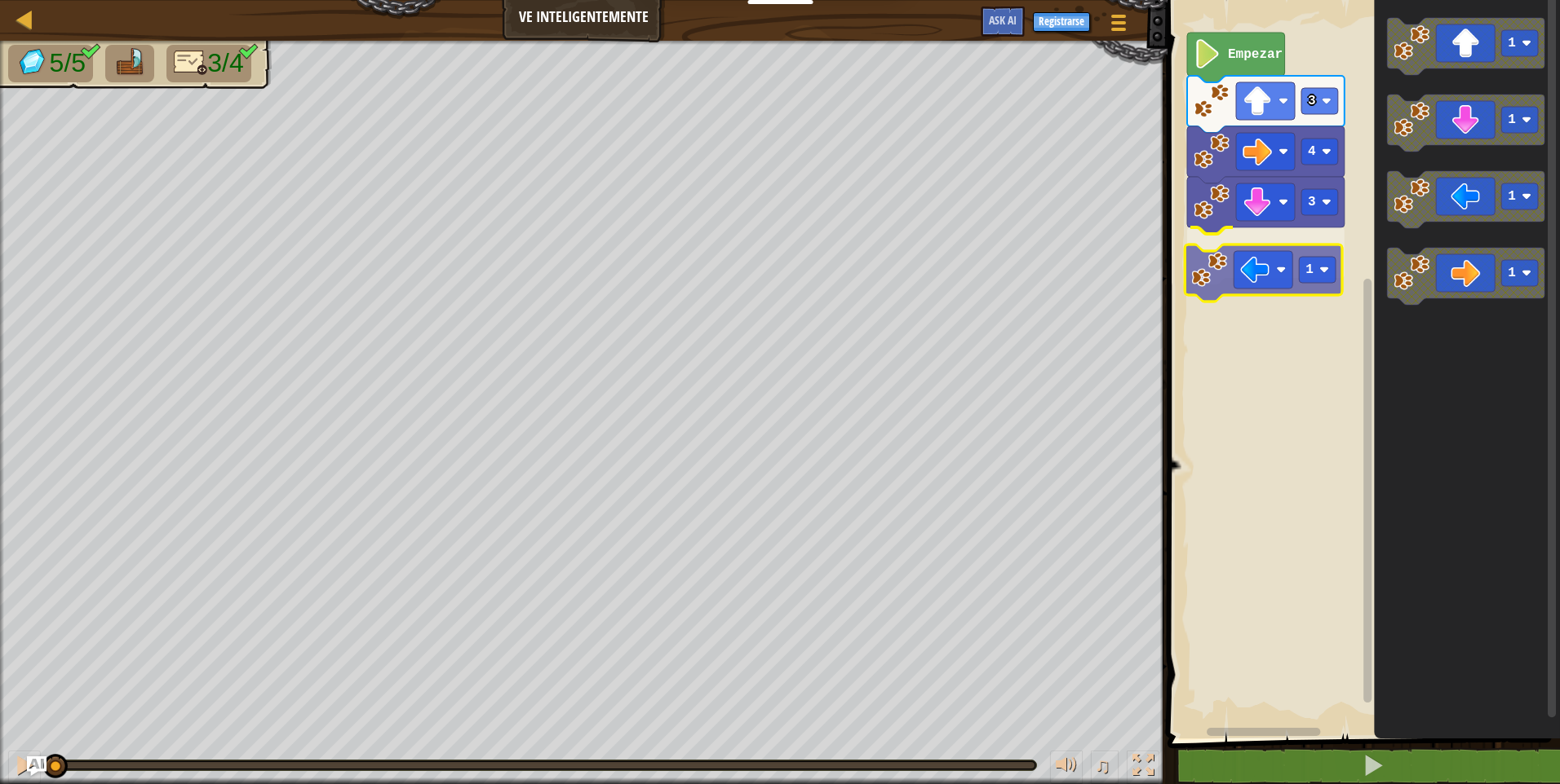
click at [1254, 266] on div "3 1 4 3 Empezar 1 1 1 1 1" at bounding box center [1361, 365] width 397 height 746
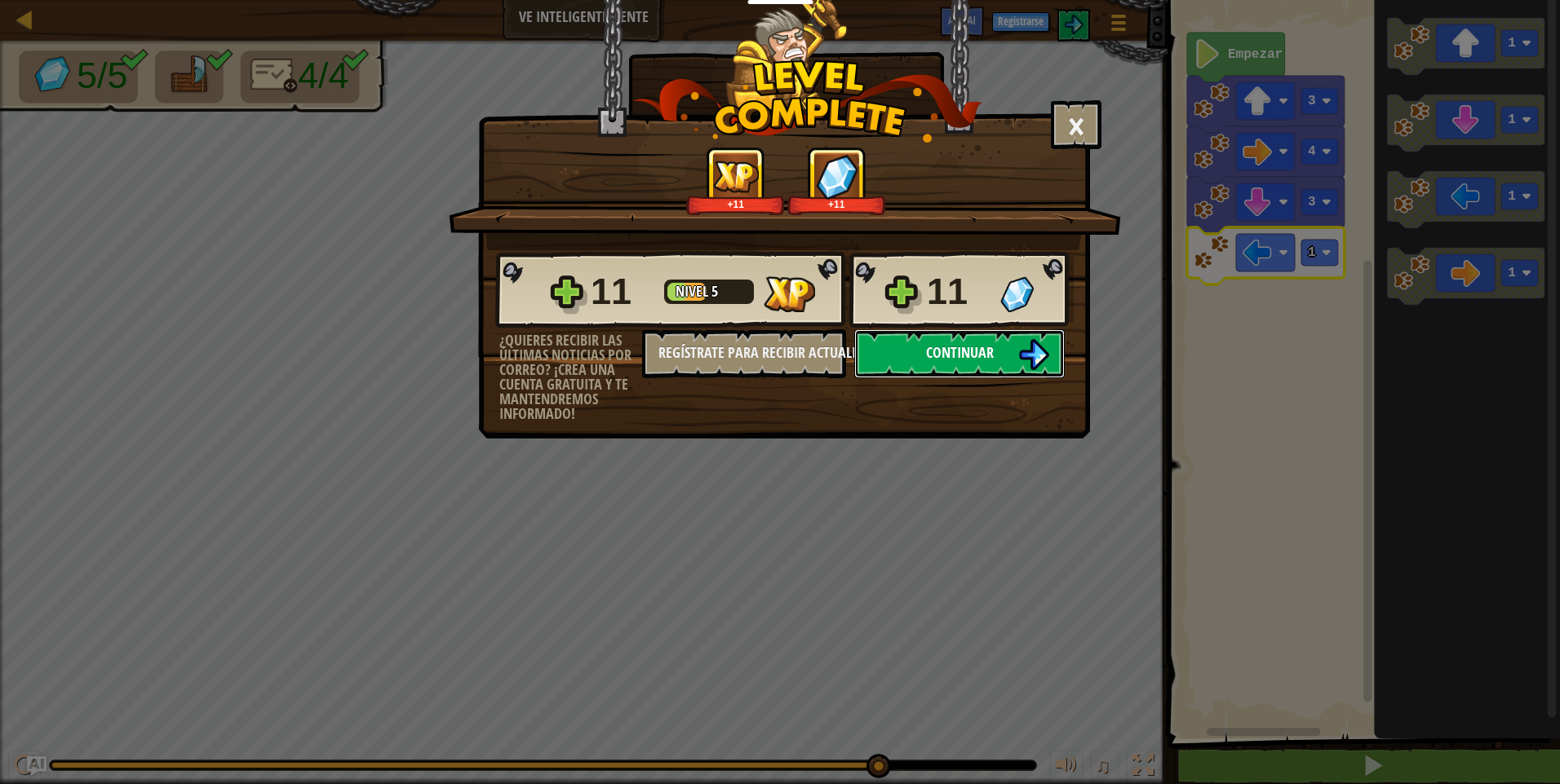
click at [979, 358] on span "Continuar" at bounding box center [960, 352] width 67 height 21
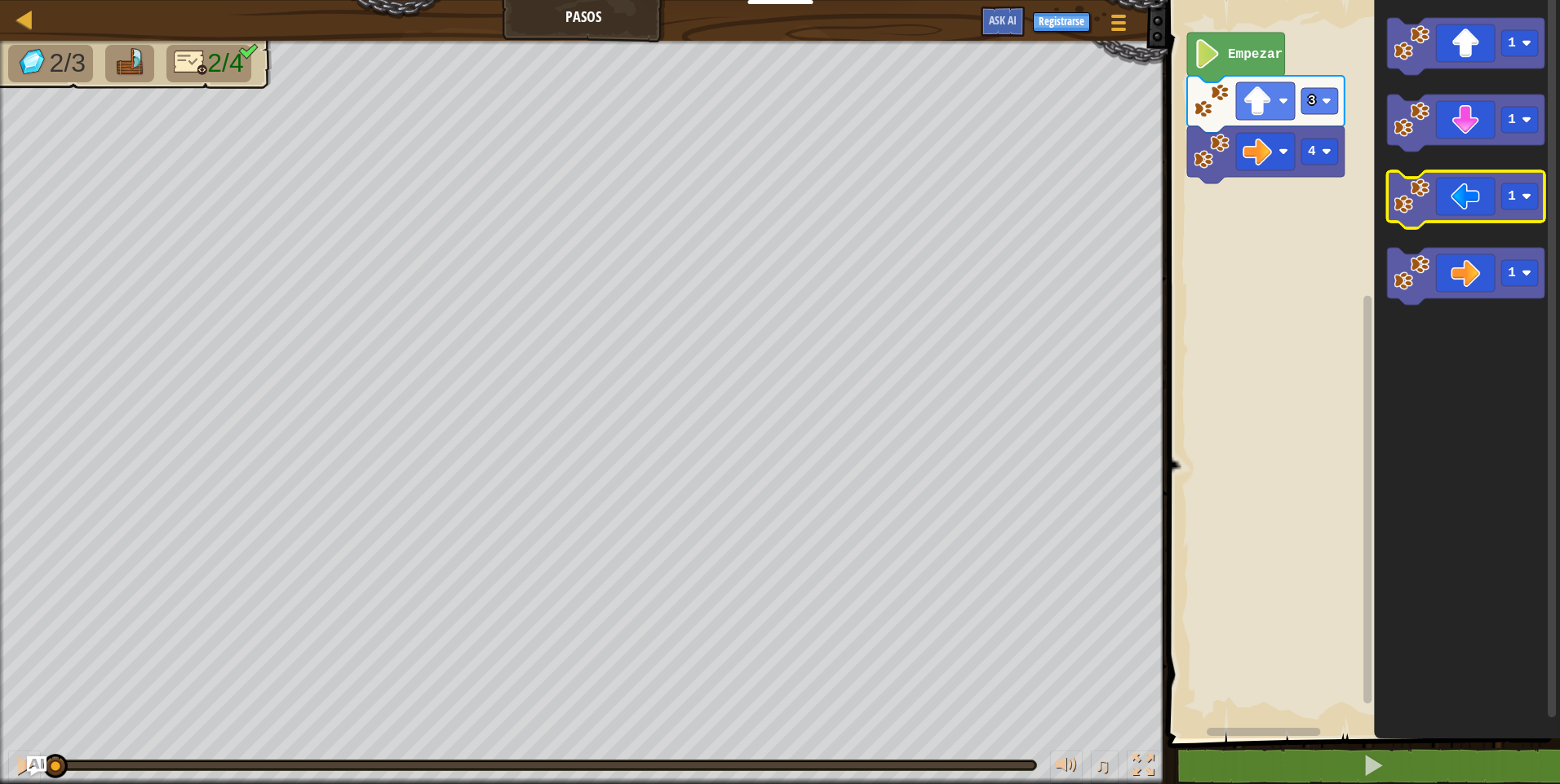
click at [1401, 188] on g "1 1 1 1" at bounding box center [1465, 161] width 157 height 287
click at [1406, 148] on icon "Espacio de trabajo de Blockly" at bounding box center [1465, 124] width 157 height 57
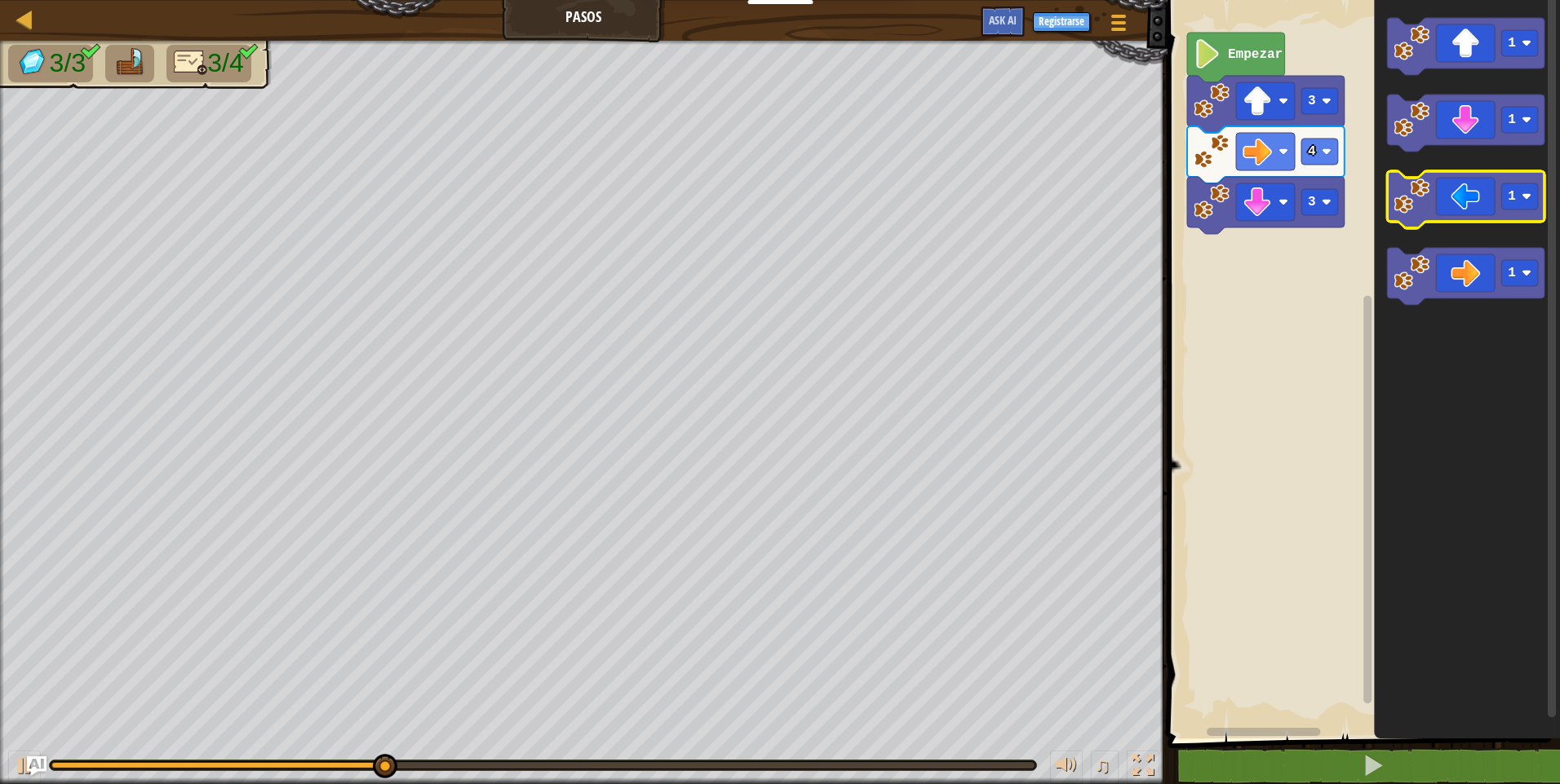
click at [1515, 211] on icon "Espacio de trabajo de Blockly" at bounding box center [1465, 200] width 157 height 57
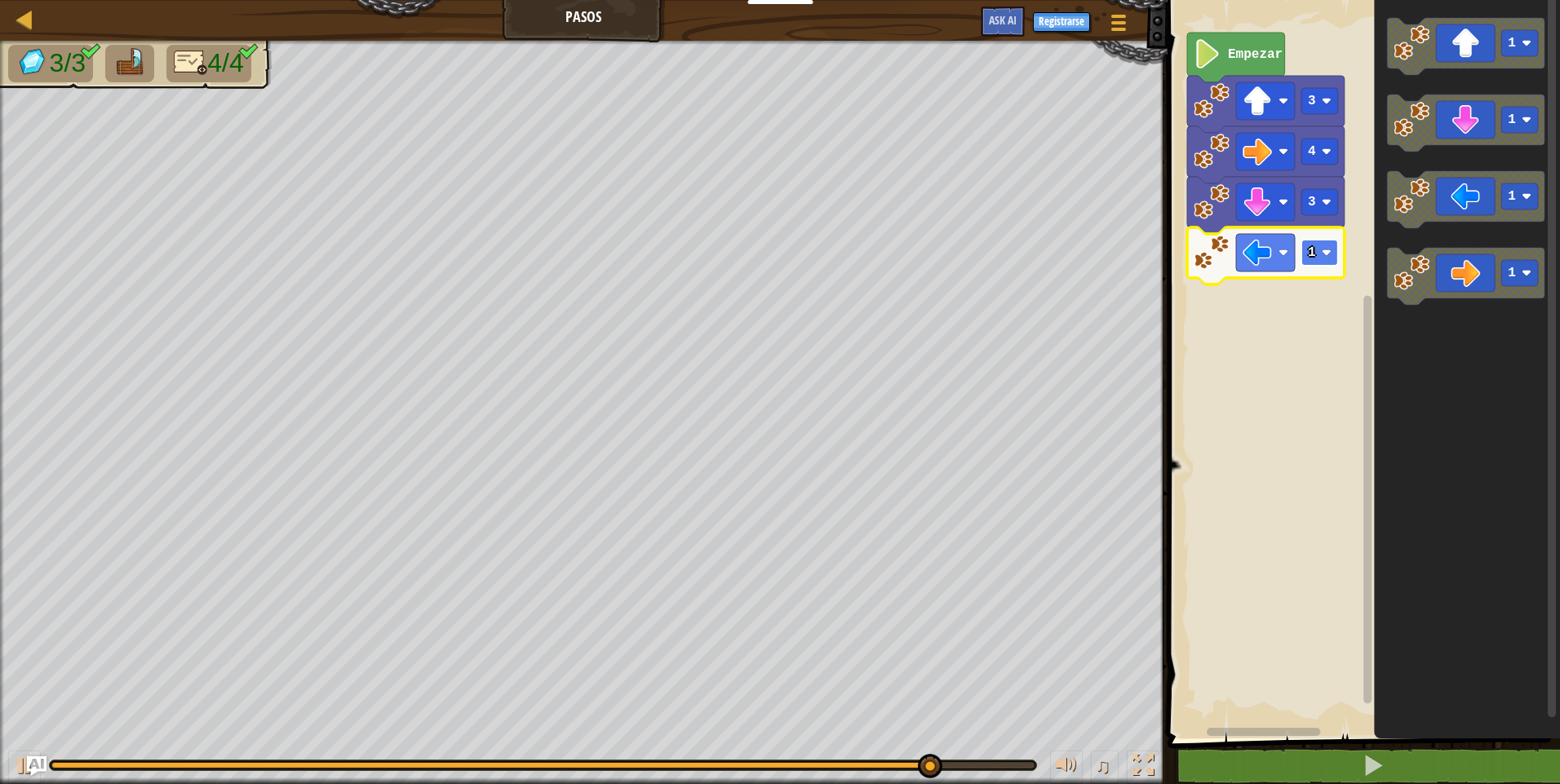
click at [1331, 258] on rect "Espacio de trabajo de Blockly" at bounding box center [1319, 252] width 37 height 26
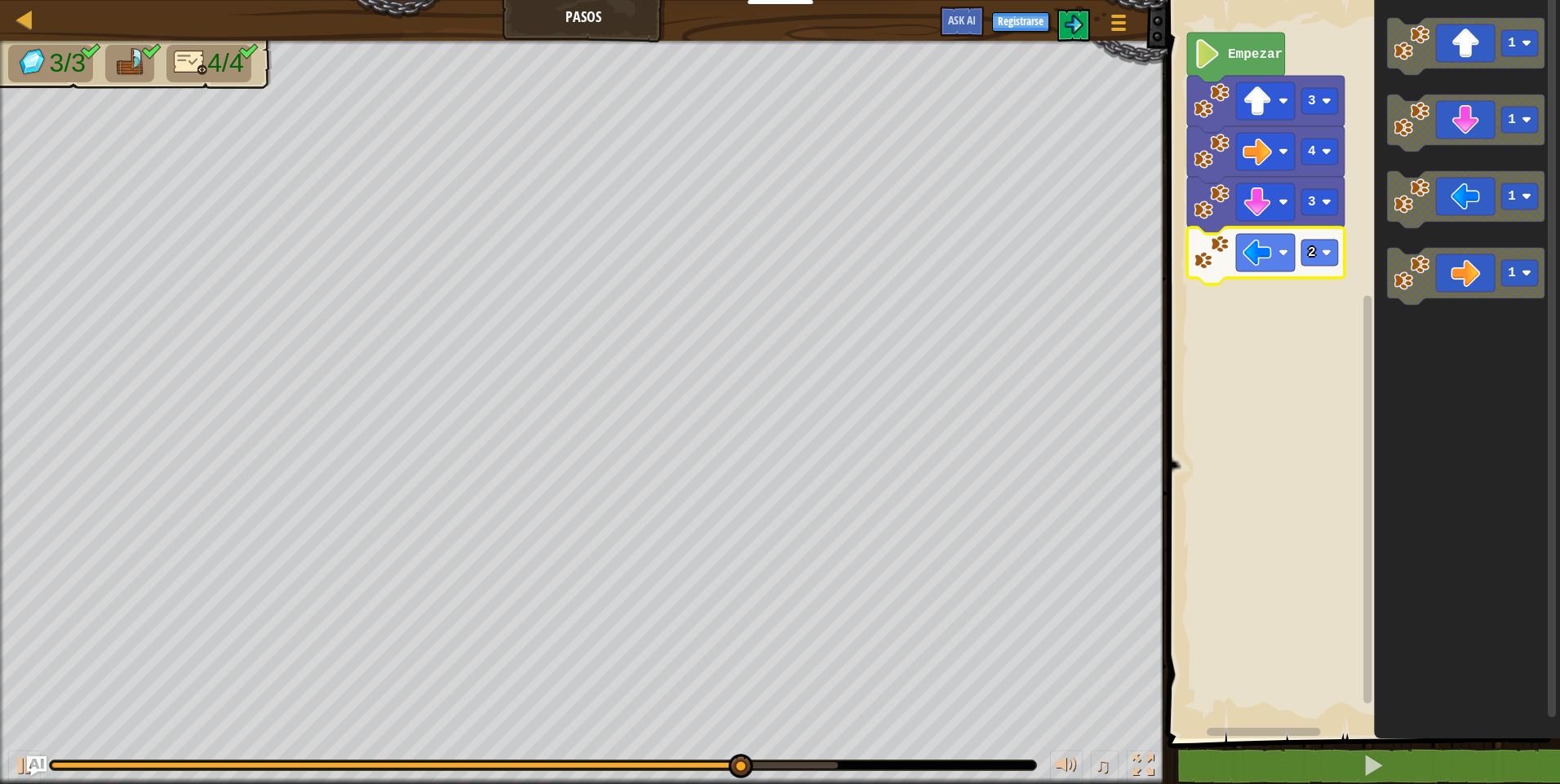
click at [1289, 346] on rect "Espacio de trabajo de Blockly" at bounding box center [1361, 365] width 397 height 746
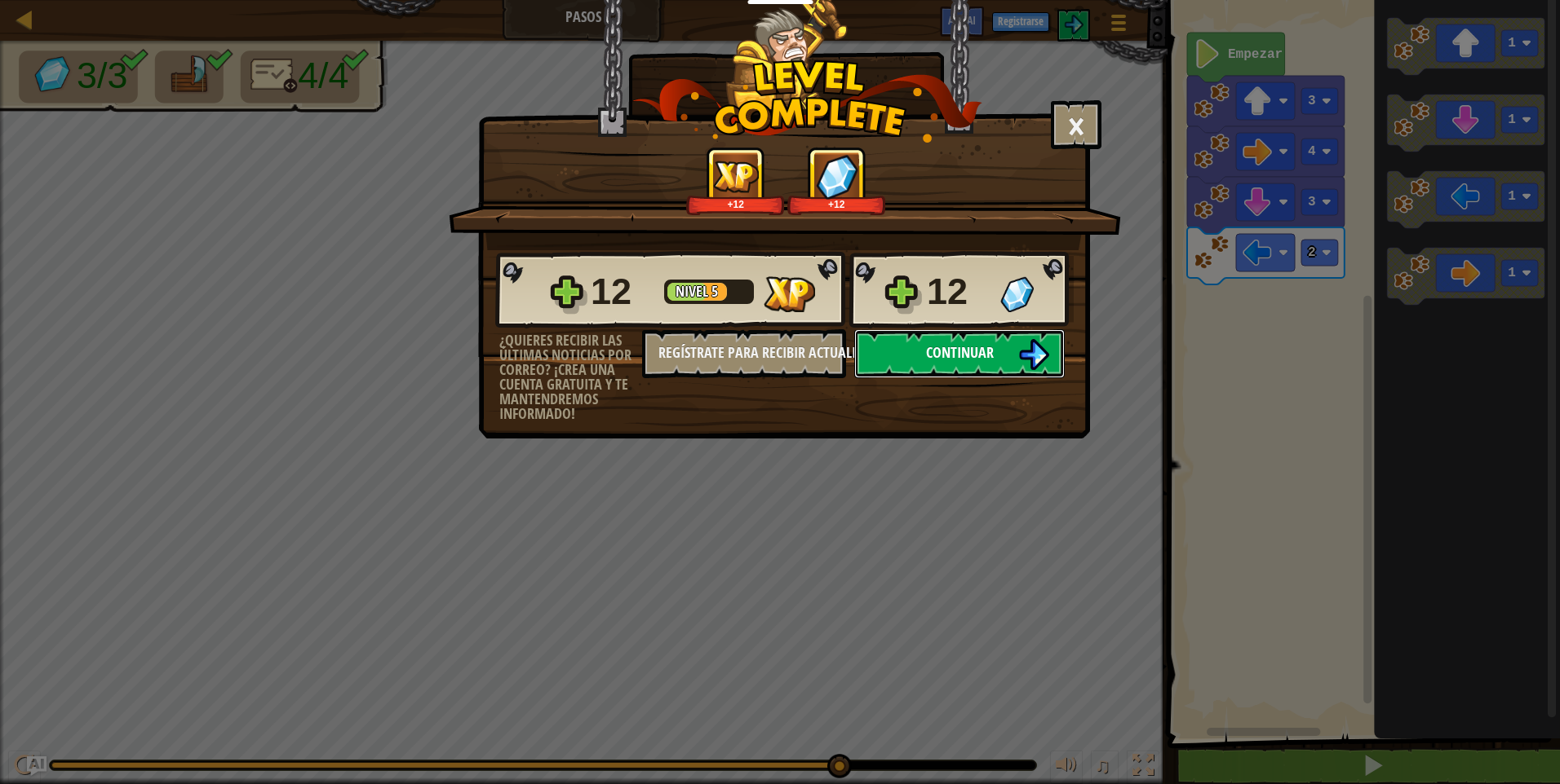
click at [981, 358] on span "Continuar" at bounding box center [960, 352] width 67 height 21
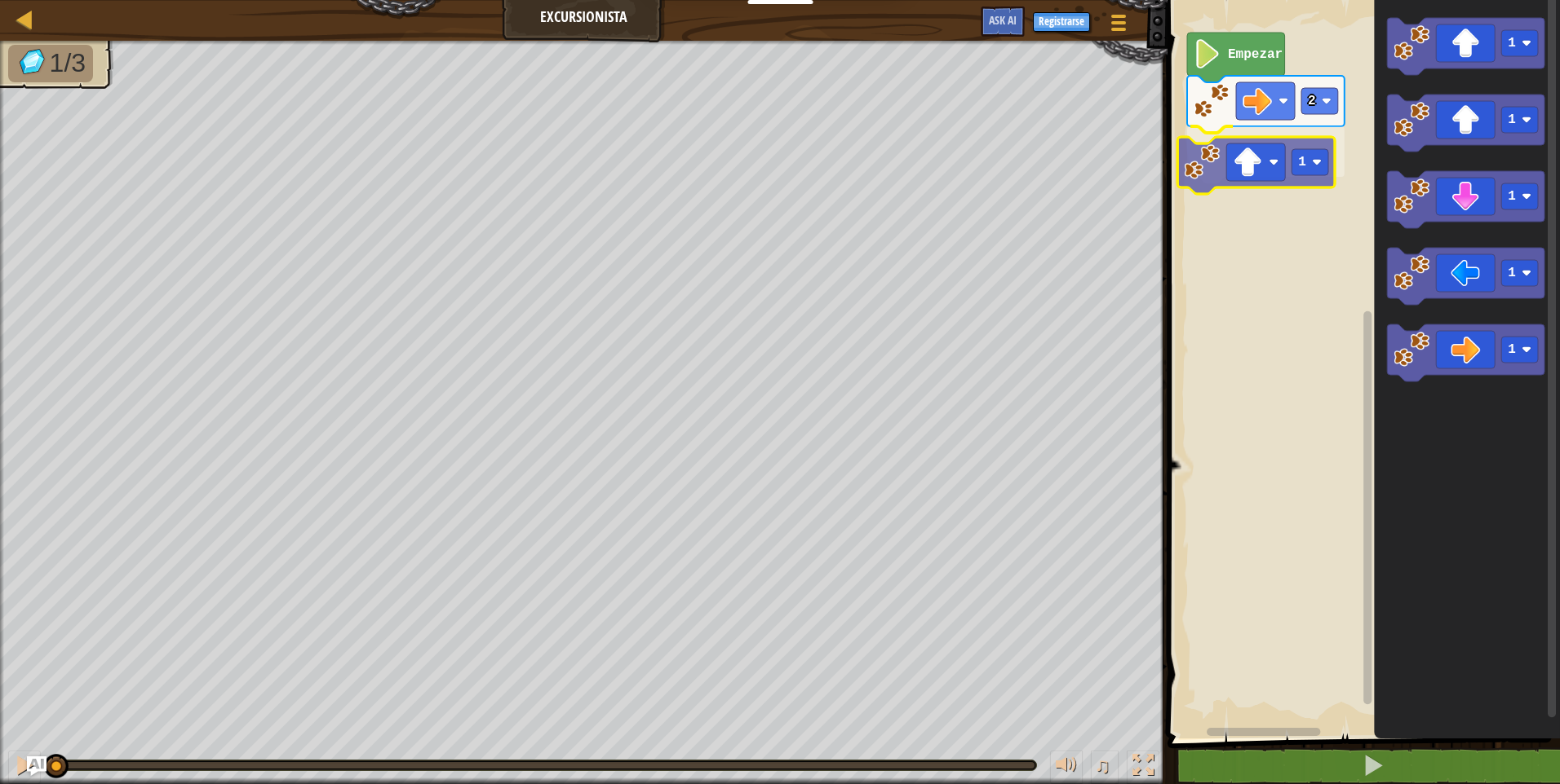
click at [1284, 173] on div "2 1 Empezar 1 1 1 1 1 1" at bounding box center [1361, 365] width 397 height 746
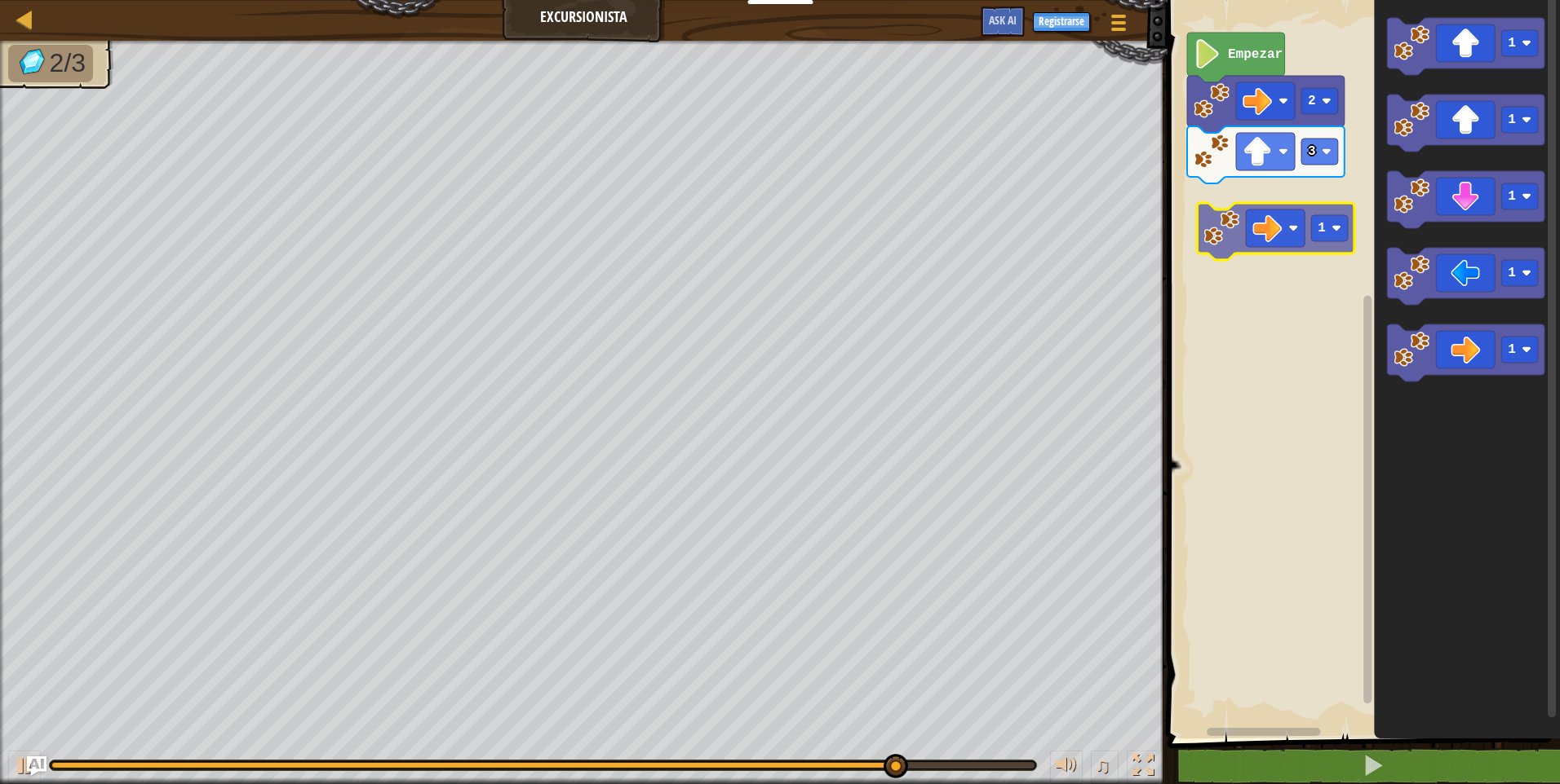
click at [1320, 214] on div "Empezar 2 3 1 1 1 1 1 1" at bounding box center [1361, 365] width 397 height 746
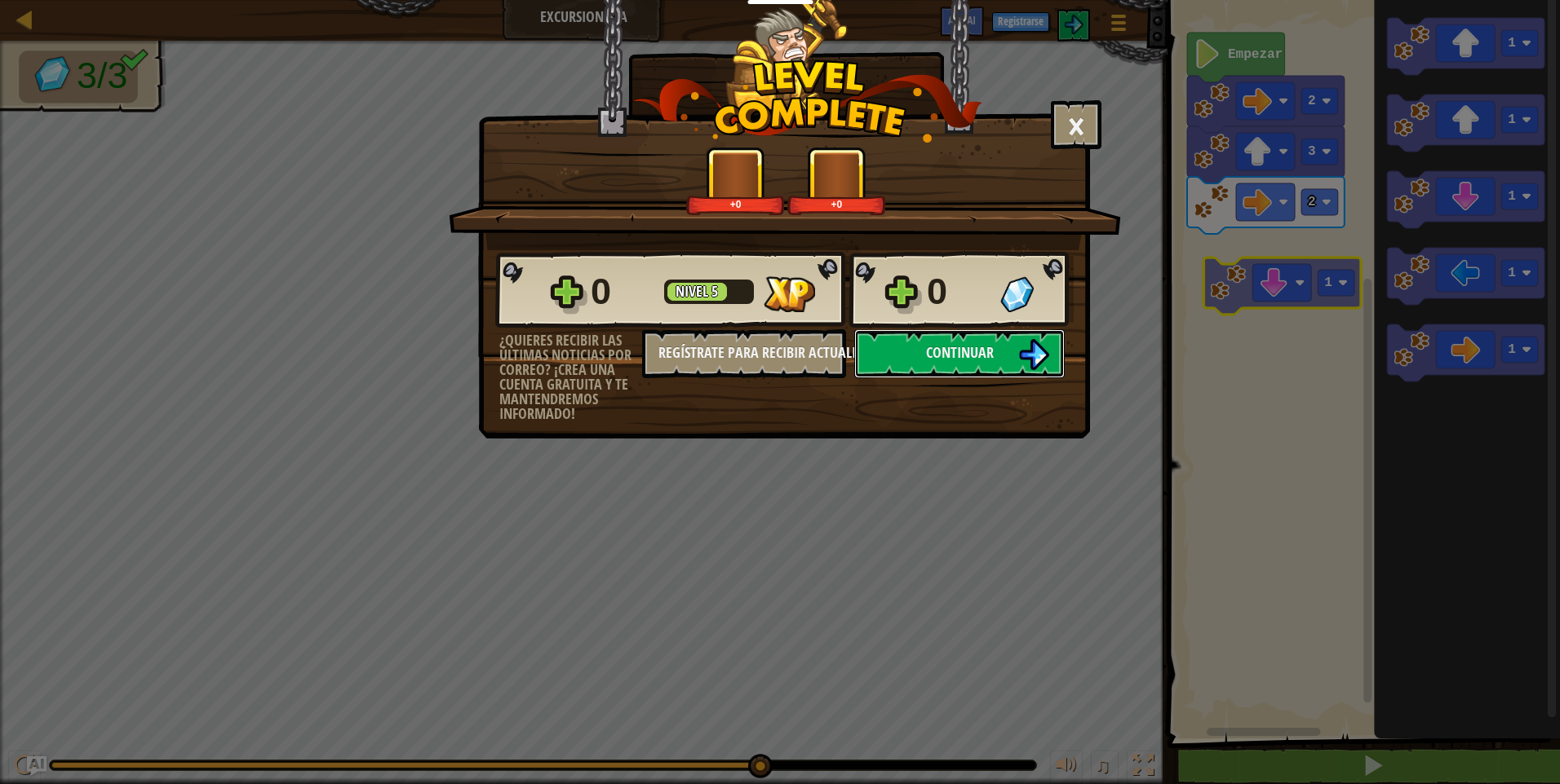
click at [1277, 2] on body "Docentes Crear Cuenta Gratis Soluciones para Escuelas y [GEOGRAPHIC_DATA] previ…" at bounding box center [780, 1] width 1560 height 2
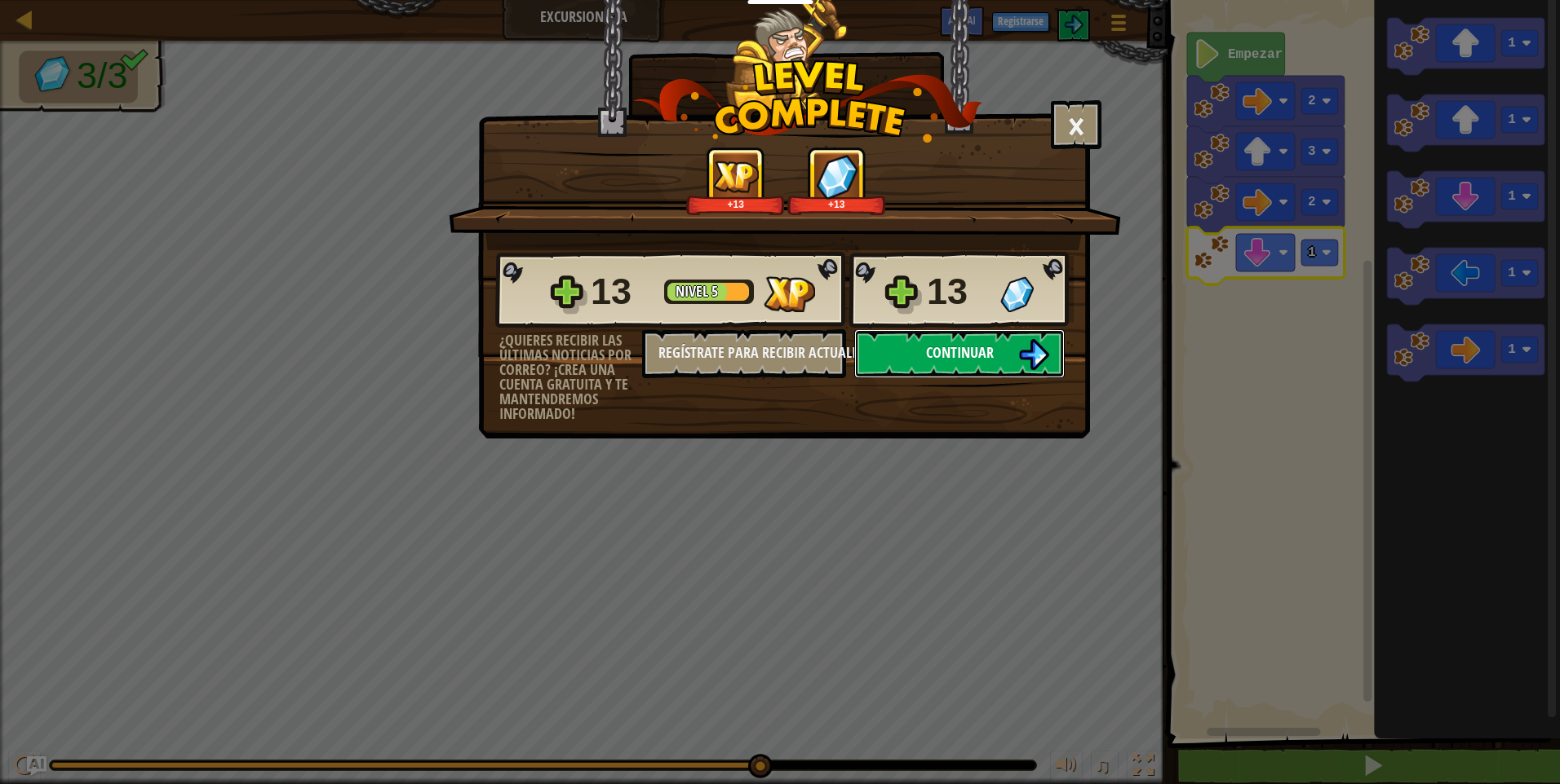
click at [948, 353] on span "Continuar" at bounding box center [960, 352] width 67 height 21
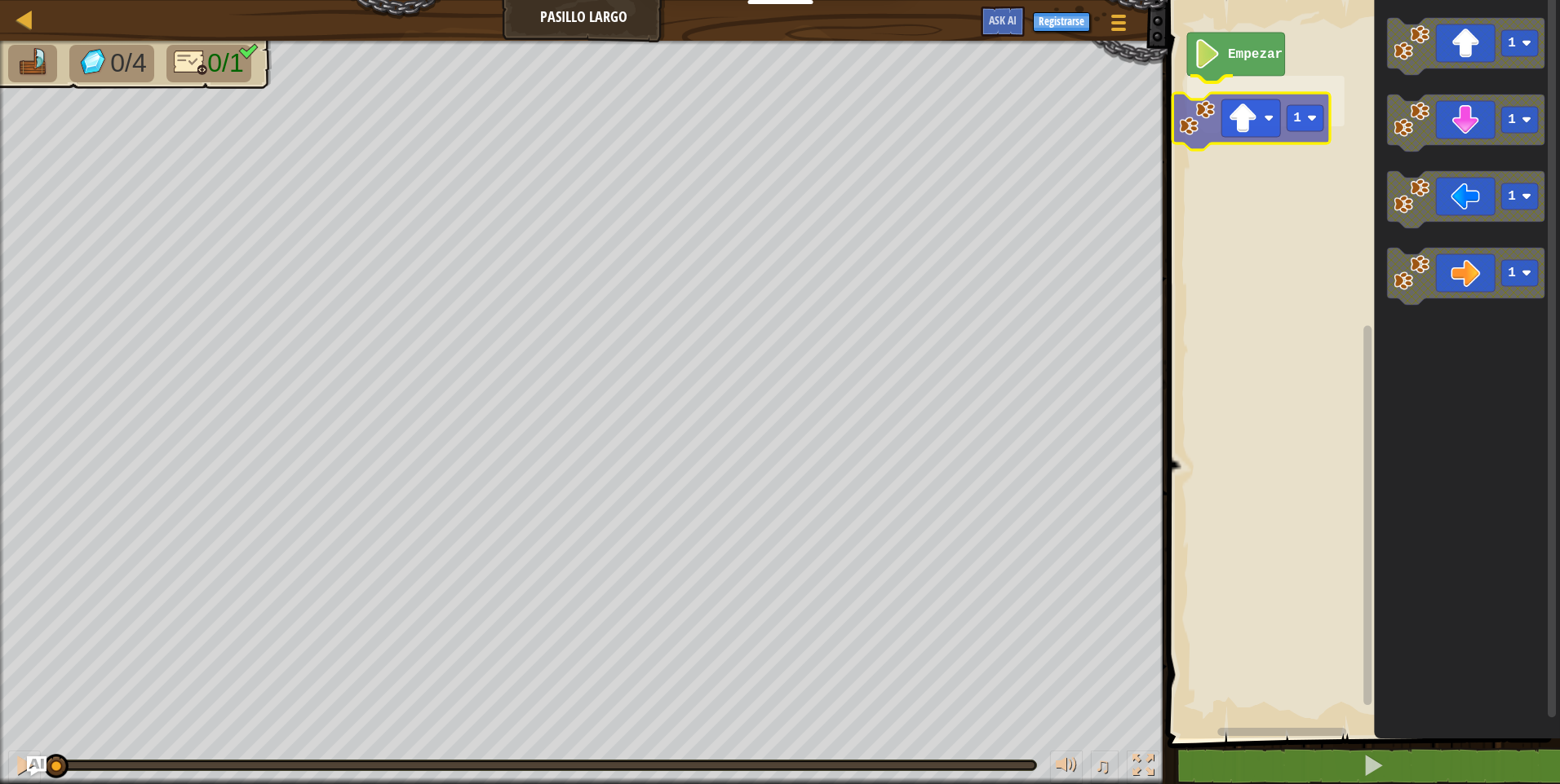
click at [1204, 118] on div "Empezar 1 1 1 1 1 1" at bounding box center [1361, 365] width 397 height 746
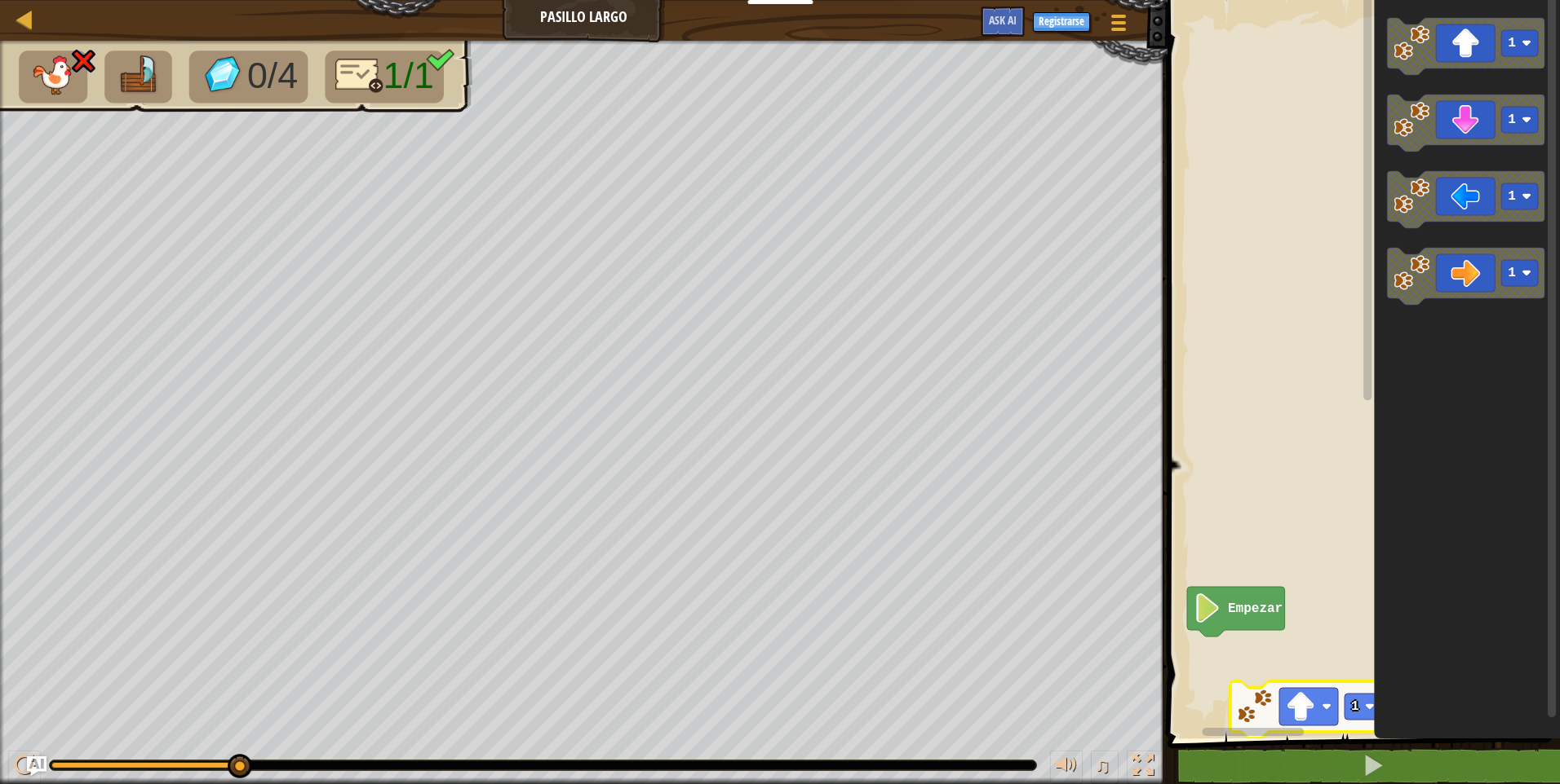
click at [1364, 210] on g "Espacio de trabajo de Blockly" at bounding box center [1367, 359] width 12 height 734
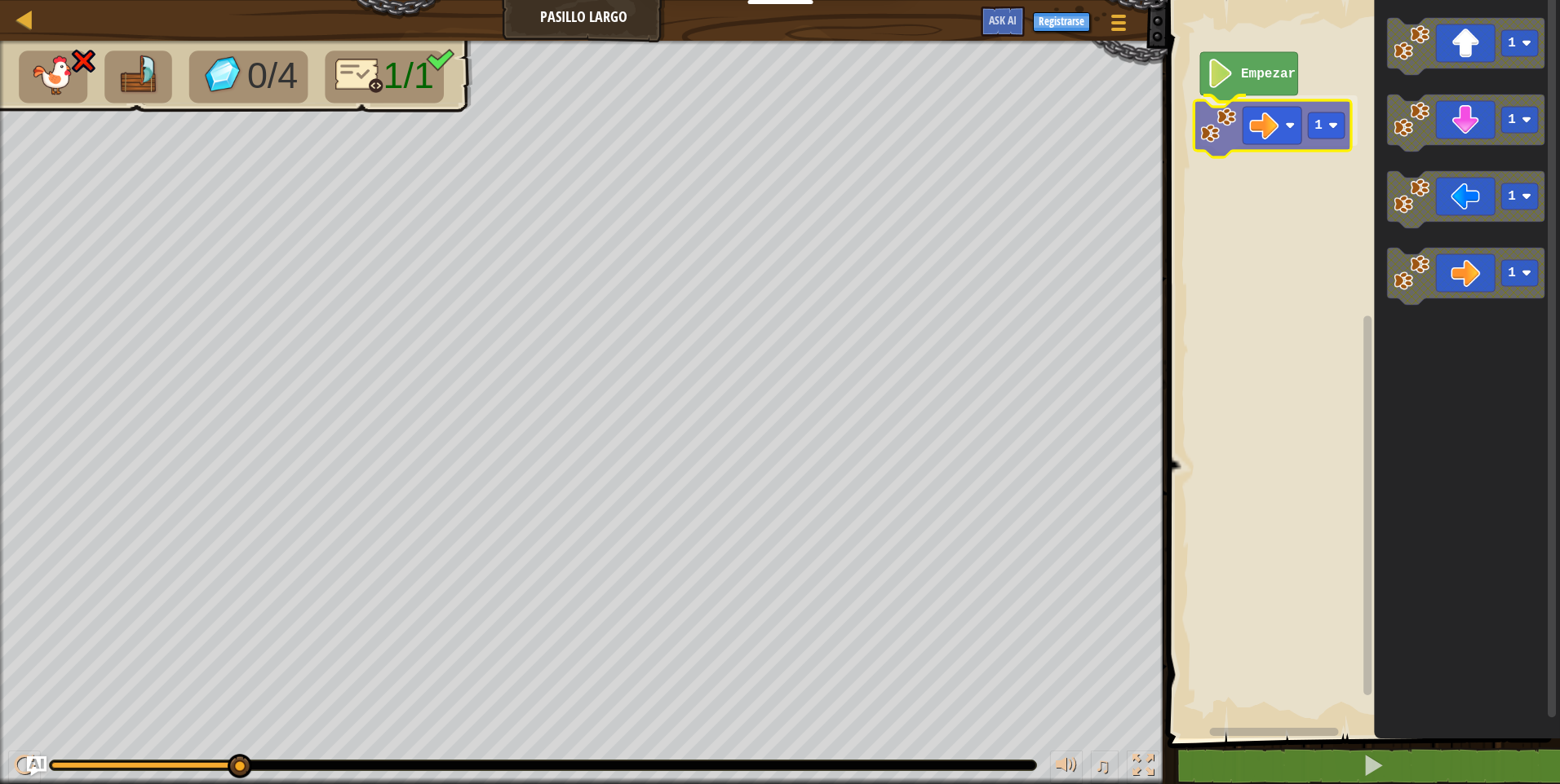
click at [1214, 109] on div "Empezar 1 1 1 1 1 1" at bounding box center [1361, 365] width 397 height 746
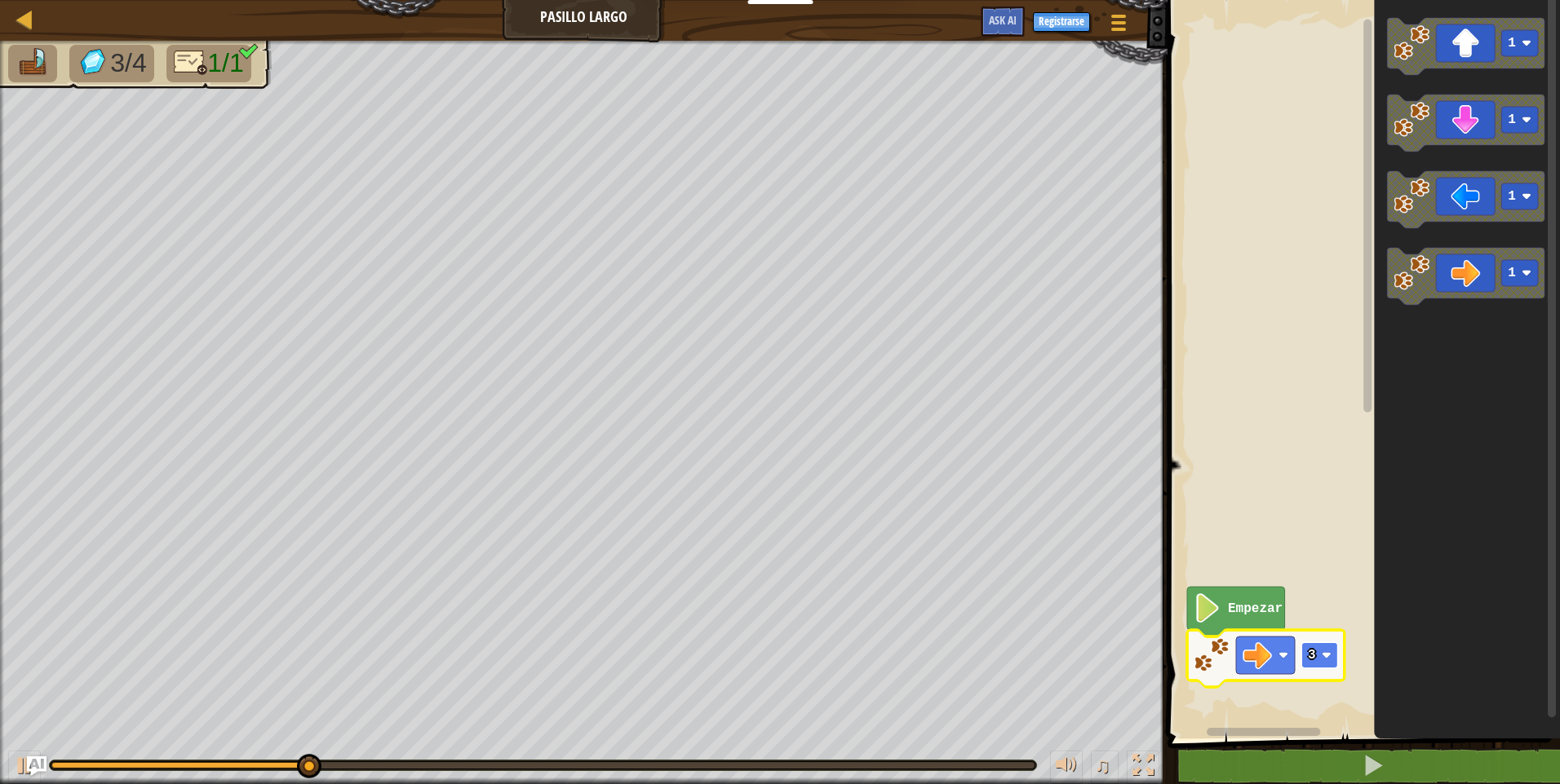
click at [1325, 663] on rect "Espacio de trabajo de Blockly" at bounding box center [1319, 655] width 37 height 26
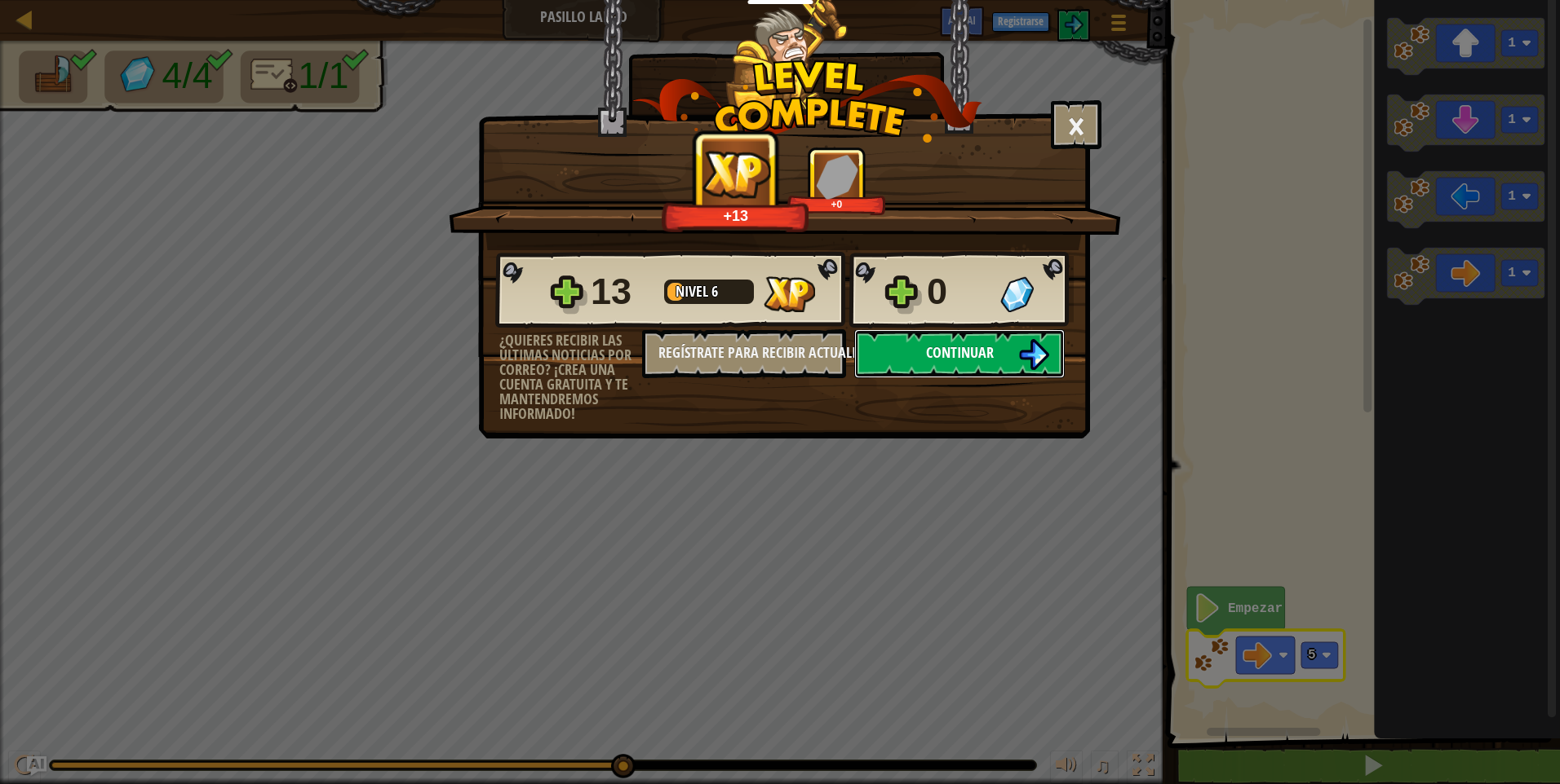
click at [951, 353] on span "Continuar" at bounding box center [960, 352] width 67 height 21
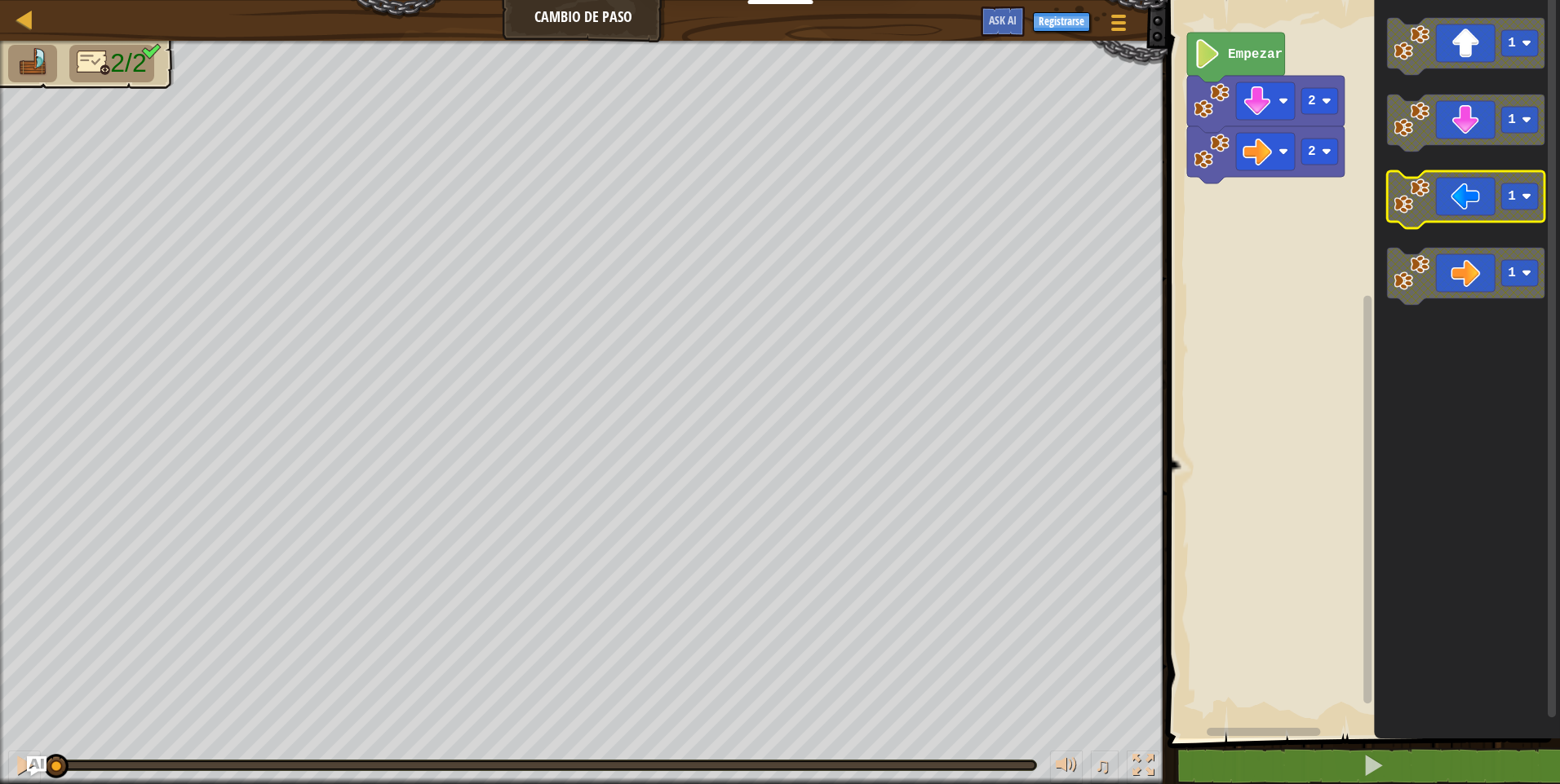
click at [1429, 206] on icon "Espacio de trabajo de Blockly" at bounding box center [1465, 200] width 157 height 57
click at [1446, 256] on icon "Espacio de trabajo de Blockly" at bounding box center [1465, 276] width 157 height 57
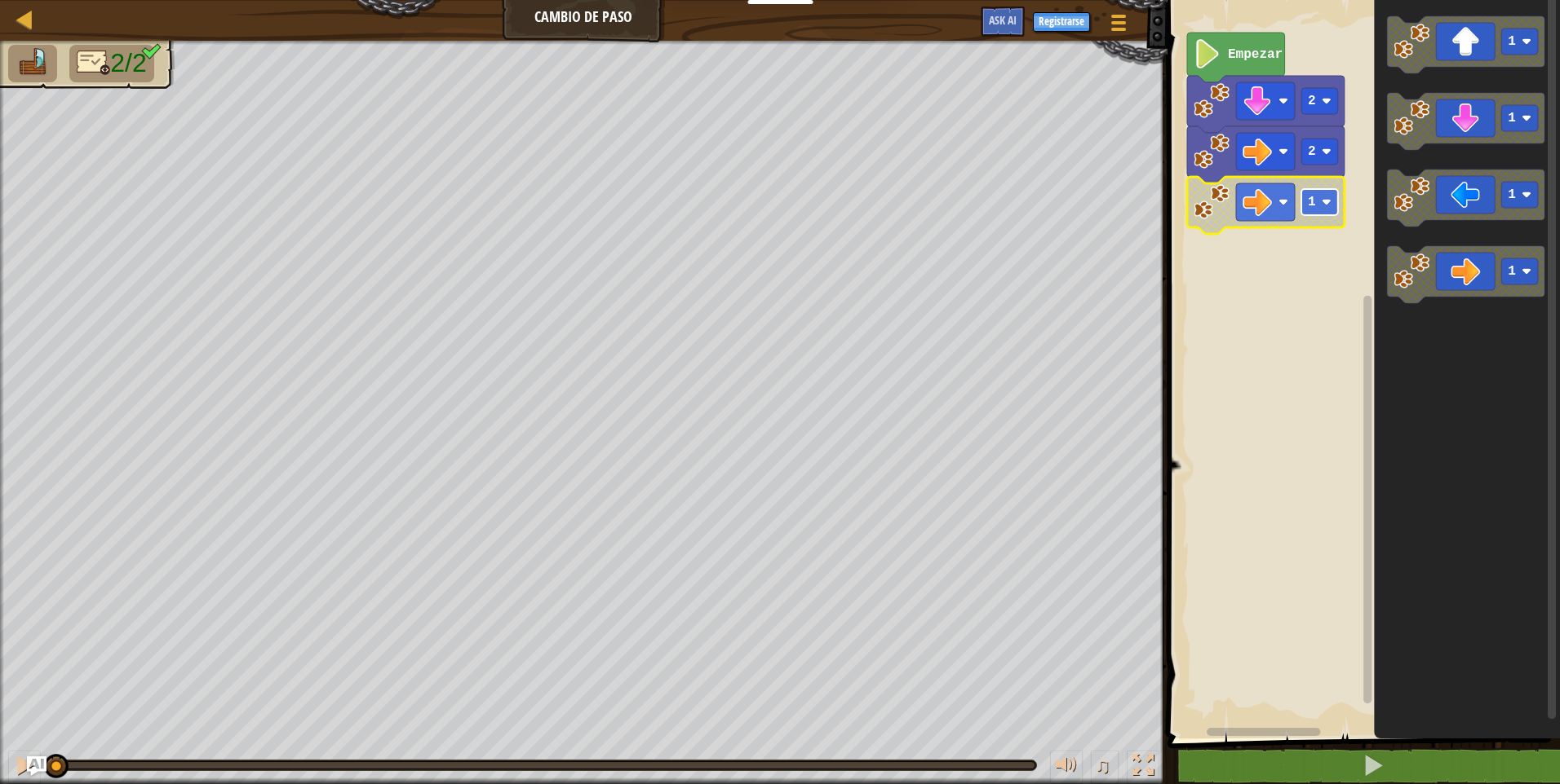
click at [1331, 197] on rect "Espacio de trabajo de Blockly" at bounding box center [1319, 202] width 37 height 26
click at [1246, 58] on text "Empezar" at bounding box center [1255, 54] width 54 height 15
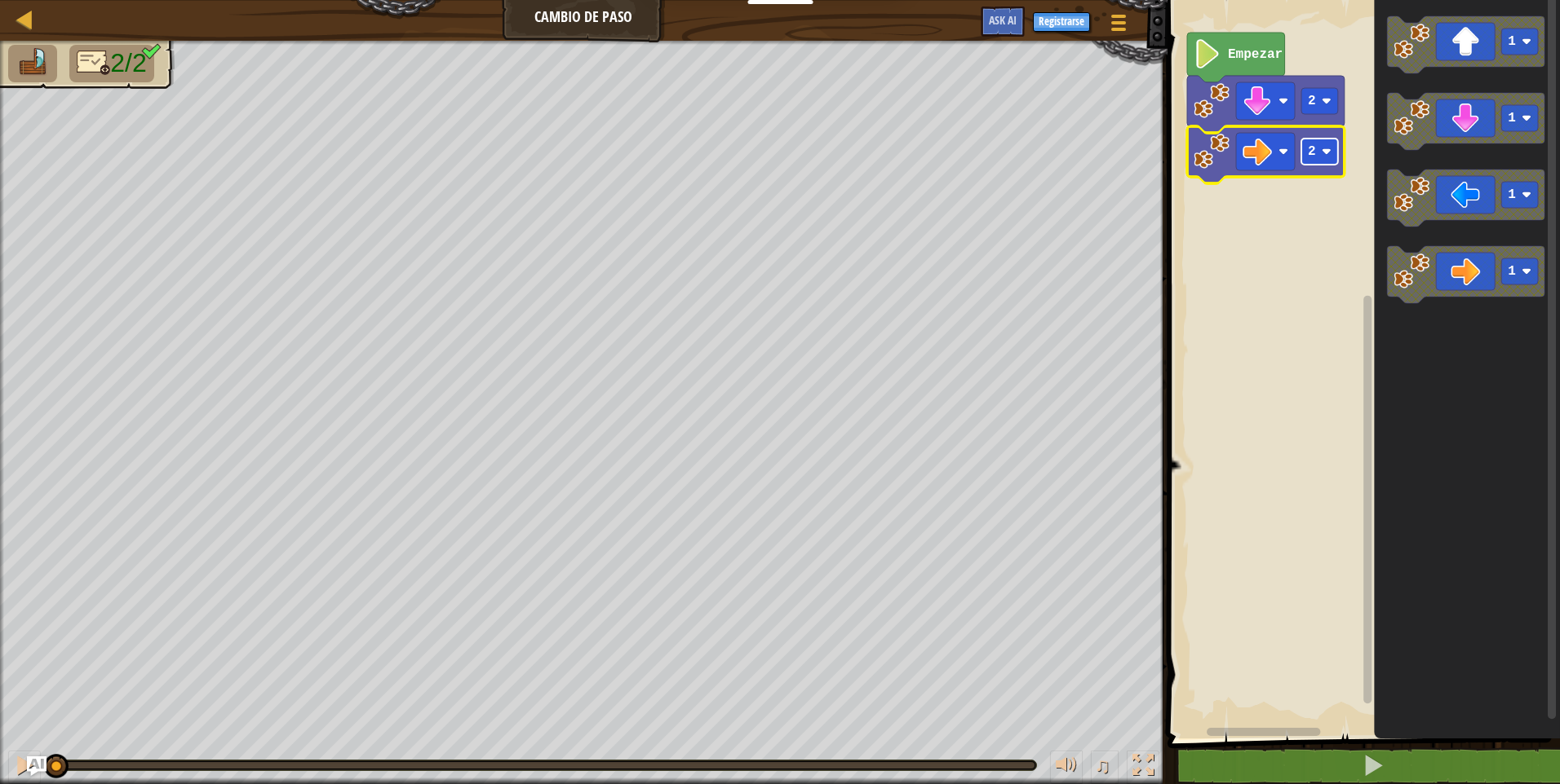
click at [1330, 149] on image "Espacio de trabajo de Blockly" at bounding box center [1326, 151] width 10 height 10
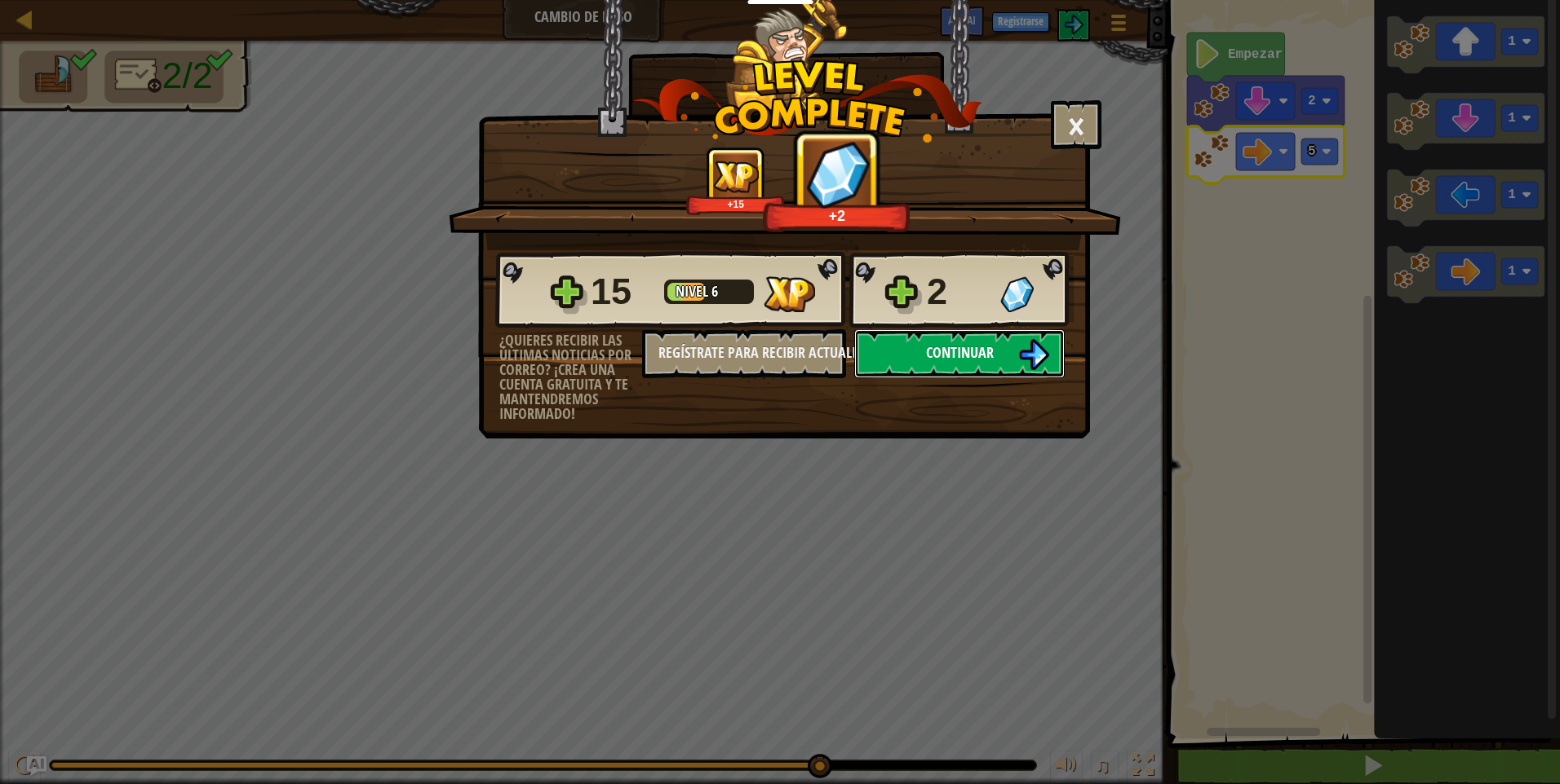
click at [1022, 361] on img at bounding box center [1033, 354] width 31 height 31
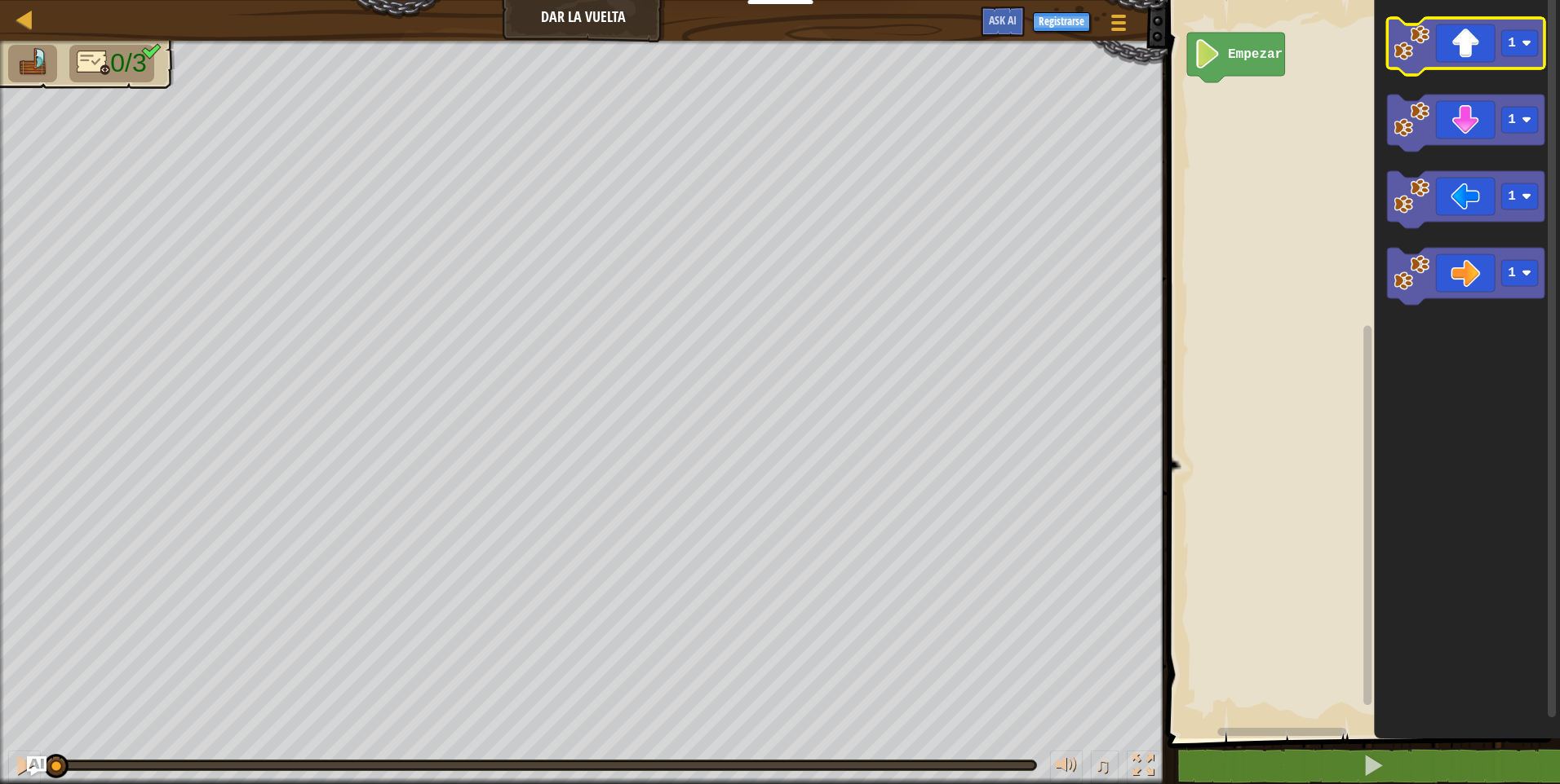
click at [1492, 64] on icon "Espacio de trabajo de Blockly" at bounding box center [1465, 47] width 157 height 57
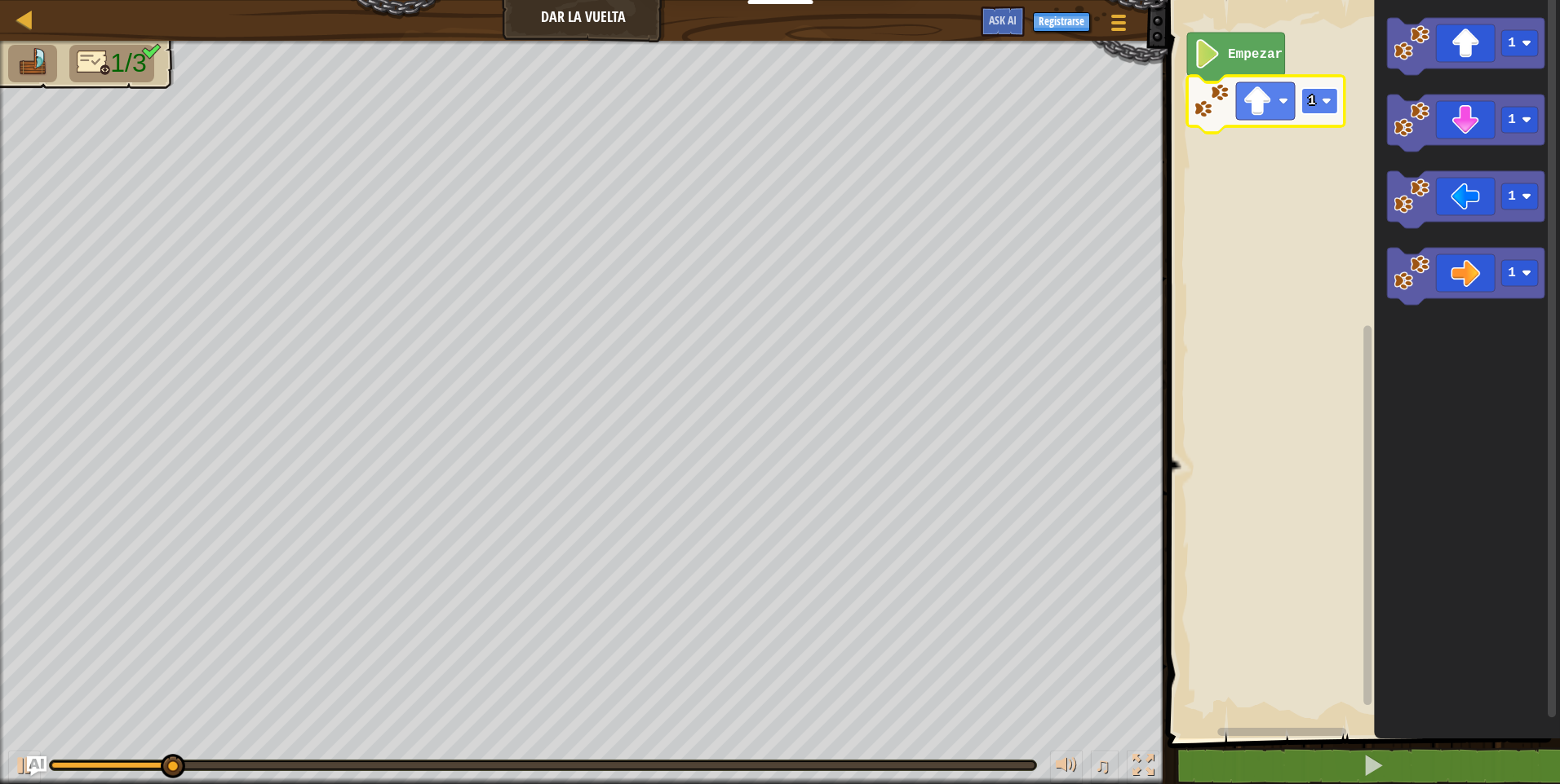
click at [1325, 100] on image "Espacio de trabajo de Blockly" at bounding box center [1326, 101] width 10 height 10
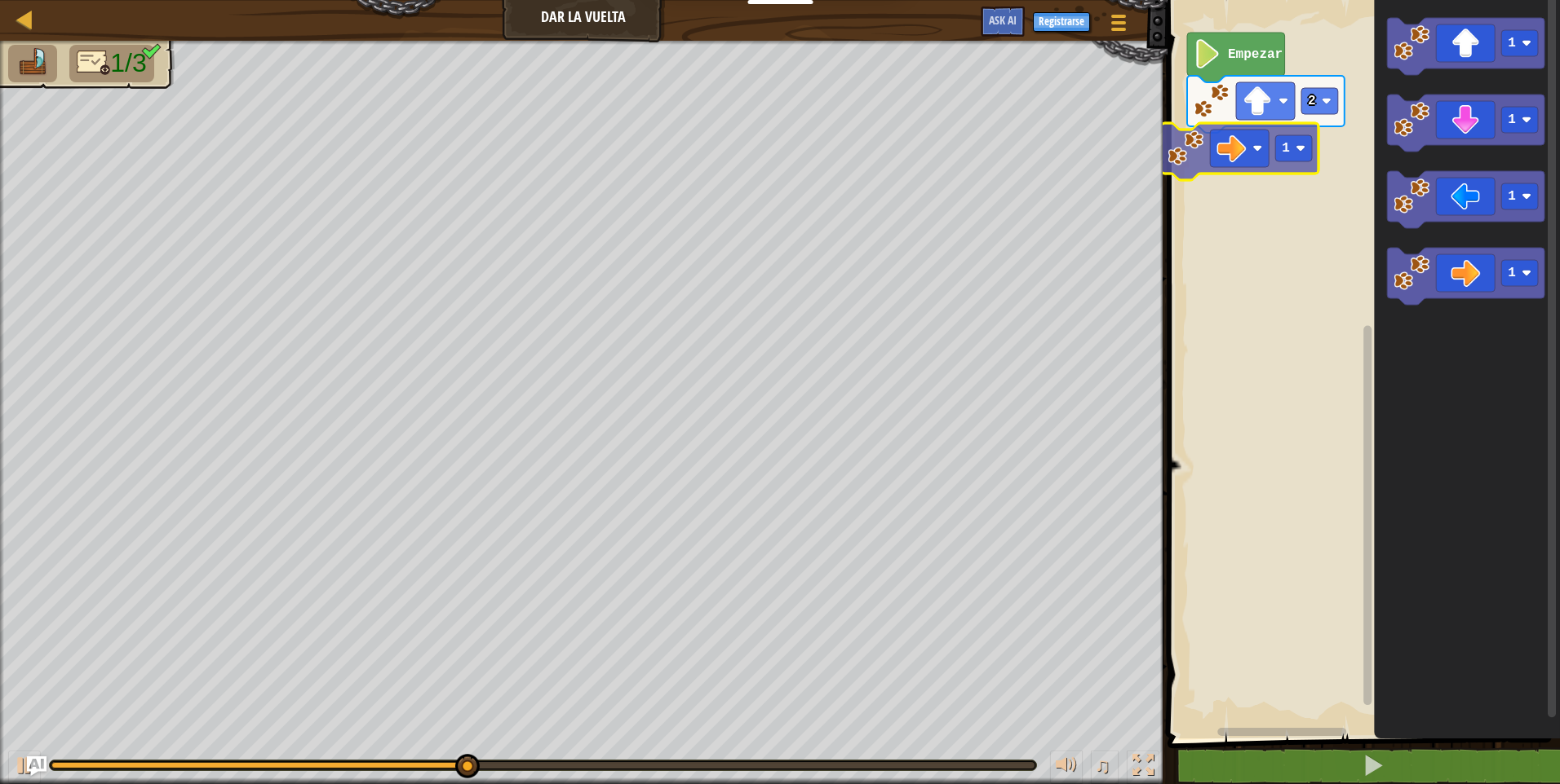
click at [1268, 149] on div "Empezar 2 1 1 1 1 1" at bounding box center [1361, 365] width 397 height 746
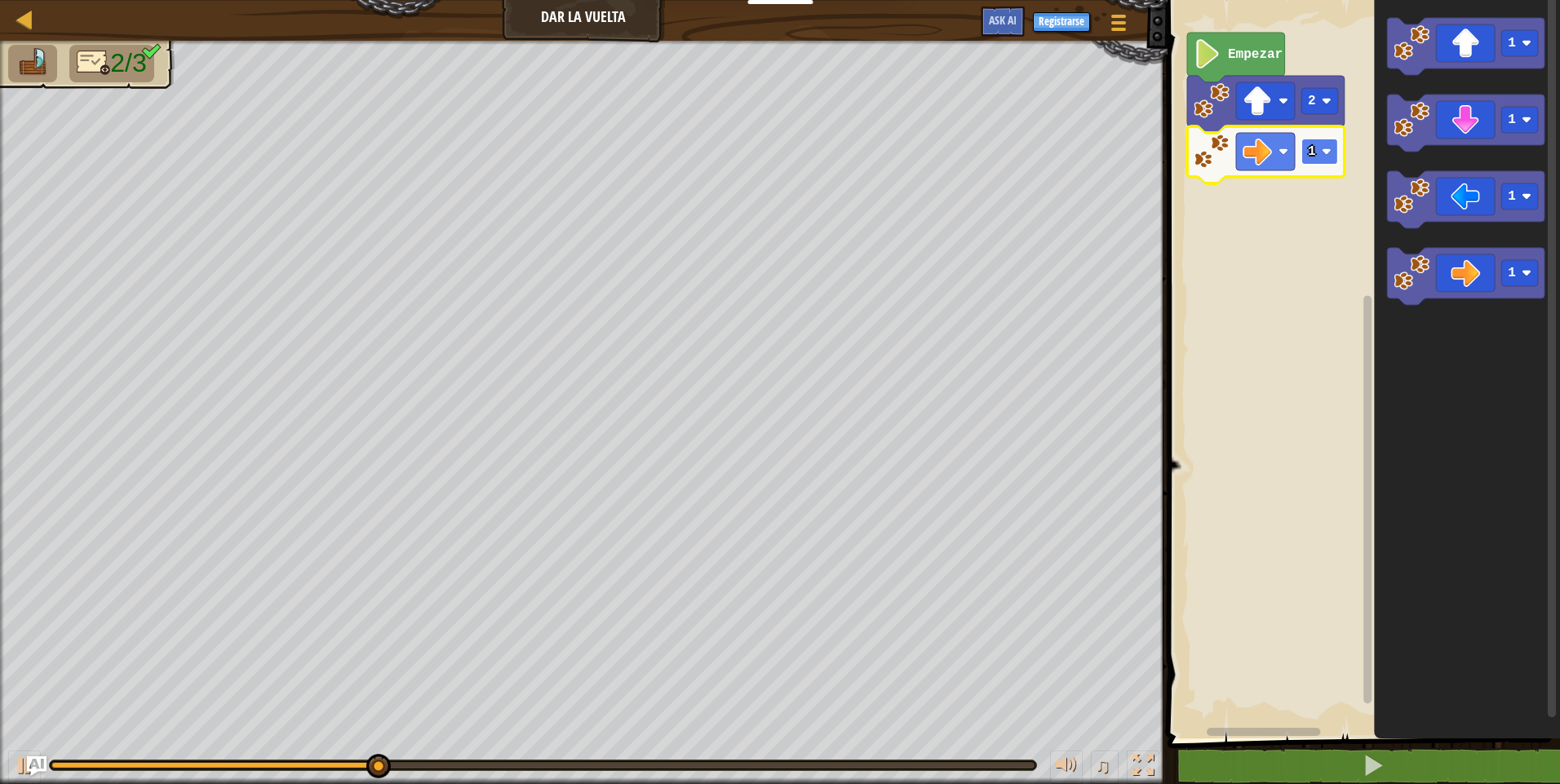
click at [1332, 147] on rect "Espacio de trabajo de Blockly" at bounding box center [1319, 151] width 37 height 26
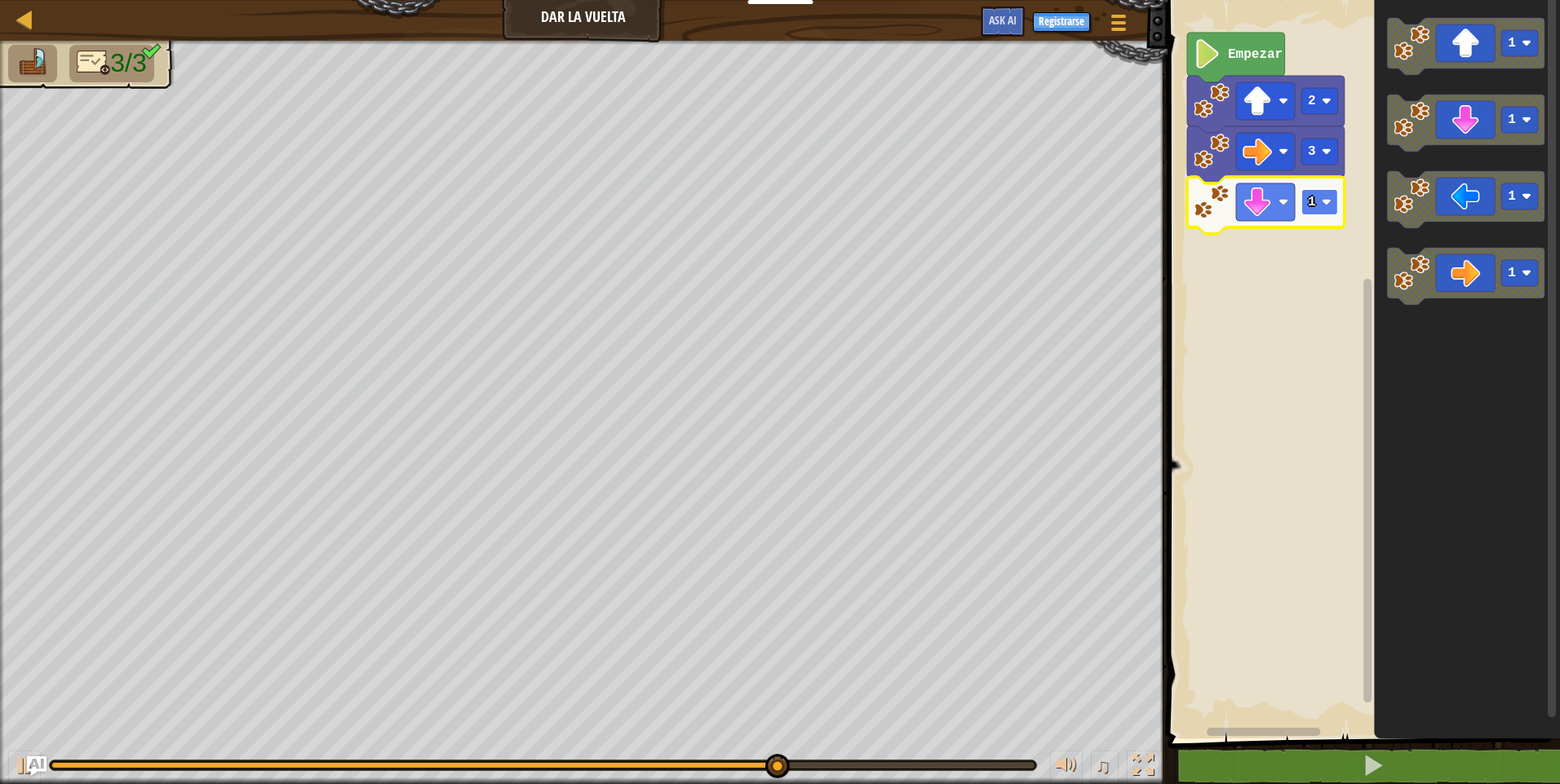
click at [1330, 208] on rect "Espacio de trabajo de Blockly" at bounding box center [1319, 202] width 37 height 26
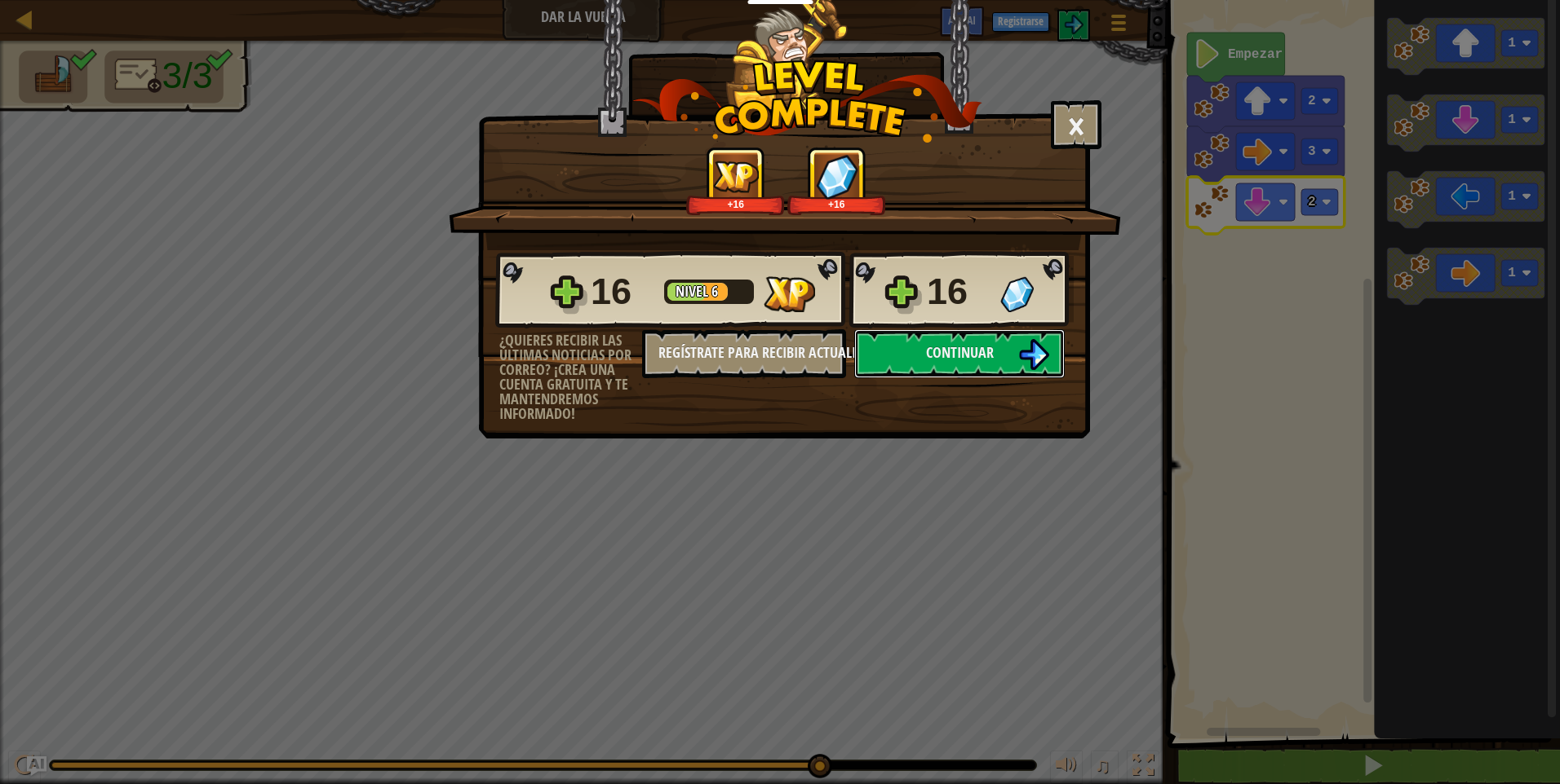
click button "Continuar" at bounding box center [959, 353] width 211 height 49
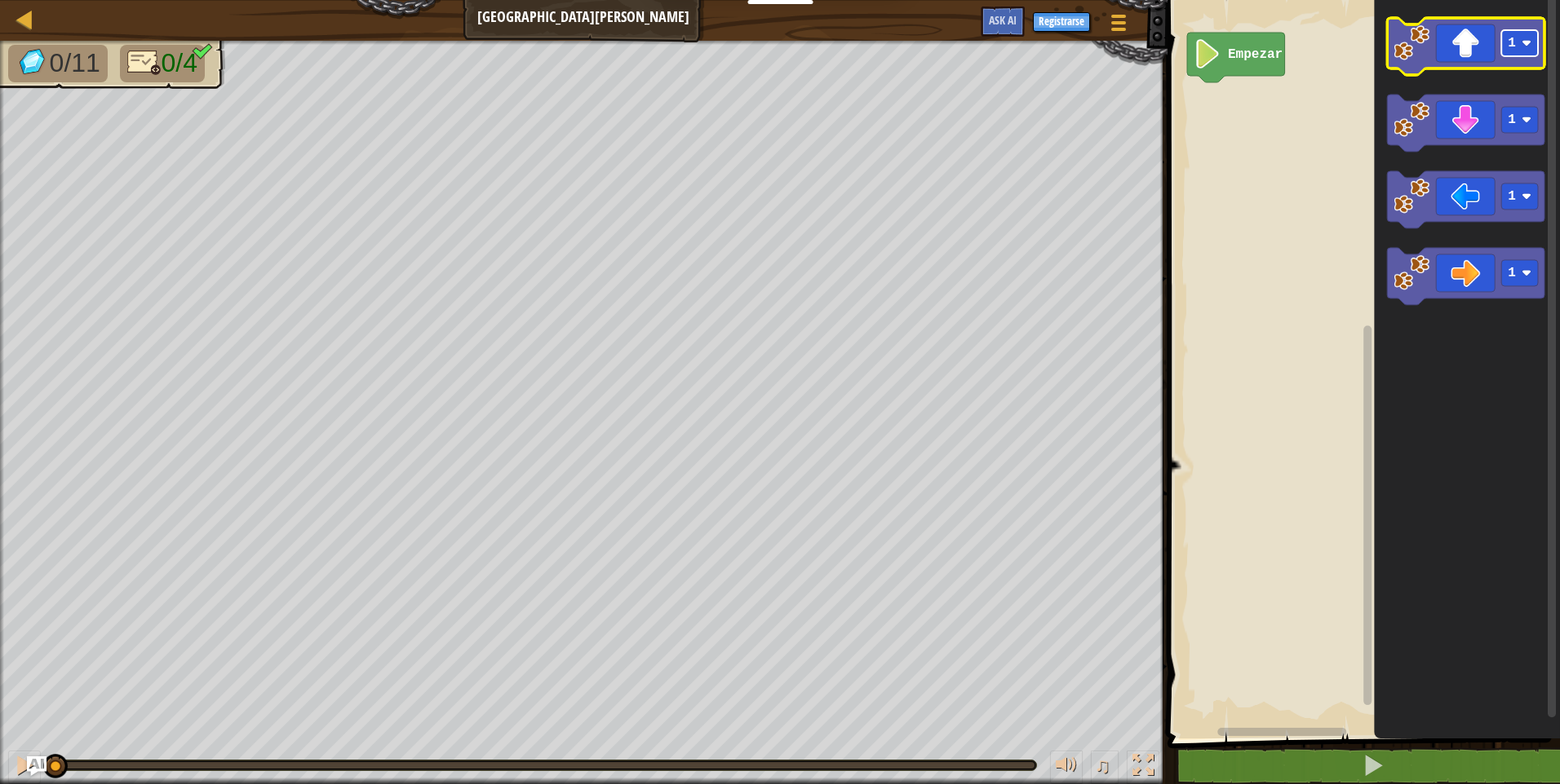
click at [1530, 54] on rect "Espacio de trabajo de Blockly" at bounding box center [1519, 43] width 37 height 26
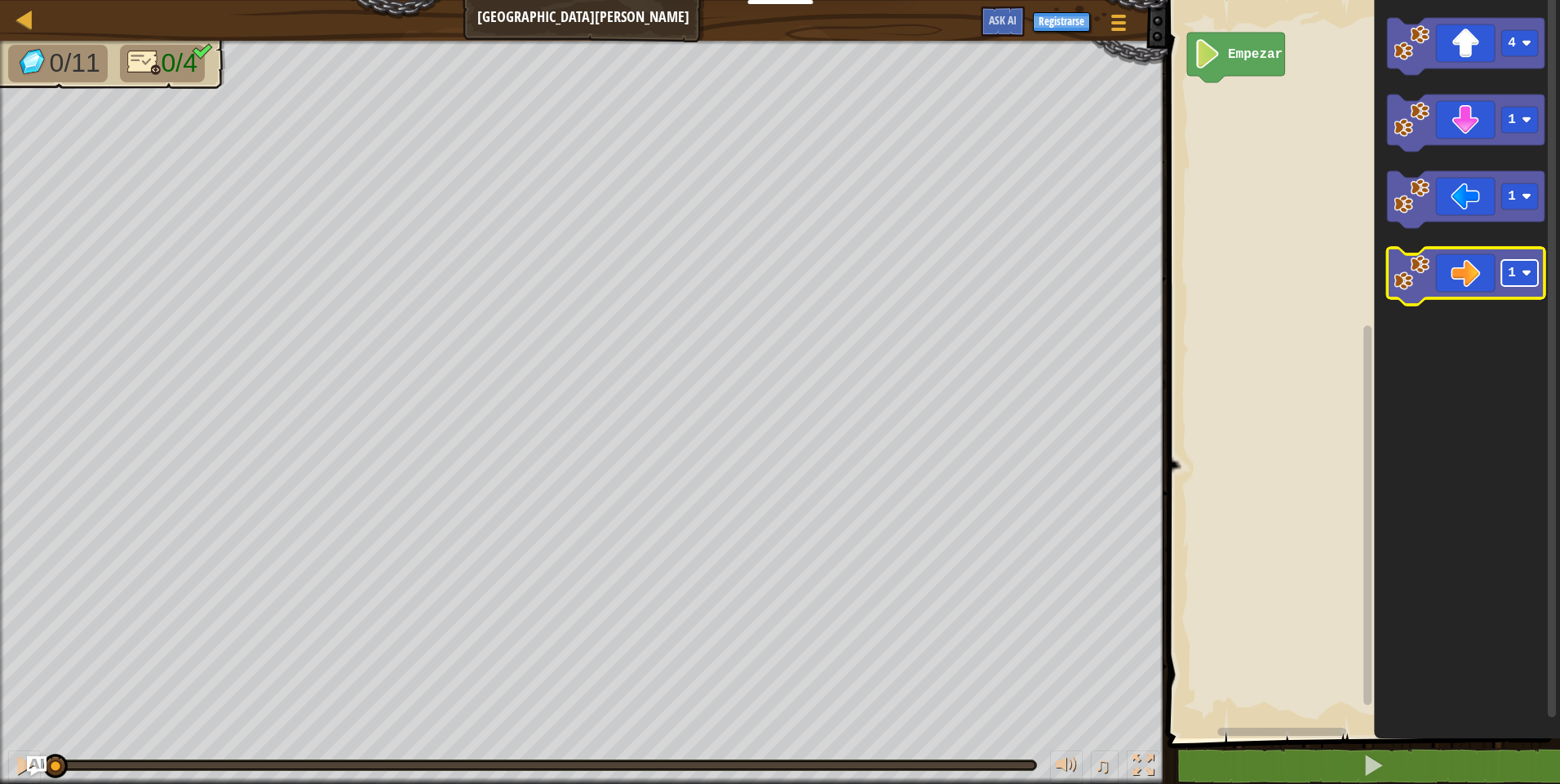
click at [1526, 266] on rect "Espacio de trabajo de Blockly" at bounding box center [1519, 273] width 37 height 26
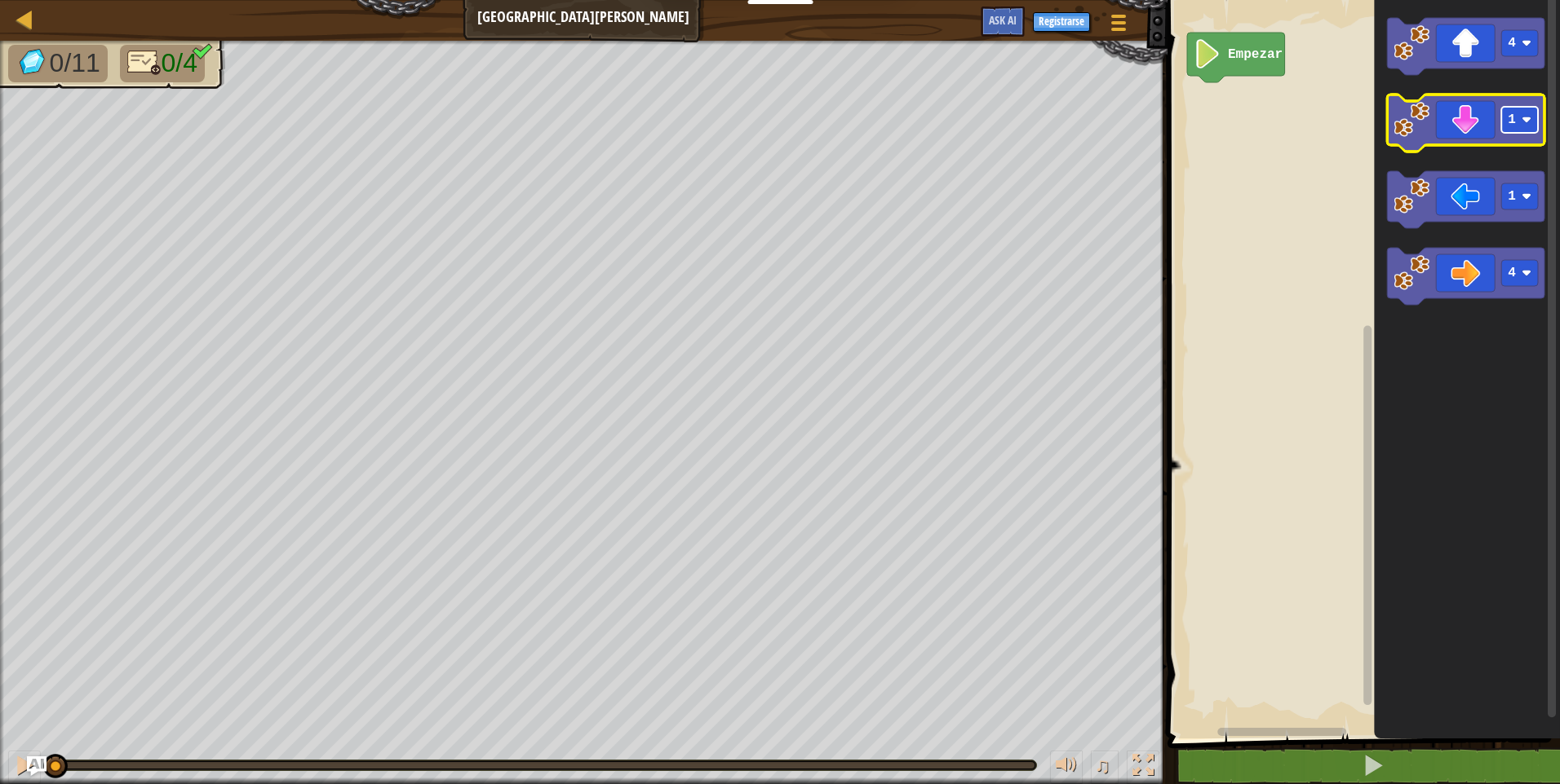
click at [1529, 123] on image "Espacio de trabajo de Blockly" at bounding box center [1526, 120] width 10 height 10
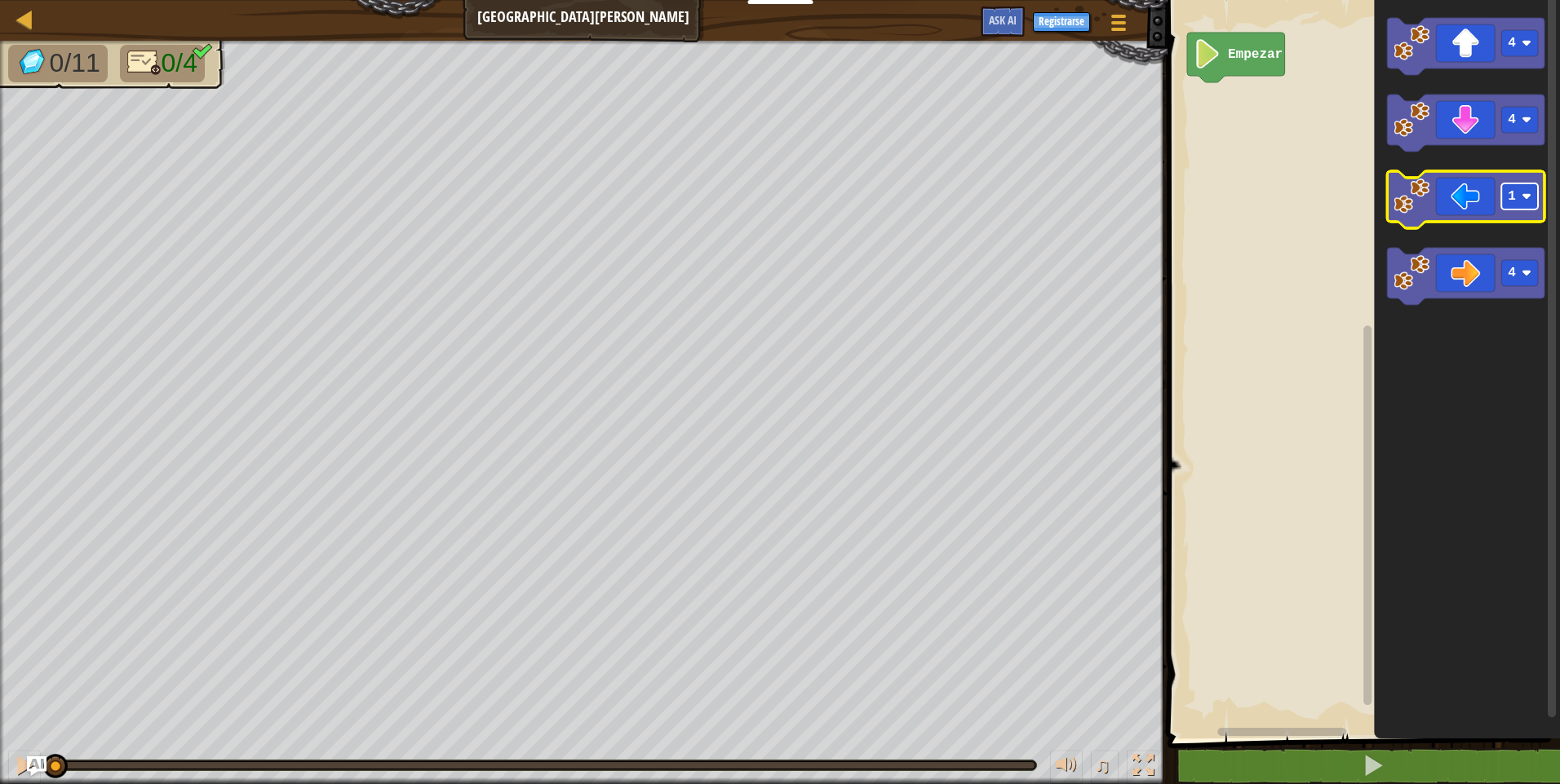
click at [1533, 195] on rect "Espacio de trabajo de Blockly" at bounding box center [1519, 196] width 37 height 26
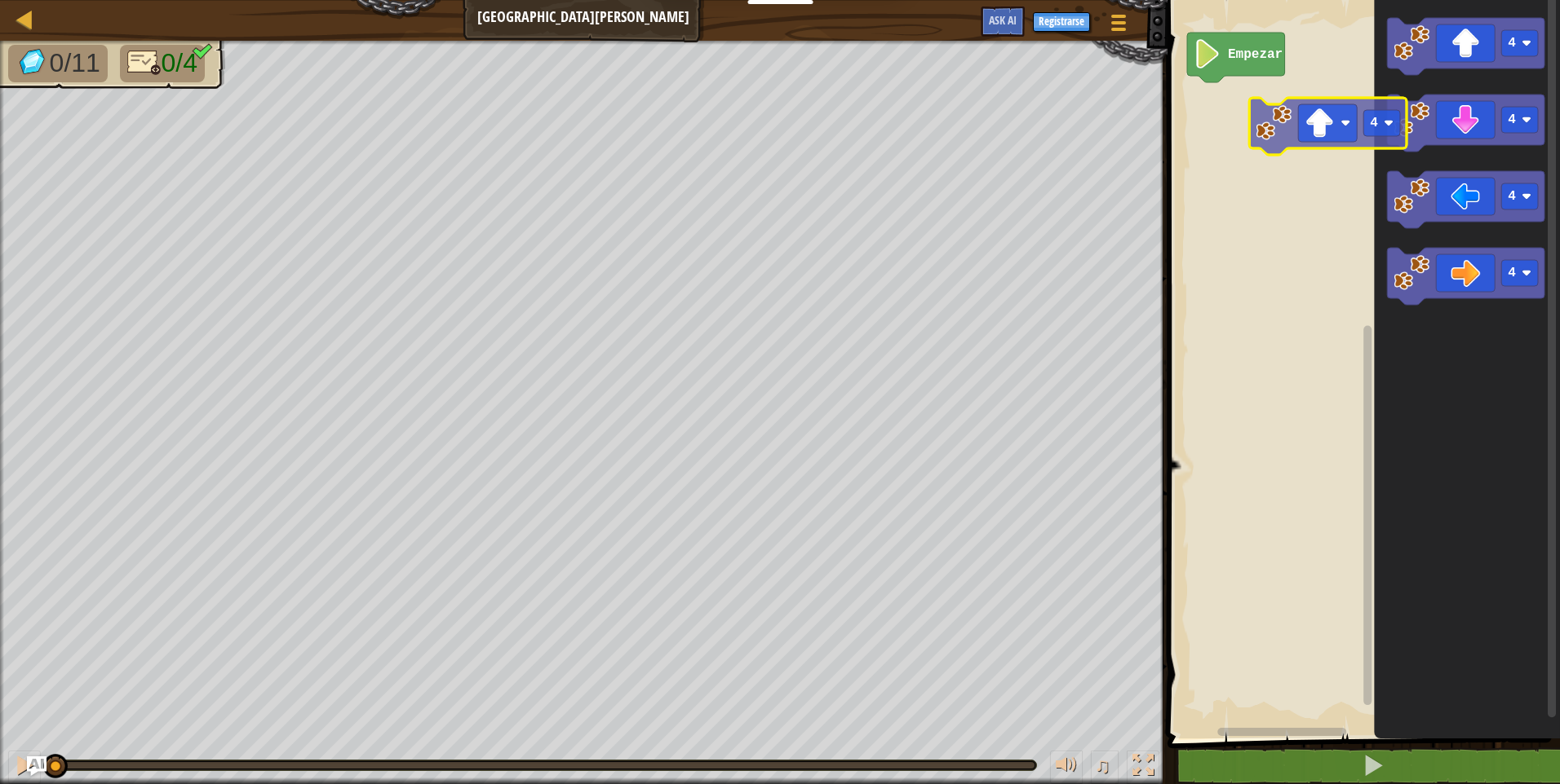
click at [1352, 140] on div "Empezar 4 4 4 4 4" at bounding box center [1361, 365] width 397 height 746
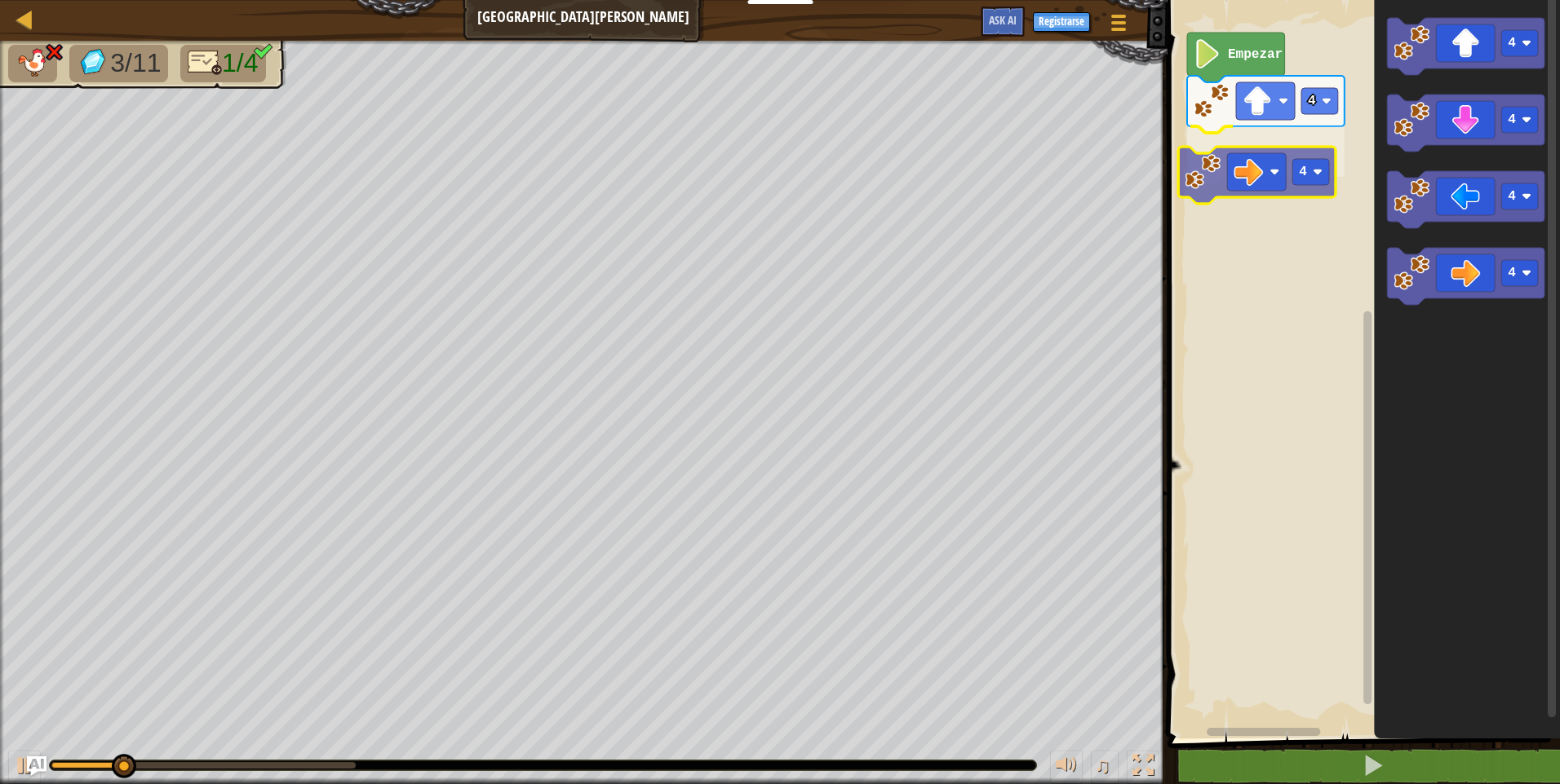
click at [1230, 169] on div "4 4 Empezar 4 4 4 4 4" at bounding box center [1361, 365] width 397 height 746
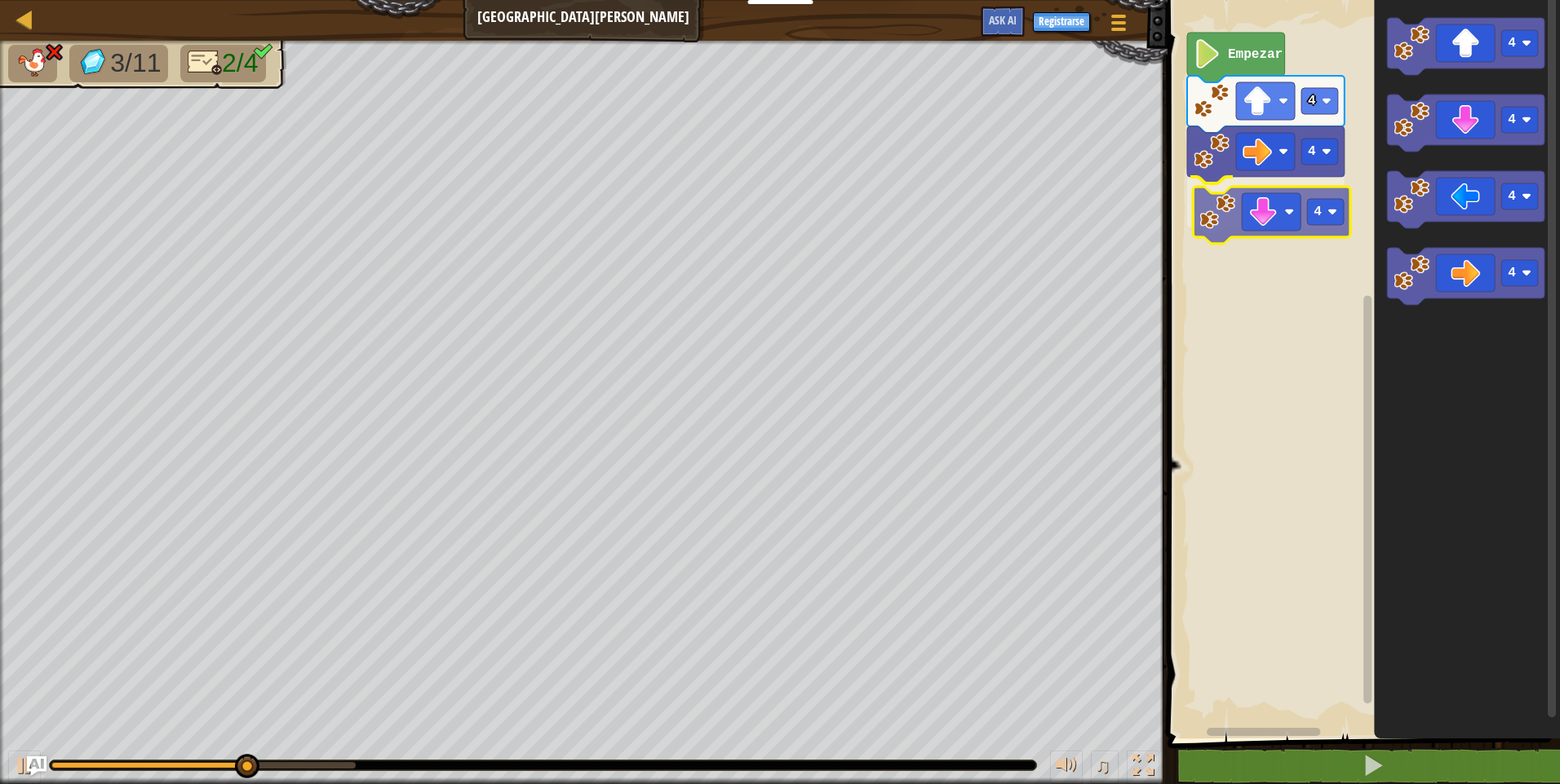
click at [1247, 229] on div "4 4 4 Empezar 4 4 4 4 4" at bounding box center [1361, 365] width 397 height 746
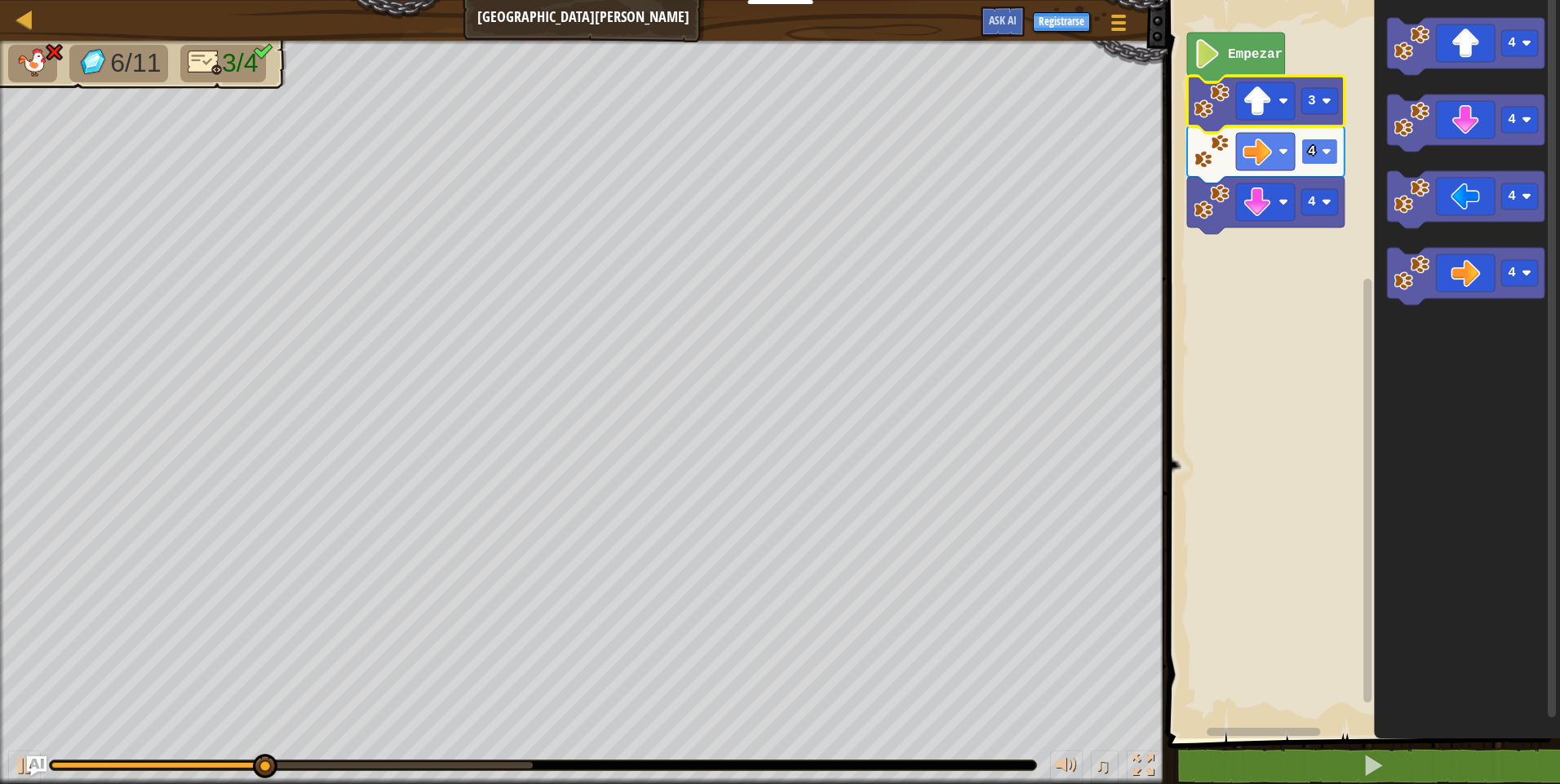
click at [1330, 149] on image "Espacio de trabajo de Blockly" at bounding box center [1326, 151] width 10 height 10
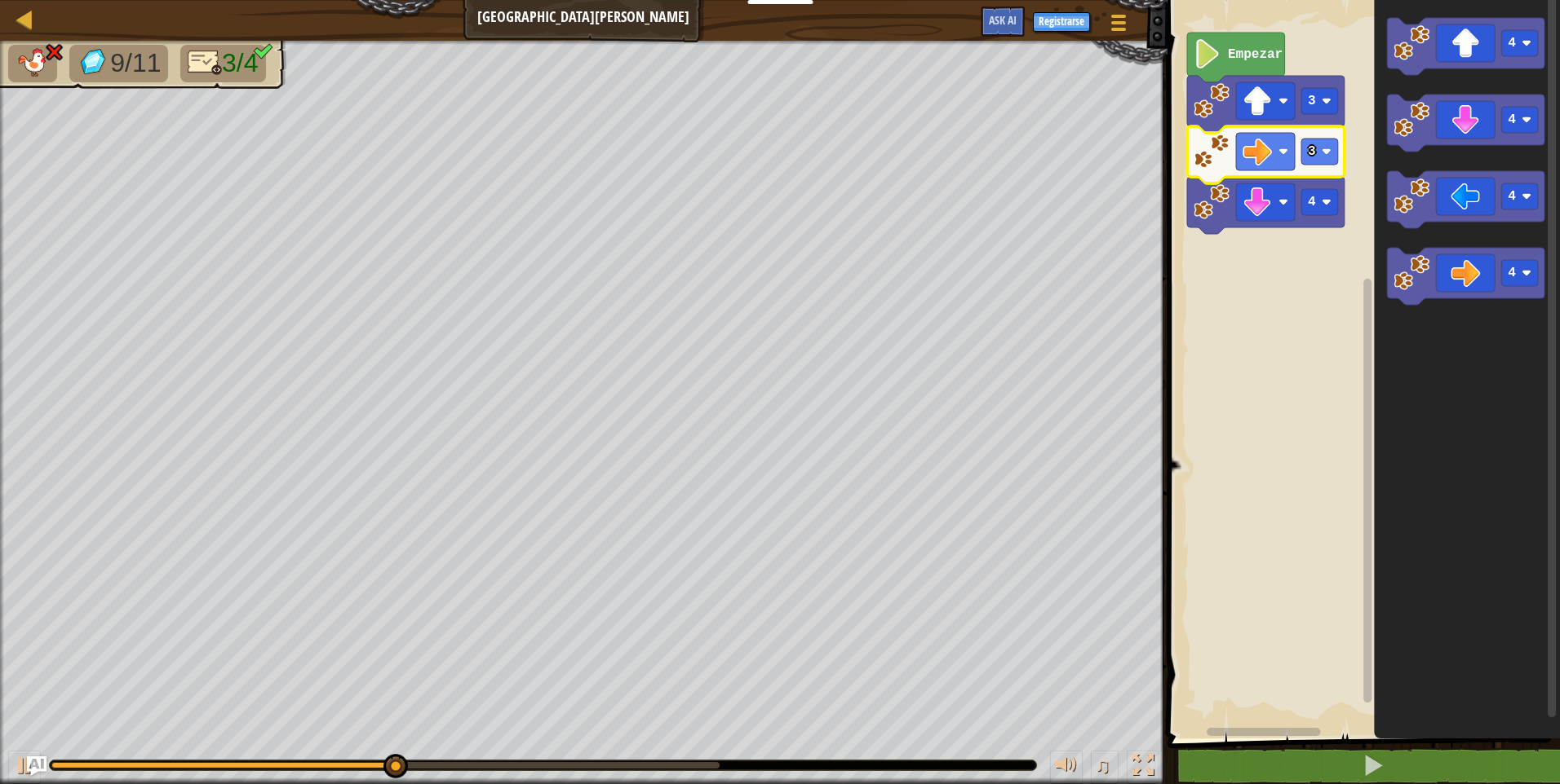
click at [1339, 200] on icon "Espacio de trabajo de Blockly" at bounding box center [1265, 206] width 157 height 57
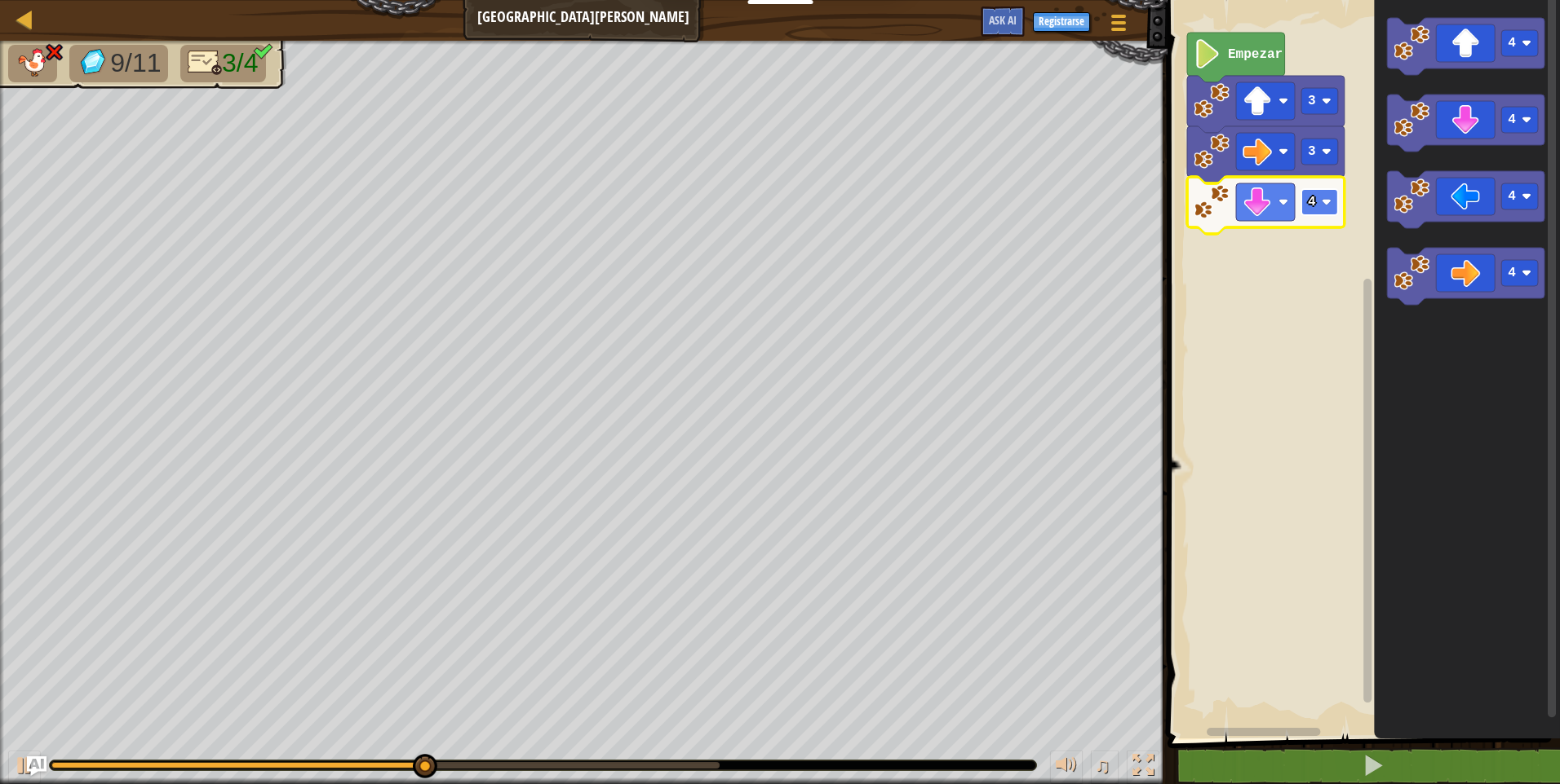
click at [1334, 202] on rect "Espacio de trabajo de Blockly" at bounding box center [1319, 202] width 37 height 26
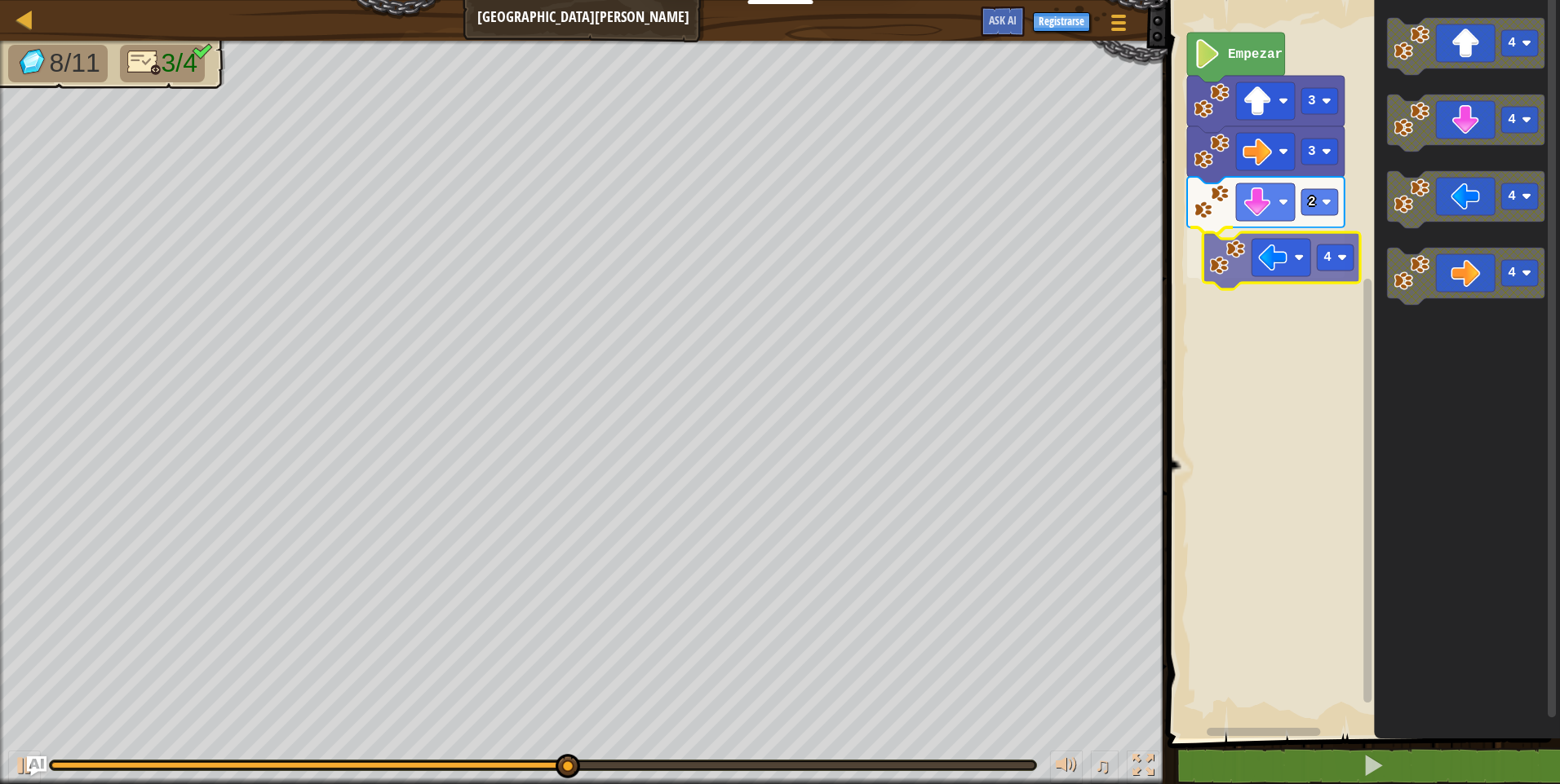
click at [1223, 252] on div "Empezar 3 3 2 4 4 4 4 4 4" at bounding box center [1361, 365] width 397 height 746
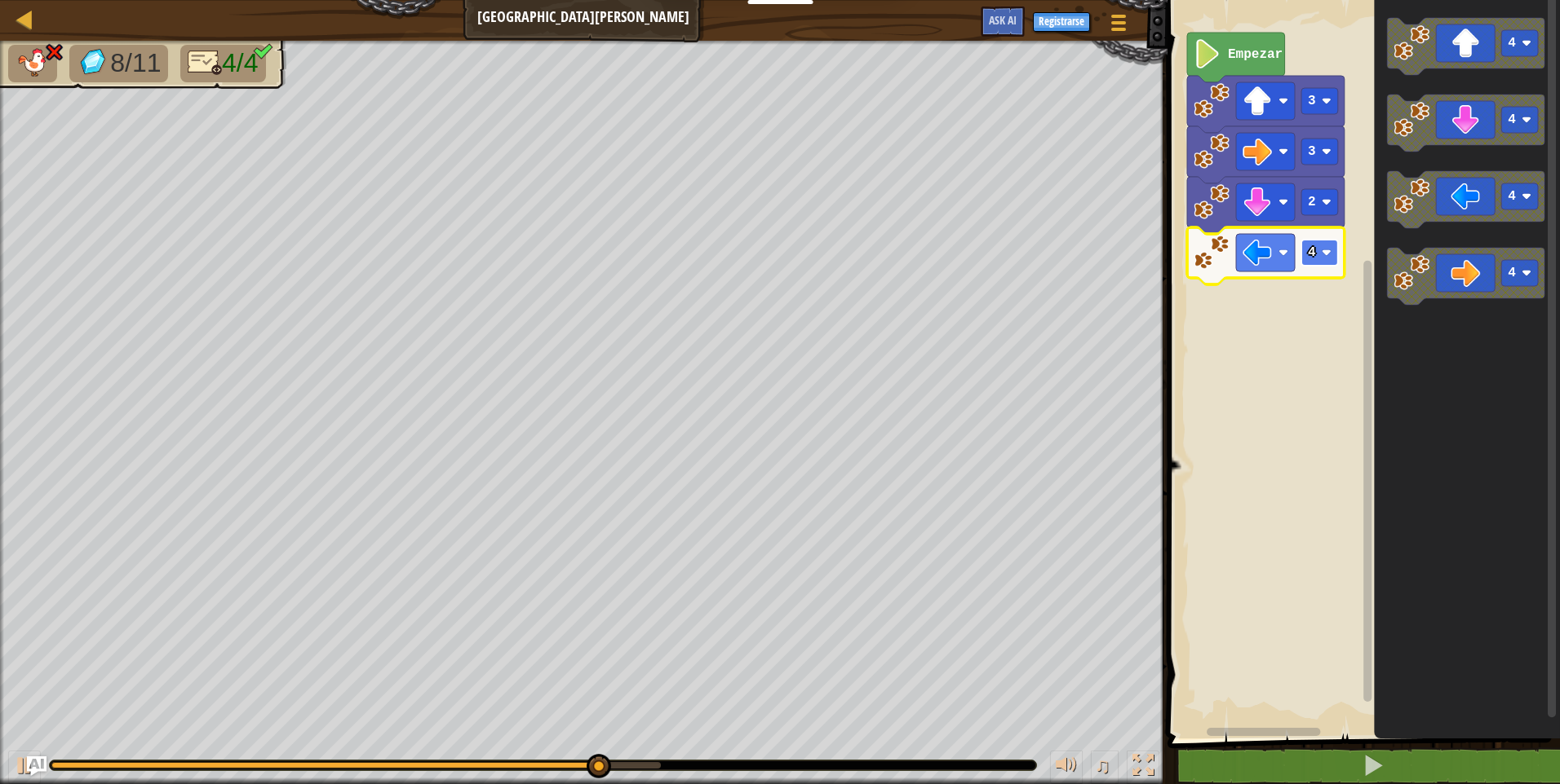
click at [1330, 256] on image "Espacio de trabajo de Blockly" at bounding box center [1326, 252] width 10 height 10
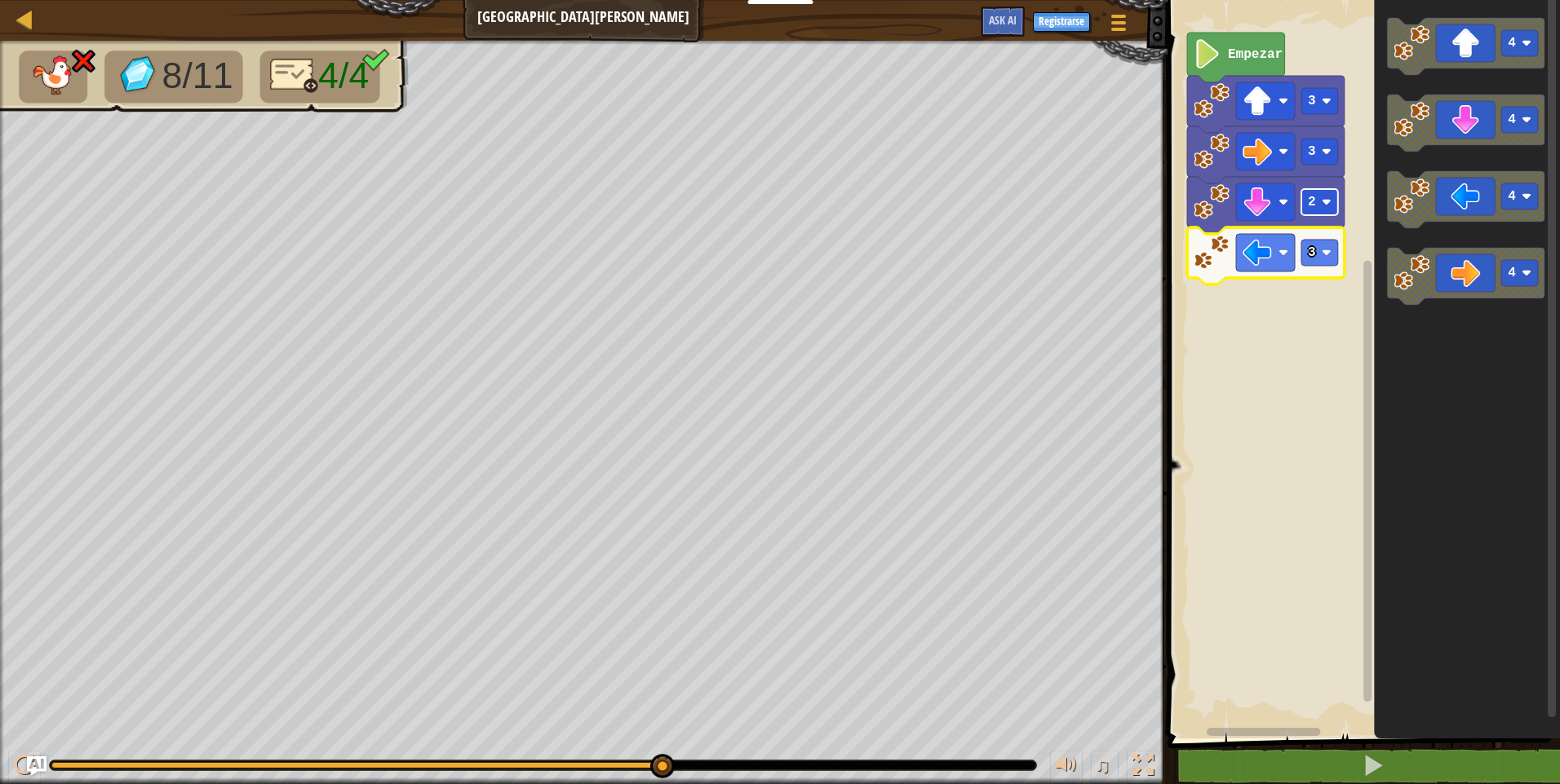
click at [1326, 201] on image "Espacio de trabajo de Blockly" at bounding box center [1326, 202] width 10 height 10
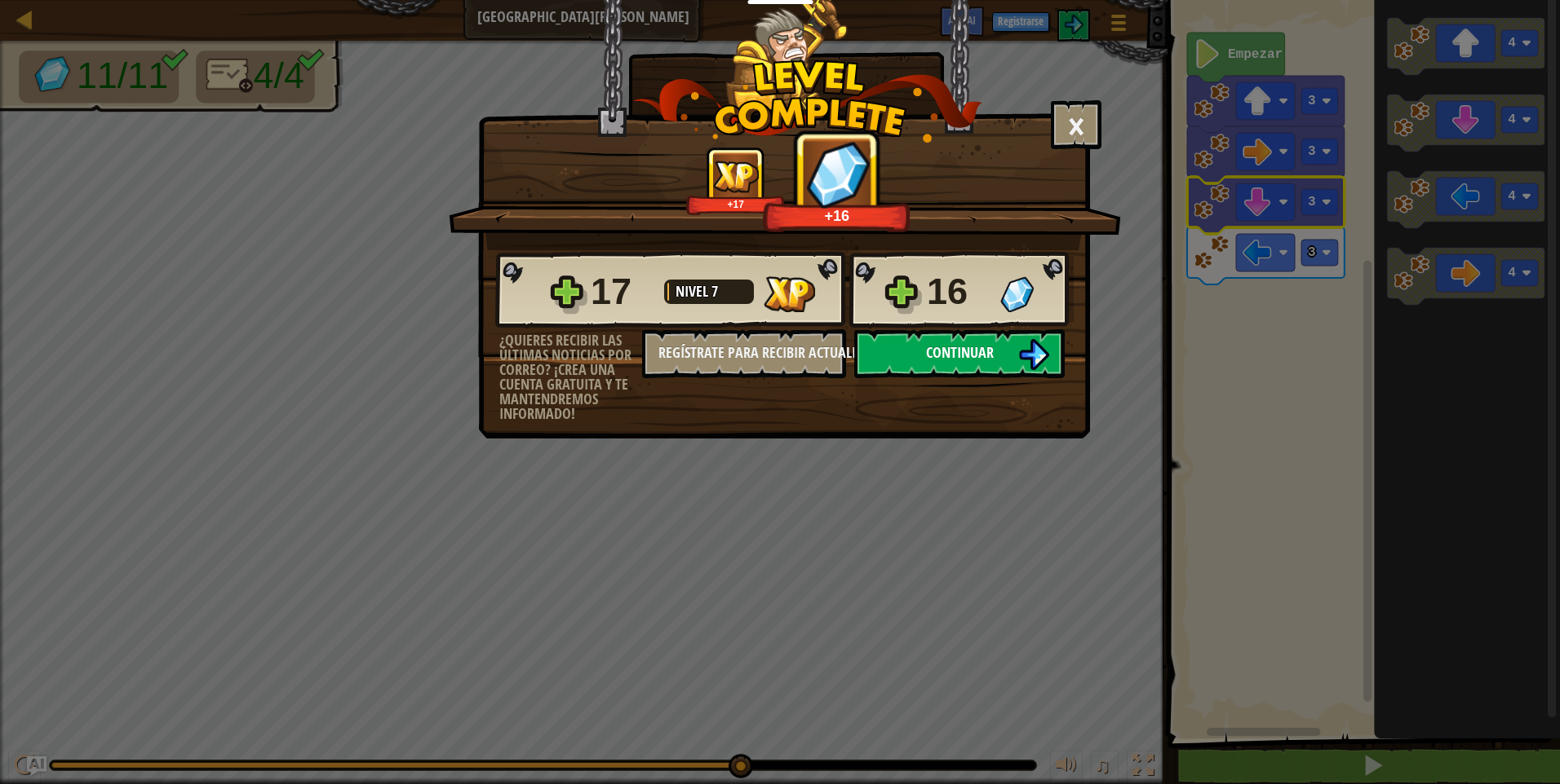
click at [894, 357] on button "Continuar" at bounding box center [959, 353] width 211 height 49
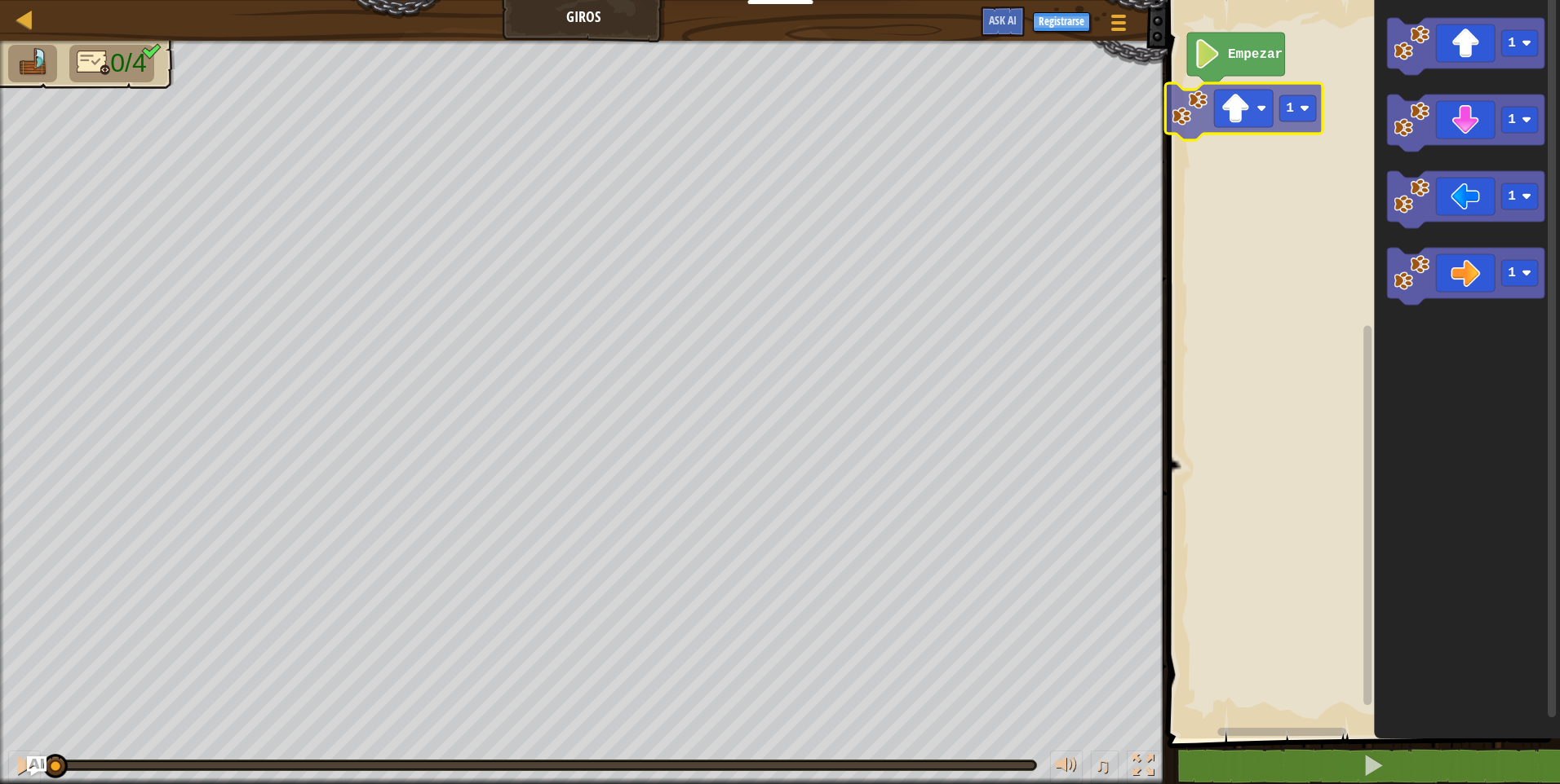
click at [1241, 103] on div "Empezar 1 1 1 1 1 1" at bounding box center [1361, 365] width 397 height 746
click at [1325, 99] on image "Espacio de trabajo de Blockly" at bounding box center [1326, 101] width 10 height 10
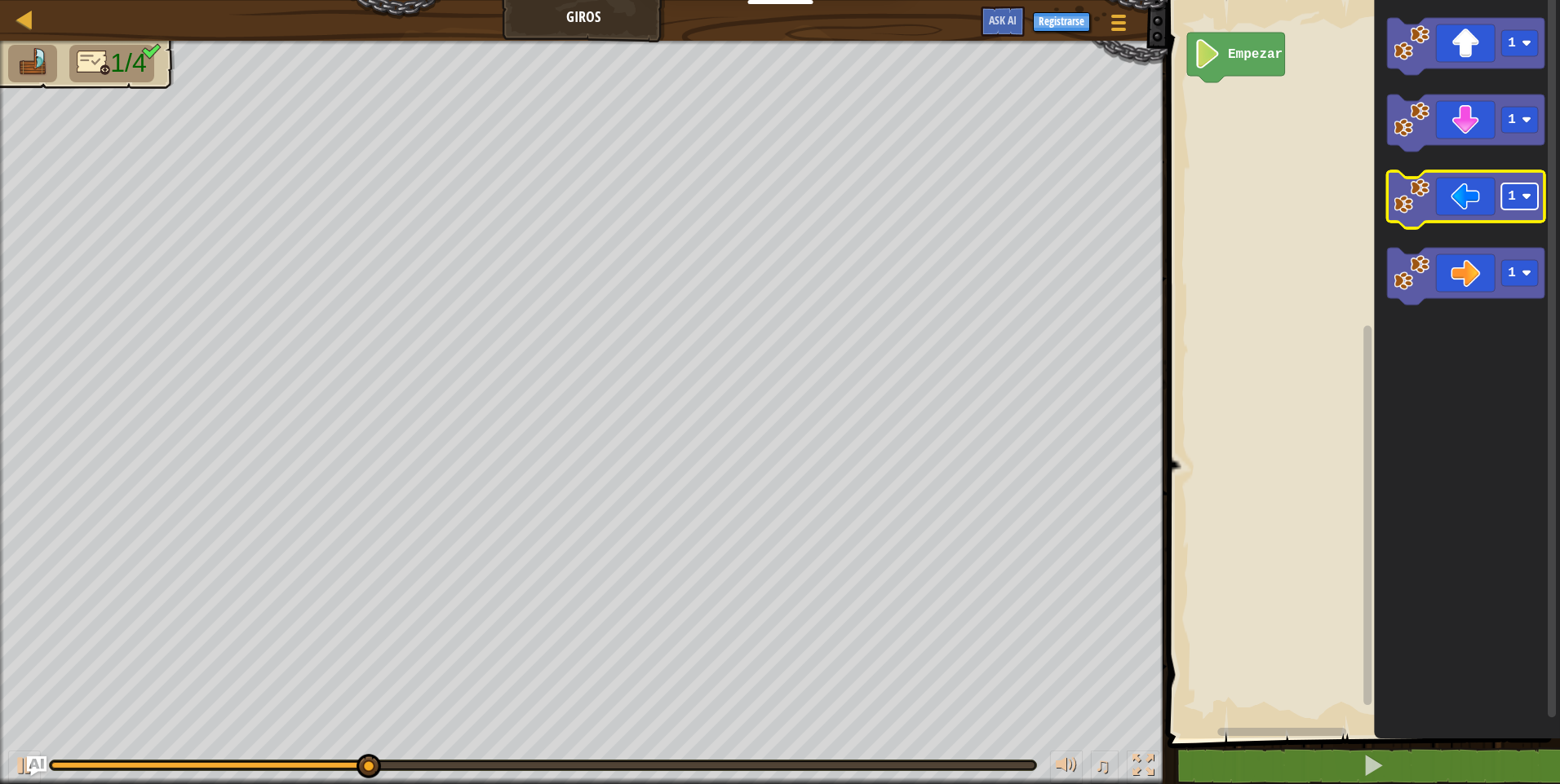
click at [1527, 191] on rect "Espacio de trabajo de Blockly" at bounding box center [1519, 196] width 37 height 26
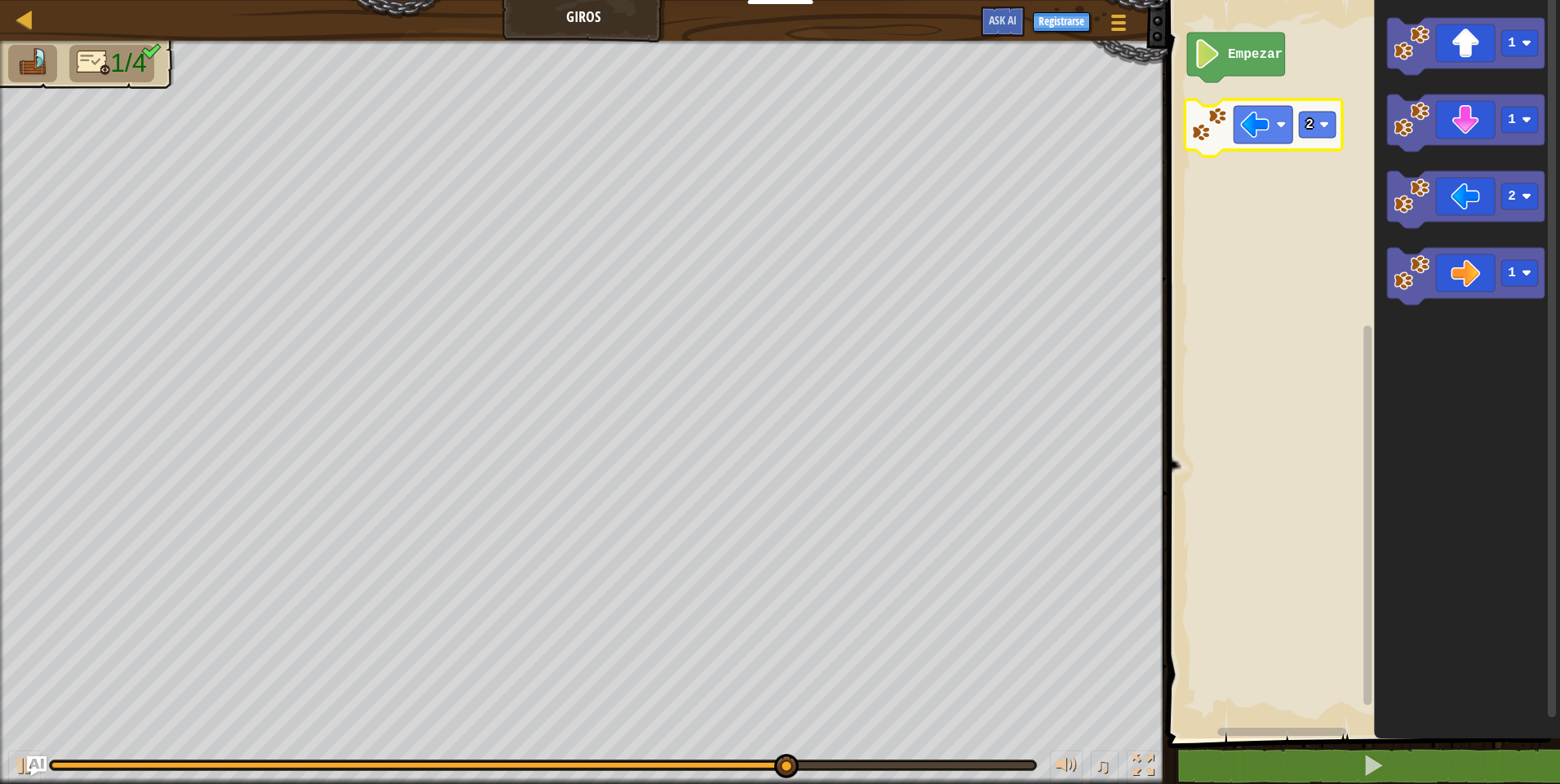
click at [1261, 108] on div "Empezar 1 1 2 1 2" at bounding box center [1361, 365] width 397 height 746
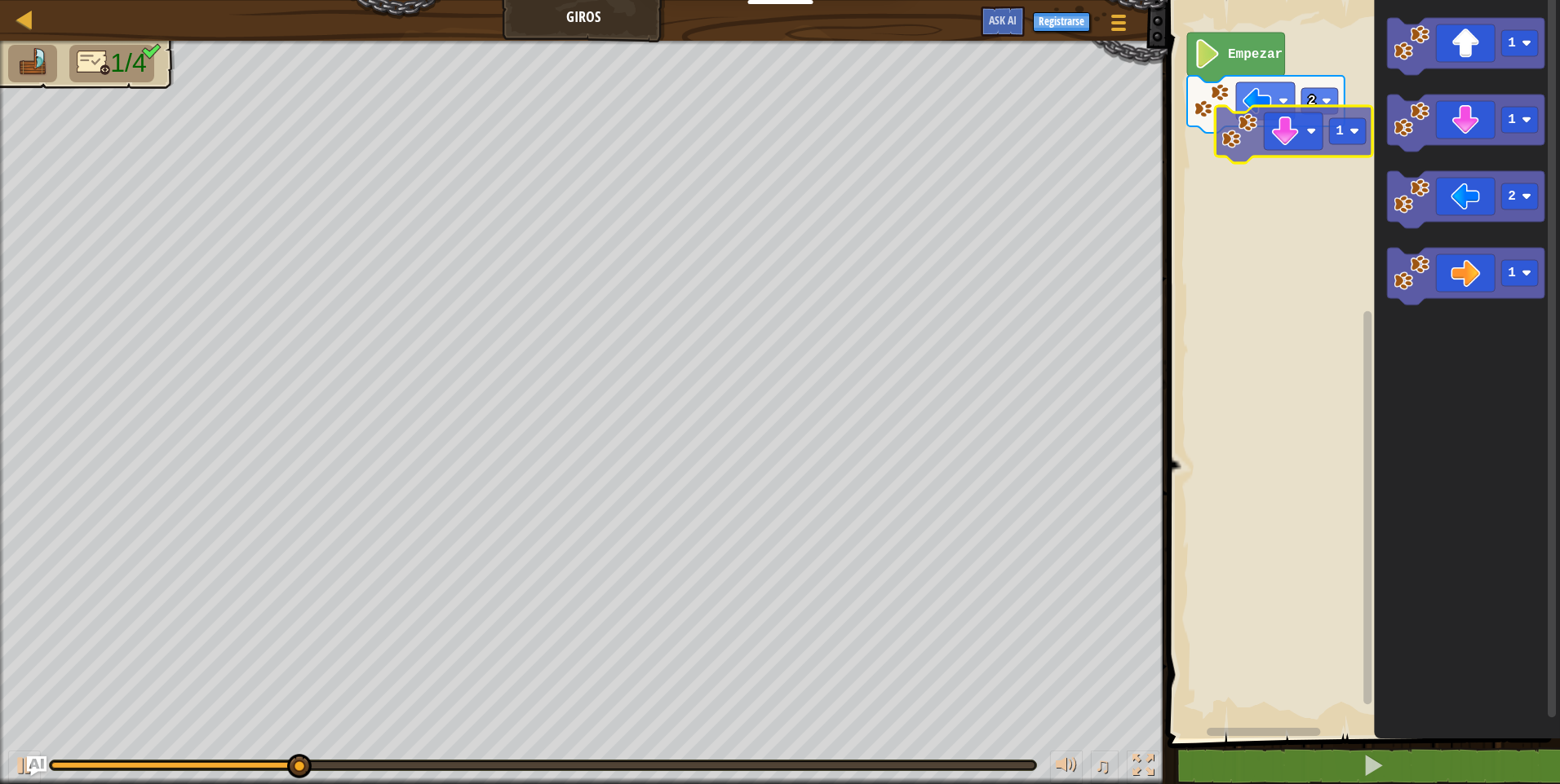
click at [1251, 141] on div "2 Empezar 1 1 2 1 1" at bounding box center [1361, 365] width 397 height 746
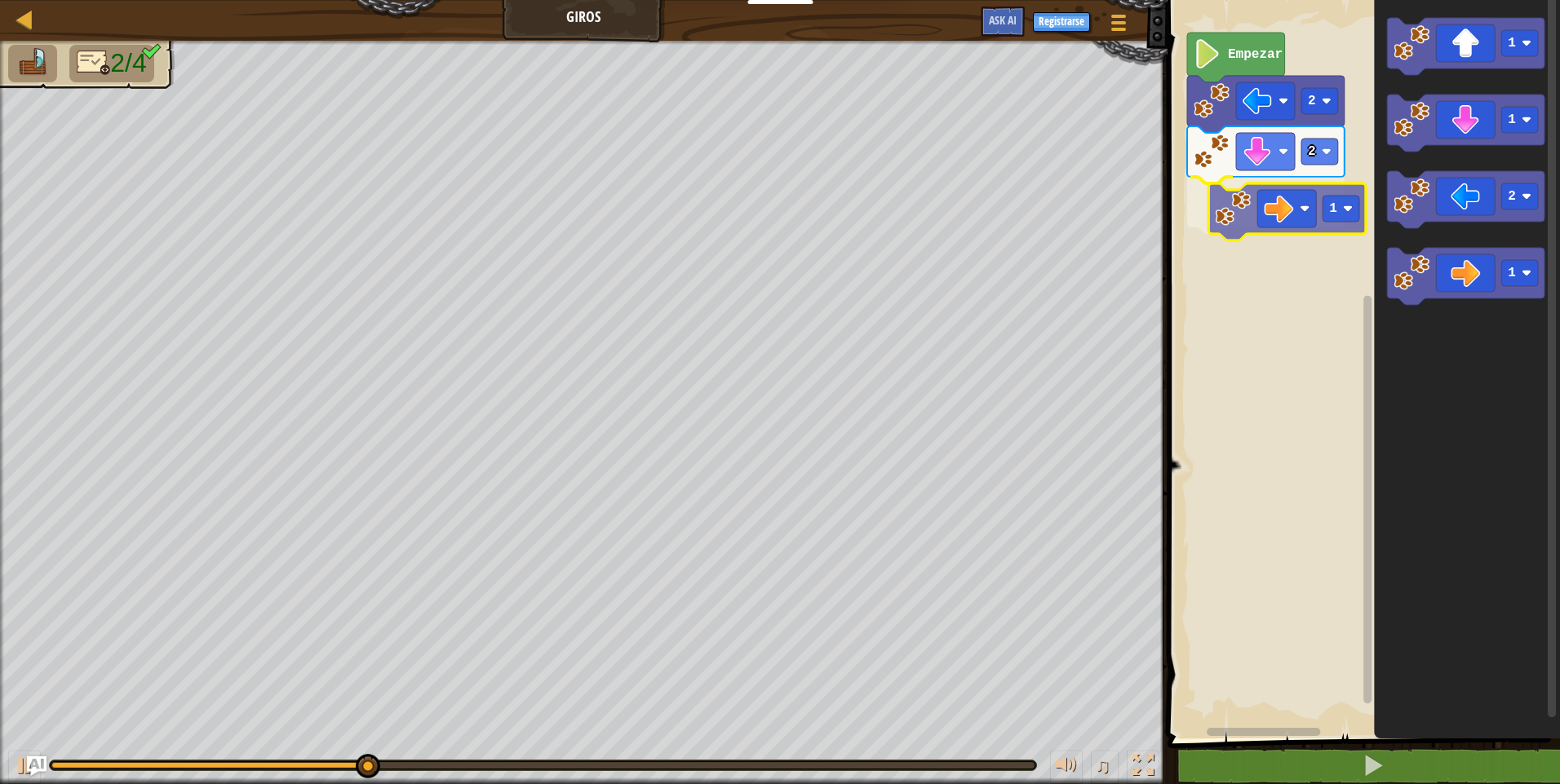
click at [1283, 215] on div "Empezar 2 2 1 1 1 2 1 1" at bounding box center [1361, 365] width 397 height 746
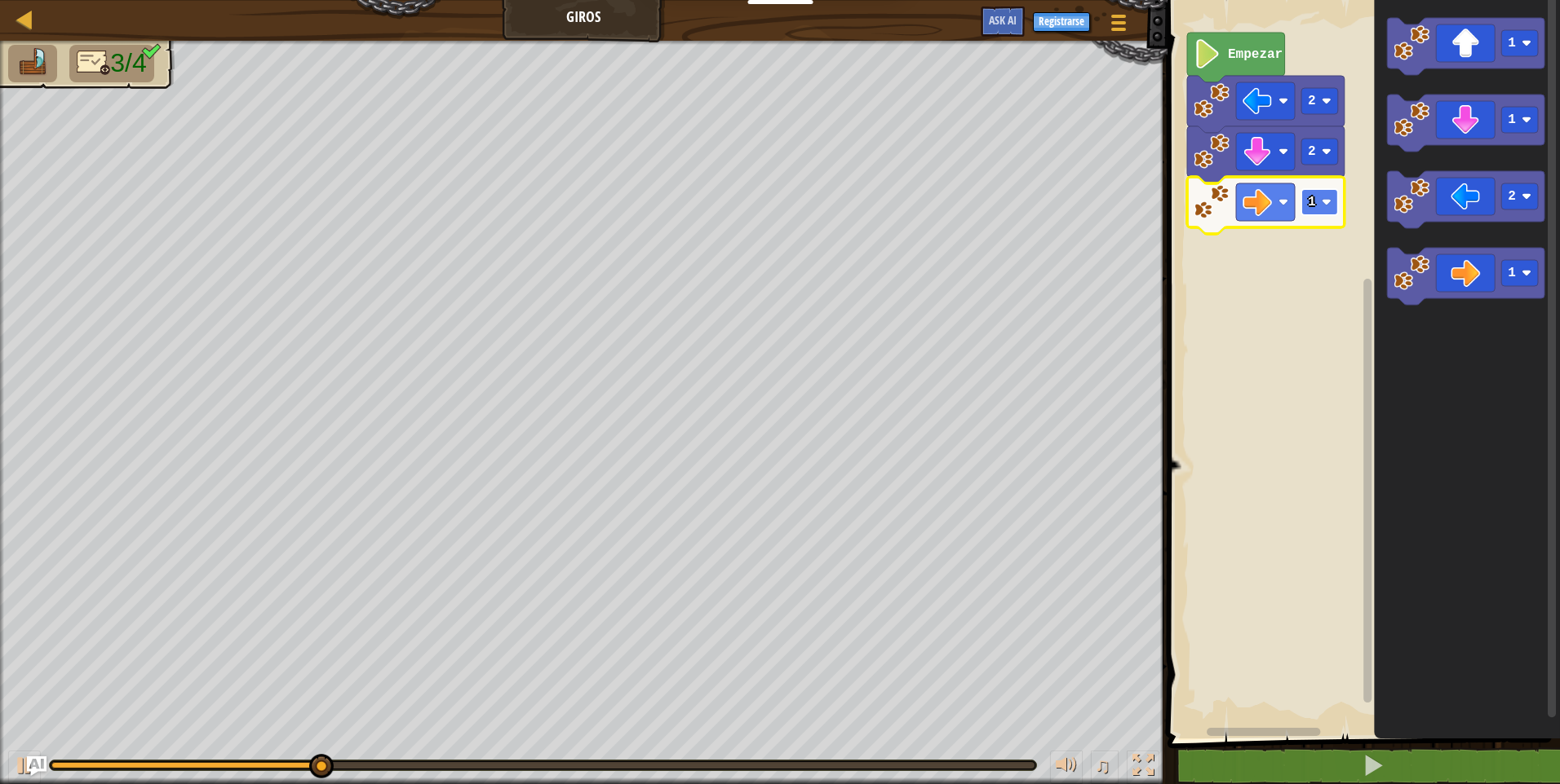
click at [1329, 201] on image "Espacio de trabajo de Blockly" at bounding box center [1326, 202] width 10 height 10
click at [1327, 206] on image "Espacio de trabajo de Blockly" at bounding box center [1326, 202] width 10 height 10
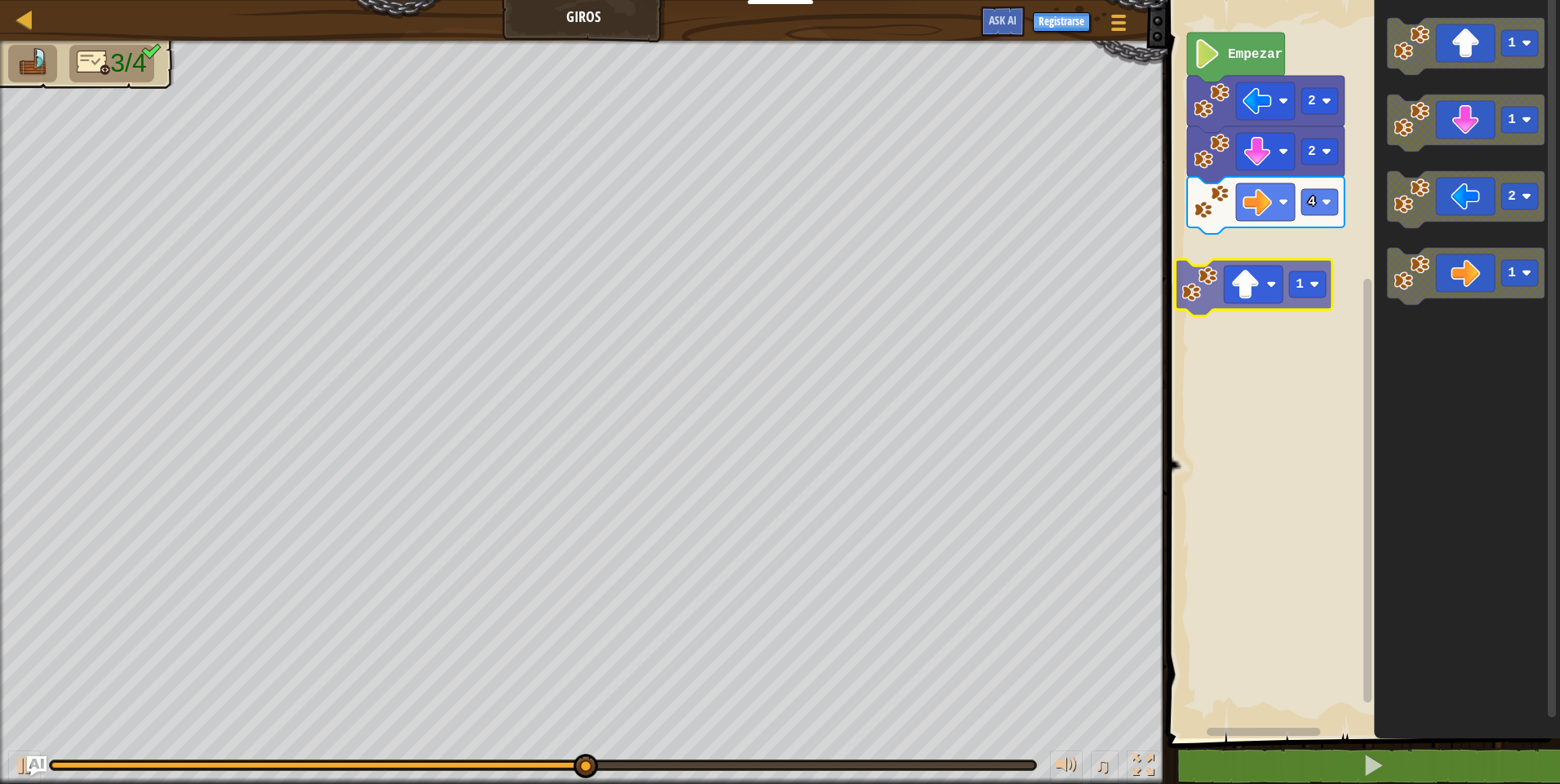
click at [1243, 274] on div "Empezar 2 2 4 1 1 2 1 1" at bounding box center [1361, 365] width 397 height 746
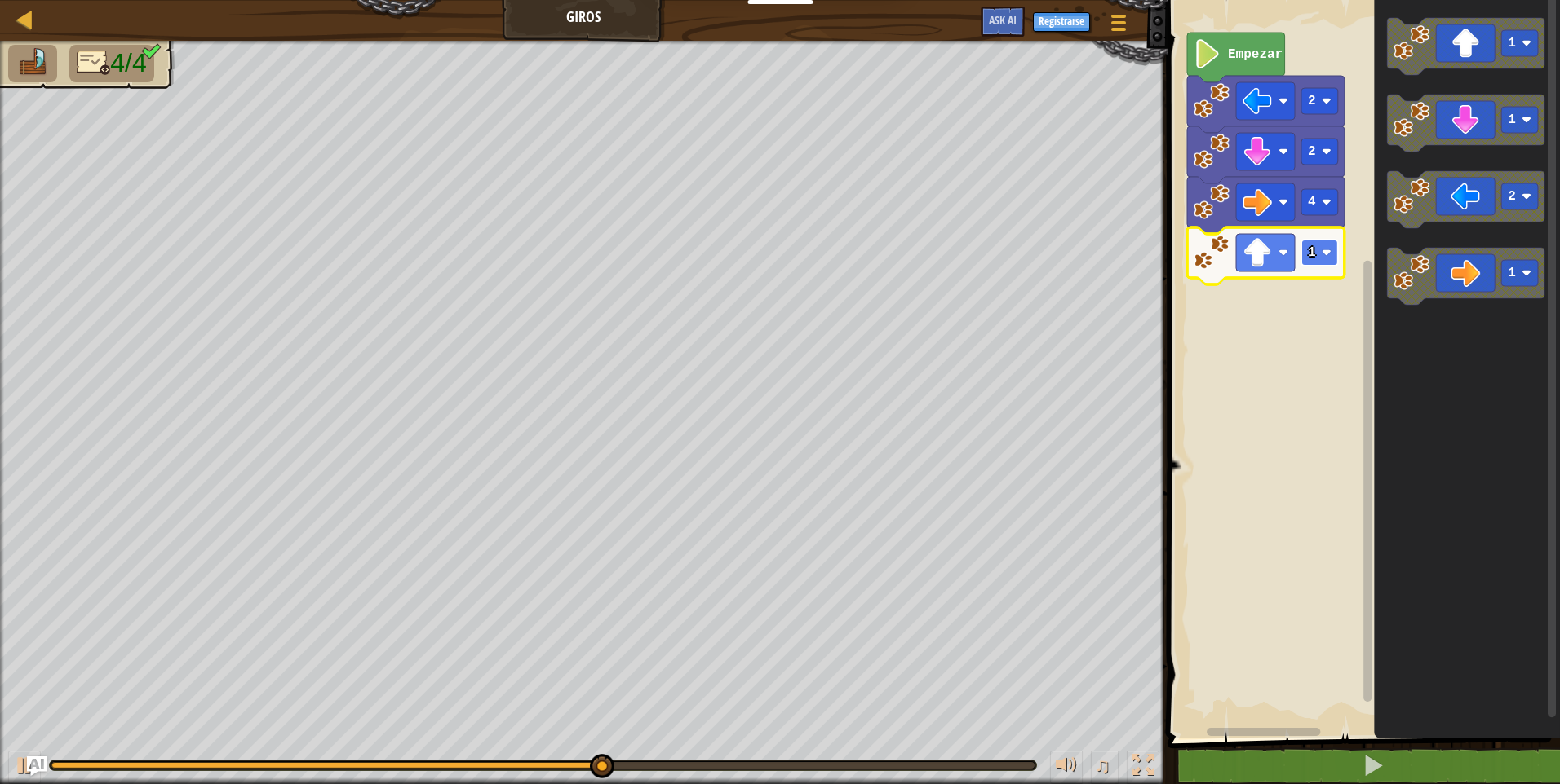
click at [1331, 253] on rect "Espacio de trabajo de Blockly" at bounding box center [1319, 252] width 37 height 26
click at [1326, 252] on image "Espacio de trabajo de Blockly" at bounding box center [1326, 252] width 10 height 10
click at [1331, 256] on rect "Espacio de trabajo de Blockly" at bounding box center [1319, 252] width 37 height 26
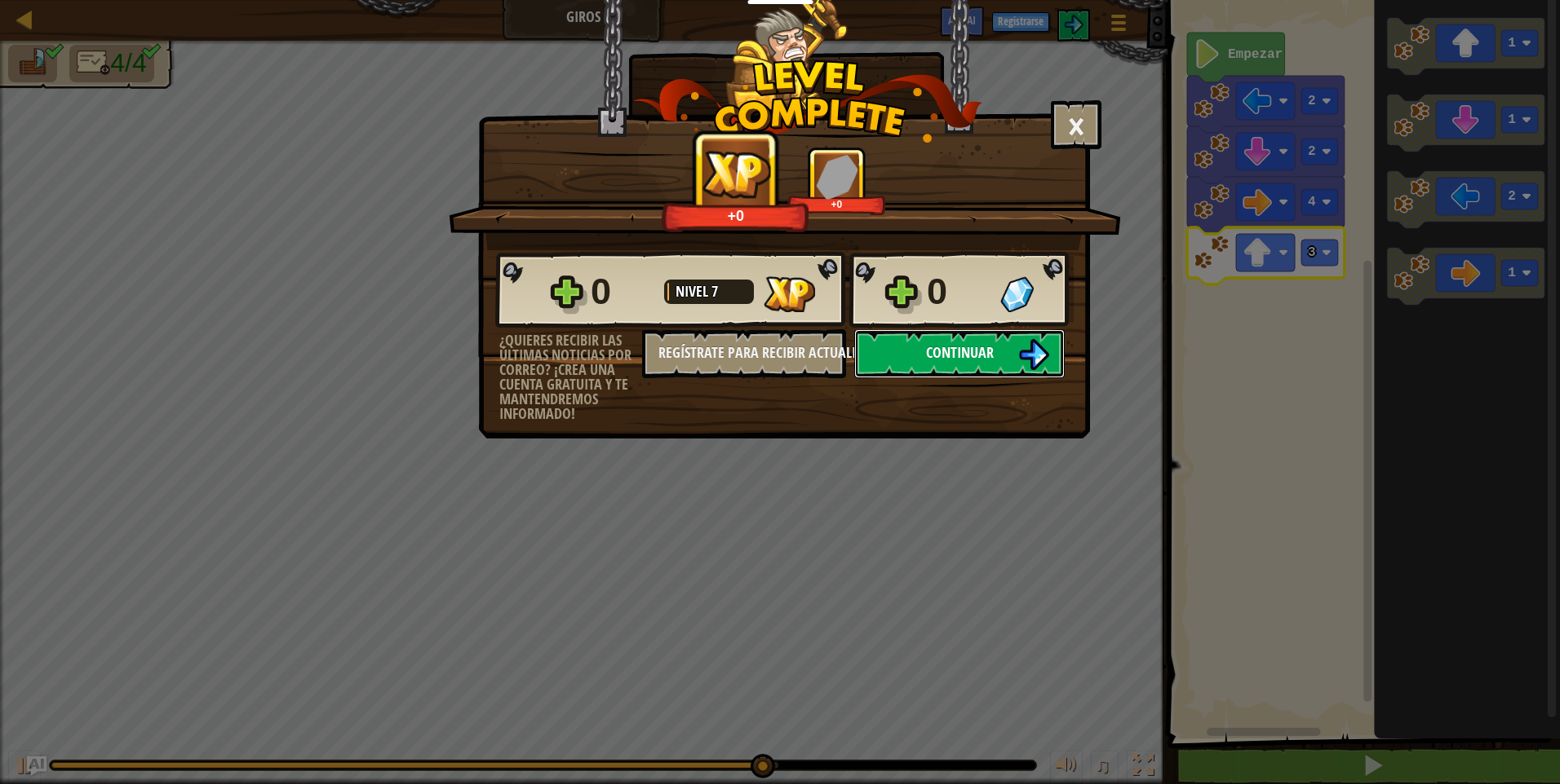
click at [916, 352] on button "Continuar" at bounding box center [959, 353] width 211 height 49
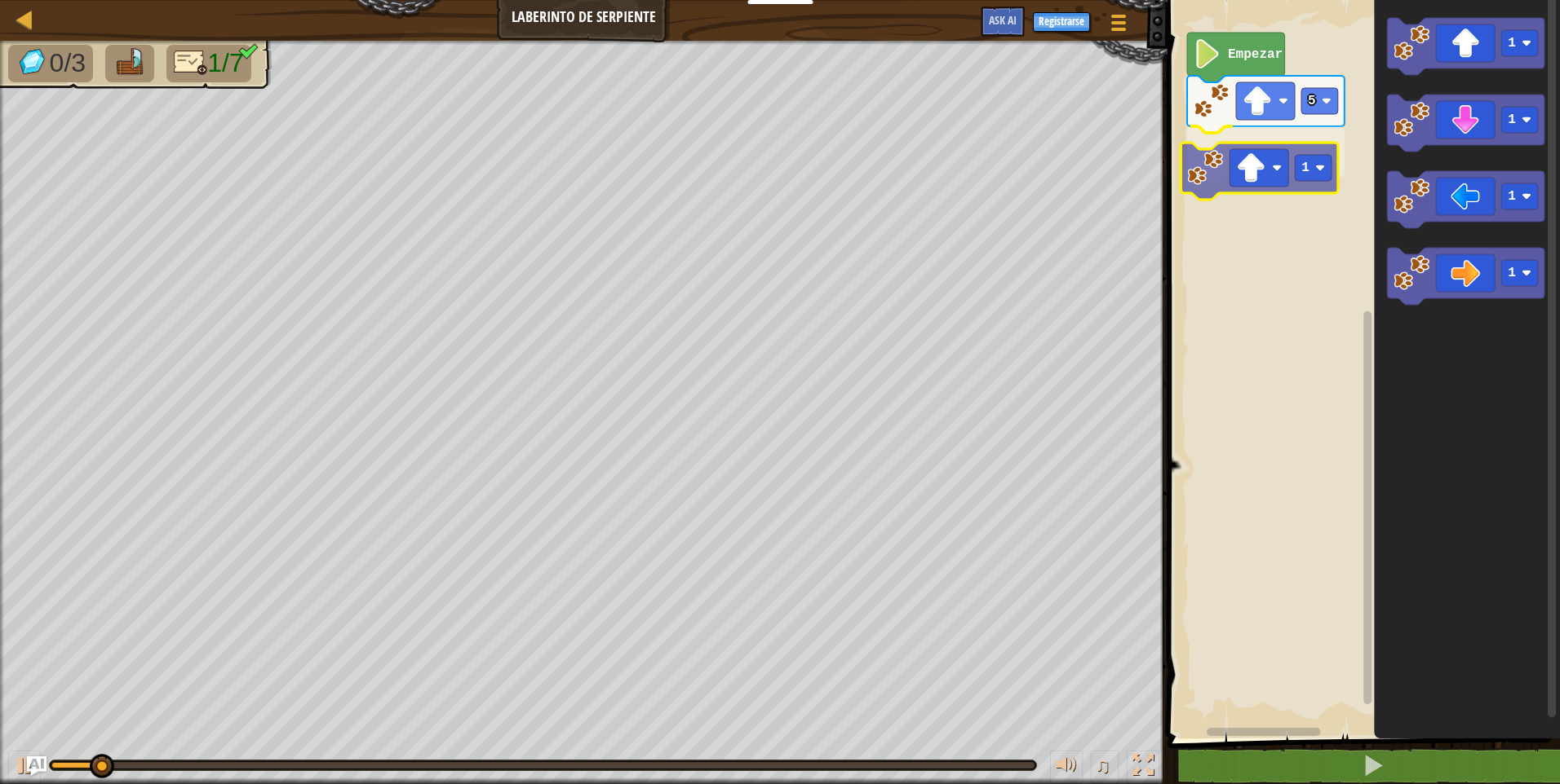
click at [1260, 171] on div "Empezar 5 1 1 1 1 1 1" at bounding box center [1361, 365] width 397 height 746
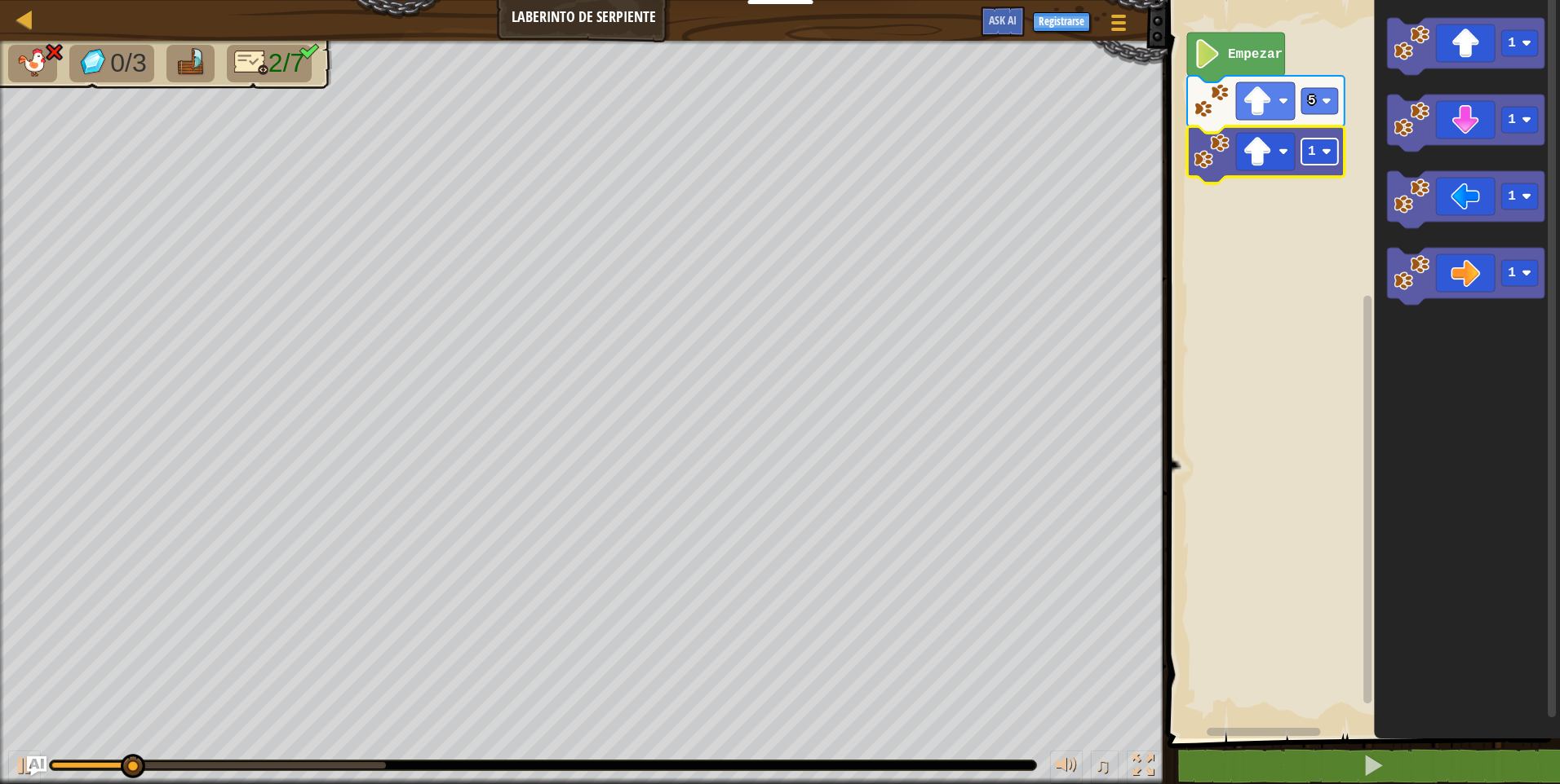
click at [1334, 154] on rect "Espacio de trabajo de Blockly" at bounding box center [1319, 151] width 37 height 26
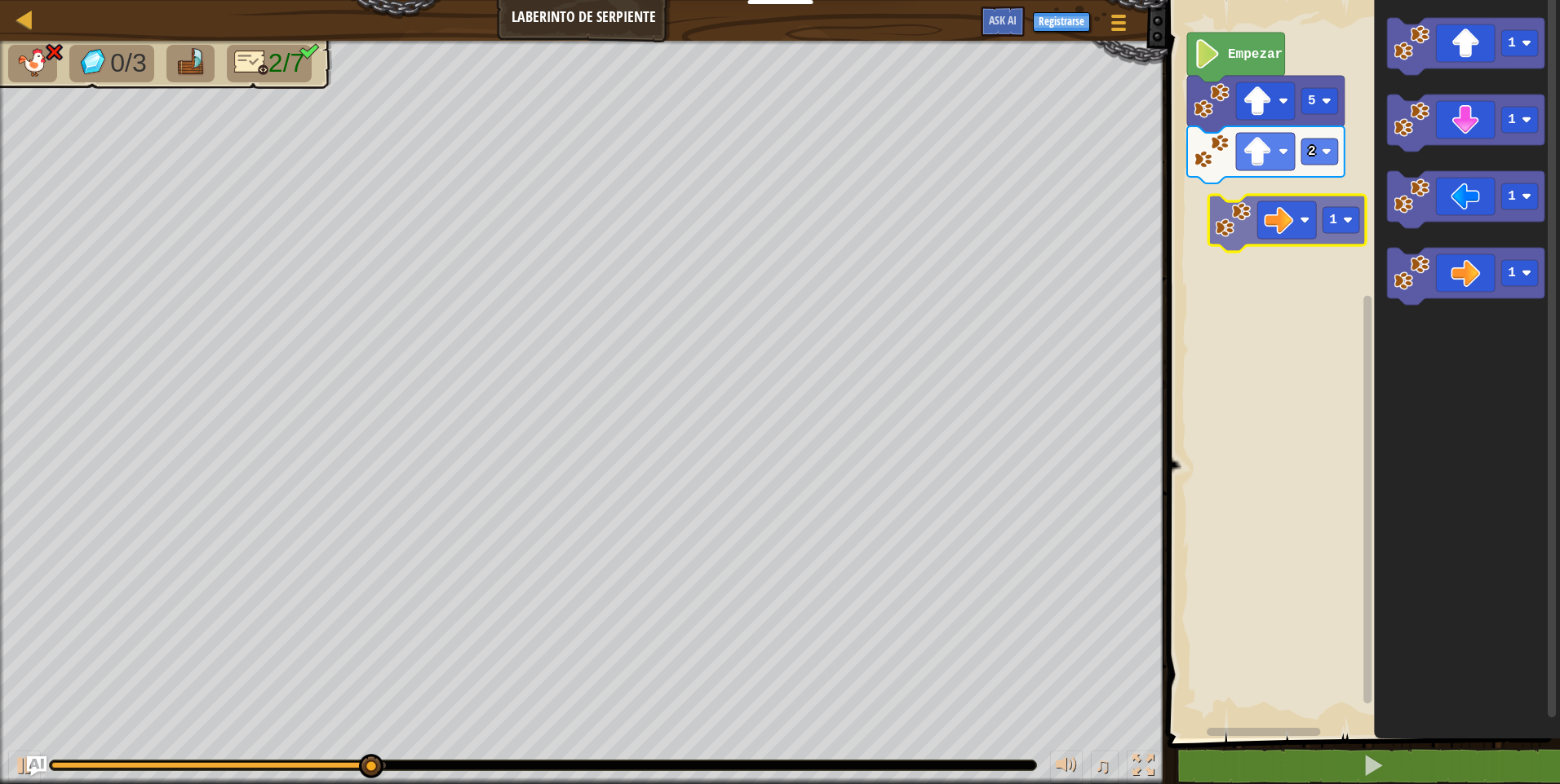
click at [1251, 206] on div "Empezar 5 2 1 1 1 1 1" at bounding box center [1361, 365] width 397 height 746
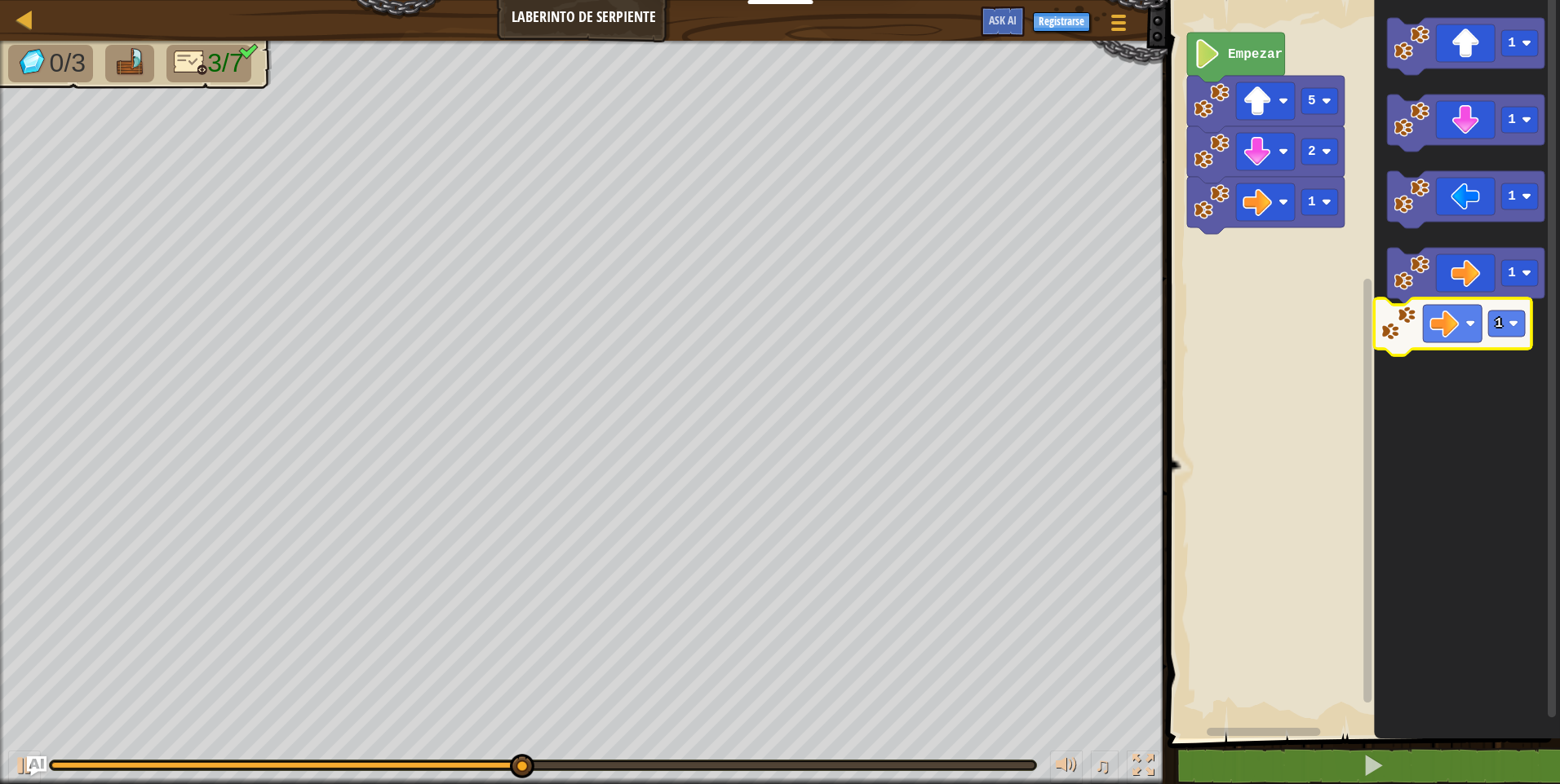
click at [1450, 305] on g "1 1 1 1" at bounding box center [1465, 161] width 157 height 287
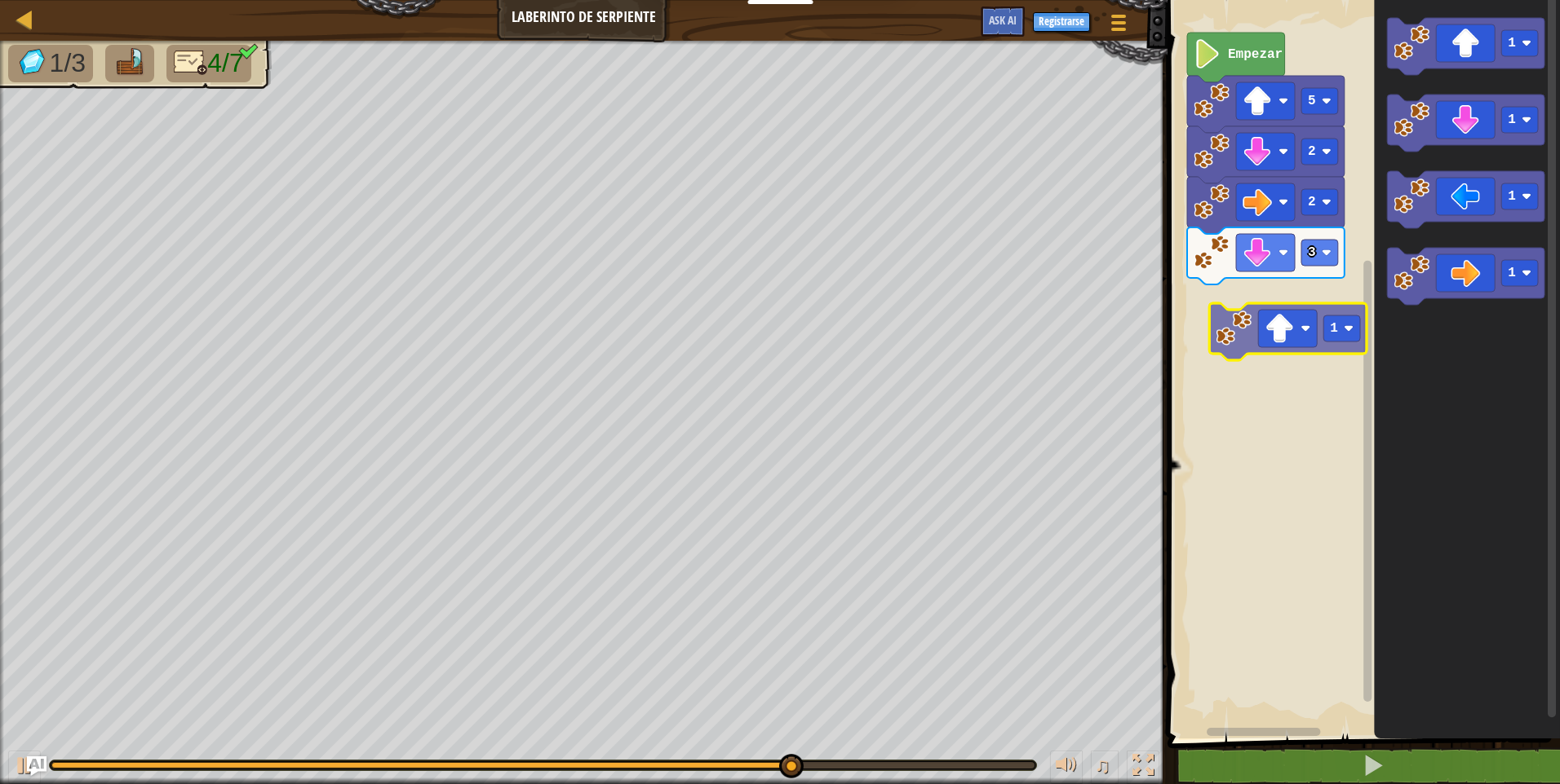
click at [1257, 354] on div "Empezar 5 2 2 3 1 1 1 1 1" at bounding box center [1361, 365] width 397 height 746
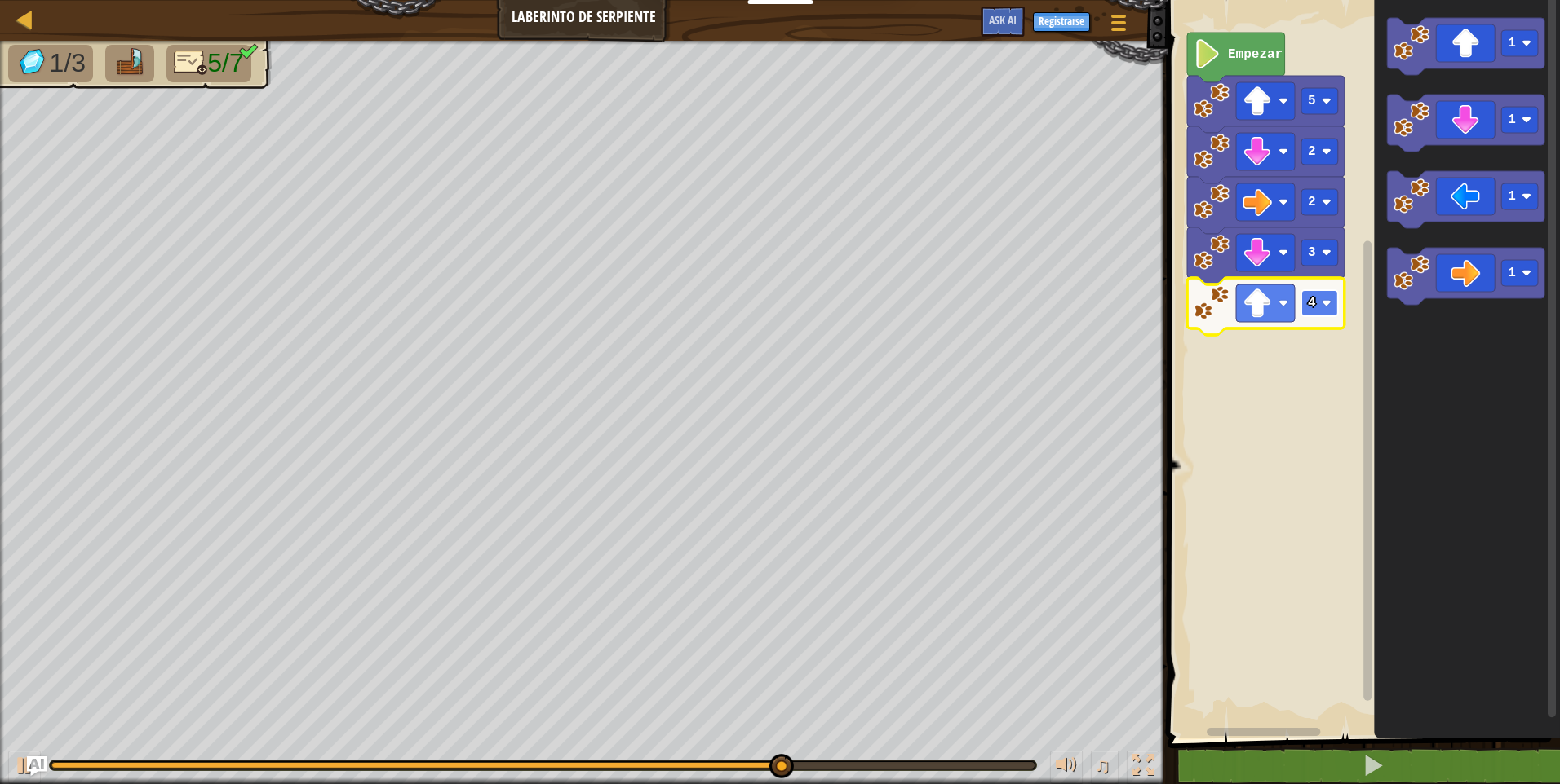
click at [1327, 305] on image "Espacio de trabajo de Blockly" at bounding box center [1326, 303] width 10 height 10
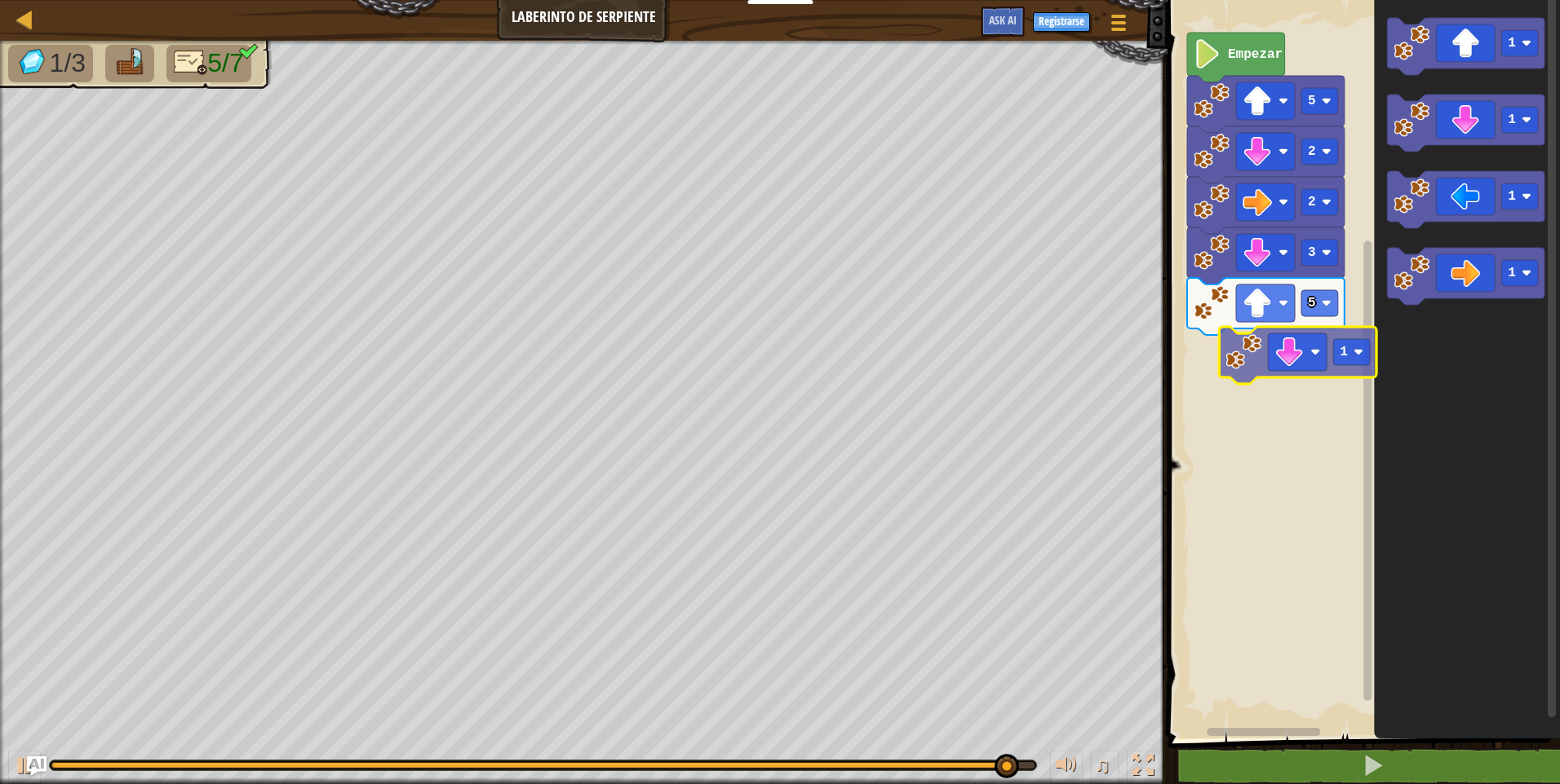
click at [1235, 391] on div "Empezar 5 2 2 3 5 1 1 1 1 1" at bounding box center [1361, 365] width 397 height 746
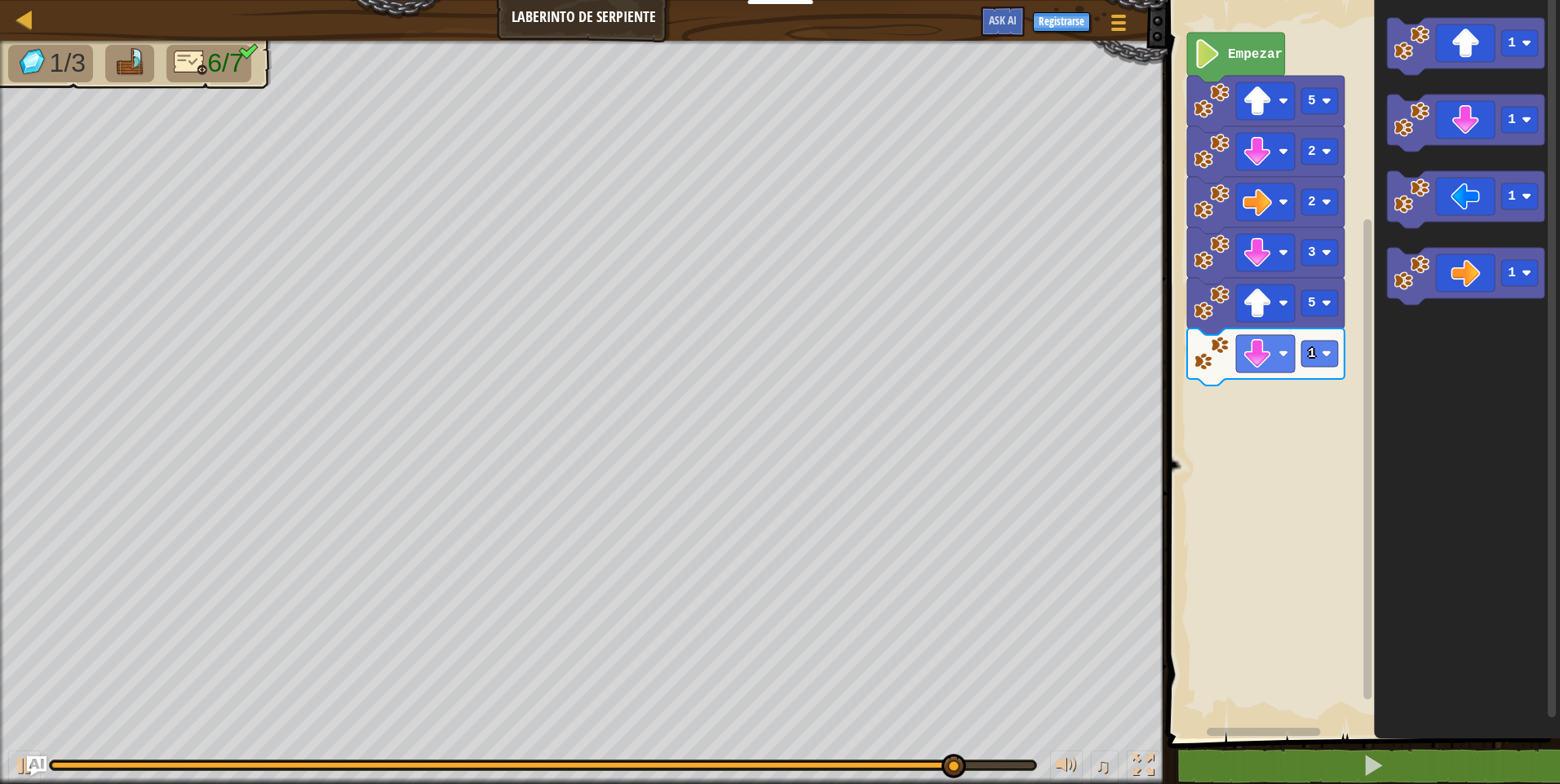
click at [1370, 338] on div "Empezar 5 2 2 3 5 1 1 1 1 1" at bounding box center [1361, 365] width 397 height 746
click at [1345, 363] on div "Empezar 5 2 2 3 5 1 1 1 1 1" at bounding box center [1361, 365] width 397 height 746
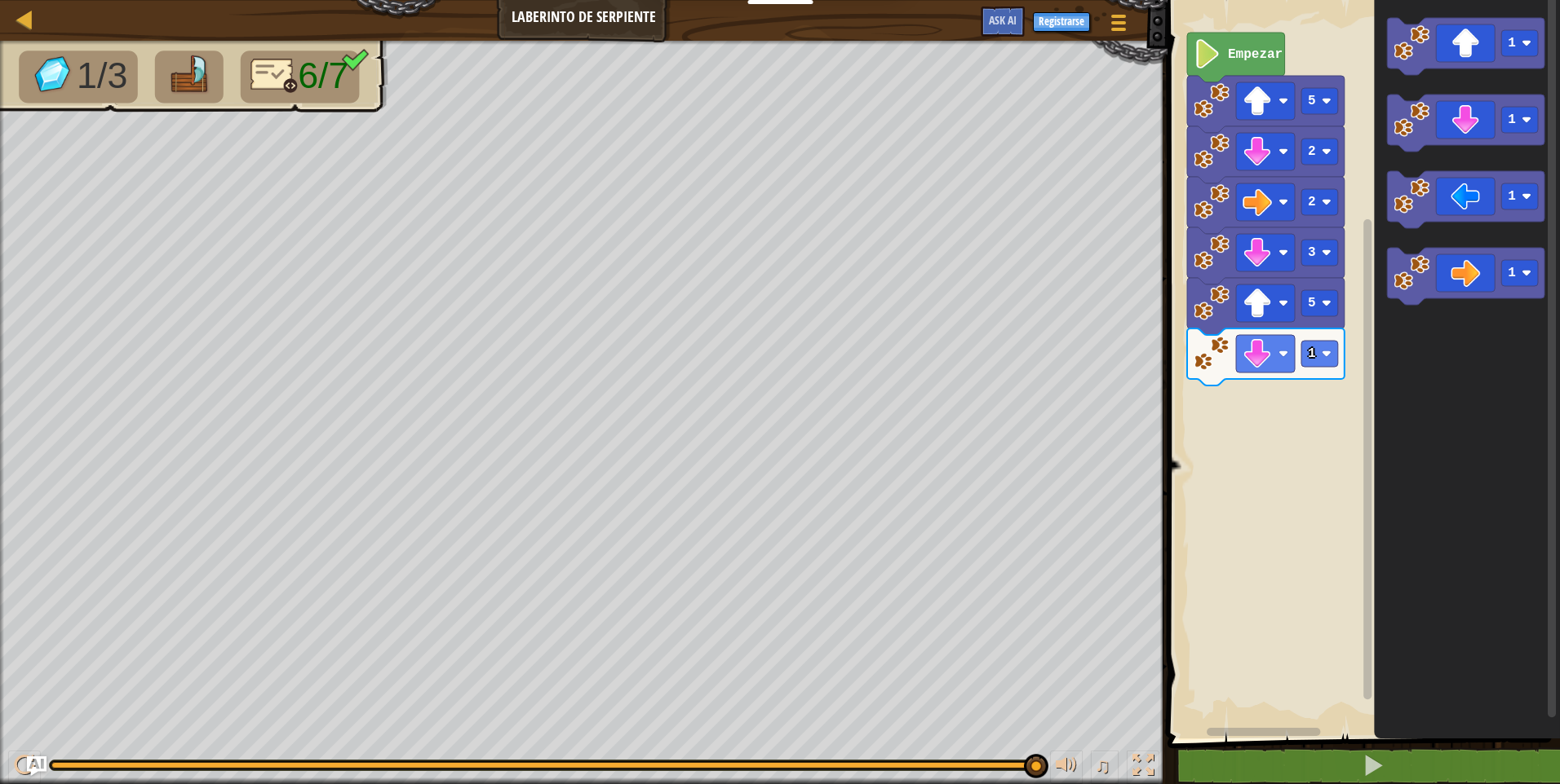
click at [1348, 387] on div "Empezar 5 2 2 3 5 1 1 1 1 1" at bounding box center [1361, 365] width 397 height 746
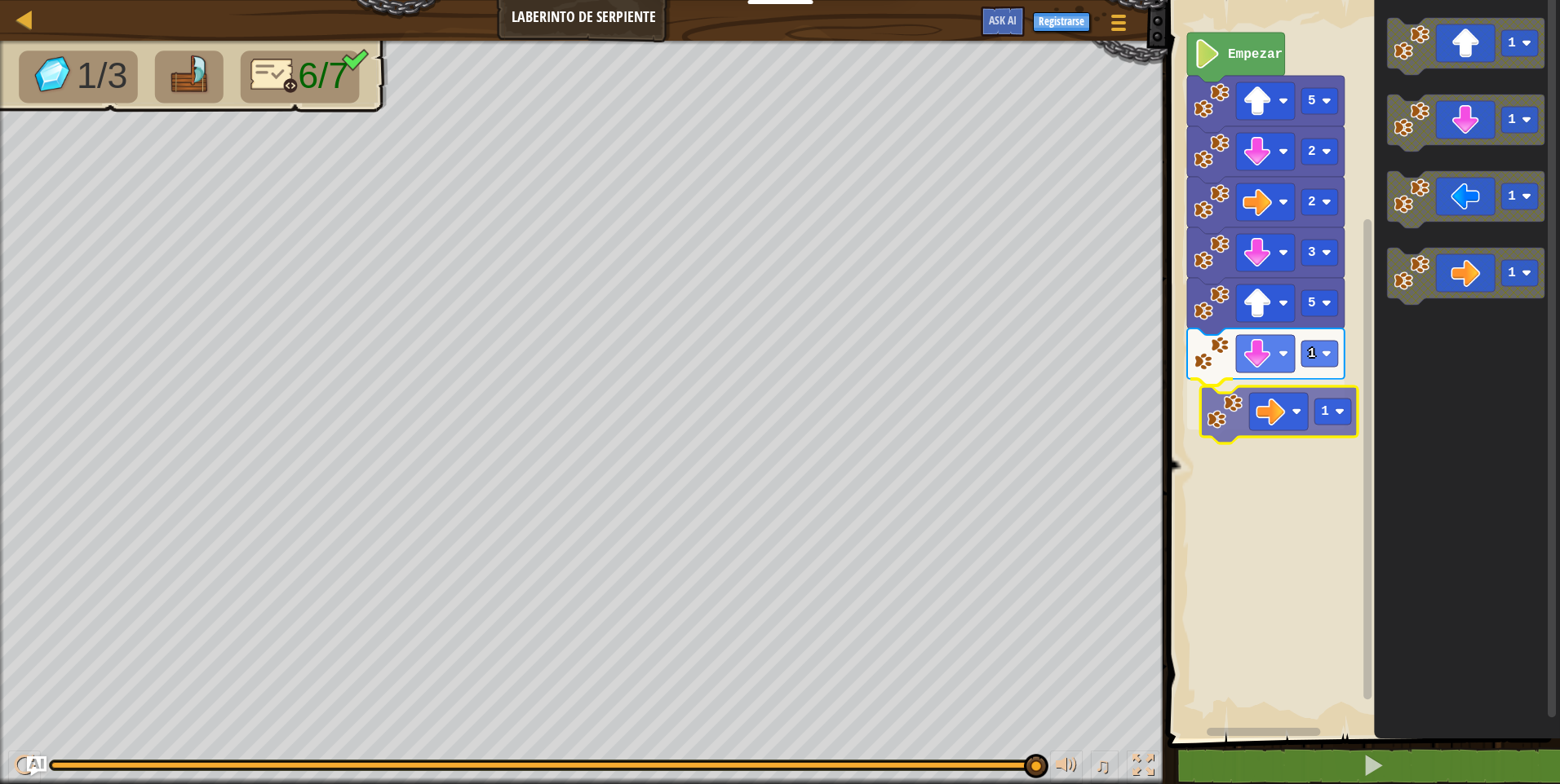
click at [1224, 421] on div "Empezar 5 2 2 3 5 1 1 1 1 1 1 1" at bounding box center [1361, 365] width 397 height 746
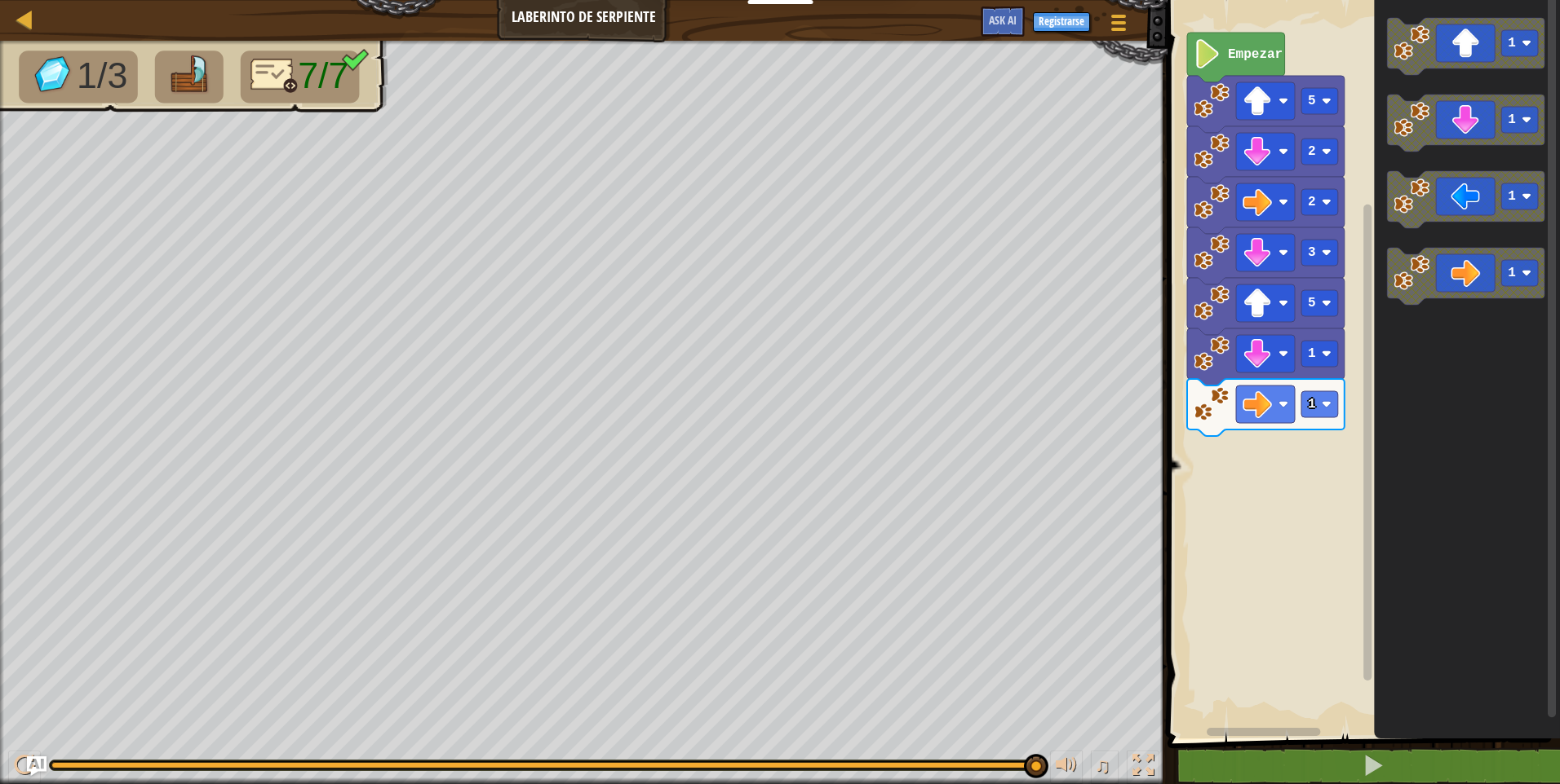
click at [1314, 394] on div "Empezar 5 2 2 3 5 1 1 1 1 1 1" at bounding box center [1361, 365] width 397 height 746
click at [1326, 400] on image "Espacio de trabajo de Blockly" at bounding box center [1326, 405] width 10 height 10
click at [1387, 272] on g "1 1 1 1" at bounding box center [1465, 161] width 157 height 287
click at [1381, 164] on icon "1 1 1 1" at bounding box center [1467, 365] width 186 height 746
click at [1388, 161] on icon "1 1 1 1" at bounding box center [1467, 365] width 186 height 746
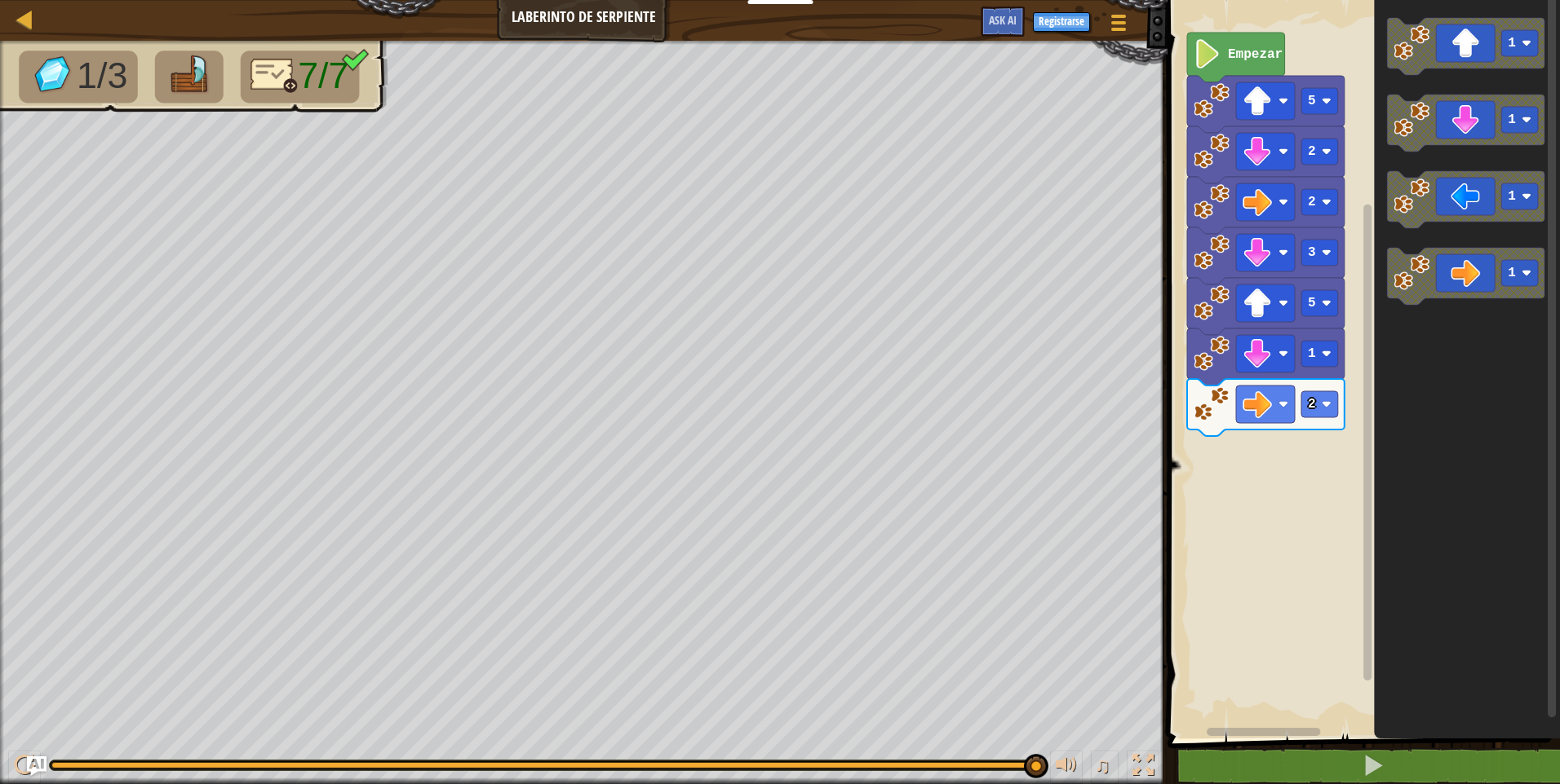
click at [1379, 158] on icon "1 1 1 1" at bounding box center [1467, 365] width 186 height 746
click at [1406, 60] on image "Espacio de trabajo de Blockly" at bounding box center [1411, 44] width 36 height 36
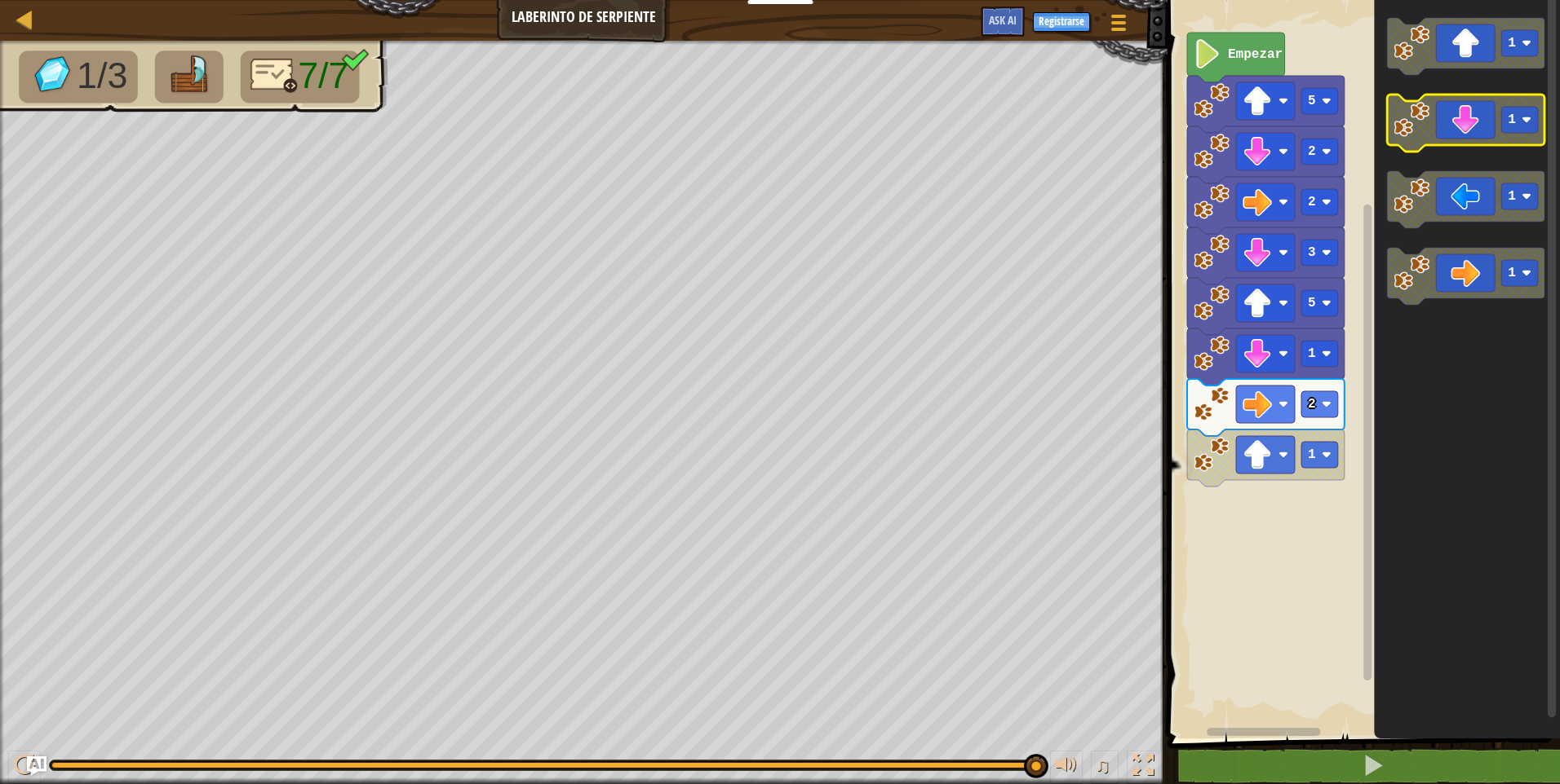
click at [1492, 145] on icon "Espacio de trabajo de Blockly" at bounding box center [1465, 124] width 157 height 57
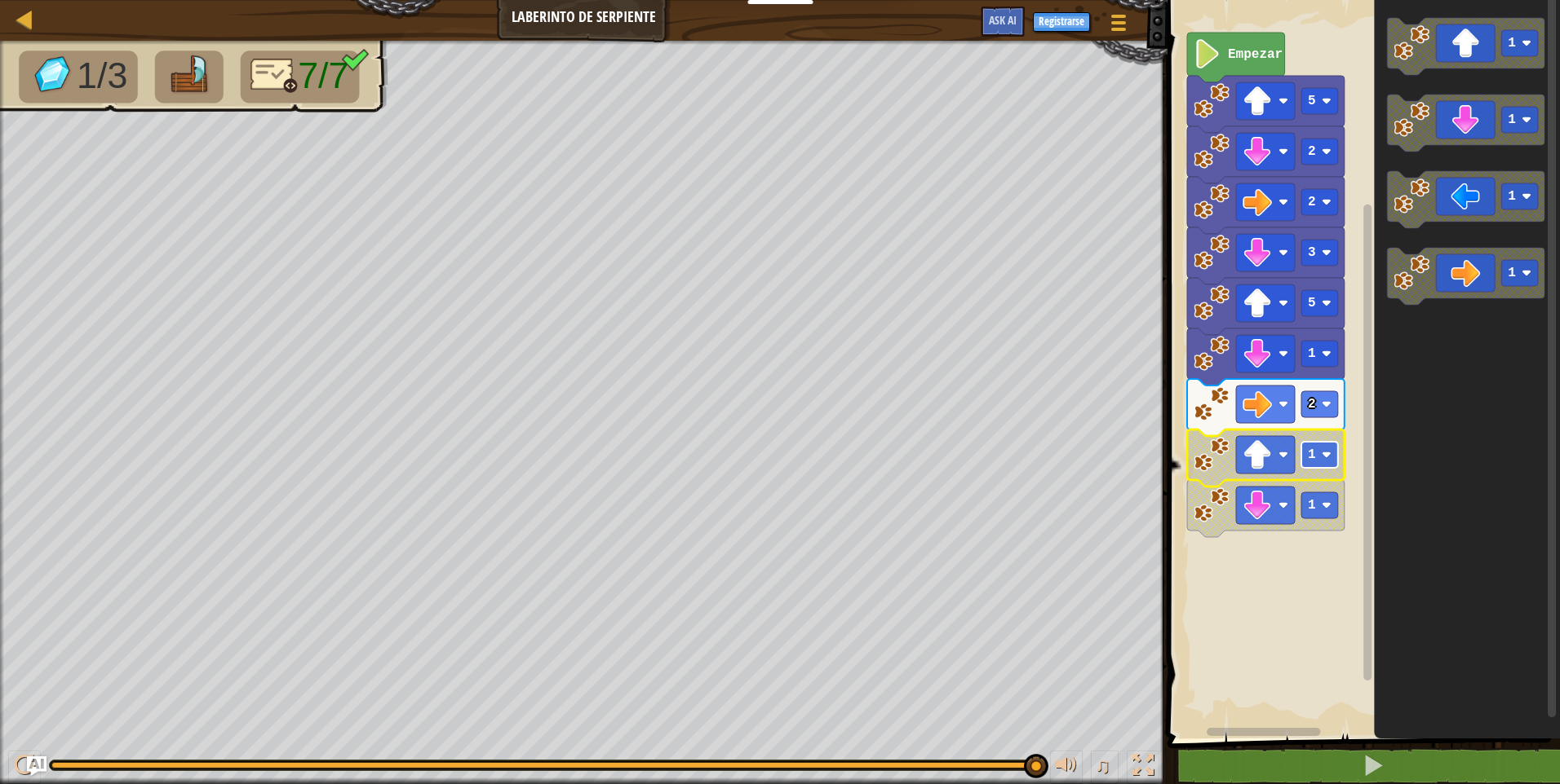
click at [1324, 458] on image "Espacio de trabajo de Blockly" at bounding box center [1326, 455] width 10 height 10
click at [1339, 514] on icon "Espacio de trabajo de Blockly" at bounding box center [1265, 509] width 157 height 57
click at [1333, 514] on rect "Espacio de trabajo de Blockly" at bounding box center [1319, 505] width 37 height 26
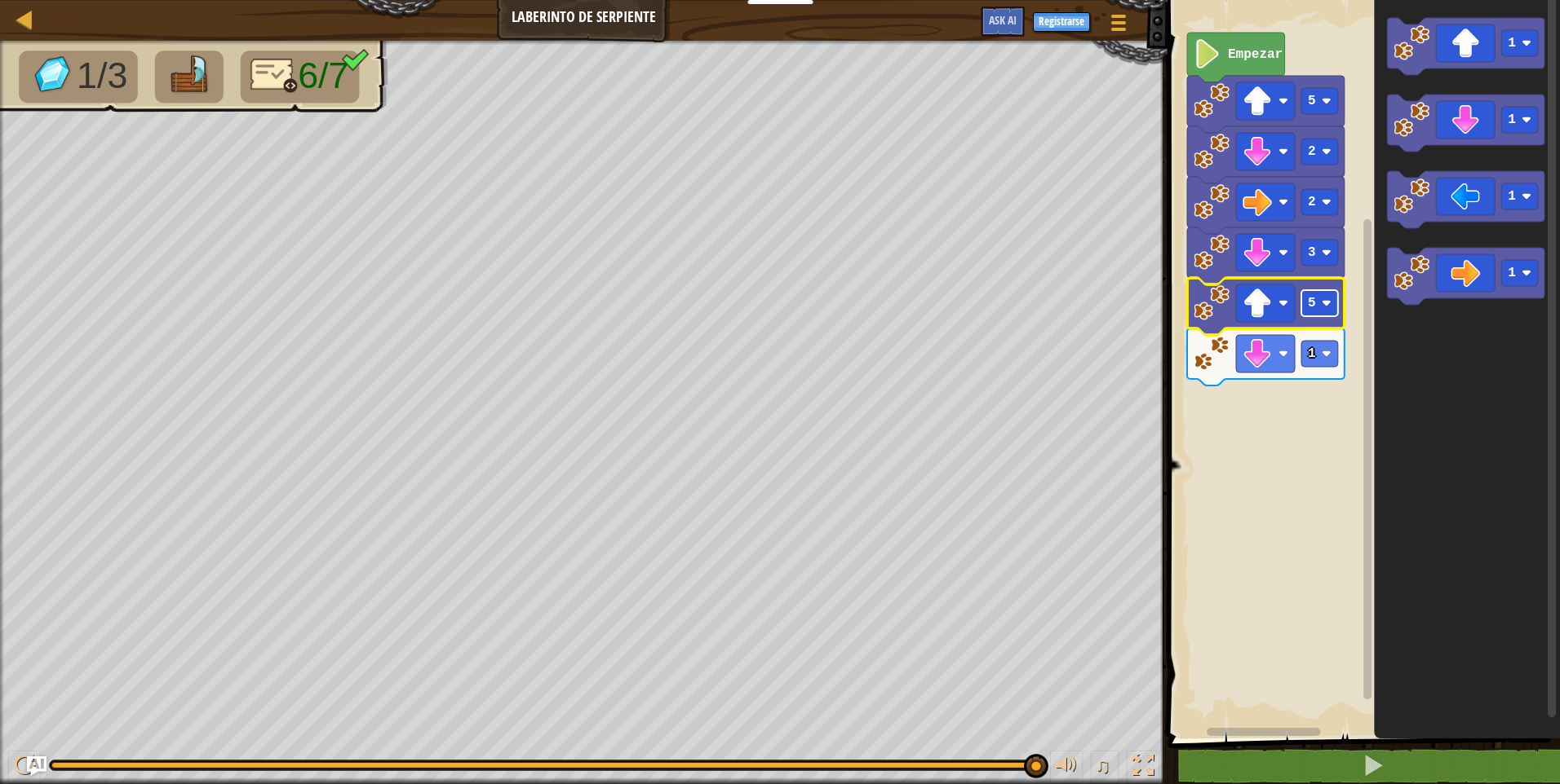
click at [1330, 303] on image "Espacio de trabajo de Blockly" at bounding box center [1326, 303] width 10 height 10
click at [1210, 38] on rect "Espacio de trabajo de Blockly" at bounding box center [1361, 365] width 397 height 746
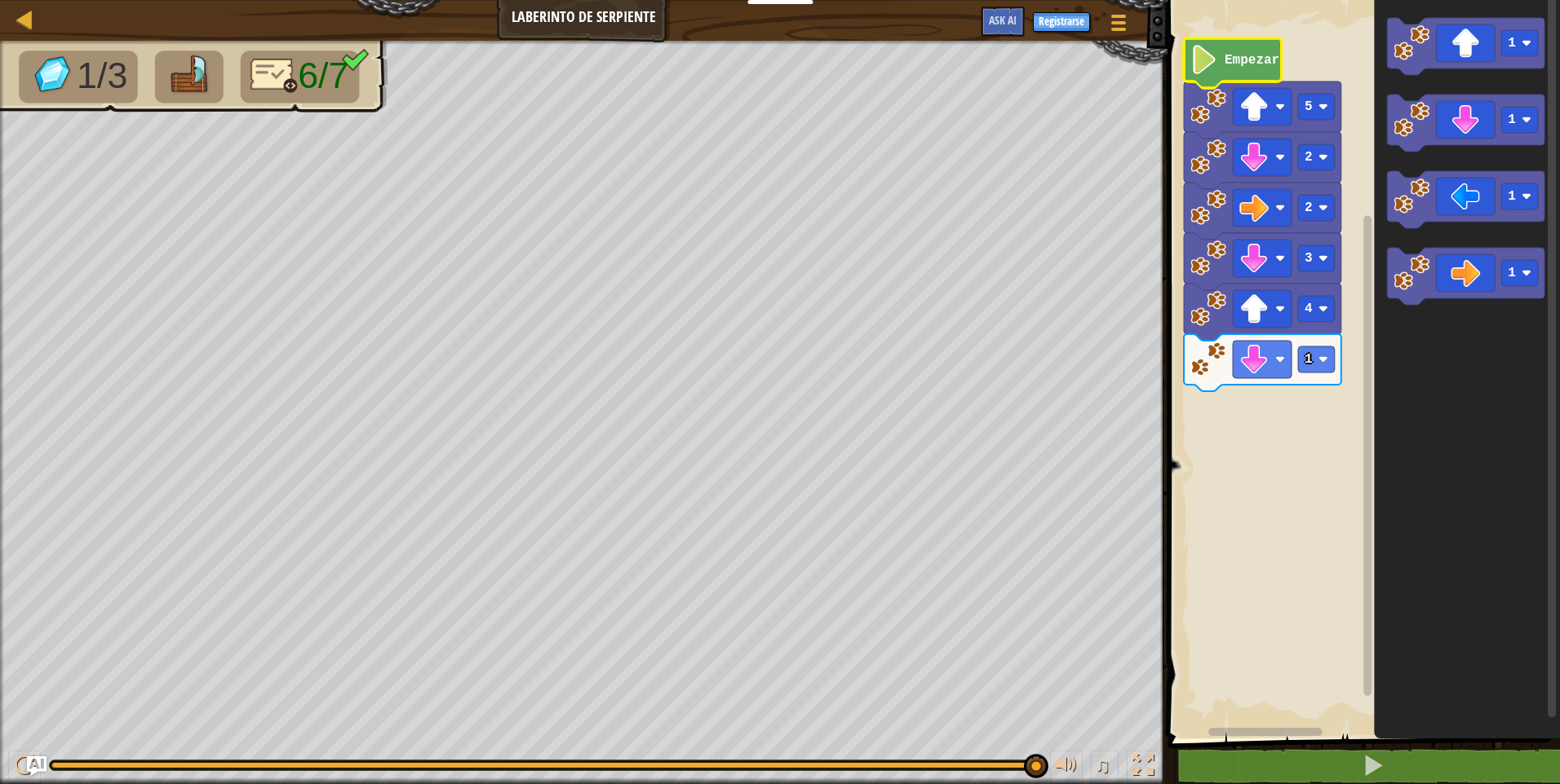
click at [1210, 52] on image "Espacio de trabajo de Blockly" at bounding box center [1204, 59] width 28 height 30
click at [1205, 55] on image "Espacio de trabajo de Blockly" at bounding box center [1204, 59] width 28 height 30
click at [1204, 56] on image "Espacio de trabajo de Blockly" at bounding box center [1204, 59] width 28 height 30
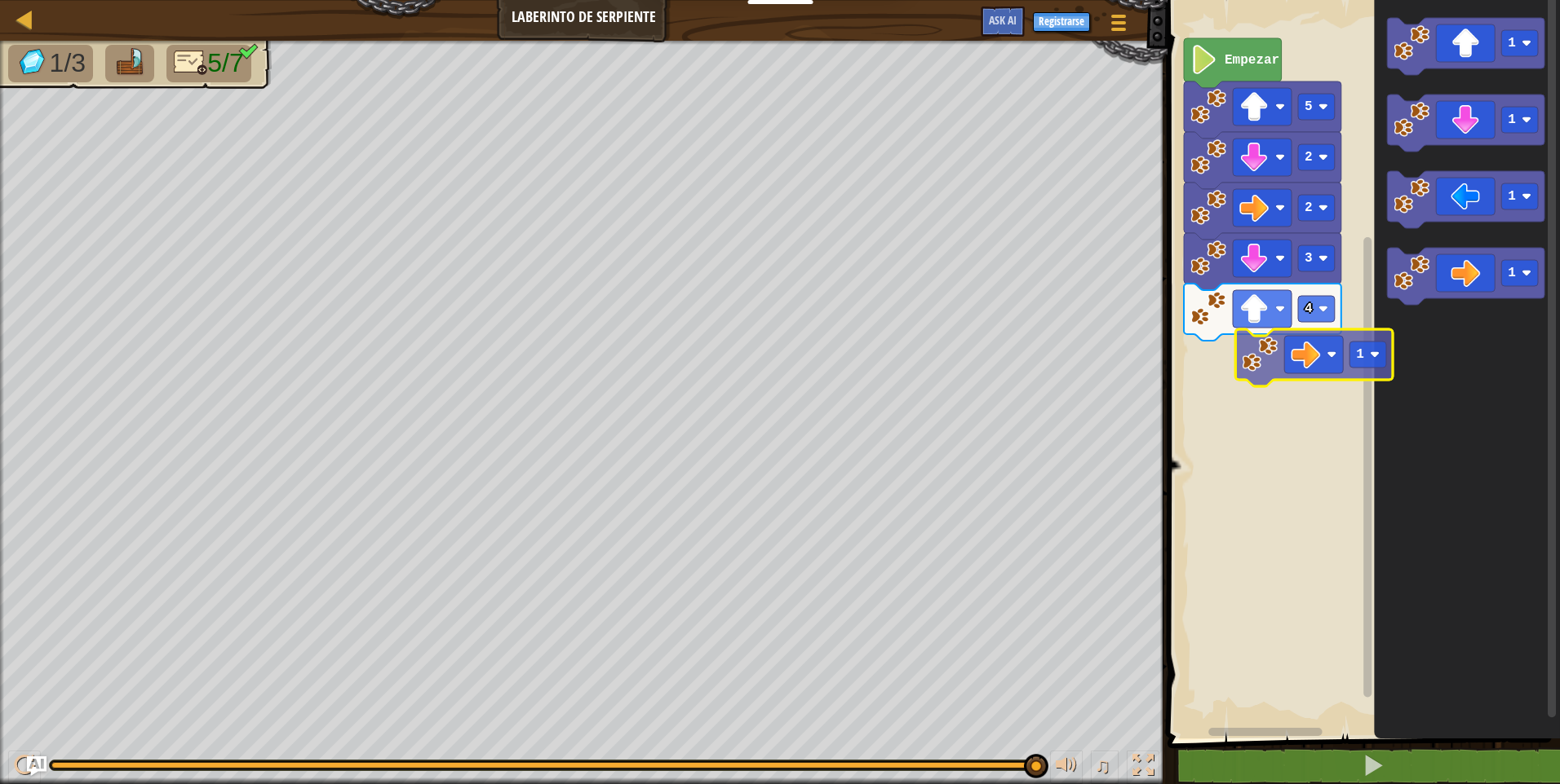
click at [1280, 364] on div "Empezar 5 2 2 3 4 1 1 1 1 1" at bounding box center [1361, 365] width 397 height 746
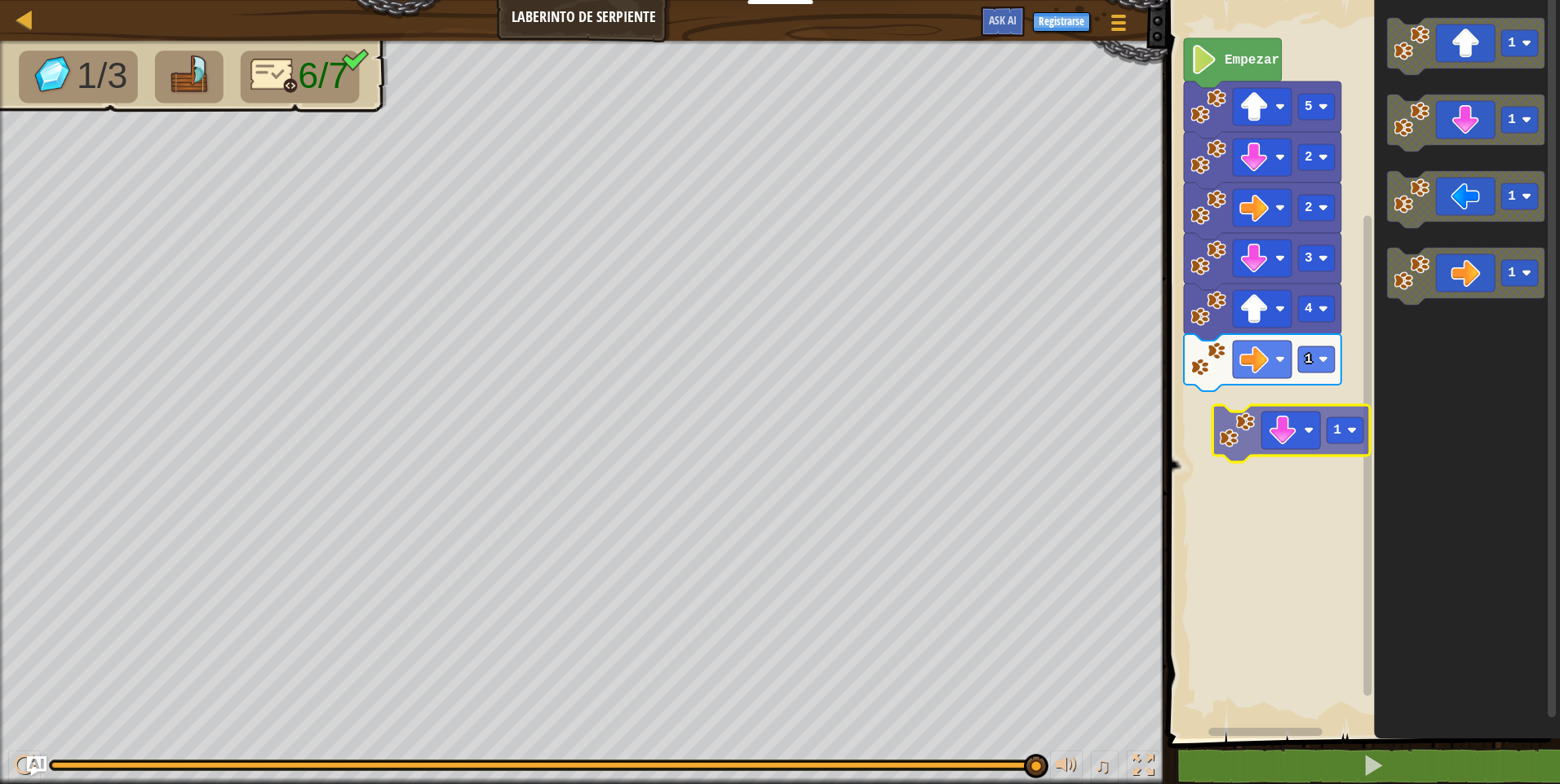
click at [1245, 438] on div "1 4 3 2 2 5 Empezar 1 1 1 1 1" at bounding box center [1361, 365] width 397 height 746
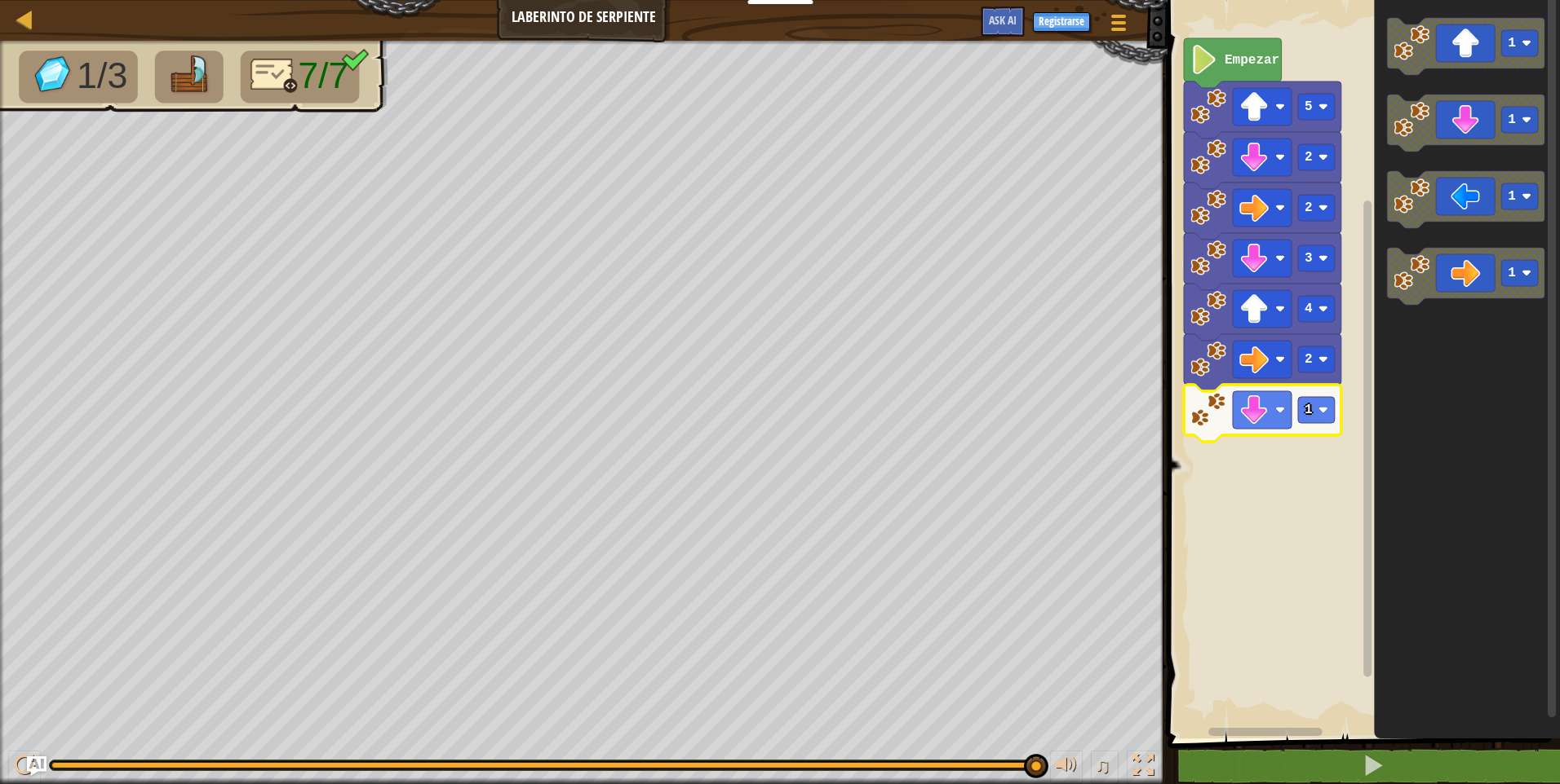
click at [1320, 391] on icon "Espacio de trabajo de Blockly" at bounding box center [1262, 414] width 157 height 57
click at [1325, 405] on rect "Espacio de trabajo de Blockly" at bounding box center [1315, 410] width 37 height 26
click at [1331, 464] on div "Empezar 5 2 2 3 4 2 2 1 1 1 1" at bounding box center [1361, 365] width 397 height 746
click at [1320, 358] on image "Espacio de trabajo de Blockly" at bounding box center [1323, 359] width 10 height 10
click at [1233, 63] on text "Empezar" at bounding box center [1251, 60] width 54 height 15
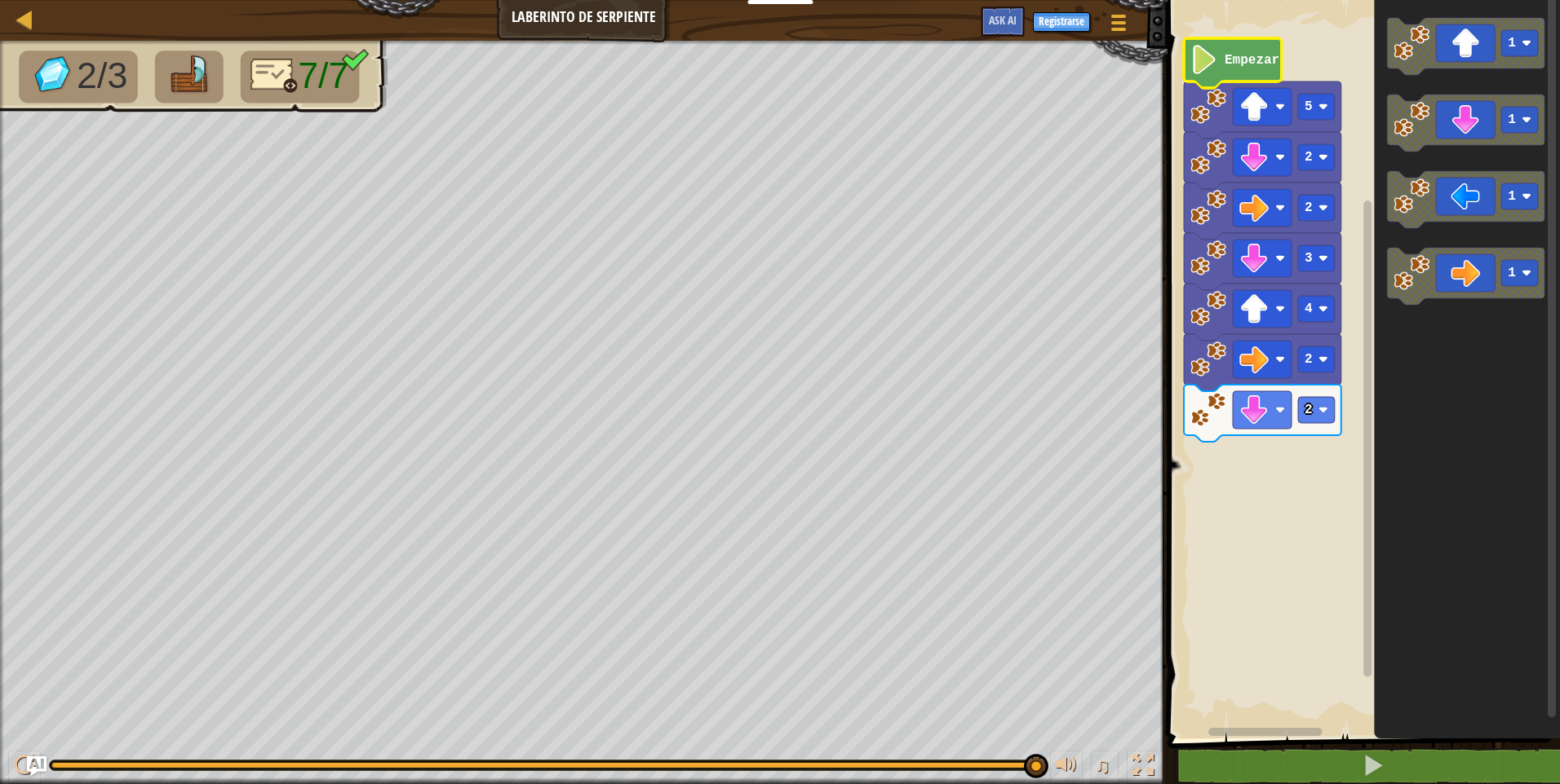
click at [1233, 54] on text "Empezar" at bounding box center [1251, 60] width 54 height 15
click at [1218, 127] on icon "Espacio de trabajo de Blockly" at bounding box center [1262, 110] width 157 height 57
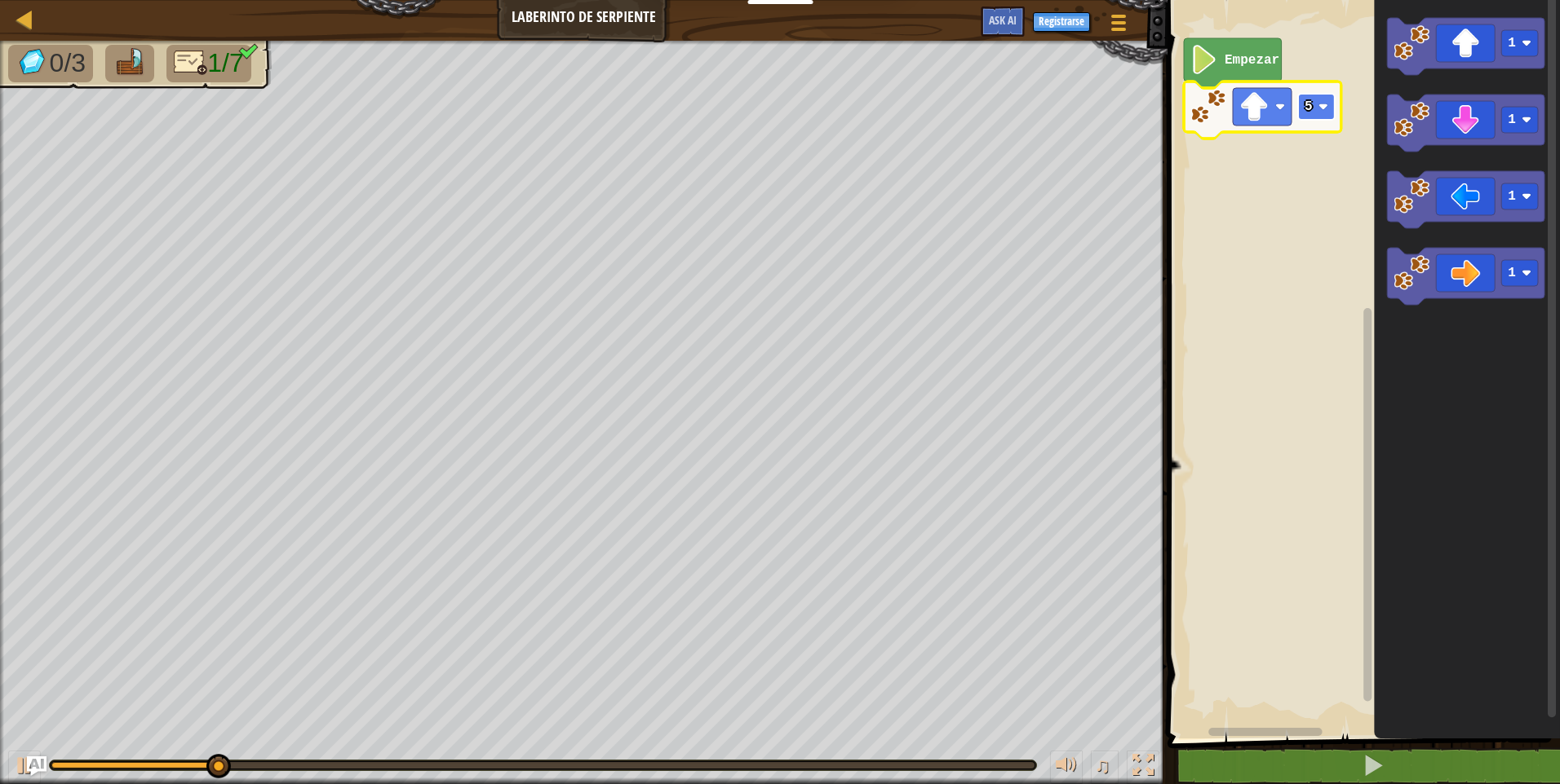
click at [1329, 113] on rect "Espacio de trabajo de Blockly" at bounding box center [1315, 107] width 37 height 26
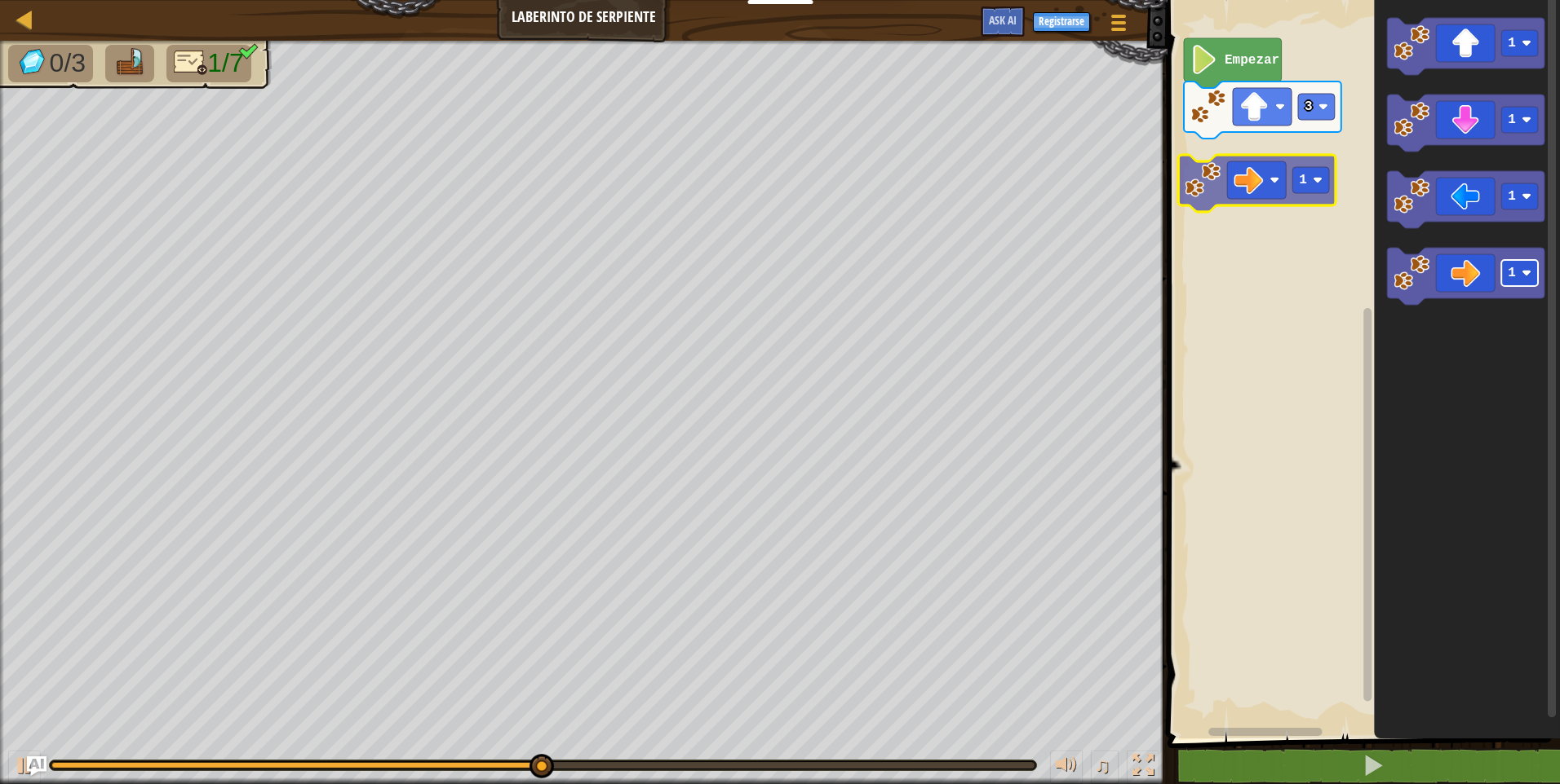
click at [1303, 173] on div "Empezar 3 1 1 1 1 1" at bounding box center [1361, 365] width 397 height 746
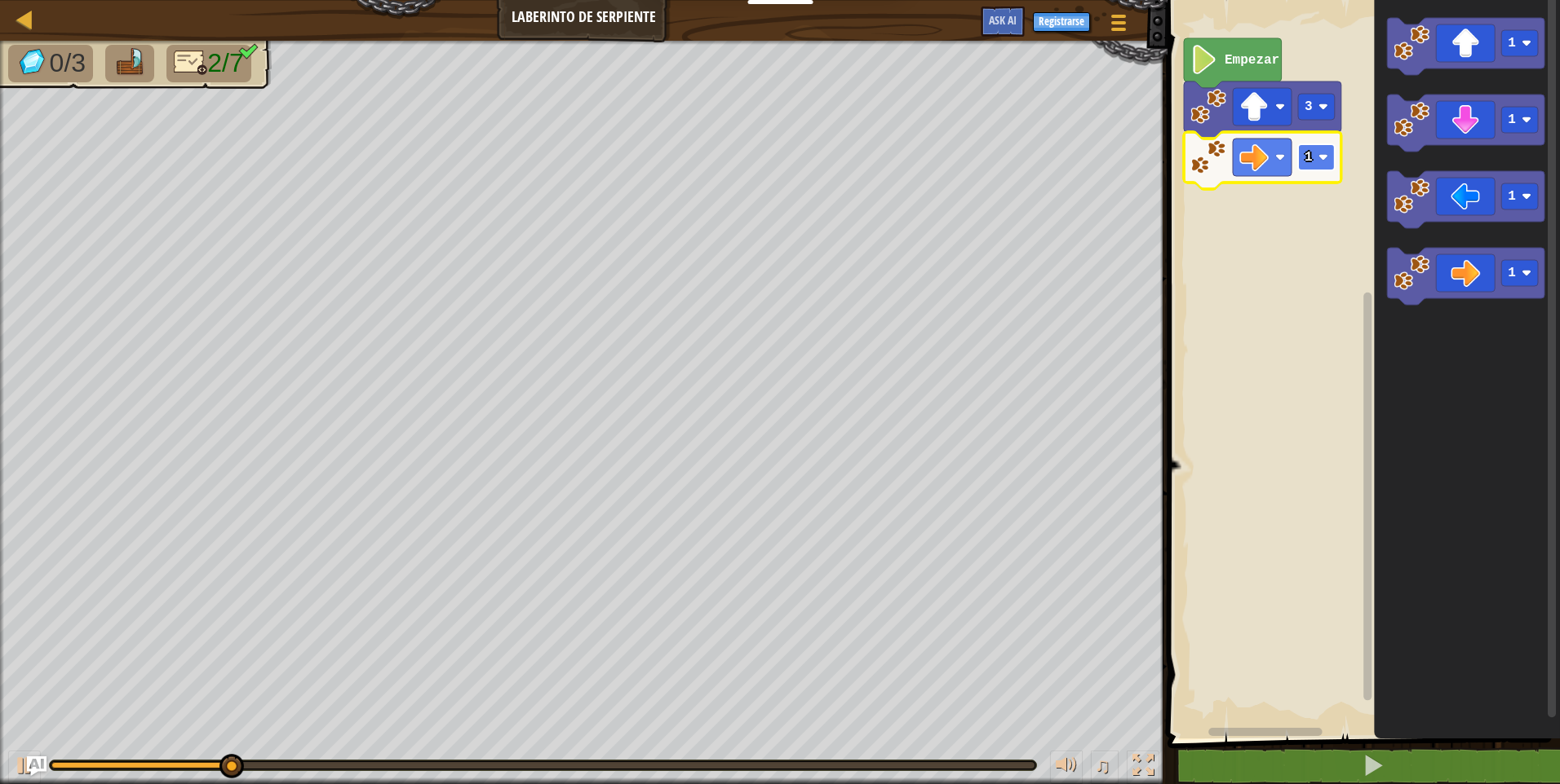
click at [1325, 157] on image "Espacio de trabajo de Blockly" at bounding box center [1323, 157] width 10 height 10
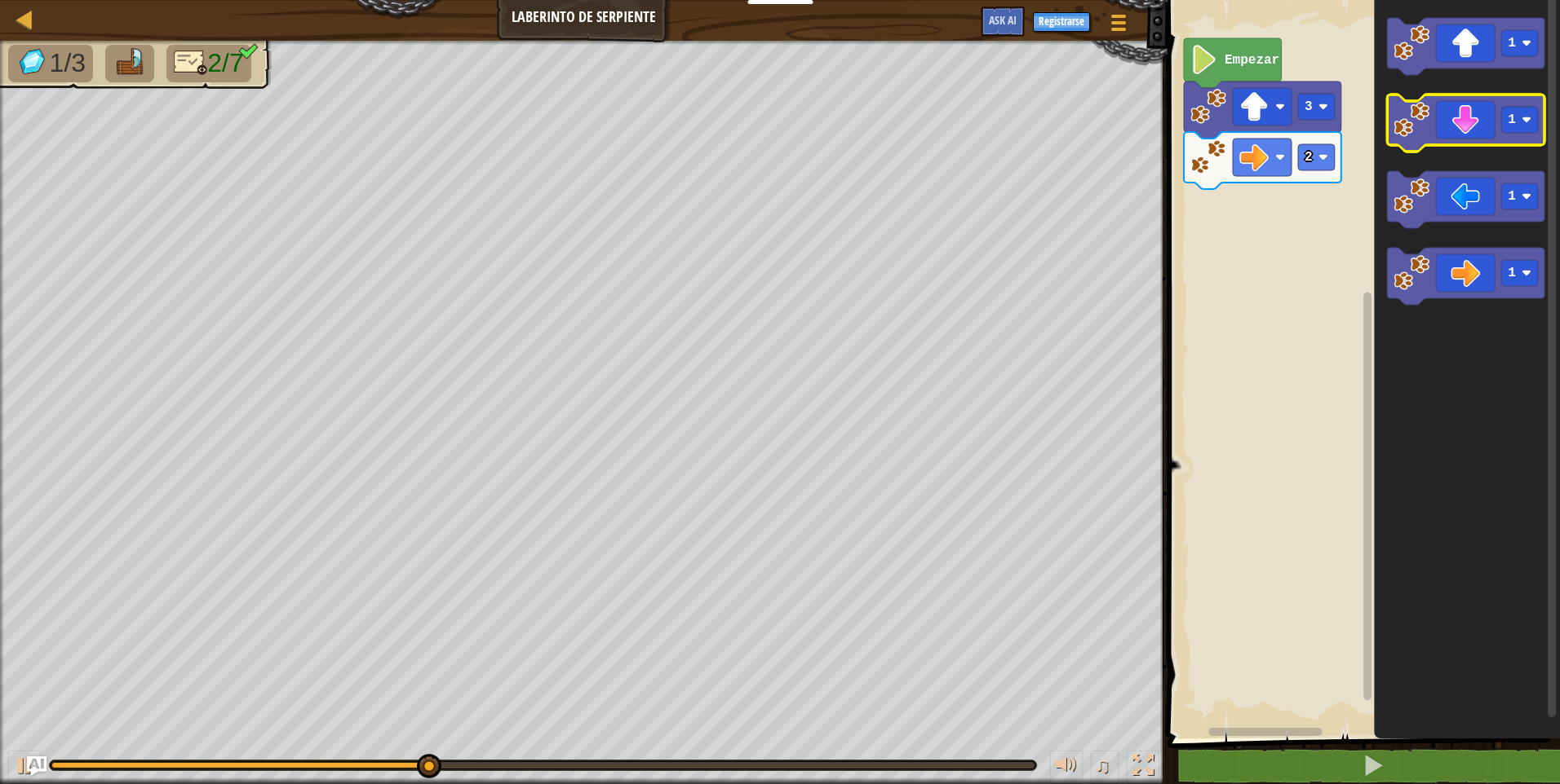
click at [1429, 108] on g "1 1 1 1" at bounding box center [1465, 161] width 157 height 287
click at [1371, 149] on div "Empezar 3 2 1 1 1 1" at bounding box center [1361, 365] width 397 height 746
click at [1403, 106] on g "1 1 1 1" at bounding box center [1465, 161] width 157 height 287
click at [1404, 111] on g "1 1 1 1" at bounding box center [1465, 161] width 157 height 287
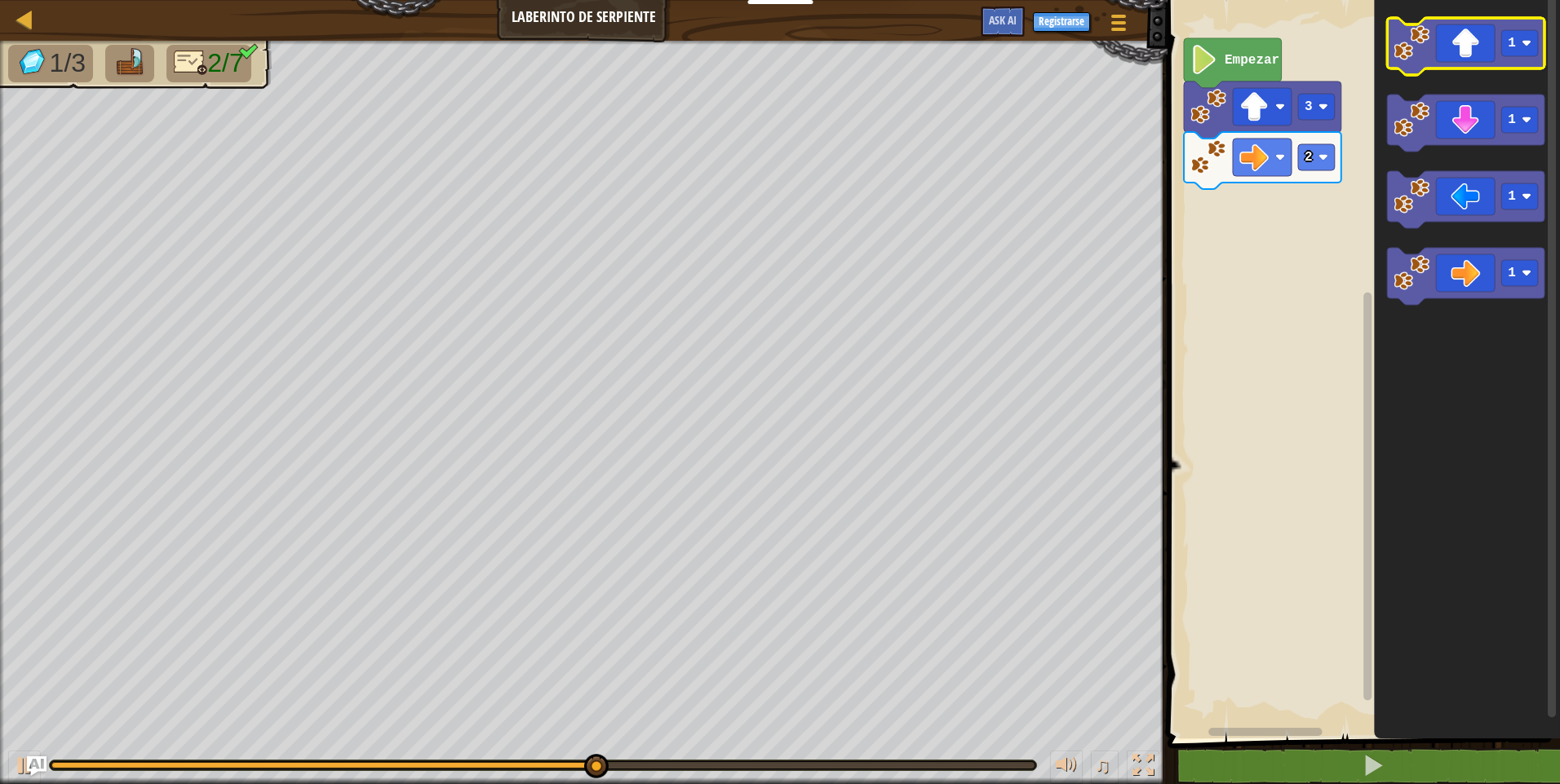
click at [1419, 64] on icon "Espacio de trabajo de Blockly" at bounding box center [1465, 47] width 157 height 57
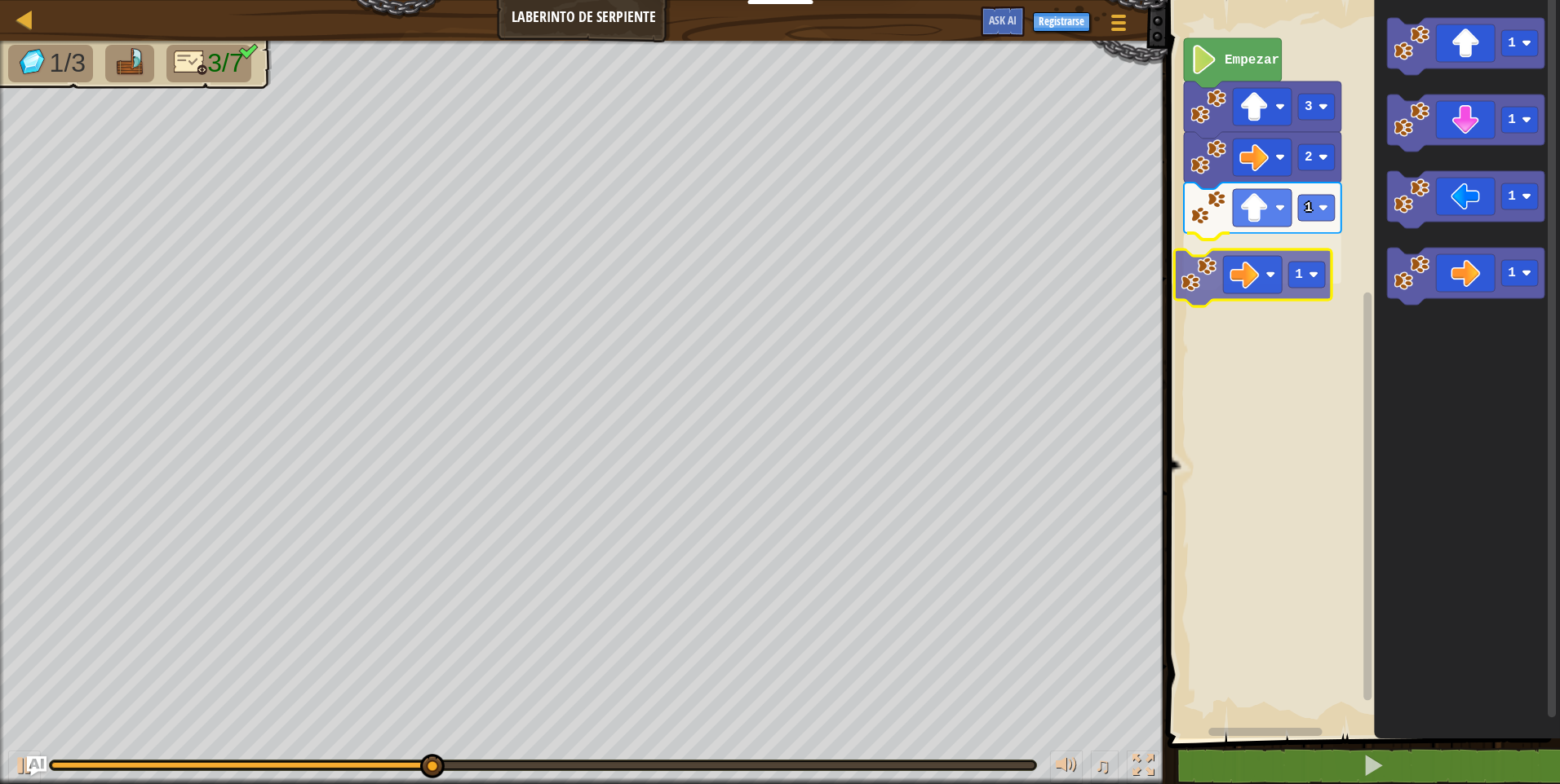
click at [1259, 285] on div "Empezar 3 2 1 1 1 1 1 1 1" at bounding box center [1361, 365] width 397 height 746
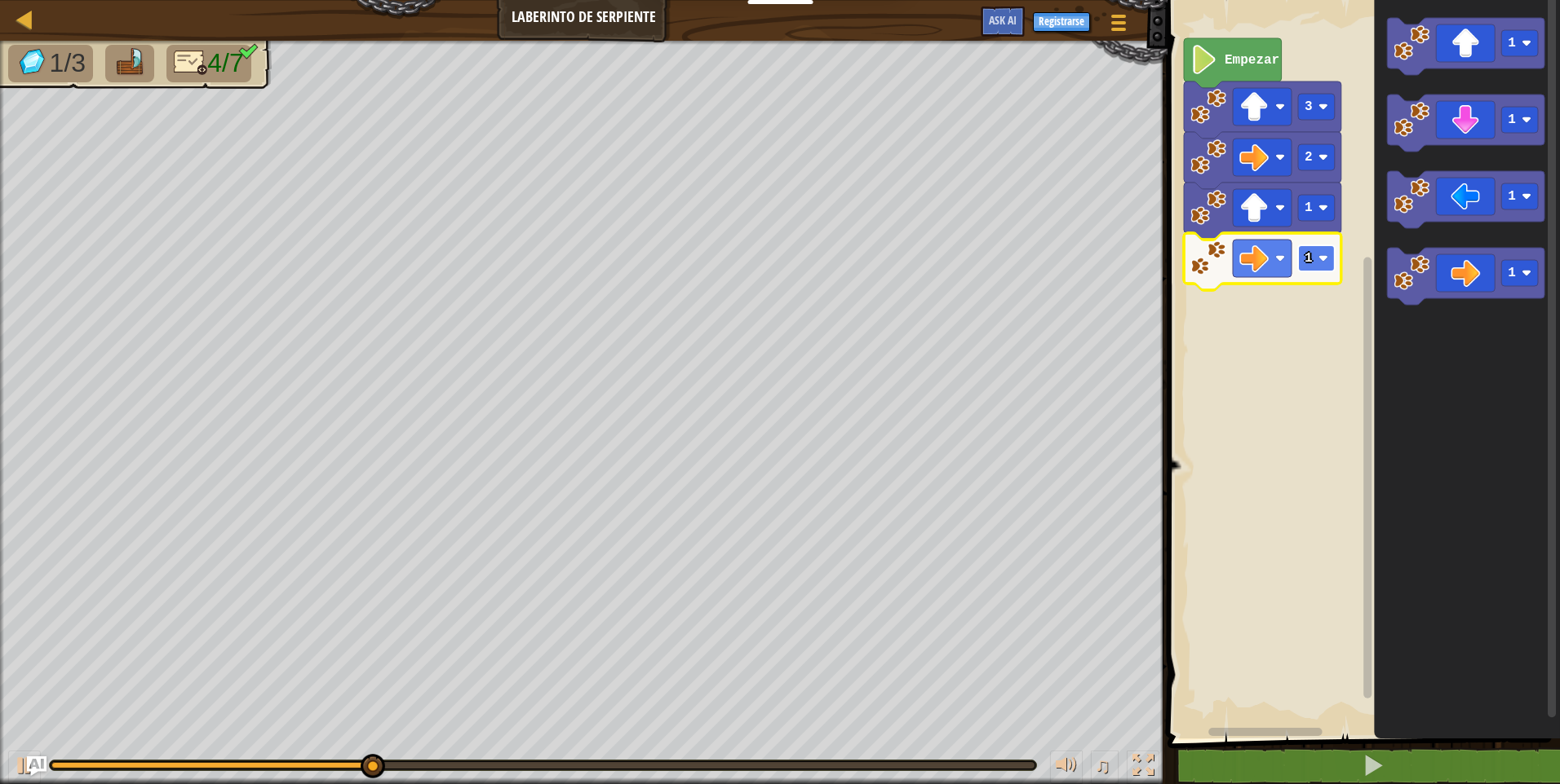
click at [1325, 258] on image "Espacio de trabajo de Blockly" at bounding box center [1323, 258] width 10 height 10
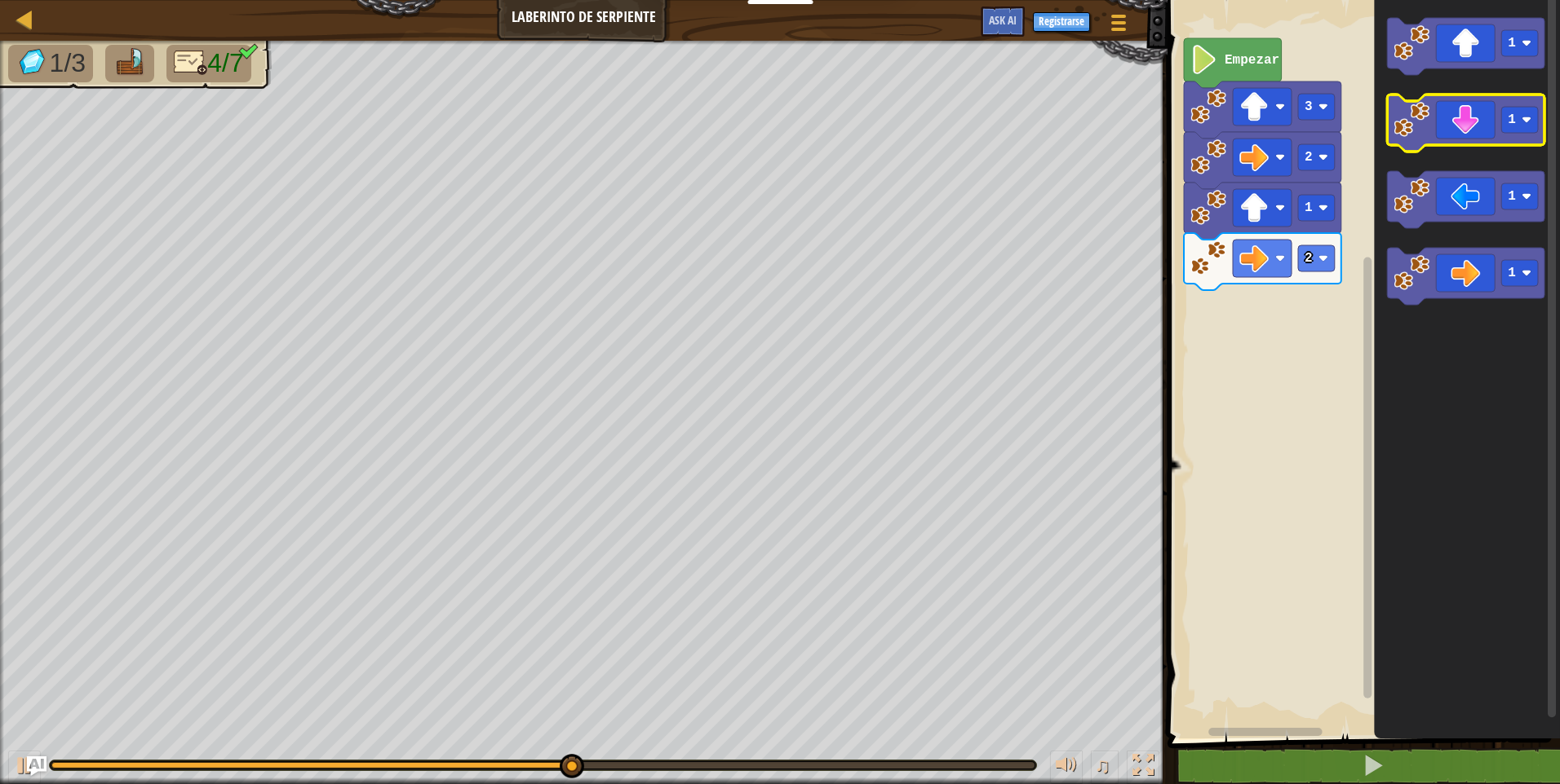
click at [1468, 135] on icon "Espacio de trabajo de Blockly" at bounding box center [1465, 124] width 157 height 57
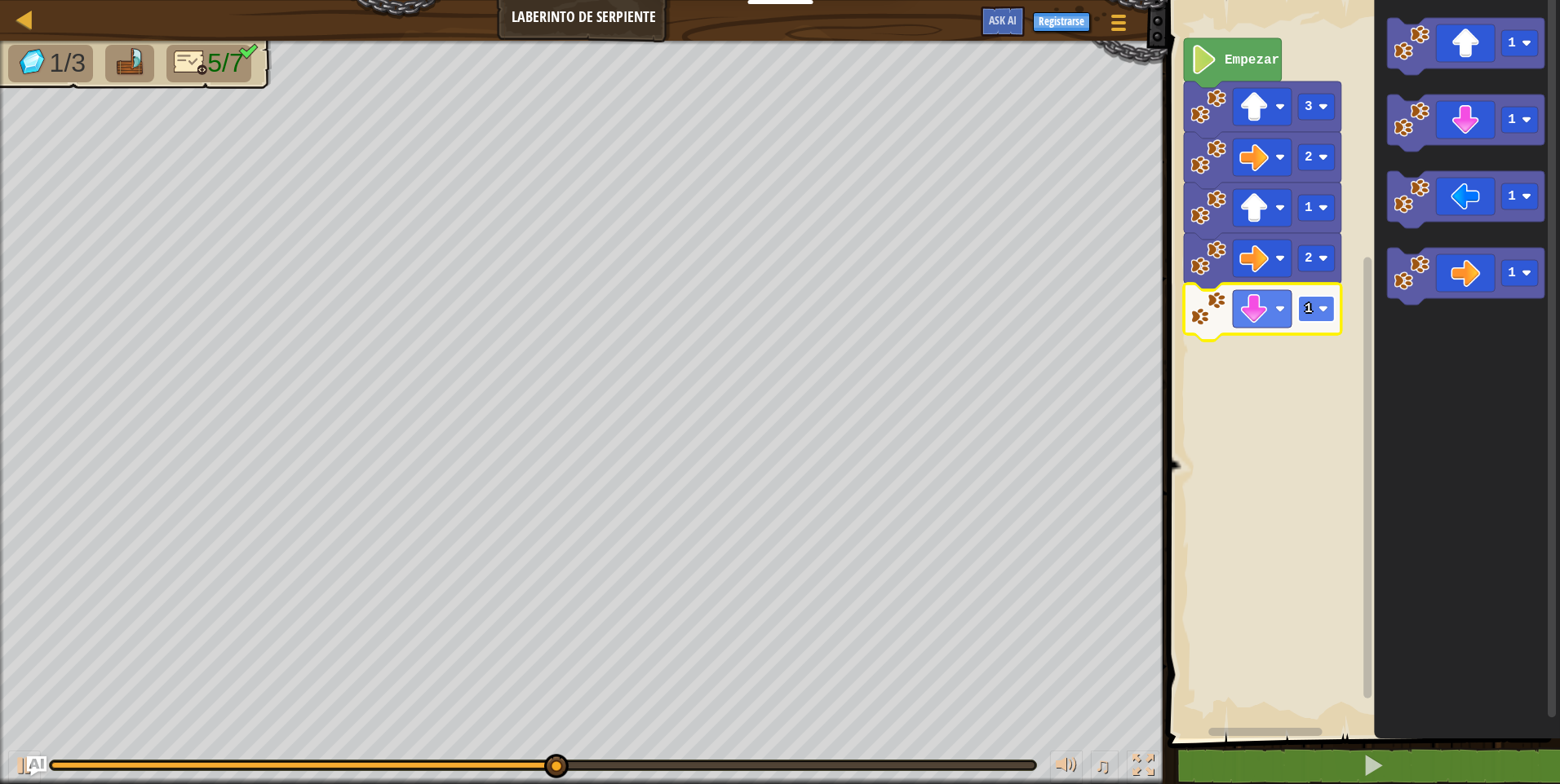
click at [1328, 311] on rect "Espacio de trabajo de Blockly" at bounding box center [1315, 309] width 37 height 26
click at [1332, 378] on div "Empezar 3 2 1 2 2 1 1 1 1" at bounding box center [1361, 365] width 397 height 746
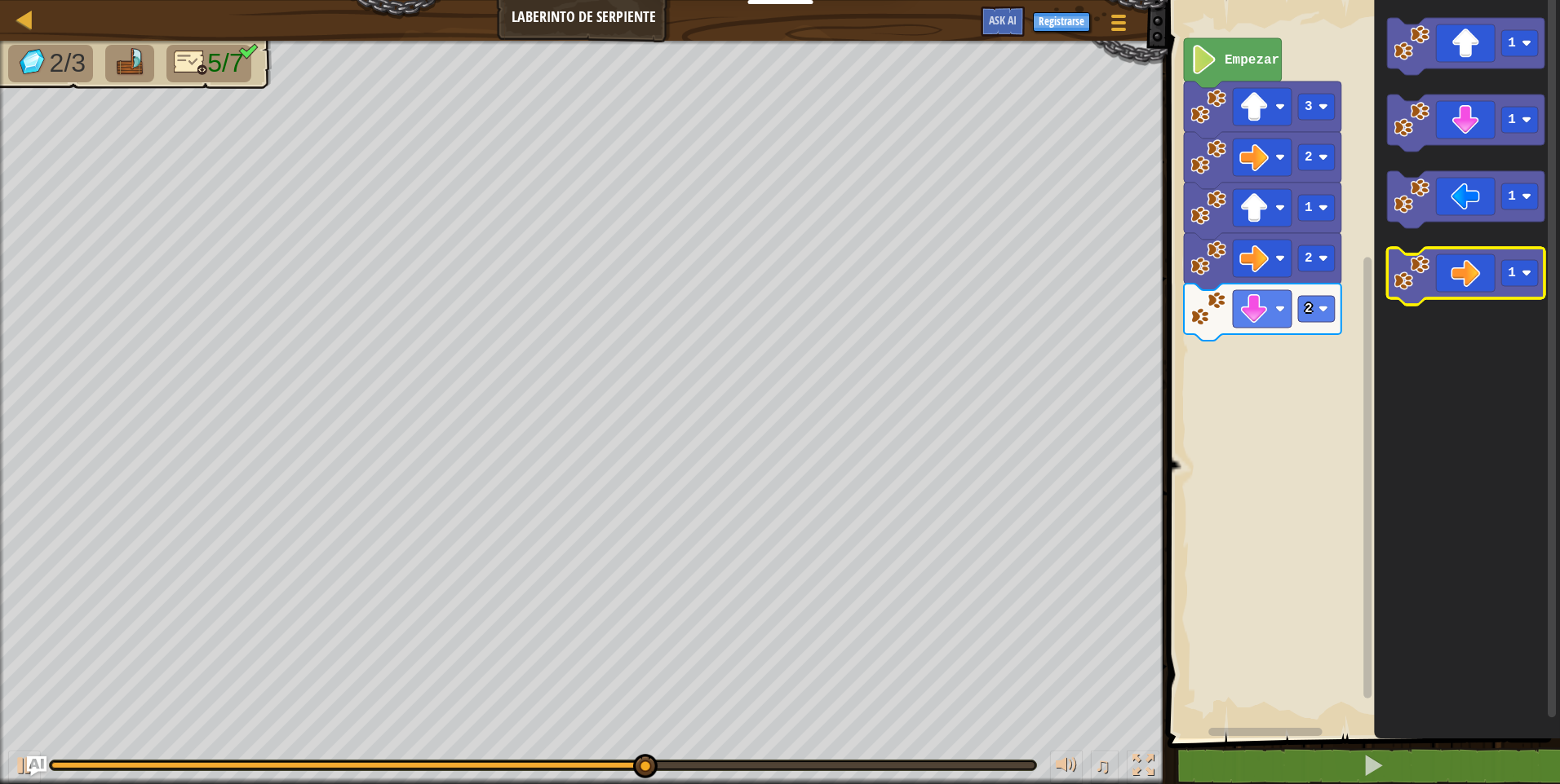
click at [1401, 294] on icon "Espacio de trabajo de Blockly" at bounding box center [1465, 276] width 157 height 57
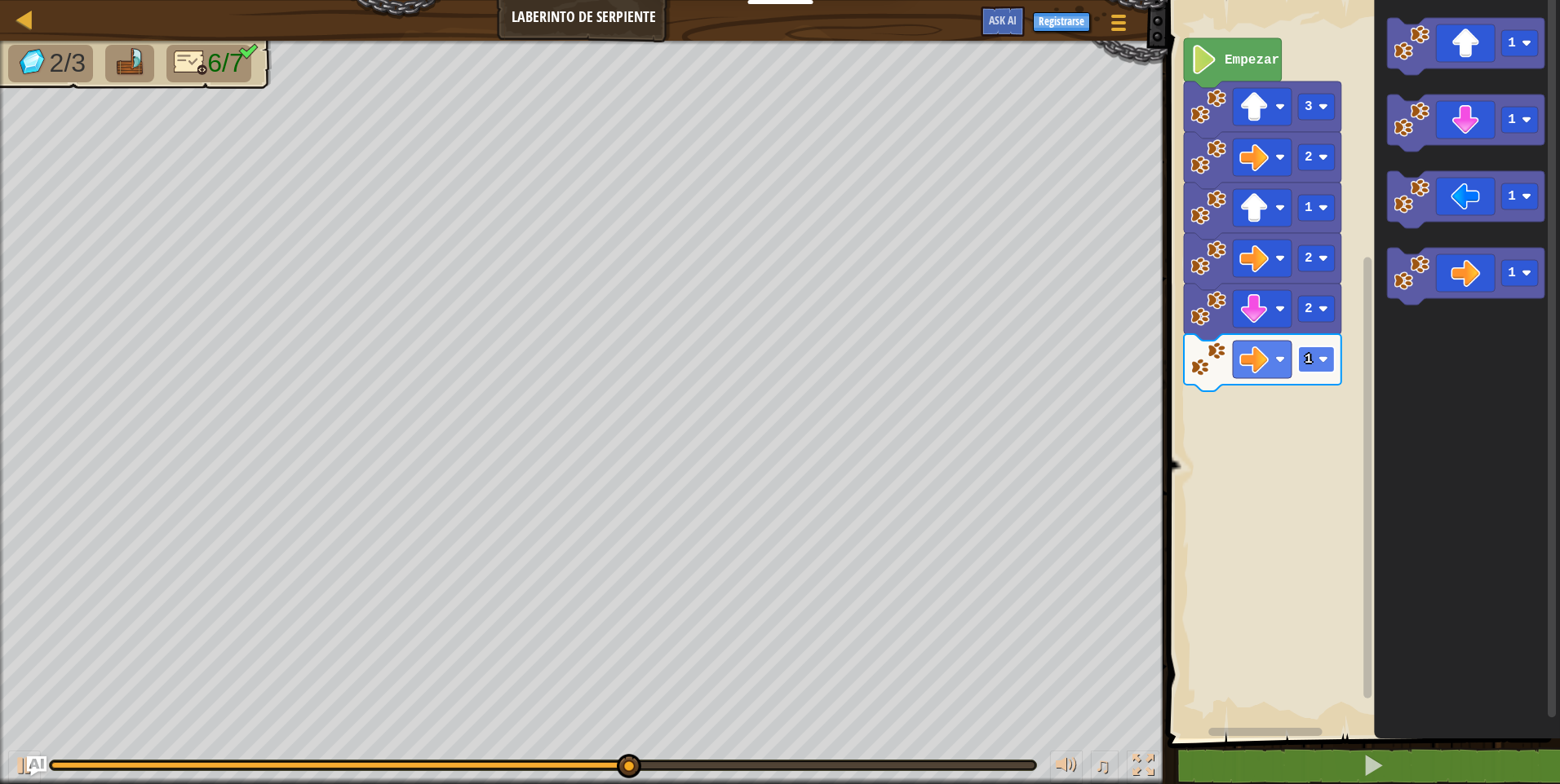
click at [1318, 357] on image "Espacio de trabajo de Blockly" at bounding box center [1323, 359] width 10 height 10
click at [1440, 63] on icon "Espacio de trabajo de Blockly" at bounding box center [1465, 47] width 157 height 57
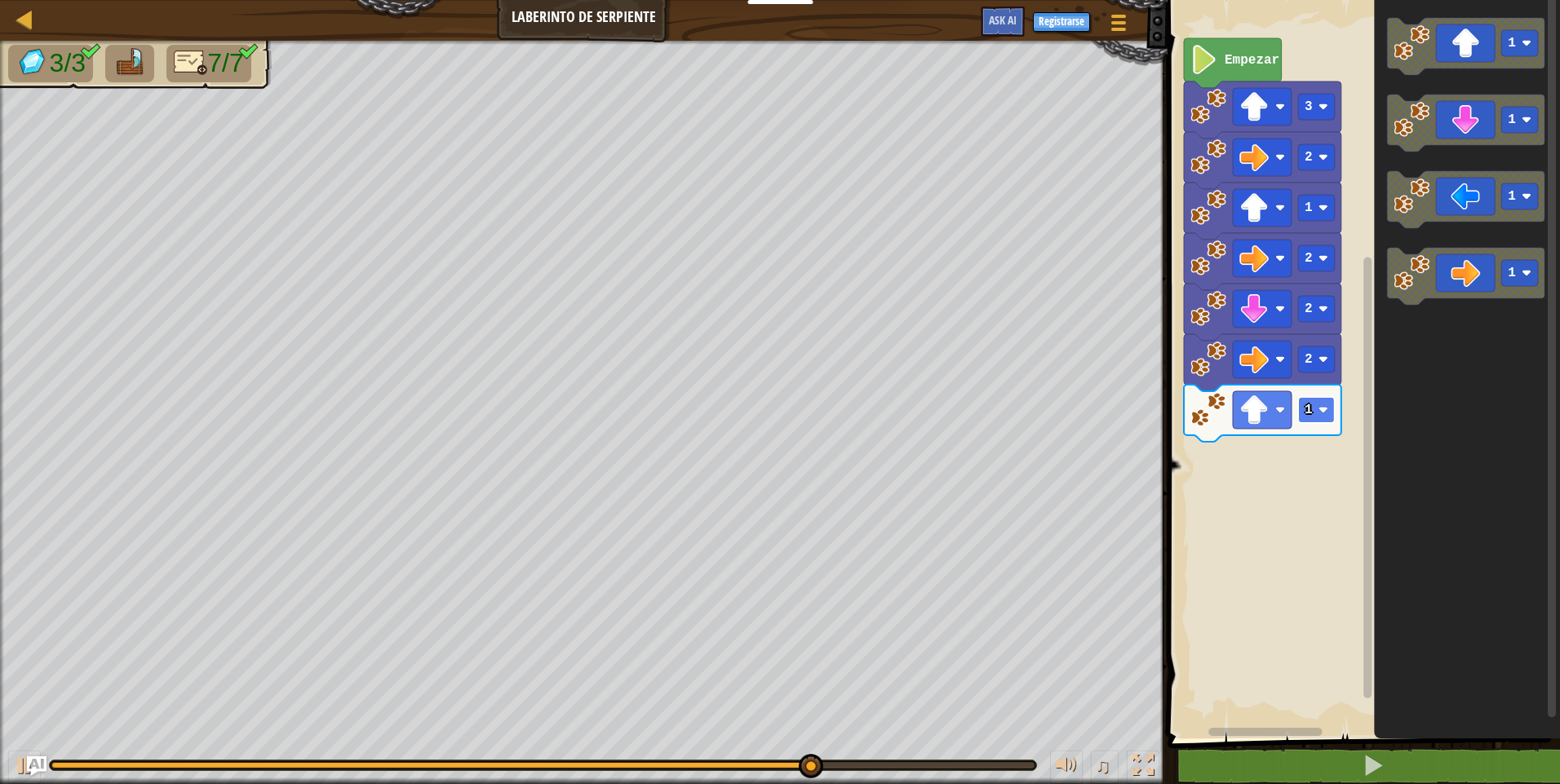
click at [1323, 407] on image "Espacio de trabajo de Blockly" at bounding box center [1323, 410] width 10 height 10
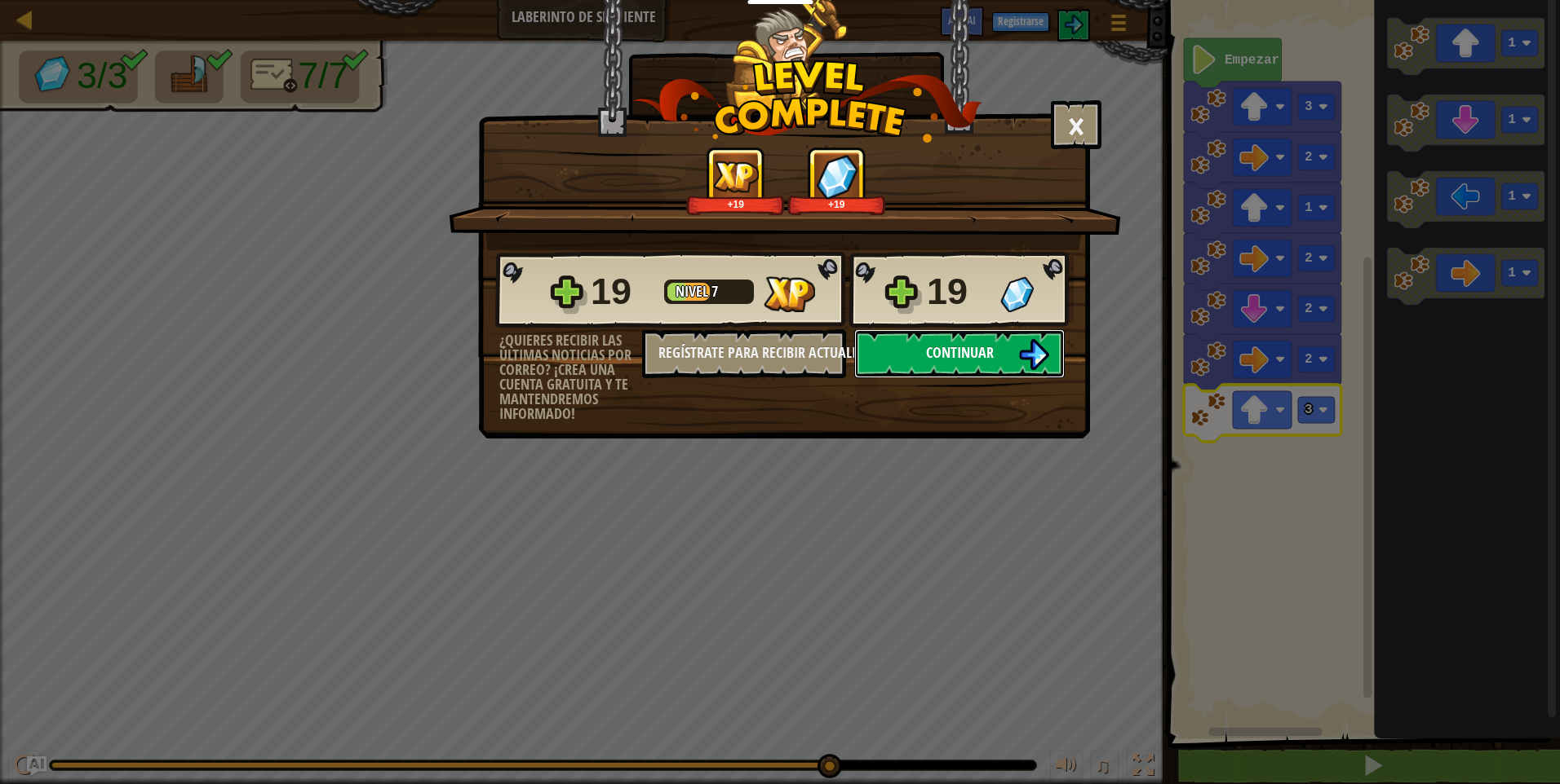
click at [905, 358] on button "Continuar" at bounding box center [959, 353] width 211 height 49
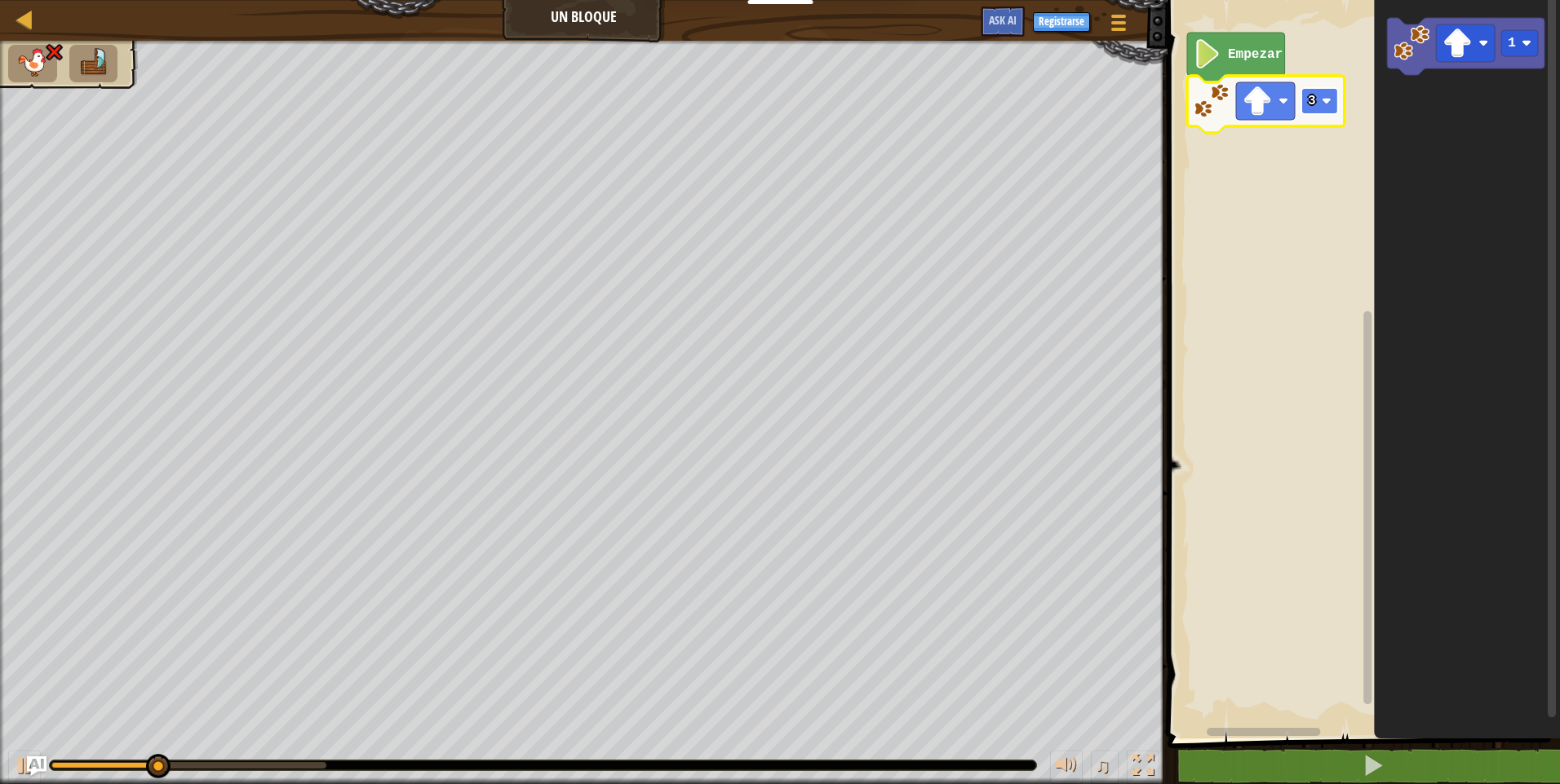
click at [1334, 99] on rect "Espacio de trabajo de Blockly" at bounding box center [1319, 101] width 37 height 26
click at [1330, 99] on image "Espacio de trabajo de Blockly" at bounding box center [1326, 101] width 10 height 10
click at [1323, 102] on image "Espacio de trabajo de Blockly" at bounding box center [1326, 101] width 10 height 10
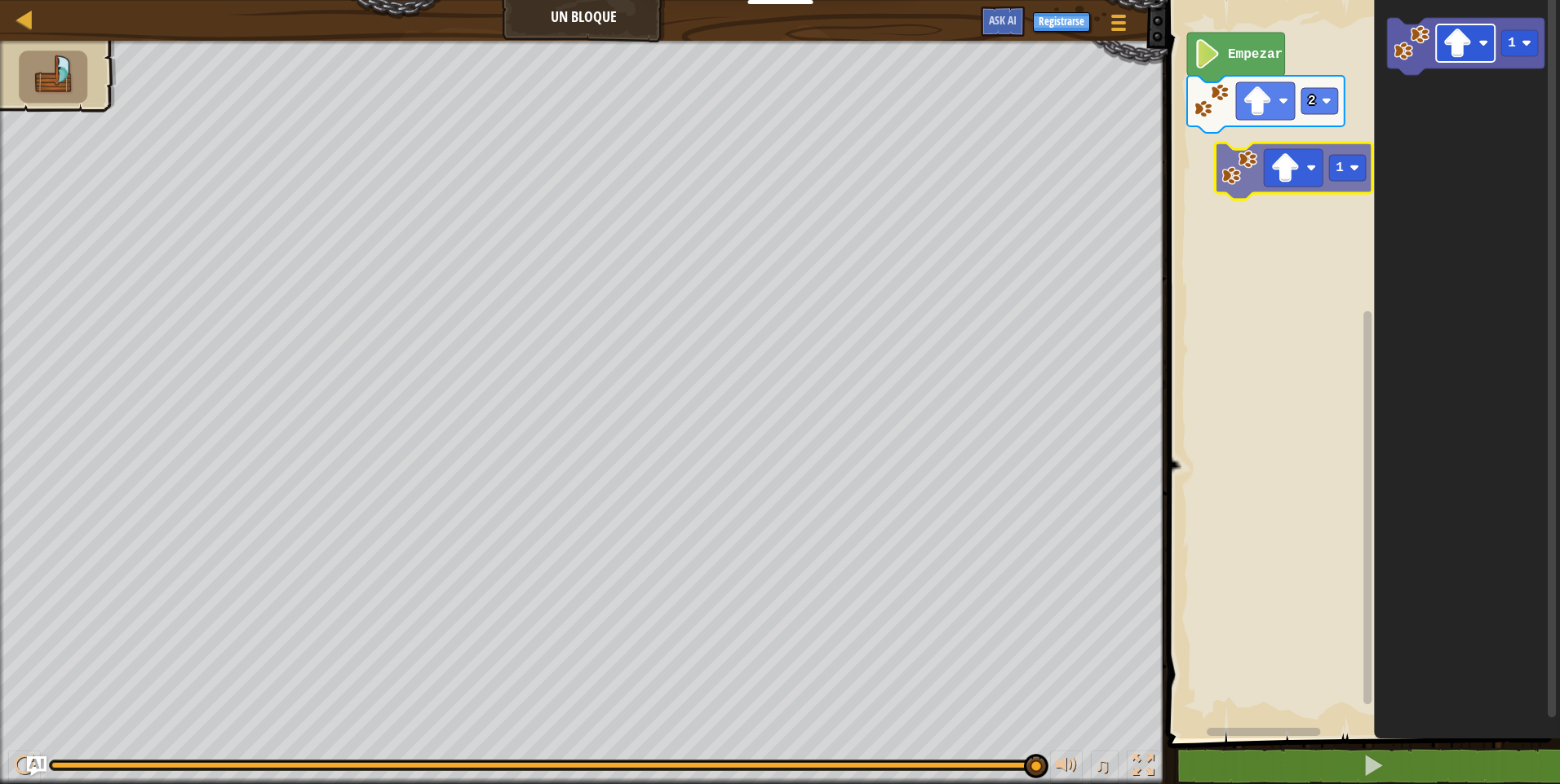
click at [1259, 159] on div "Empezar 2 1 1" at bounding box center [1361, 365] width 397 height 746
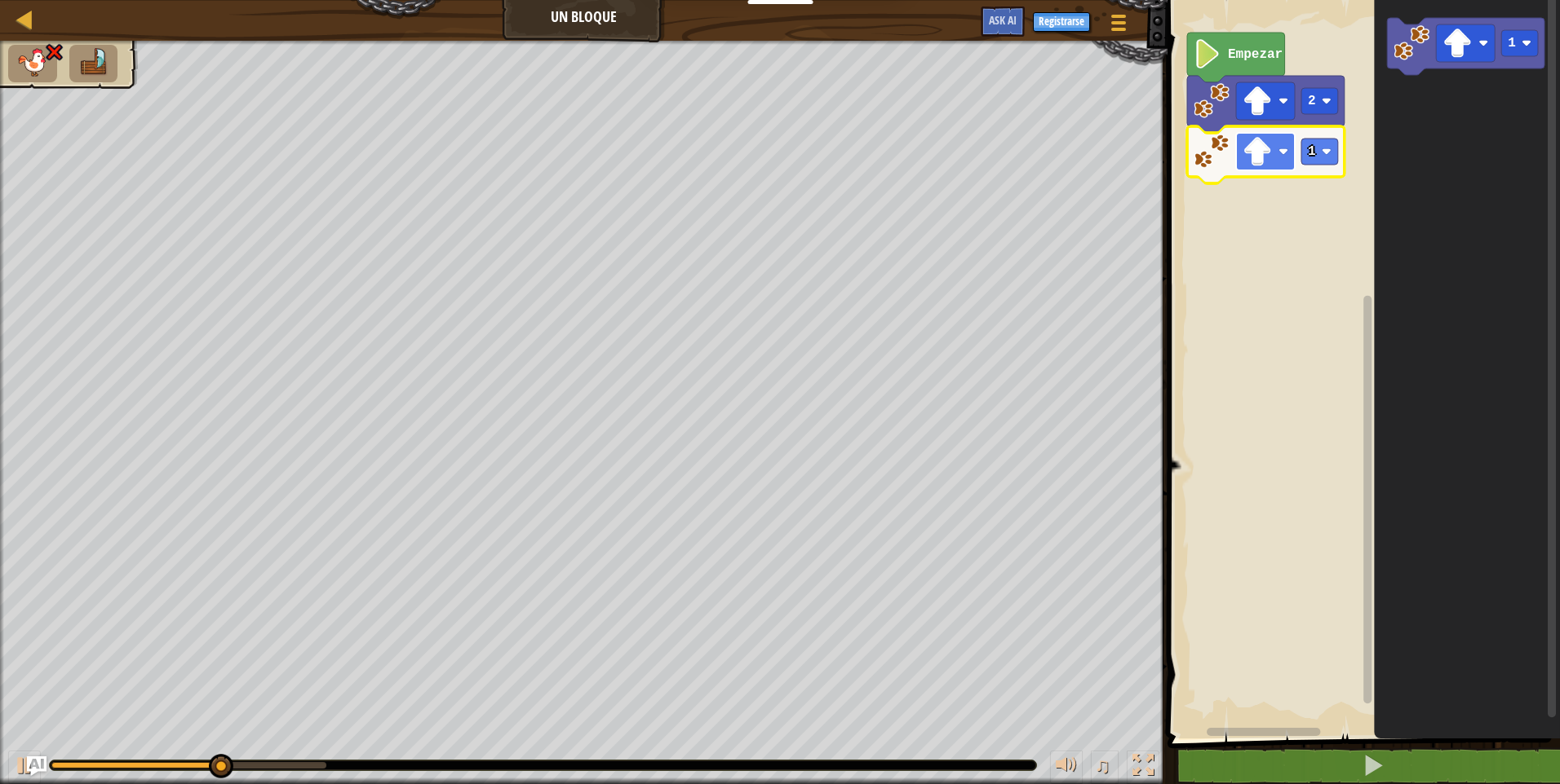
click at [1288, 147] on image "Espacio de trabajo de Blockly" at bounding box center [1284, 151] width 10 height 10
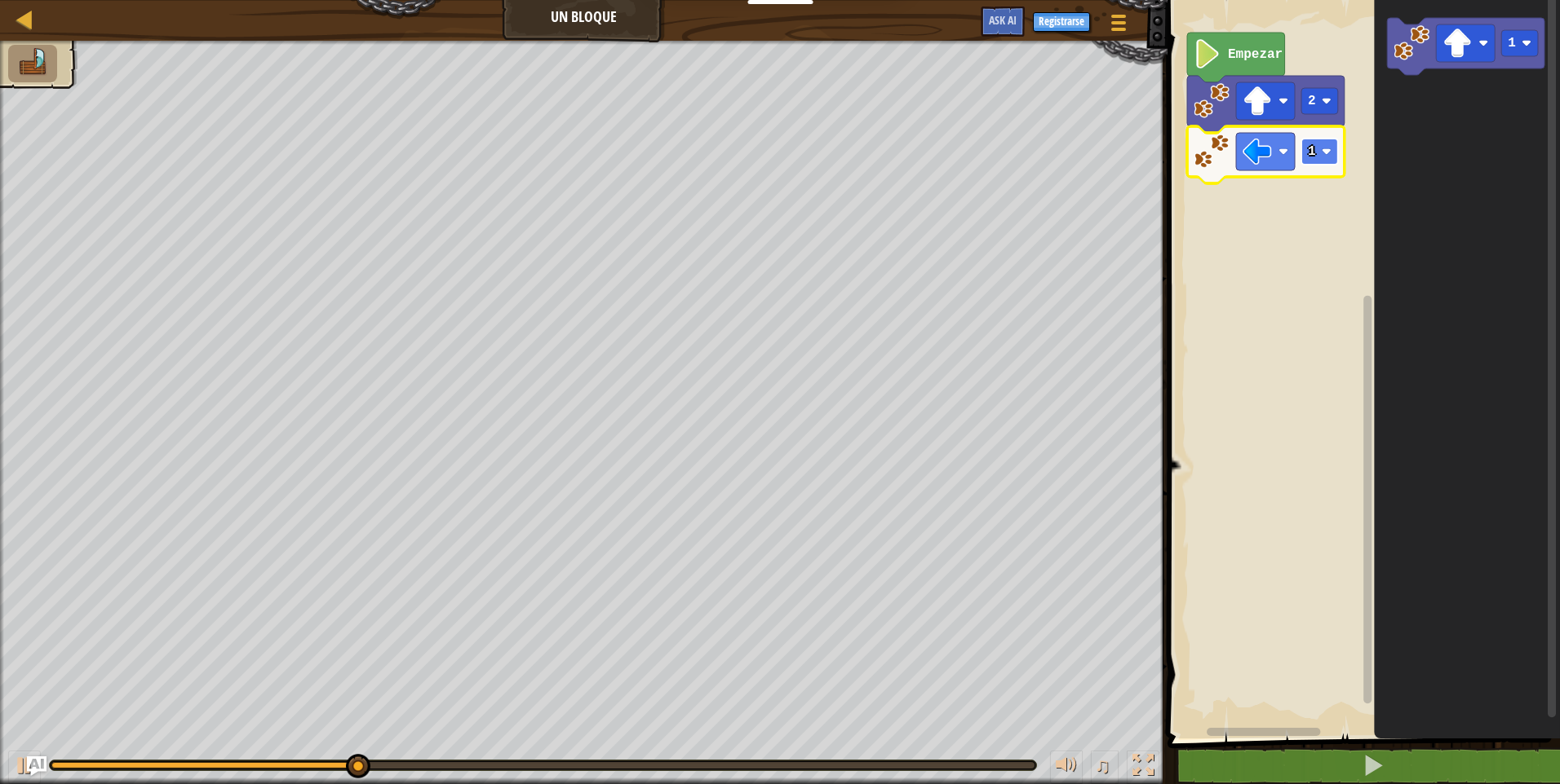
click at [1321, 148] on image "Espacio de trabajo de Blockly" at bounding box center [1326, 151] width 10 height 10
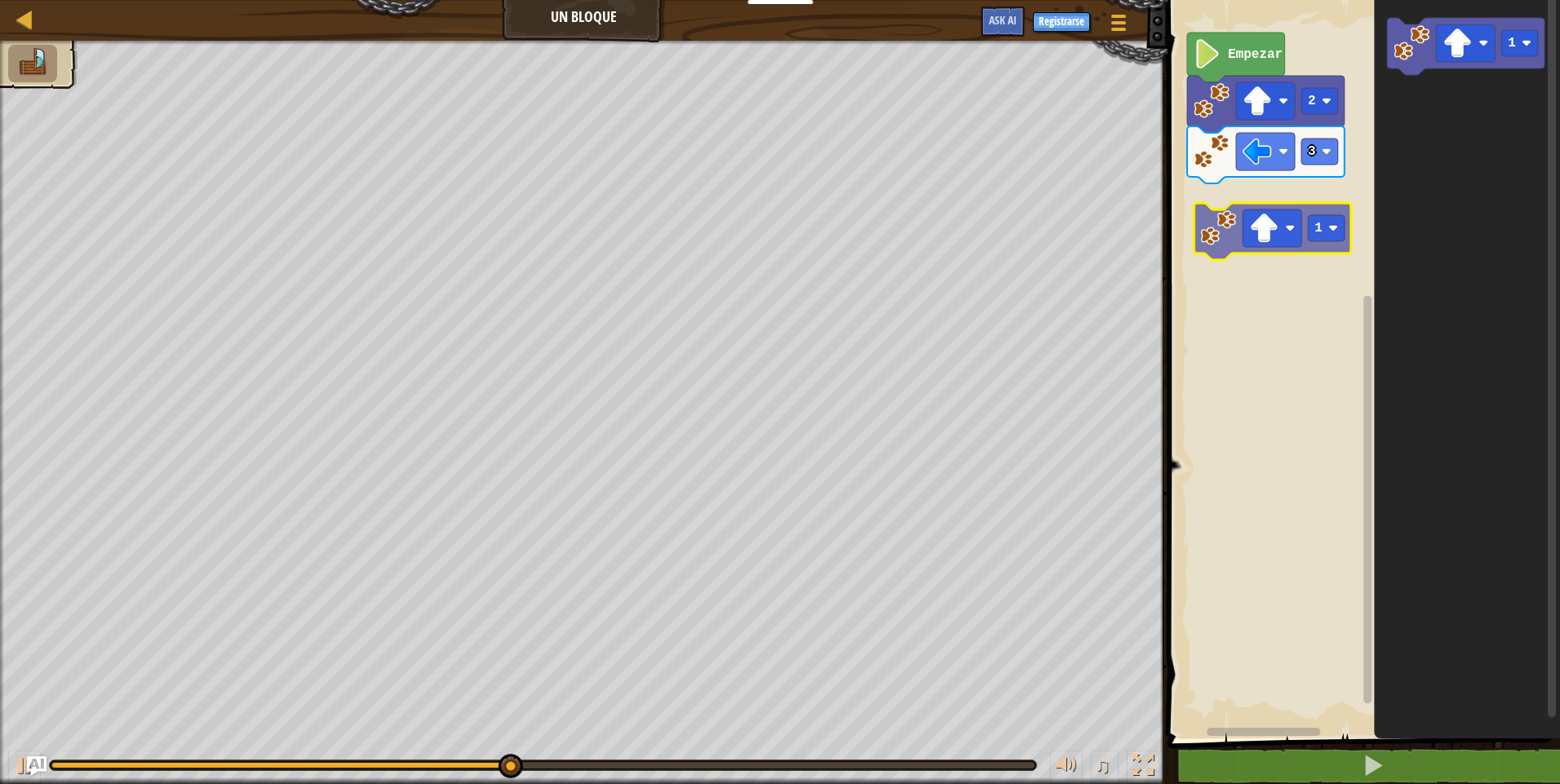
click at [1237, 239] on div "Empezar 2 3 1 1 1" at bounding box center [1361, 365] width 397 height 746
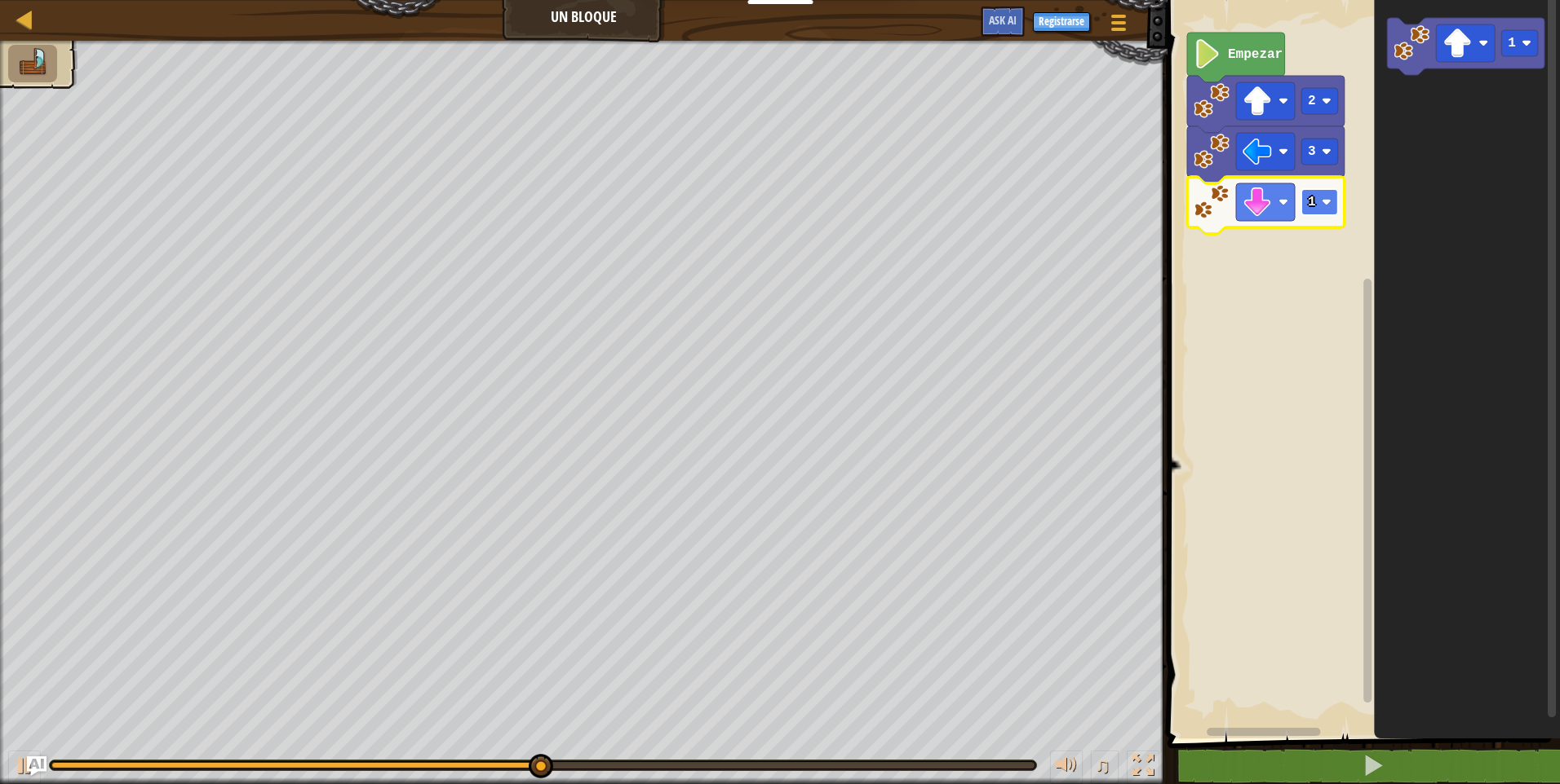
click at [1325, 201] on image "Espacio de trabajo de Blockly" at bounding box center [1326, 202] width 10 height 10
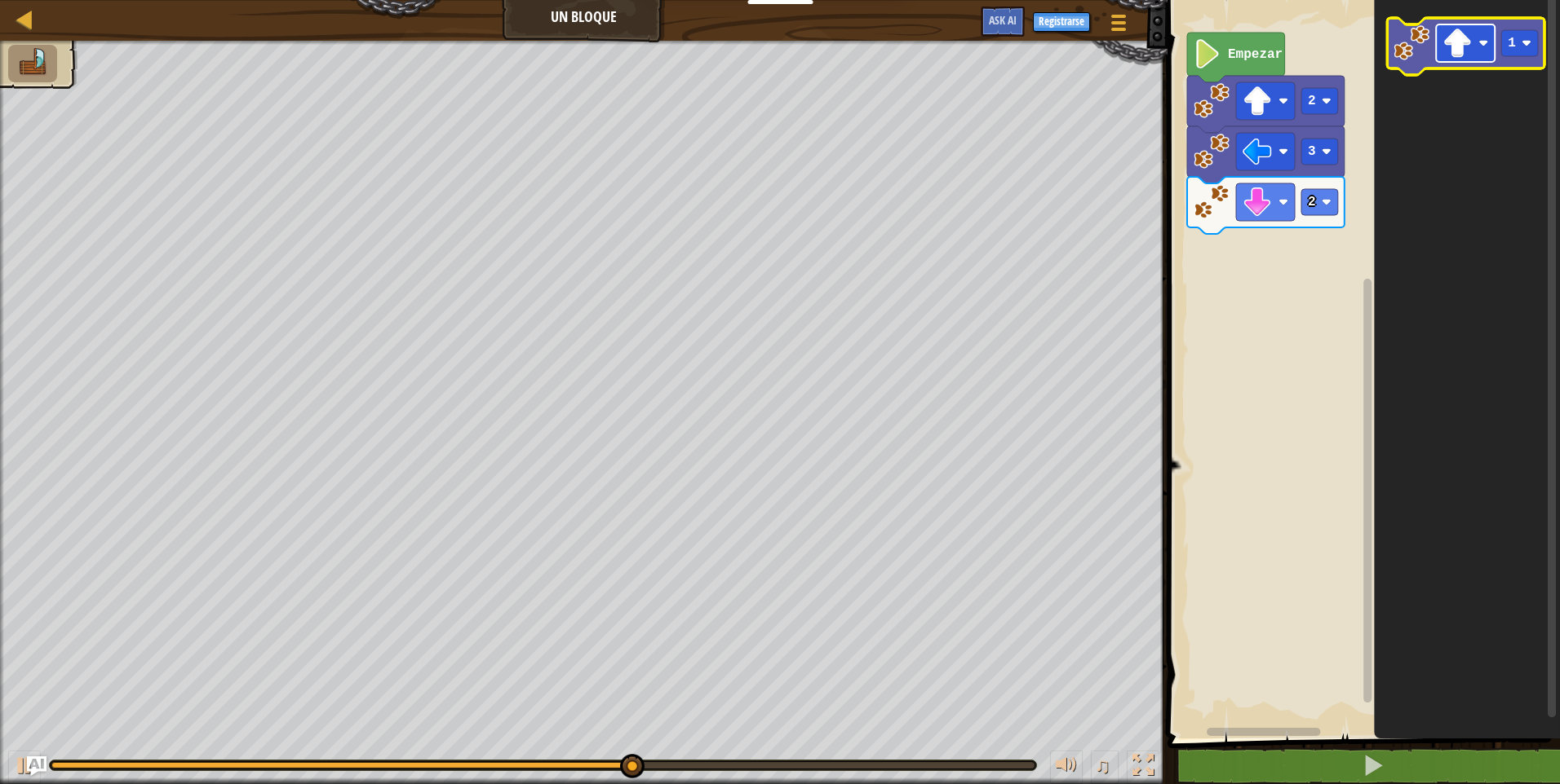
click at [1486, 43] on image "Espacio de trabajo de Blockly" at bounding box center [1483, 44] width 10 height 10
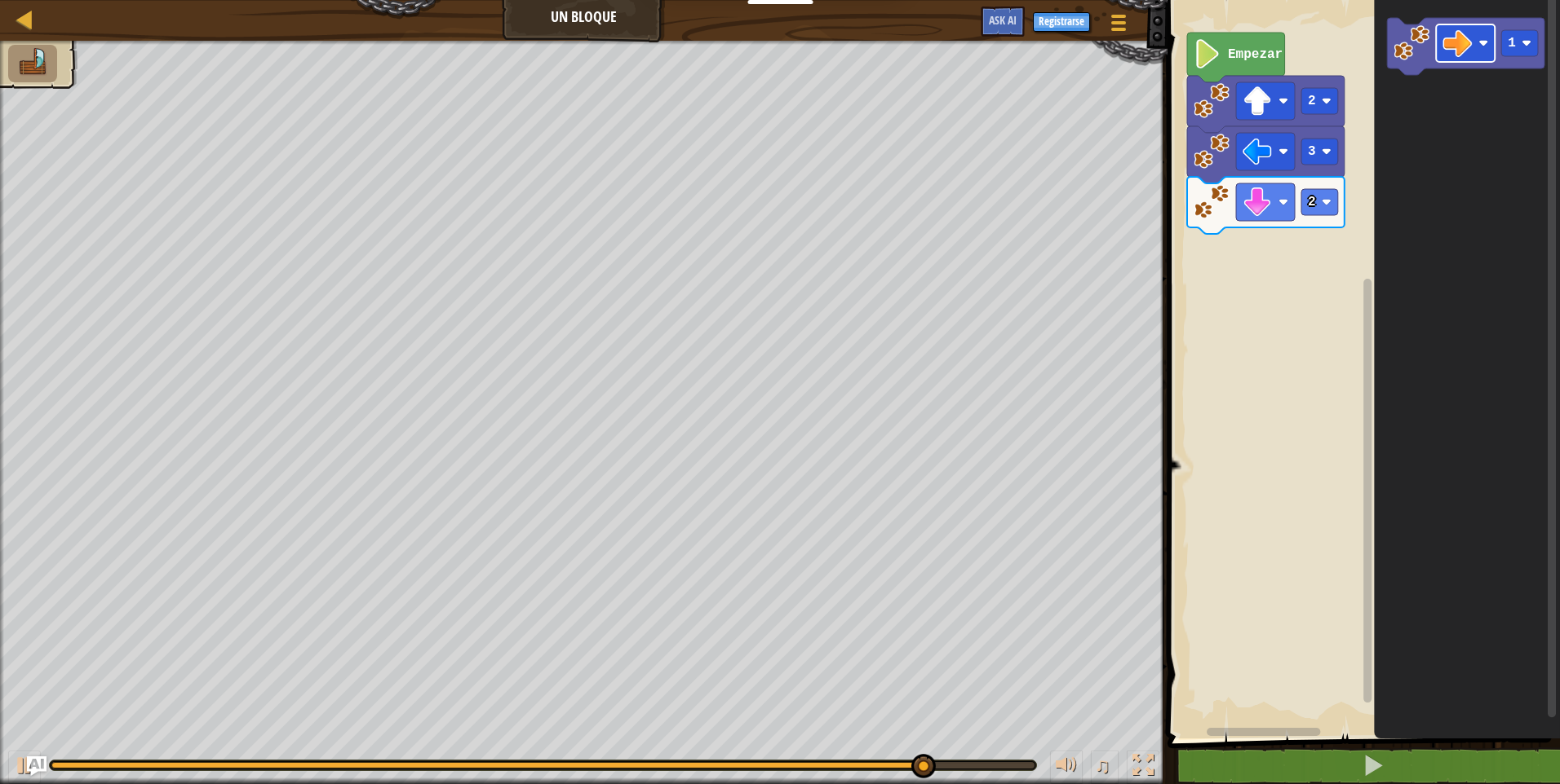
click at [1371, 217] on div "Empezar 2 3 2 1" at bounding box center [1361, 365] width 397 height 746
click at [1316, 211] on div "Empezar 2 3 2 1" at bounding box center [1361, 365] width 397 height 746
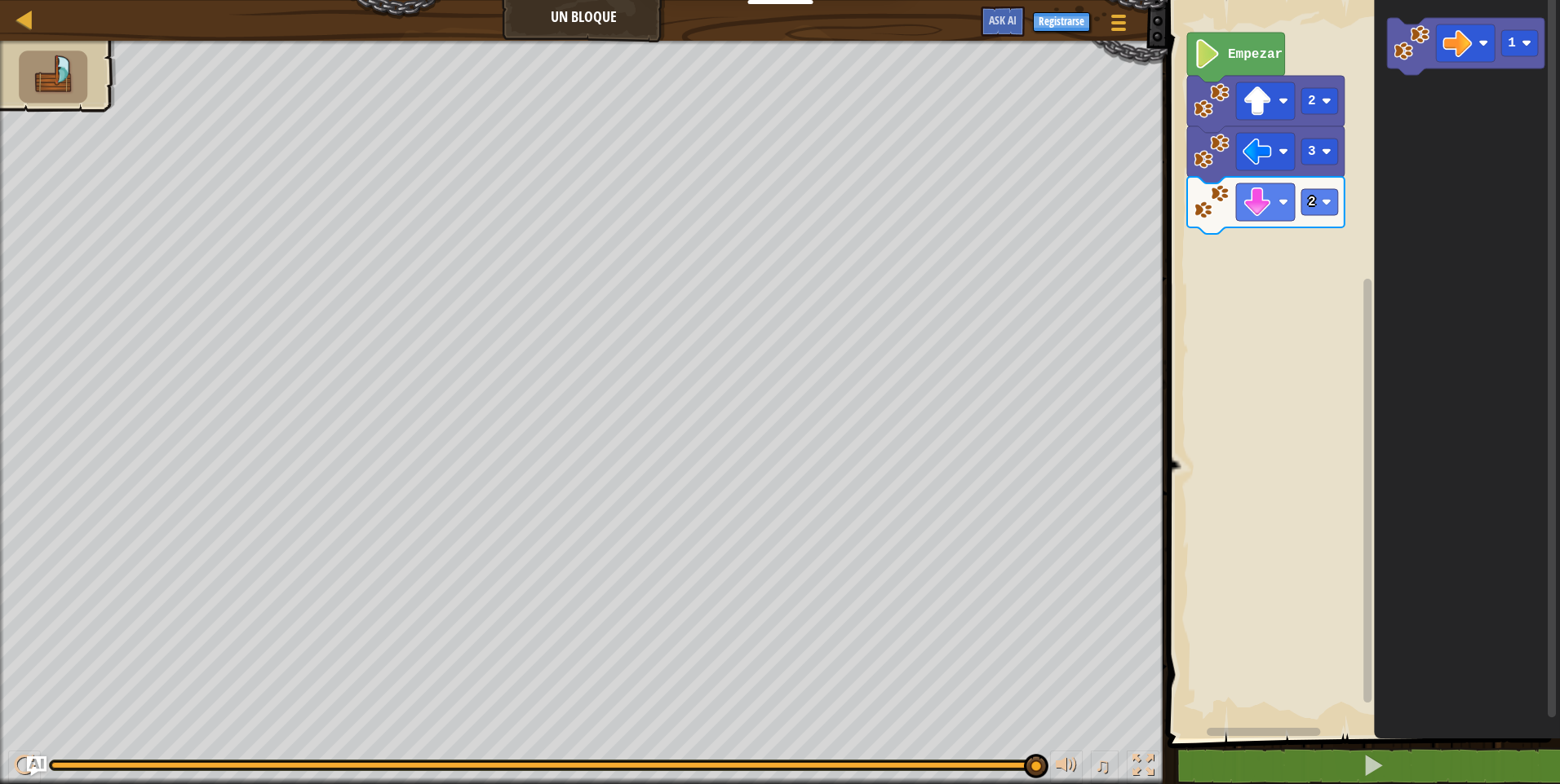
click at [1409, 133] on icon "1" at bounding box center [1467, 365] width 186 height 746
click at [1423, 66] on icon "Espacio de trabajo de Blockly" at bounding box center [1465, 47] width 157 height 57
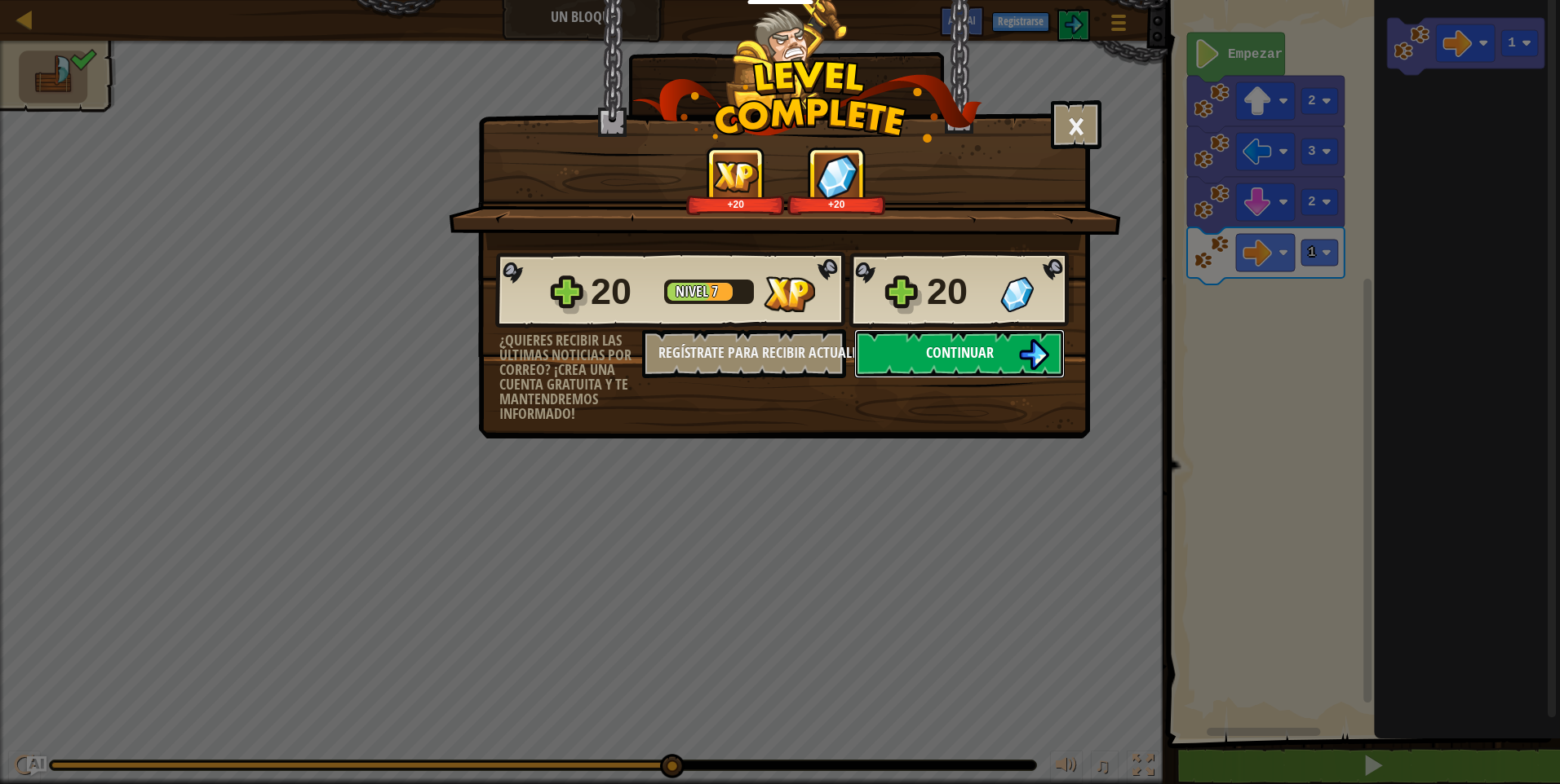
click at [973, 362] on span "Continuar" at bounding box center [960, 352] width 67 height 21
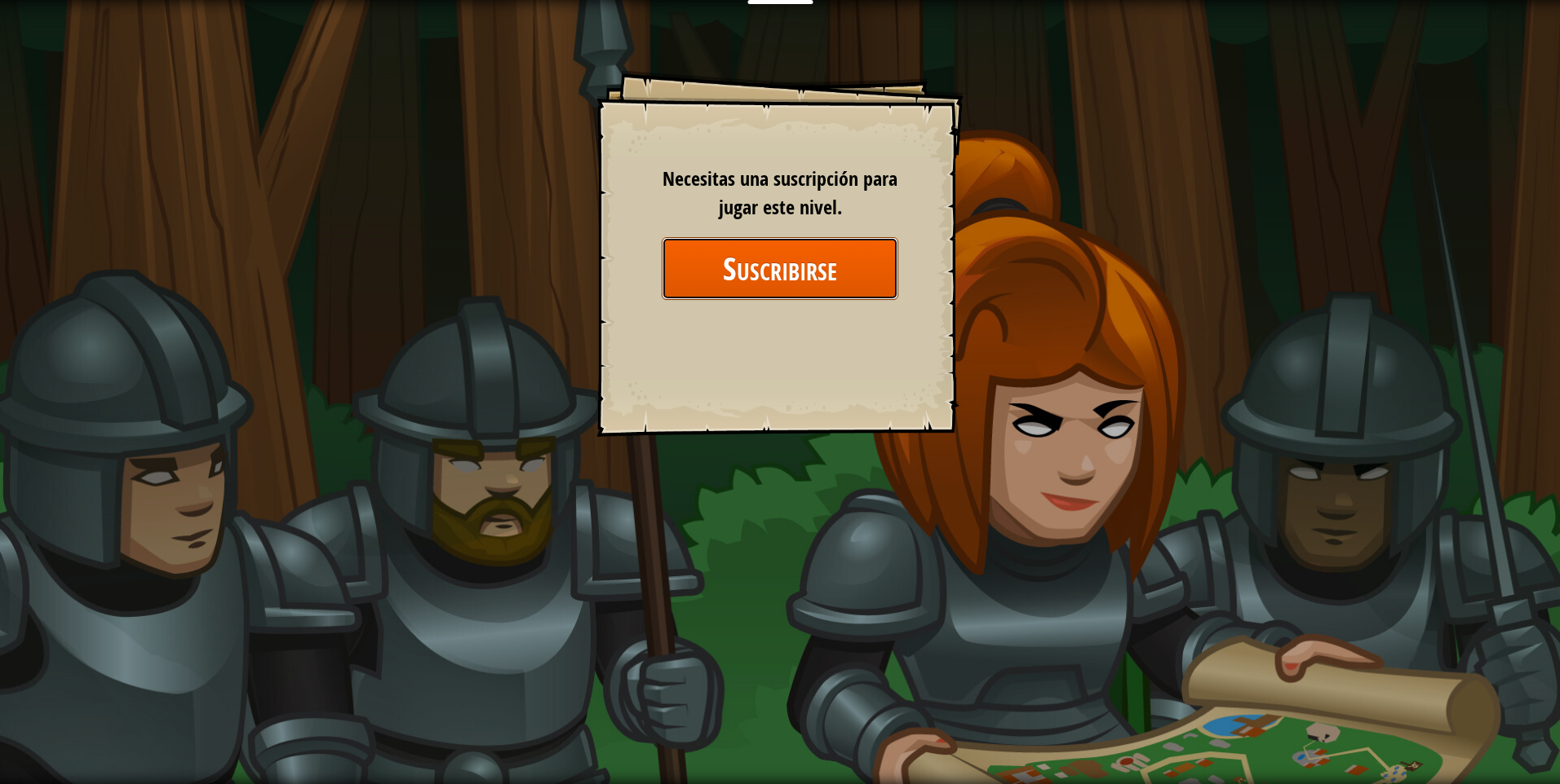
click at [771, 260] on button "Suscribirse" at bounding box center [780, 268] width 237 height 62
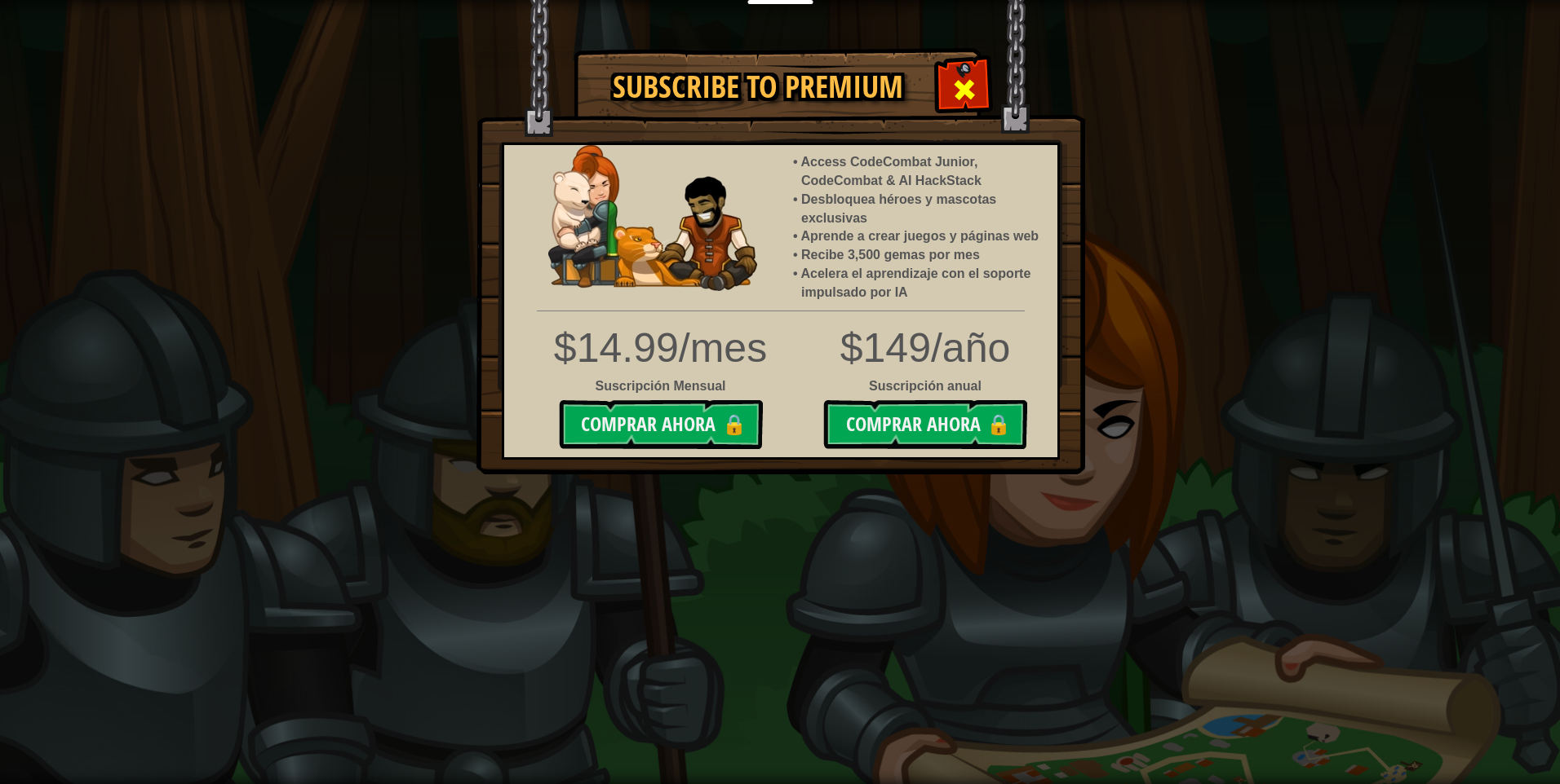
click at [942, 85] on div at bounding box center [964, 88] width 52 height 51
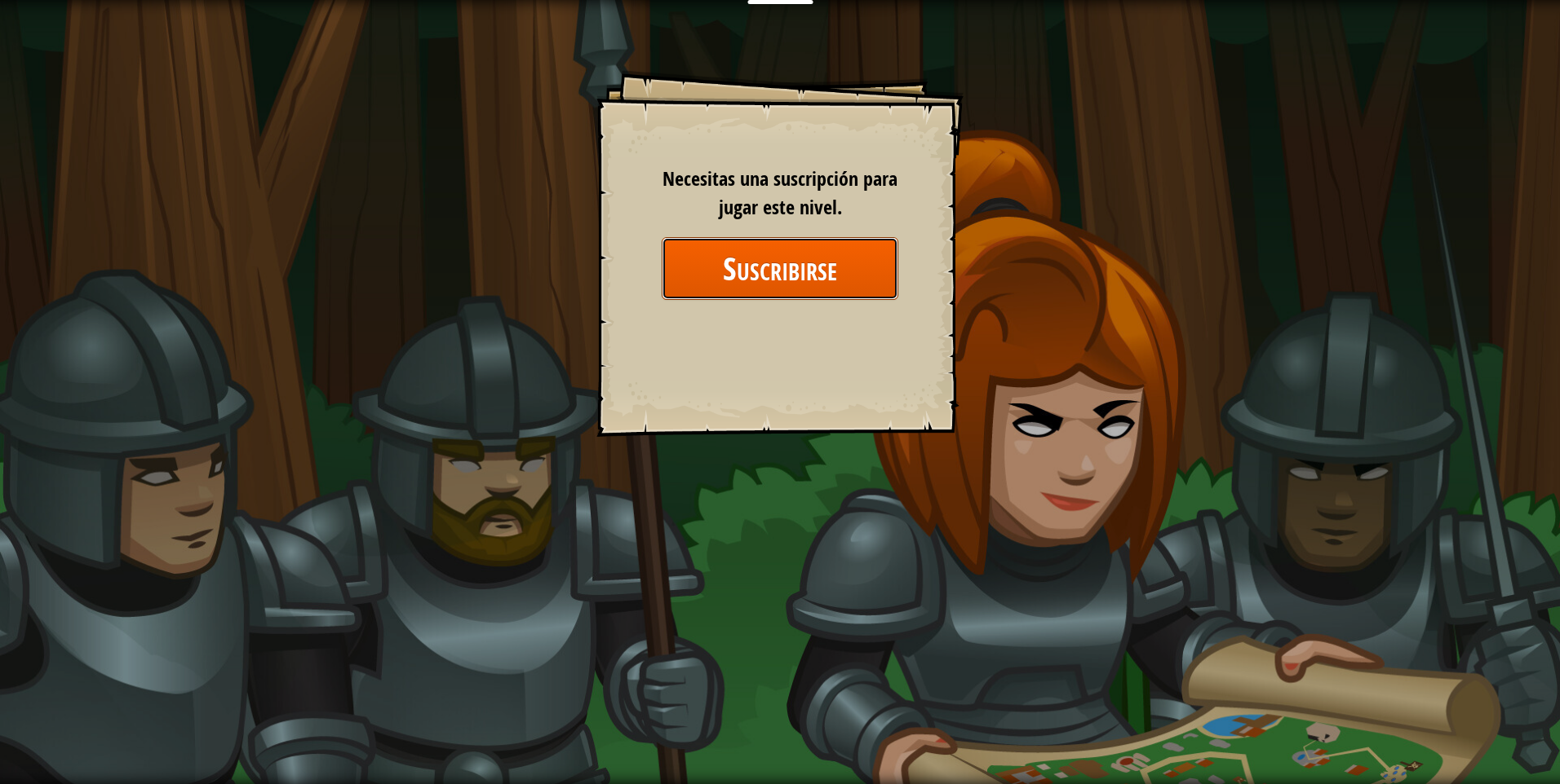
click at [779, 253] on button "Suscribirse" at bounding box center [780, 268] width 237 height 62
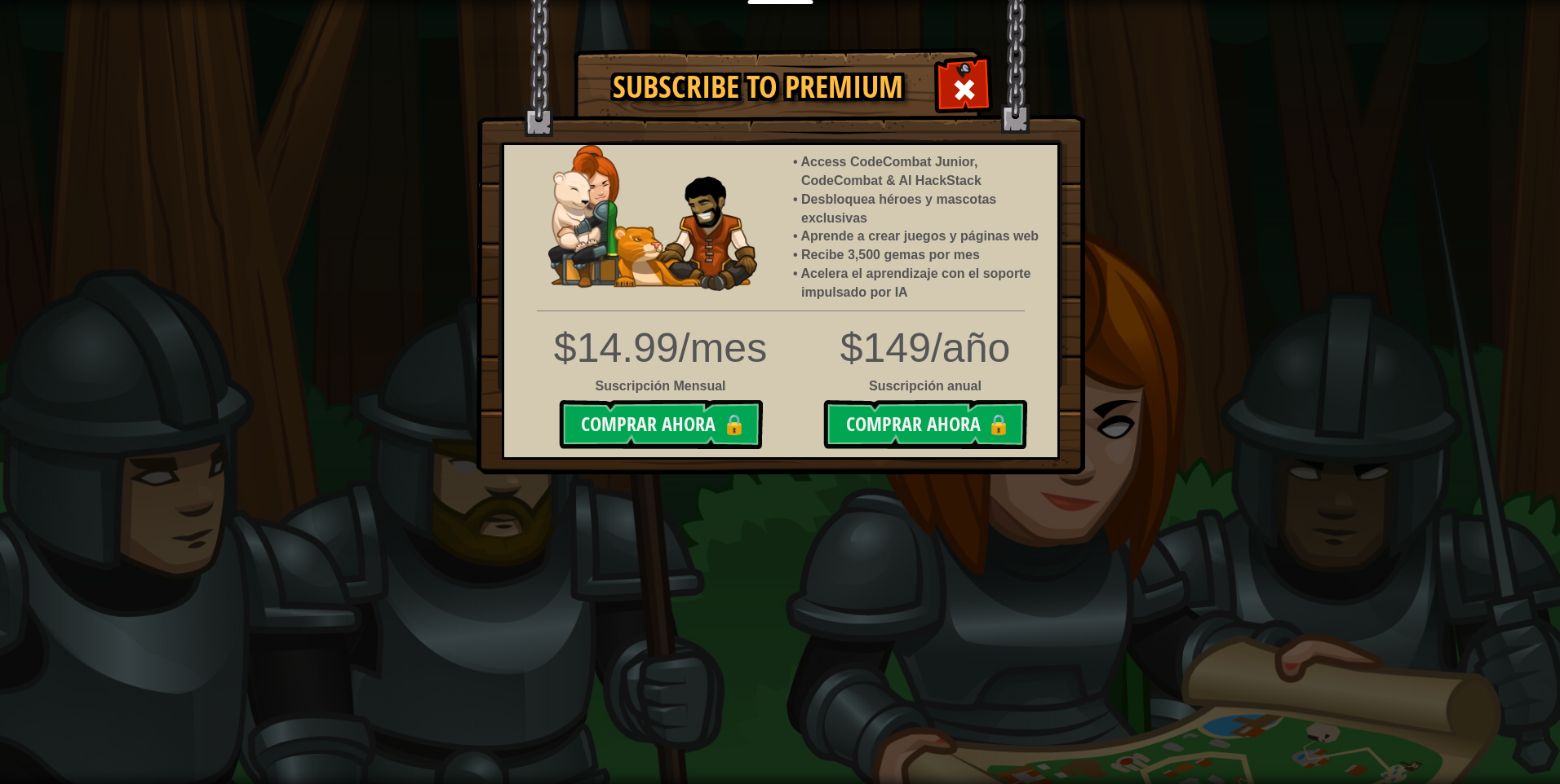
click at [370, 492] on div "Subscribe to Premium Access CodeCombat Junior, CodeCombat & AI HackStack Desblo…" at bounding box center [780, 392] width 1560 height 784
click at [330, 450] on div "Subscribe to Premium Access CodeCombat Junior, CodeCombat & AI HackStack Desblo…" at bounding box center [780, 392] width 1560 height 784
